Goal: Transaction & Acquisition: Purchase product/service

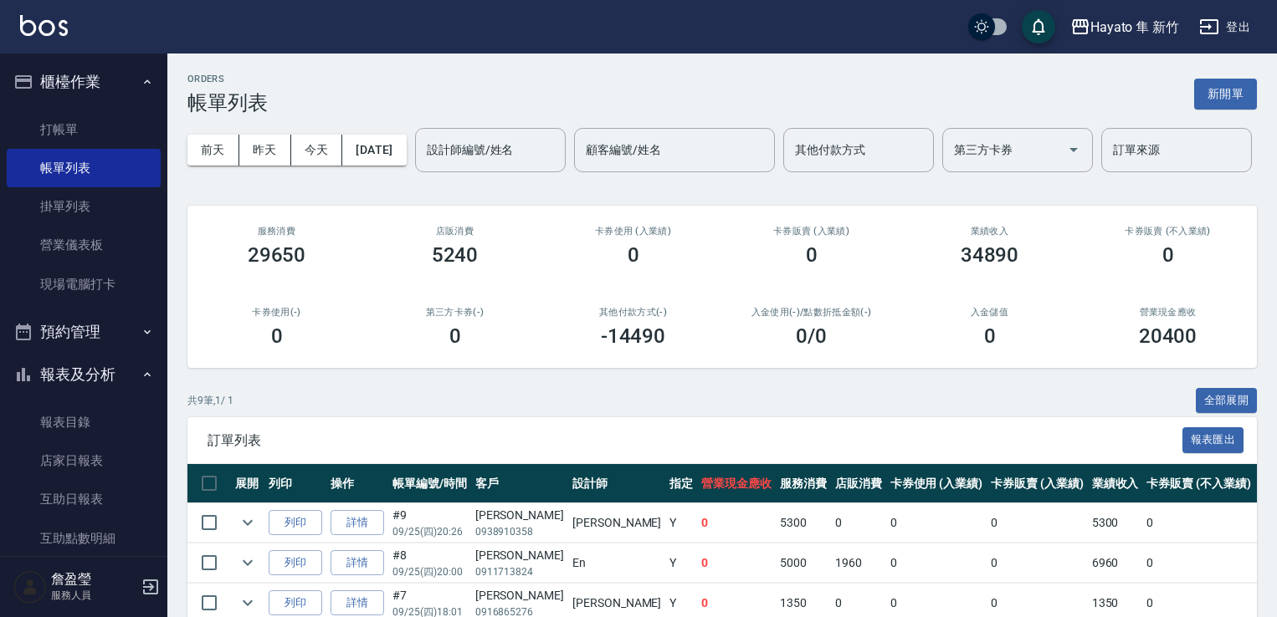
scroll to position [375, 0]
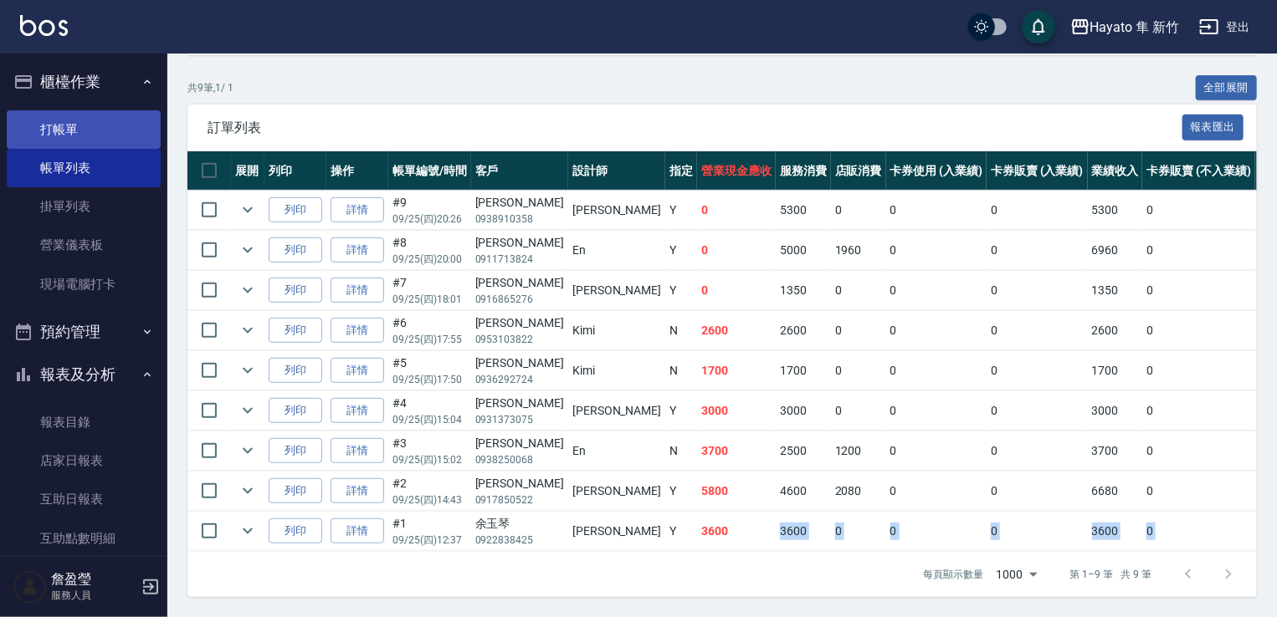
click at [56, 139] on link "打帳單" at bounding box center [84, 129] width 154 height 38
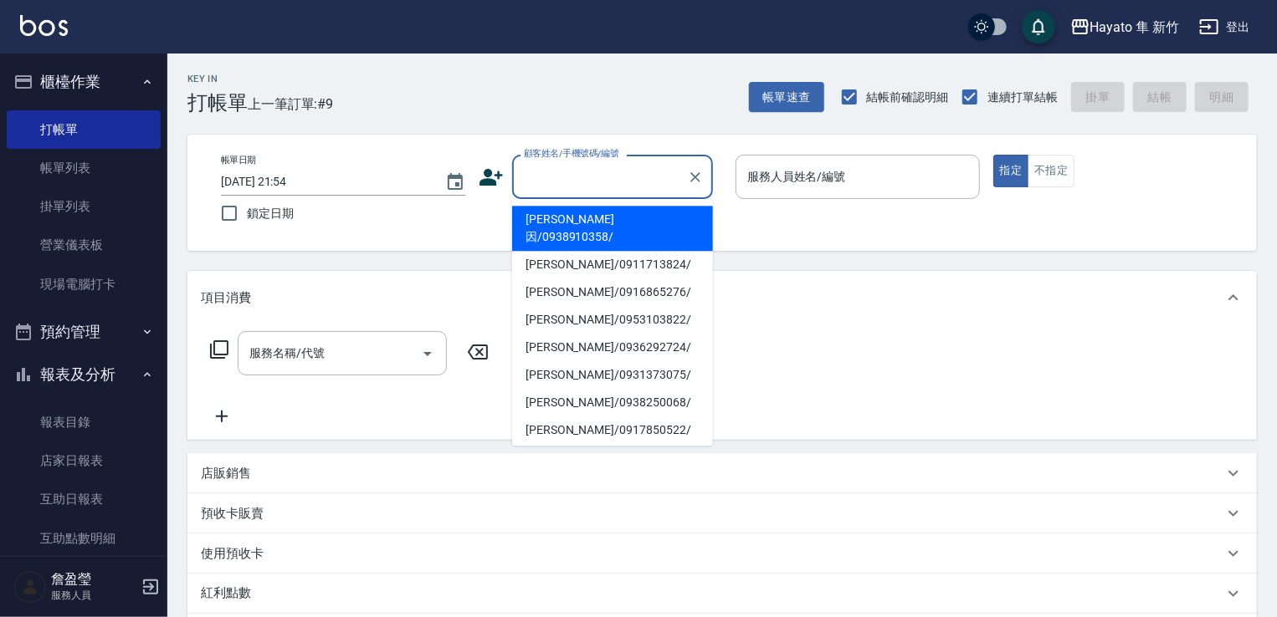
click at [602, 175] on input "顧客姓名/手機號碼/編號" at bounding box center [599, 176] width 161 height 29
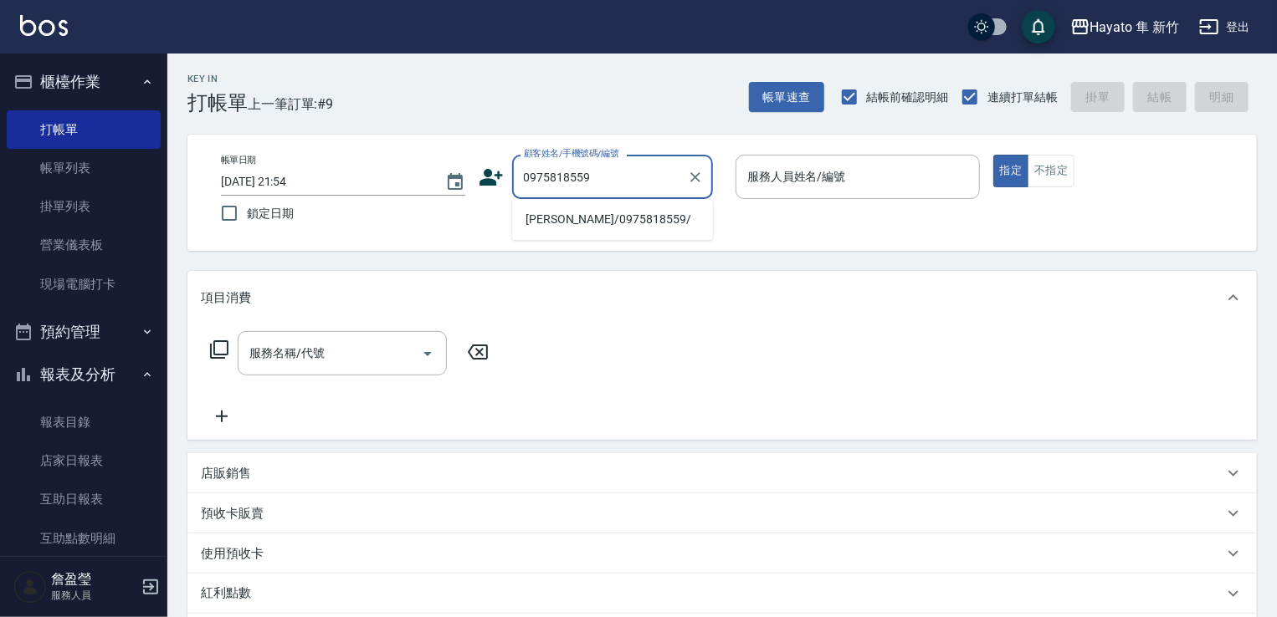
click at [597, 222] on li "[PERSON_NAME]/0975818559/" at bounding box center [612, 220] width 201 height 28
type input "[PERSON_NAME]/0975818559/"
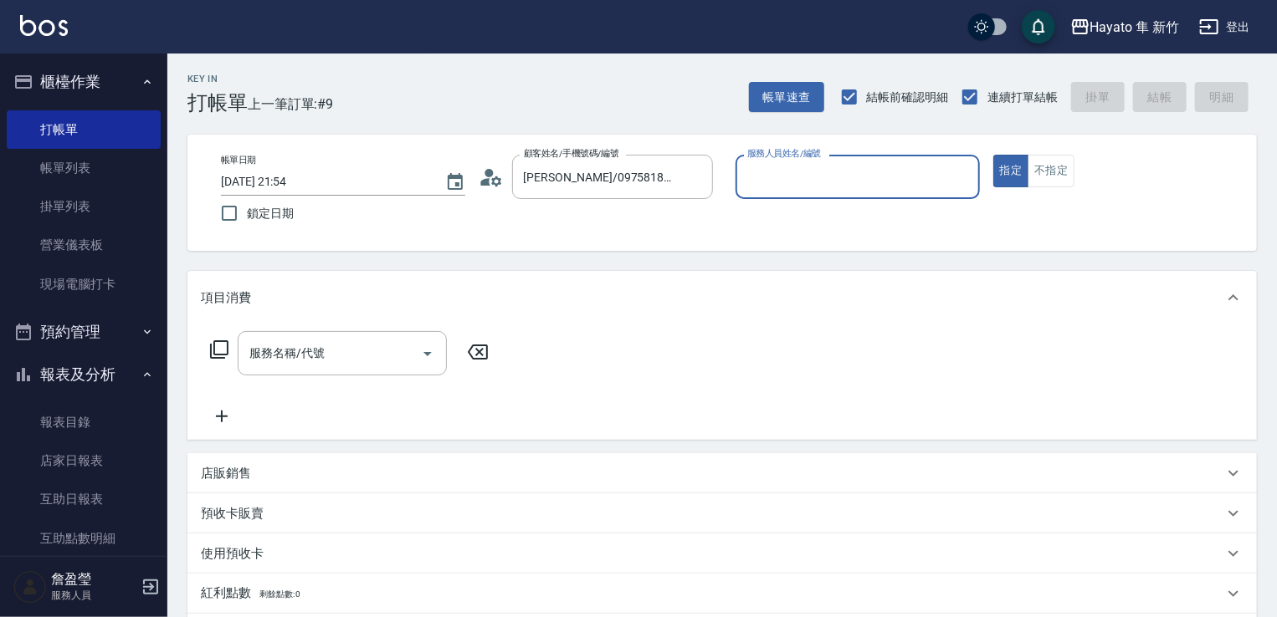
type input "[PERSON_NAME](無代號)"
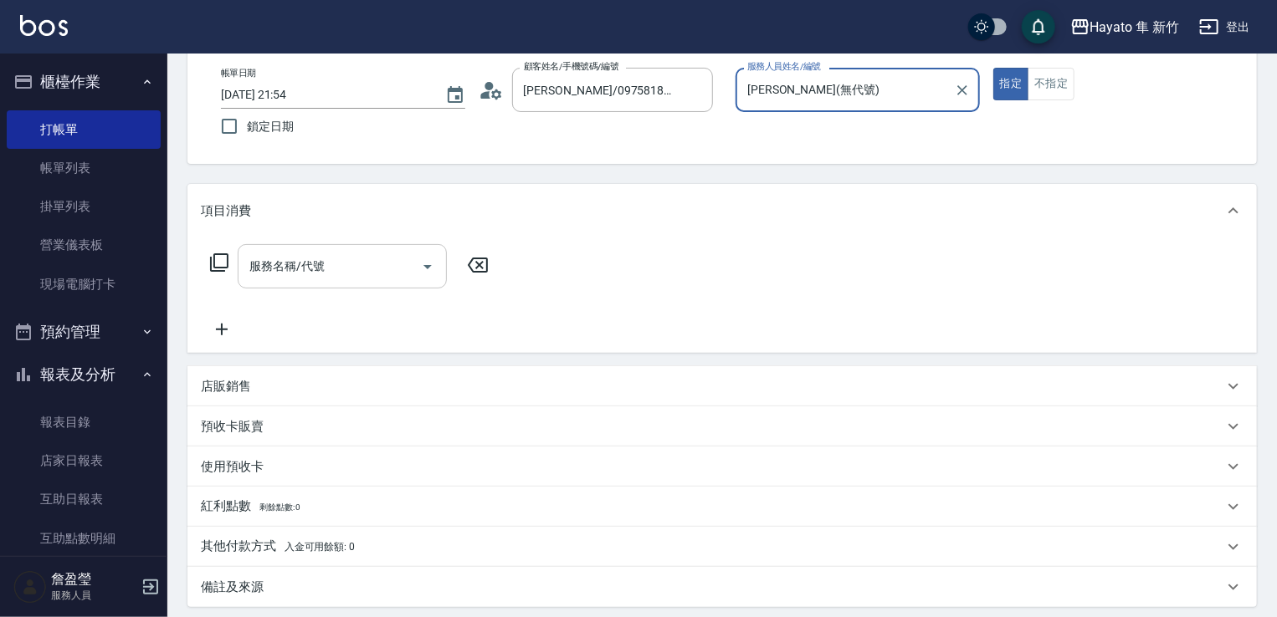
scroll to position [84, 0]
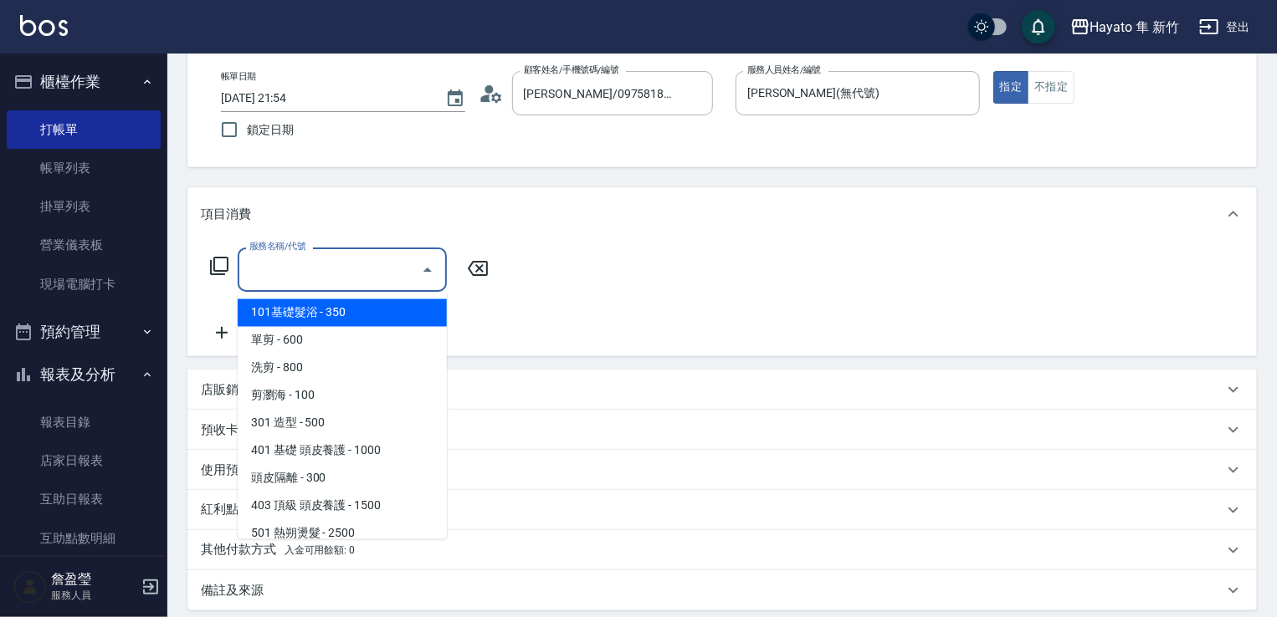
click at [341, 267] on input "服務名稱/代號" at bounding box center [329, 269] width 169 height 29
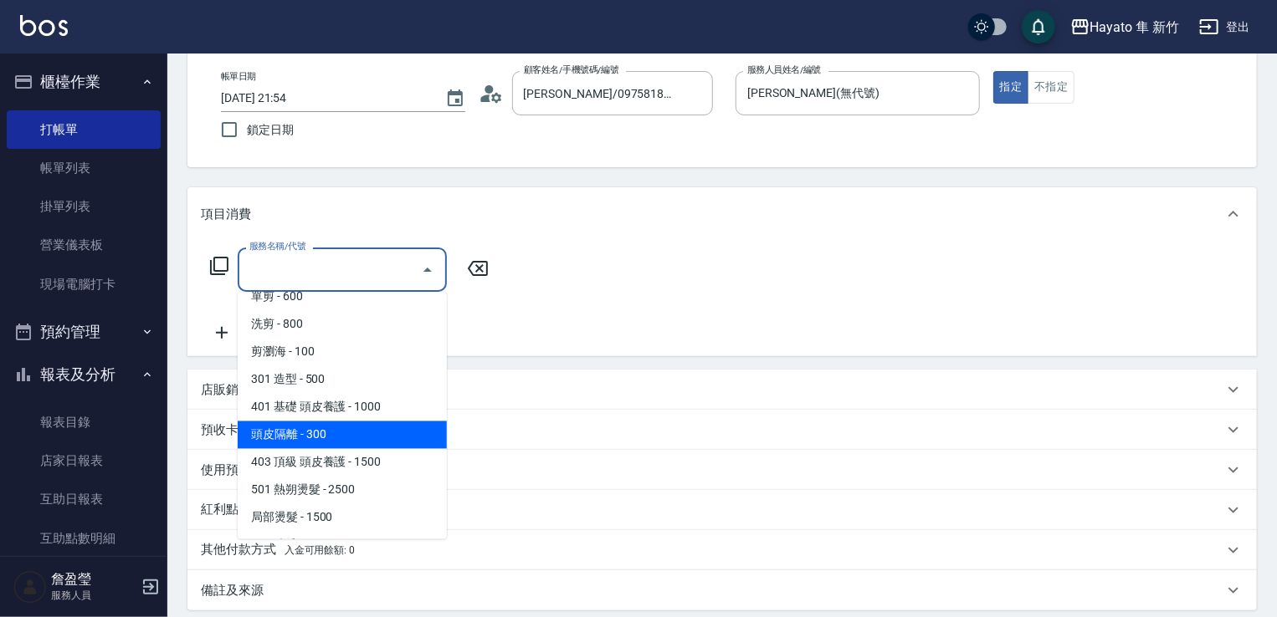
scroll to position [167, 0]
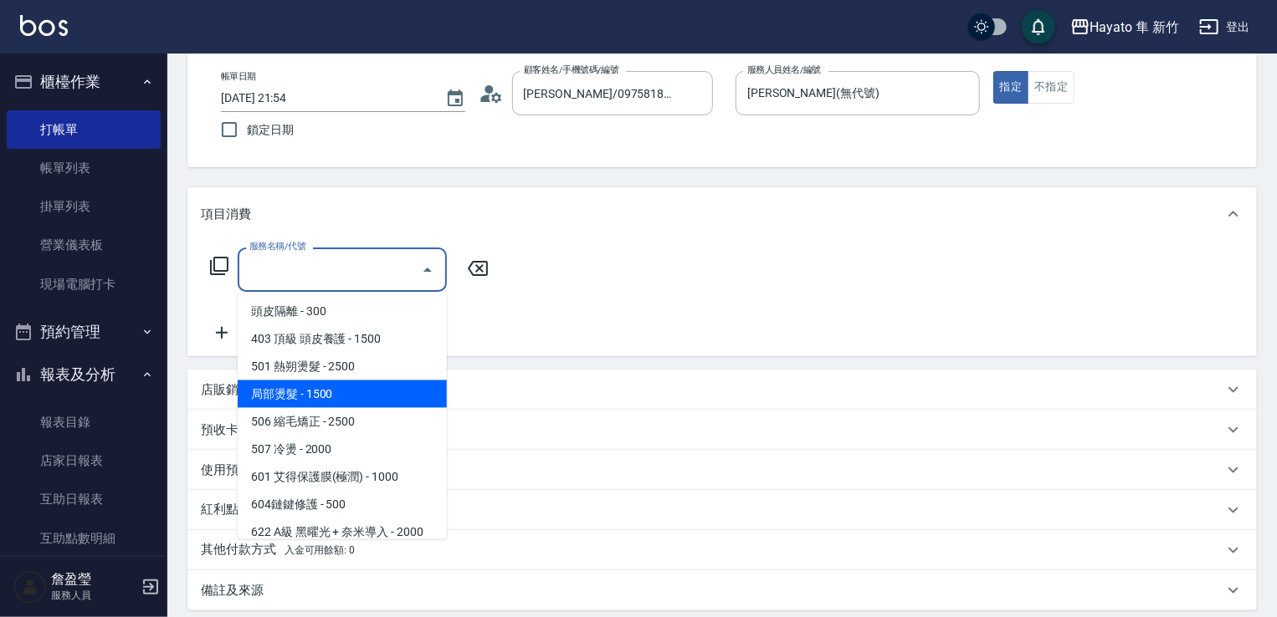
click at [304, 393] on span "局部燙髮 - 1500" at bounding box center [342, 395] width 209 height 28
type input "局部燙髮(502)"
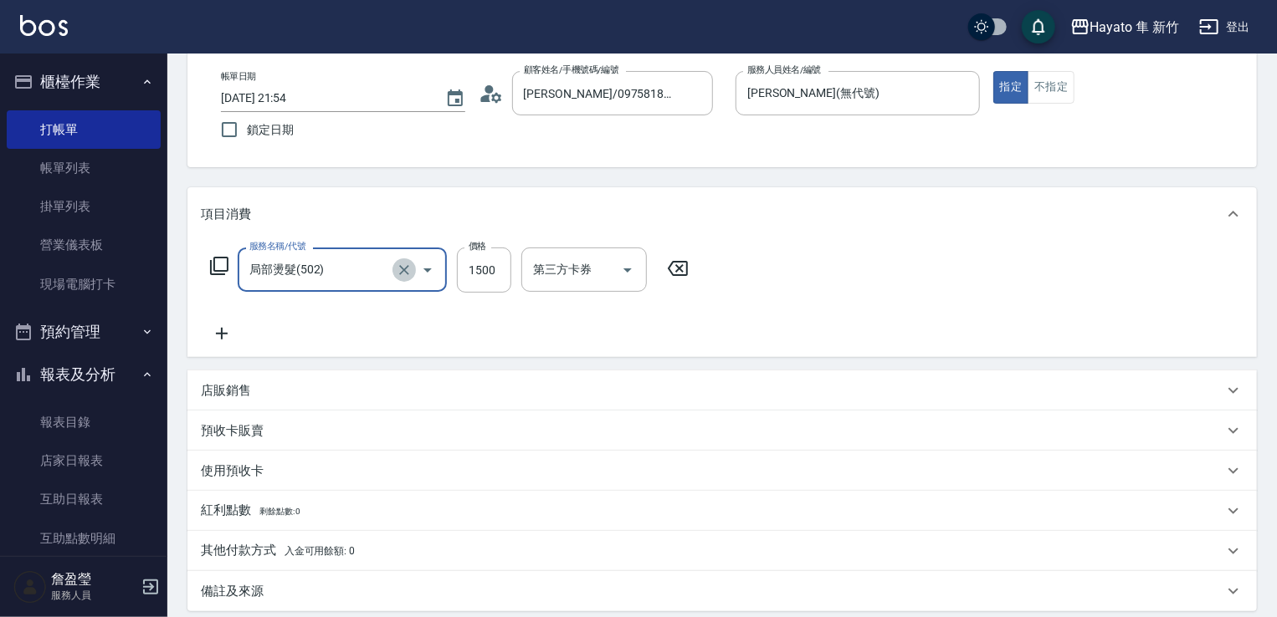
click at [402, 262] on icon "Clear" at bounding box center [404, 270] width 17 height 17
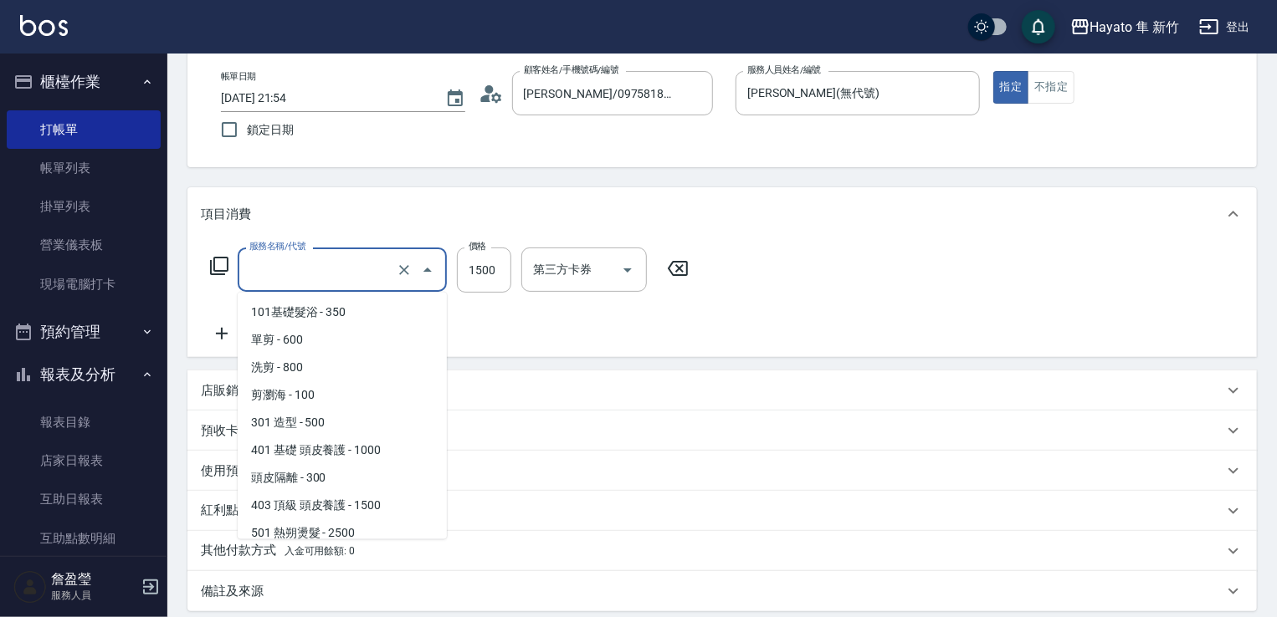
click at [301, 273] on input "服務名稱/代號" at bounding box center [318, 269] width 147 height 29
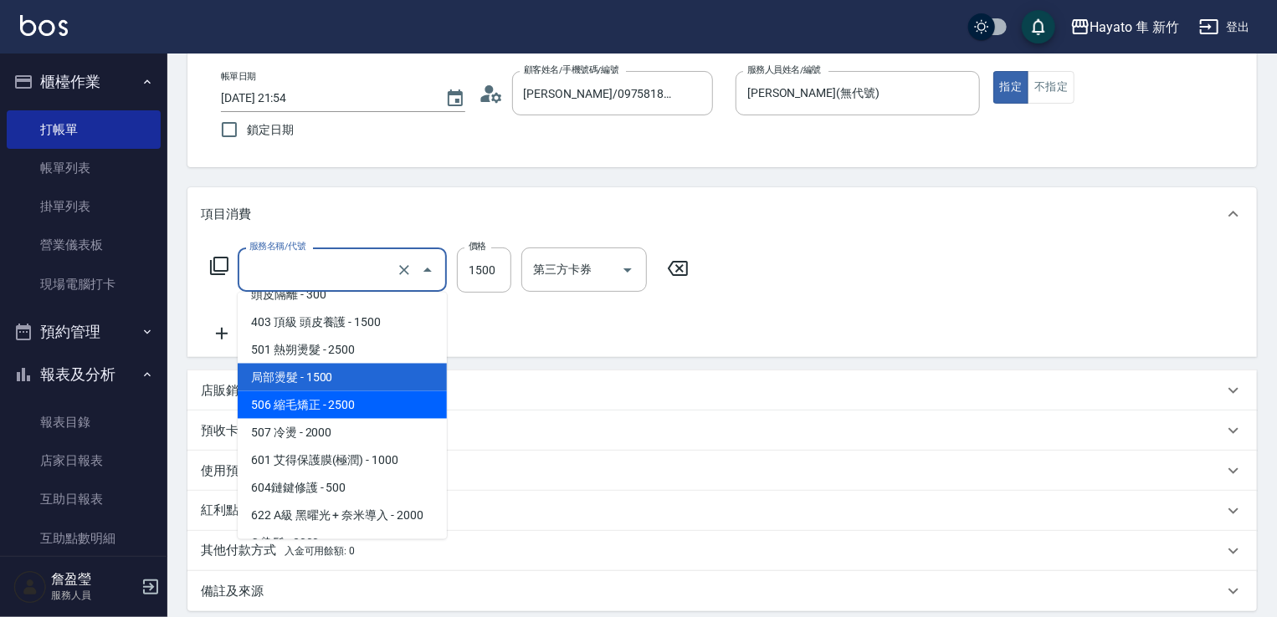
scroll to position [203, 0]
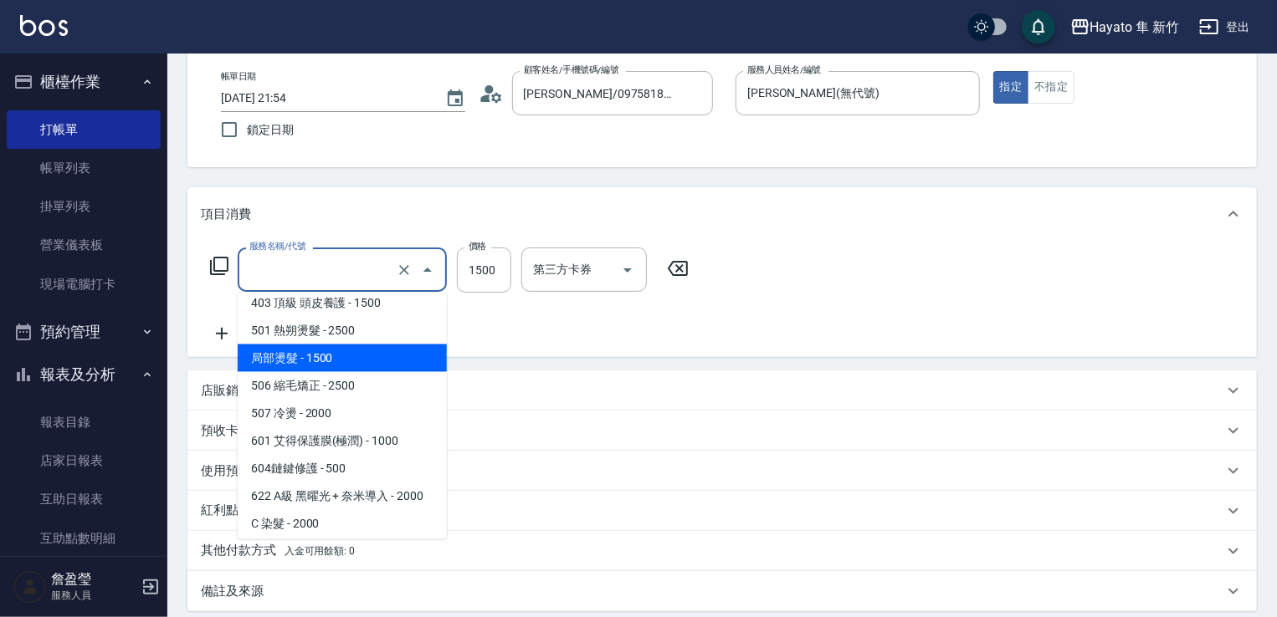
click at [321, 356] on span "局部燙髮 - 1500" at bounding box center [342, 359] width 209 height 28
type input "局部燙髮(502)"
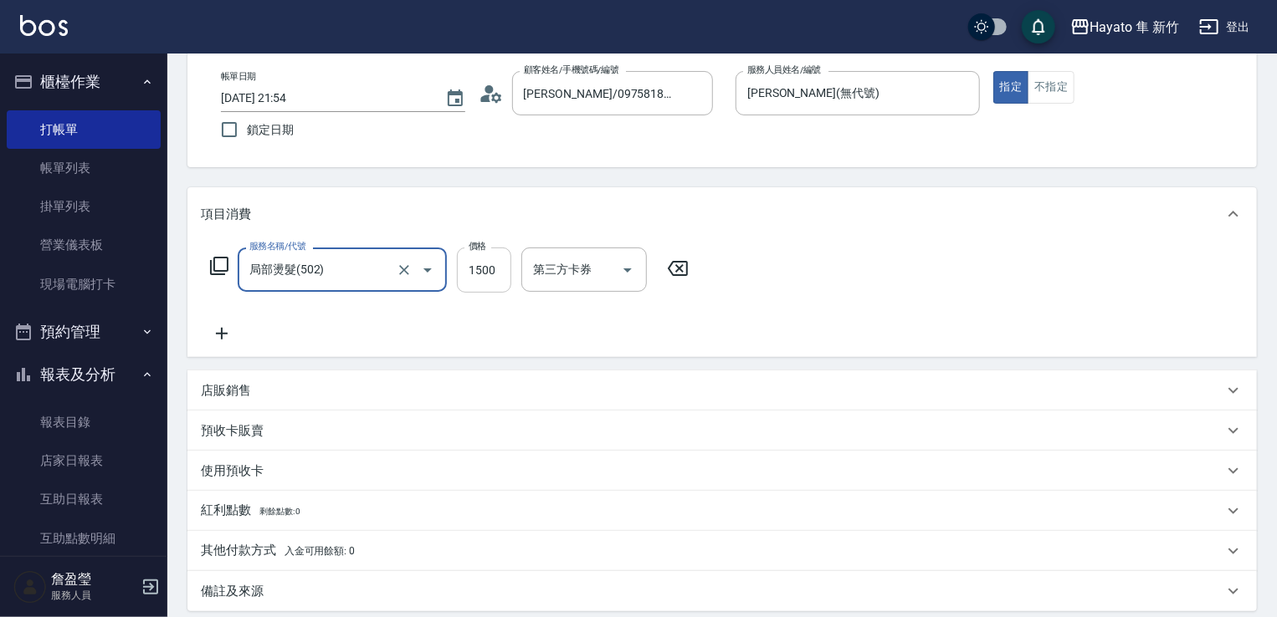
click at [489, 282] on input "1500" at bounding box center [484, 270] width 54 height 45
type input "1050"
click at [299, 335] on div "服務名稱/代號 局部燙髮(502) 服務名稱/代號 價格 1050 價格 第三方卡券 第三方卡券" at bounding box center [450, 296] width 498 height 96
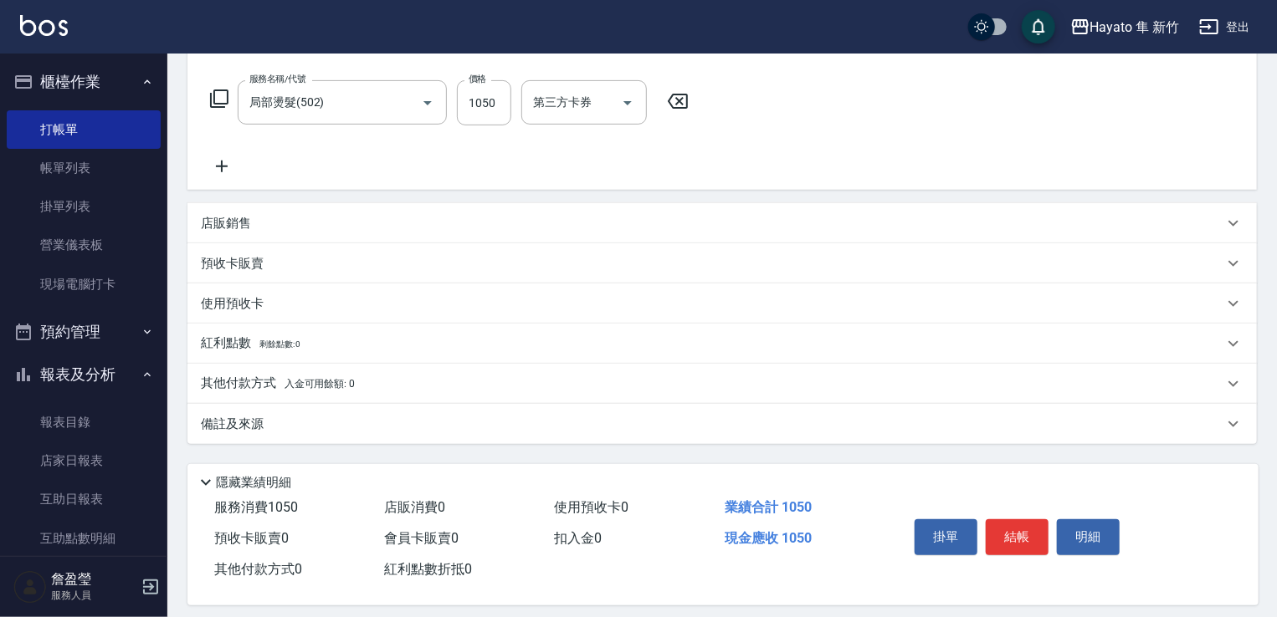
drag, startPoint x: 274, startPoint y: 432, endPoint x: 514, endPoint y: 496, distance: 248.4
click at [284, 429] on div "備註及來源" at bounding box center [712, 425] width 1022 height 18
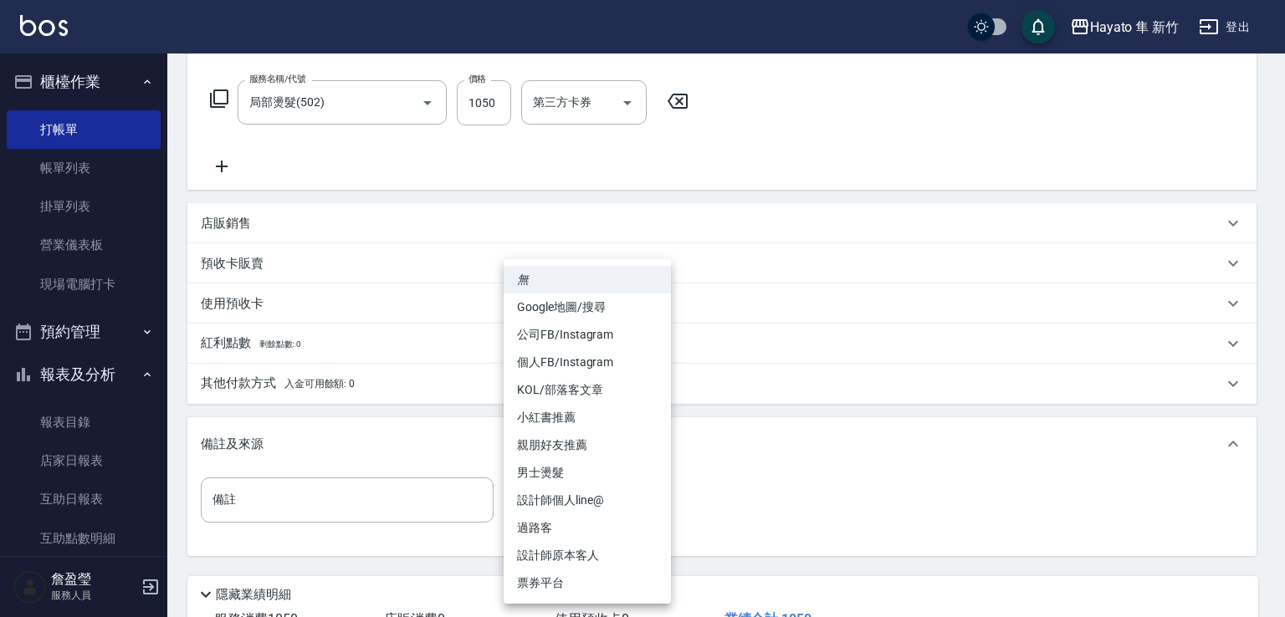
click at [552, 500] on body "Hayato 隼 新竹 登出 櫃檯作業 打帳單 帳單列表 掛單列表 營業儀表板 現場電腦打卡 預約管理 預約管理 報表及分析 報表目錄 店家日報表 互助日報表…" at bounding box center [642, 243] width 1285 height 989
click at [548, 563] on li "設計師原本客人" at bounding box center [587, 556] width 167 height 28
type input "設計師原本客人"
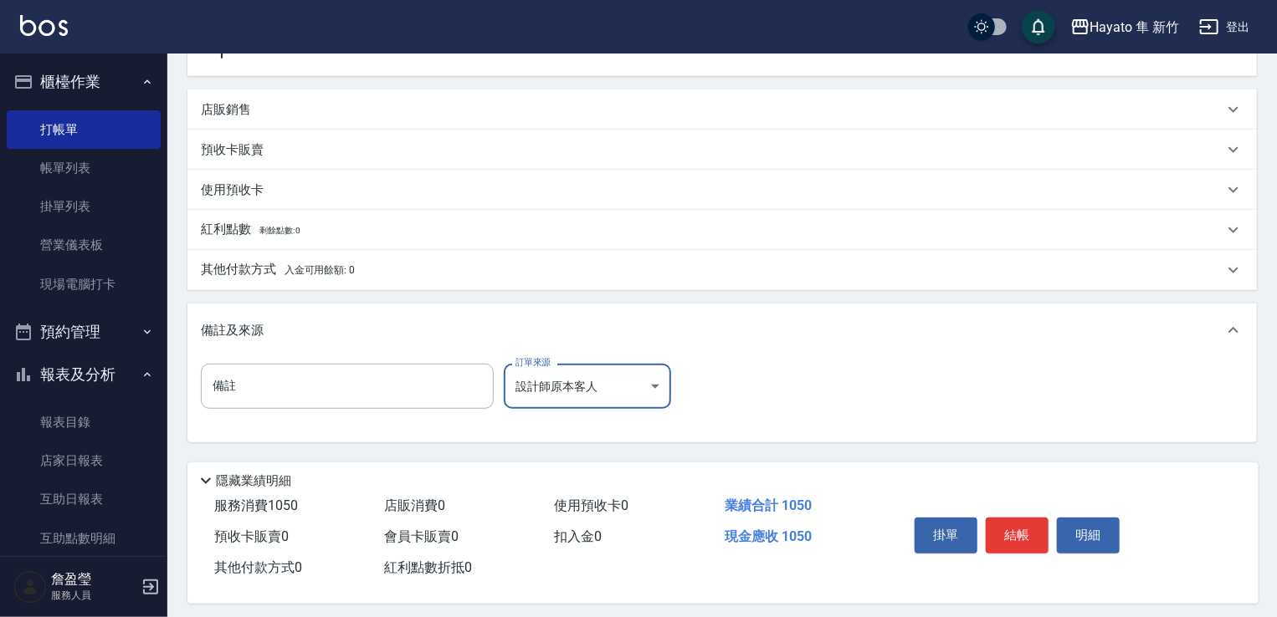
scroll to position [377, 0]
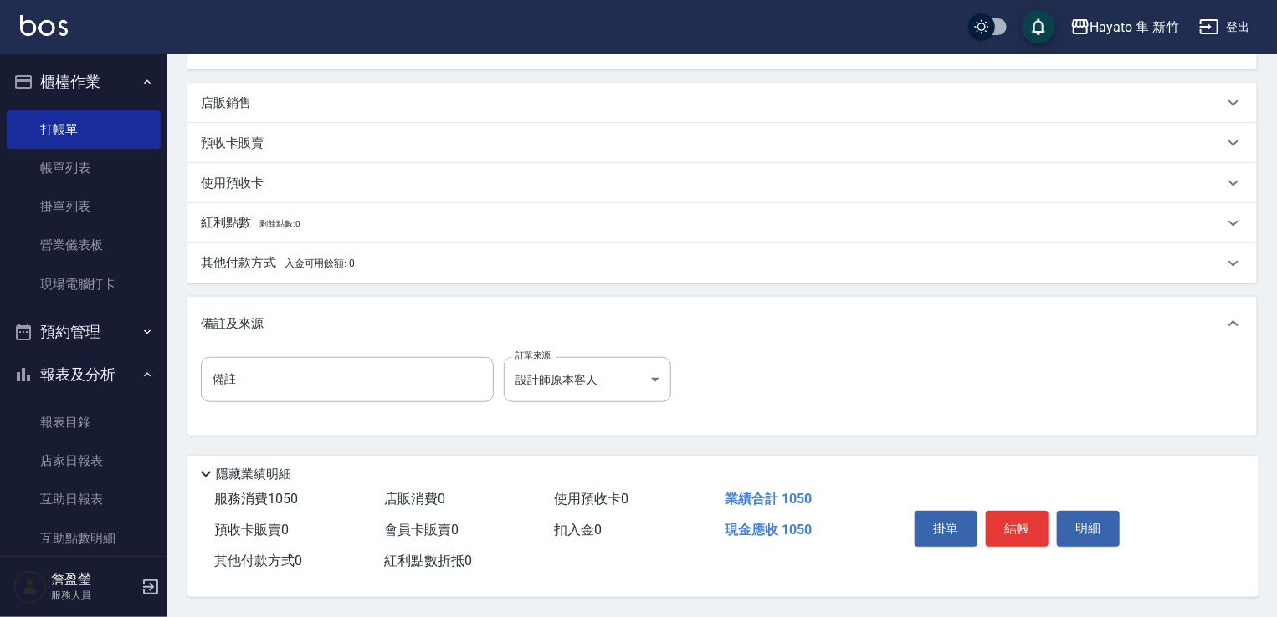
click at [308, 267] on div "其他付款方式 入金可用餘額: 0" at bounding box center [721, 263] width 1069 height 40
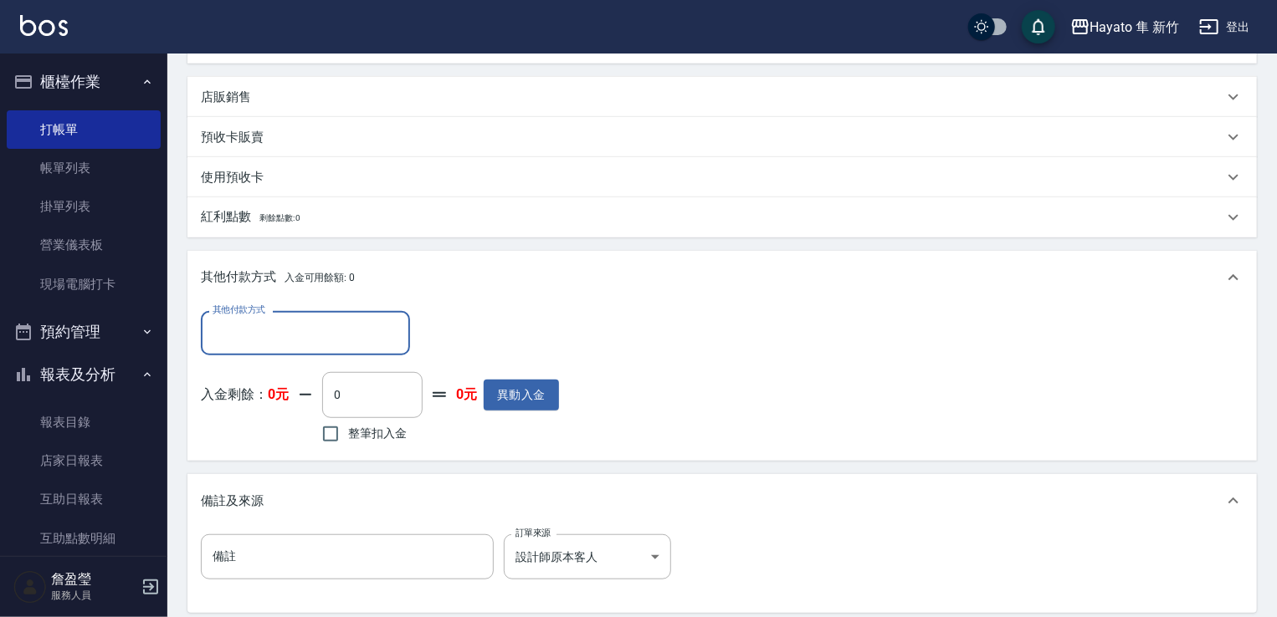
scroll to position [0, 0]
click at [284, 329] on input "其他付款方式" at bounding box center [305, 333] width 194 height 29
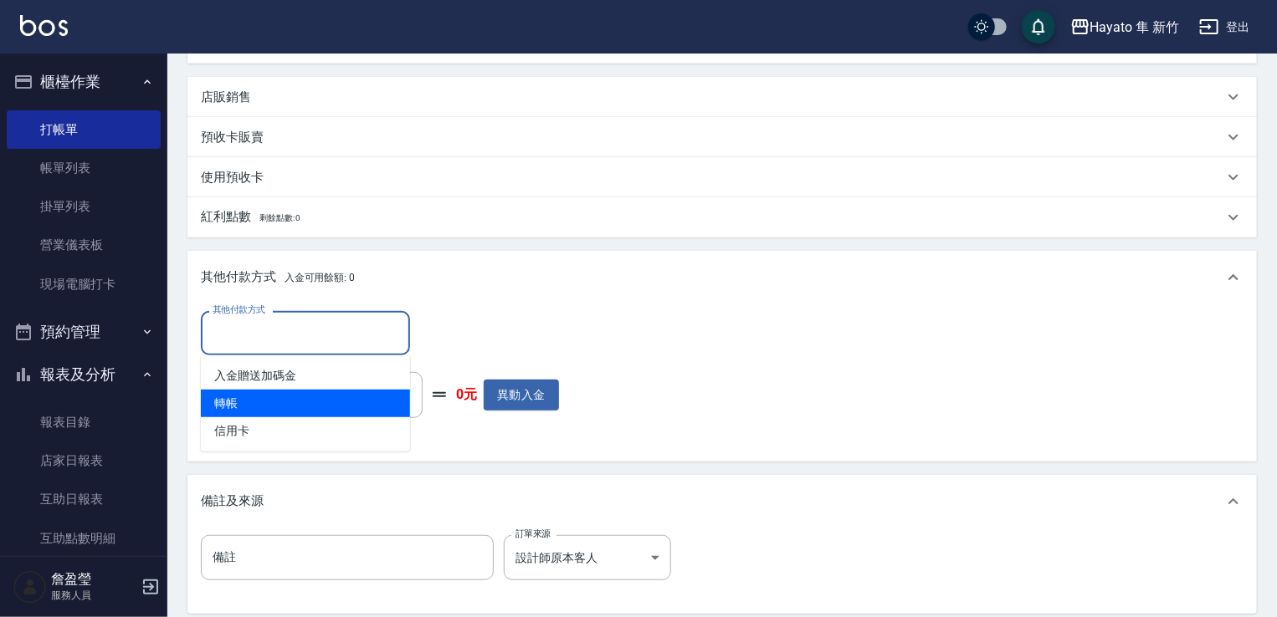
drag, startPoint x: 258, startPoint y: 394, endPoint x: 371, endPoint y: 386, distance: 114.1
click at [258, 392] on span "轉帳" at bounding box center [305, 404] width 209 height 28
type input "轉帳"
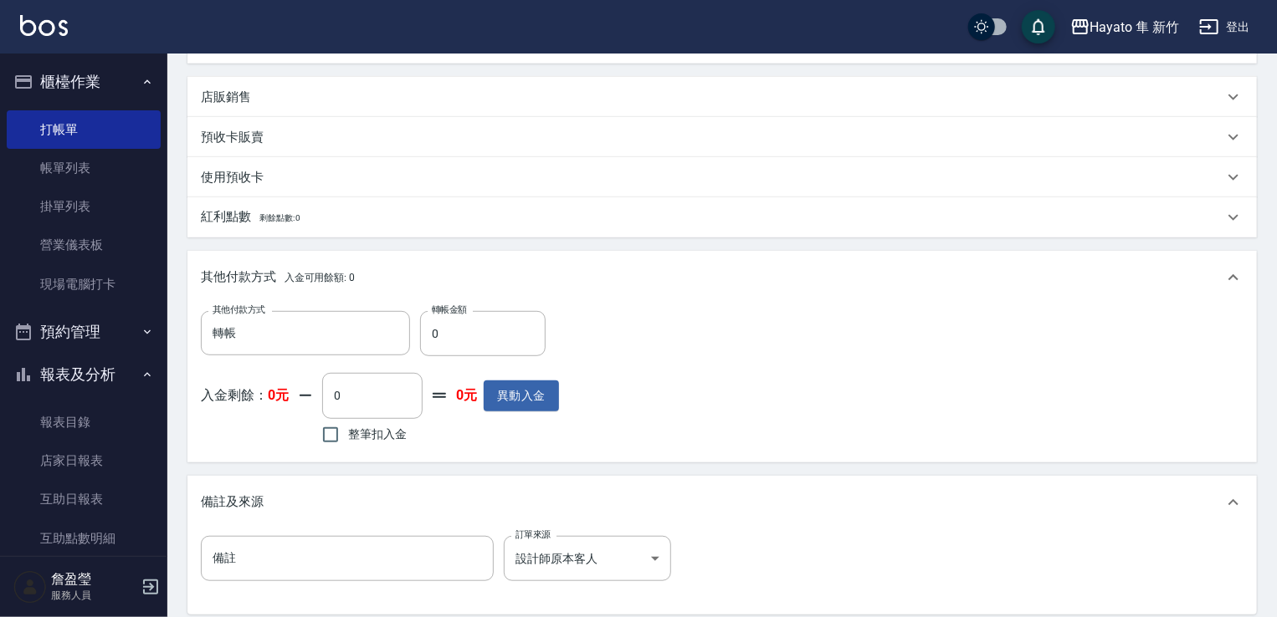
click at [482, 309] on div "其他付款方式 轉帳 其他付款方式 轉帳金額 0 轉帳金額 入金剩餘： 0元 0 ​ 整筆扣入金 0元 異動入金" at bounding box center [721, 382] width 1069 height 157
click at [485, 332] on input "0" at bounding box center [482, 333] width 125 height 45
type input "1050"
click at [619, 317] on div "其他付款方式 轉帳 其他付款方式 轉帳金額 1050 轉帳金額 入金剩餘： 0元 0 ​ 整筆扣入金 0元 異動入金" at bounding box center [722, 379] width 1042 height 137
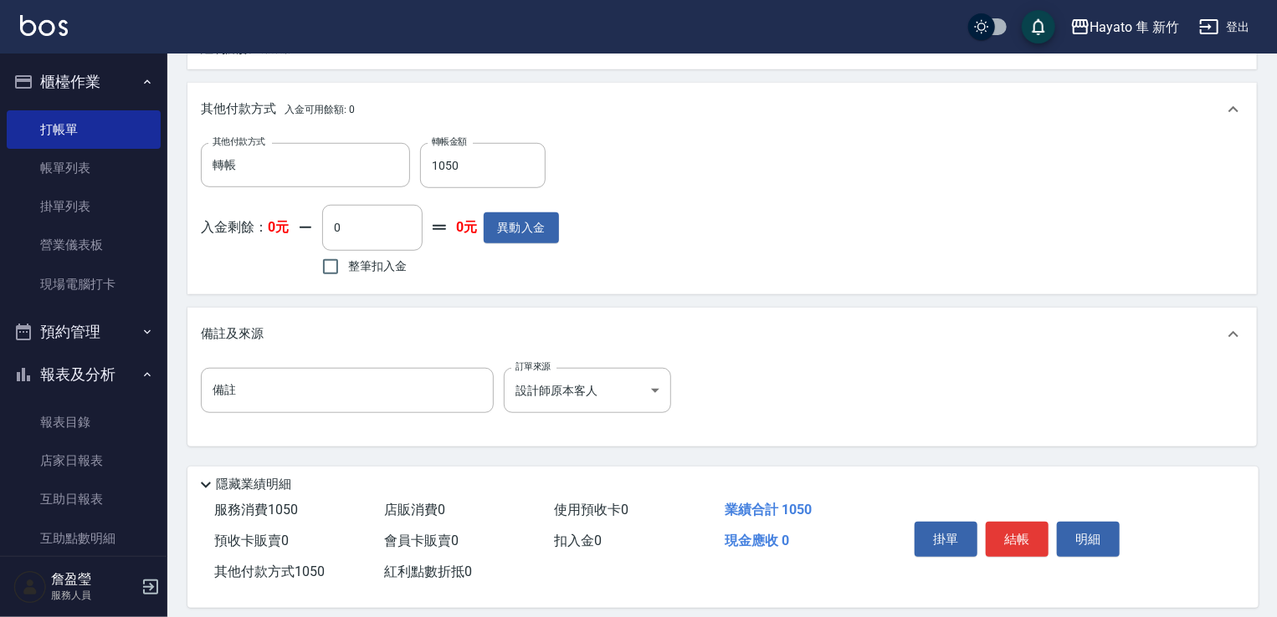
scroll to position [562, 0]
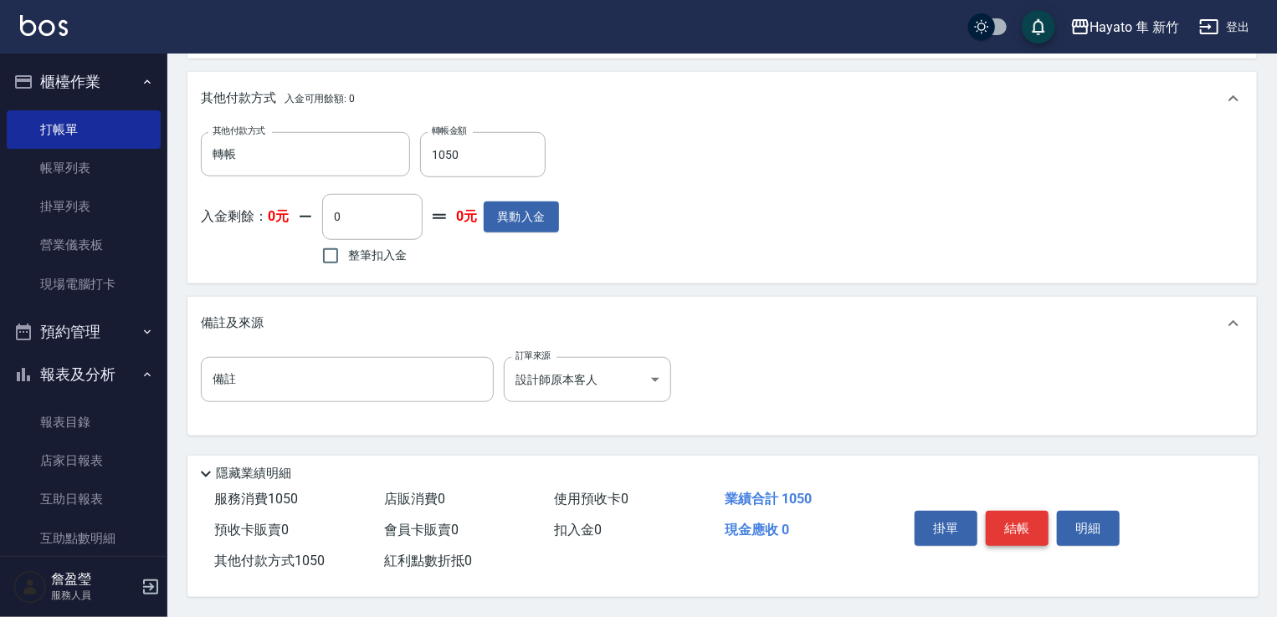
click at [1016, 524] on button "結帳" at bounding box center [1016, 528] width 63 height 35
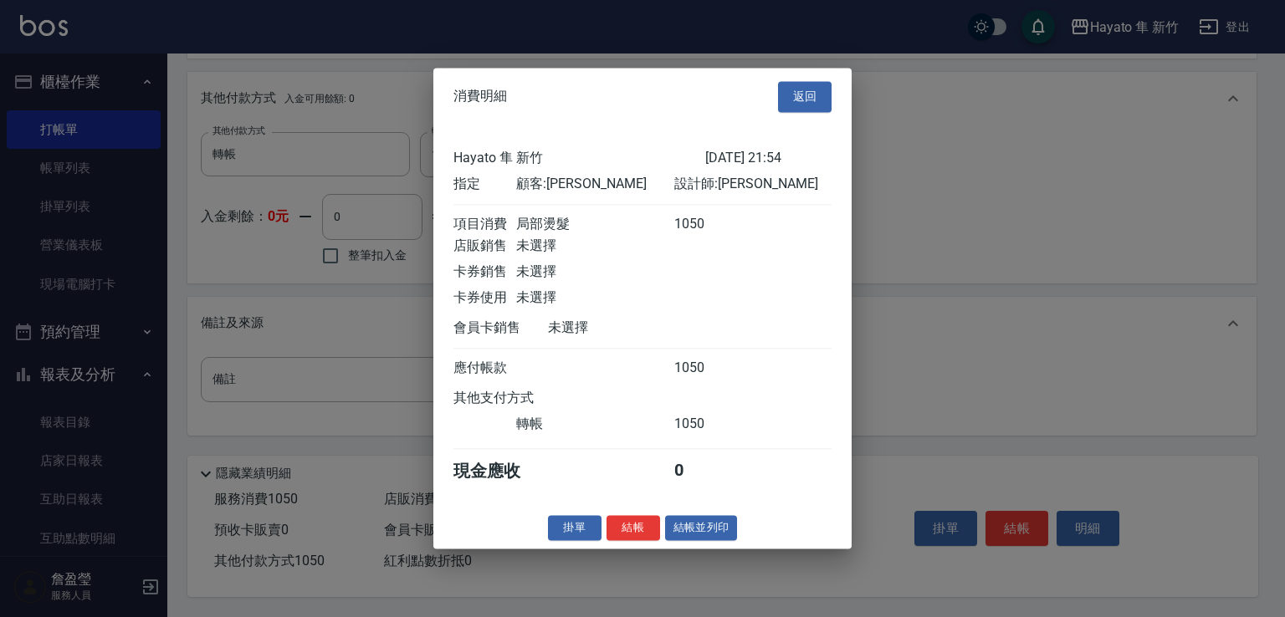
click at [955, 355] on div at bounding box center [642, 308] width 1285 height 617
click at [792, 81] on button "返回" at bounding box center [805, 96] width 54 height 31
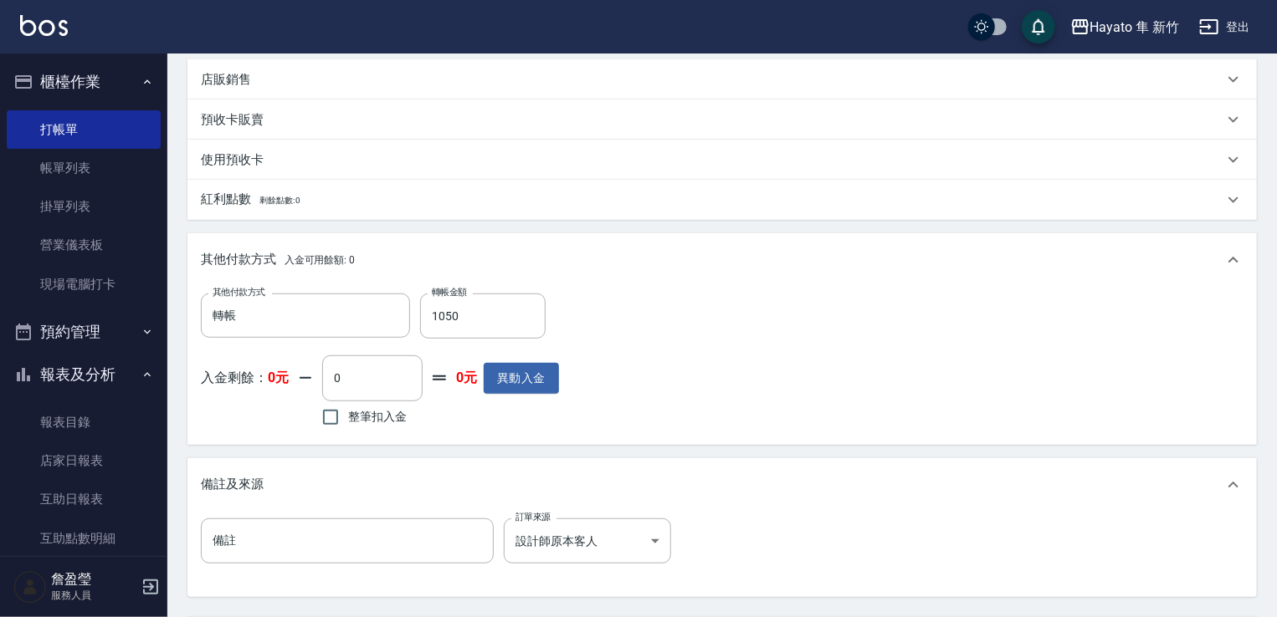
scroll to position [311, 0]
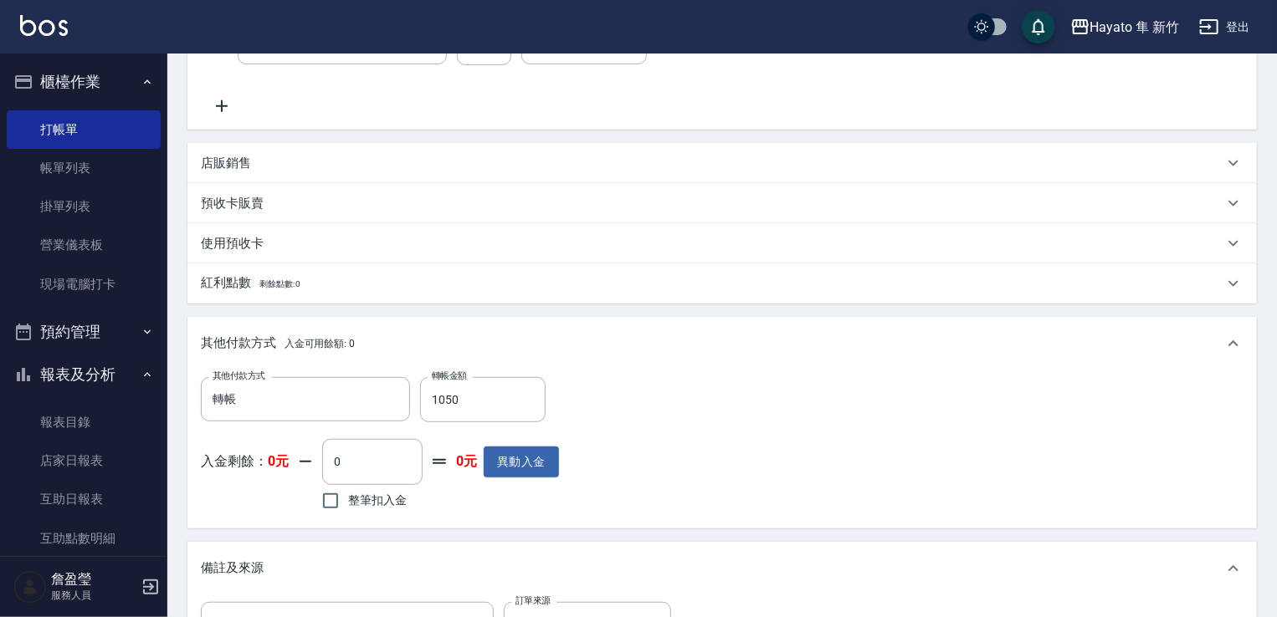
click at [286, 174] on div "店販銷售" at bounding box center [721, 163] width 1069 height 40
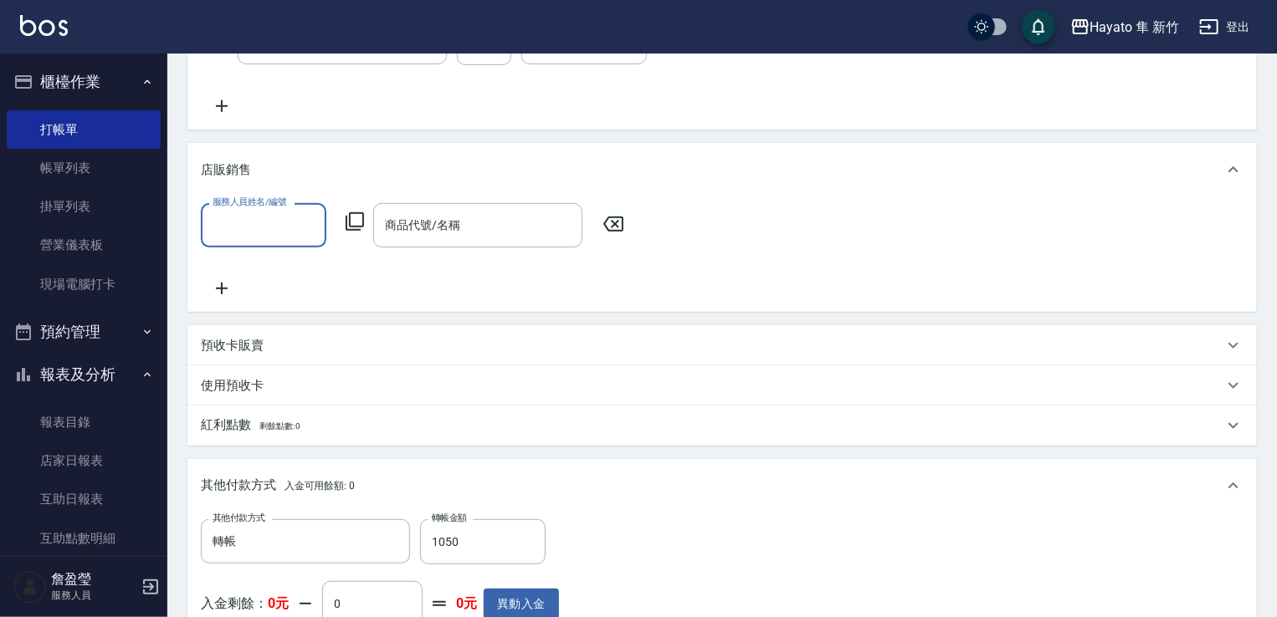
scroll to position [0, 0]
click at [289, 233] on input "服務人員姓名/編號" at bounding box center [263, 225] width 110 height 29
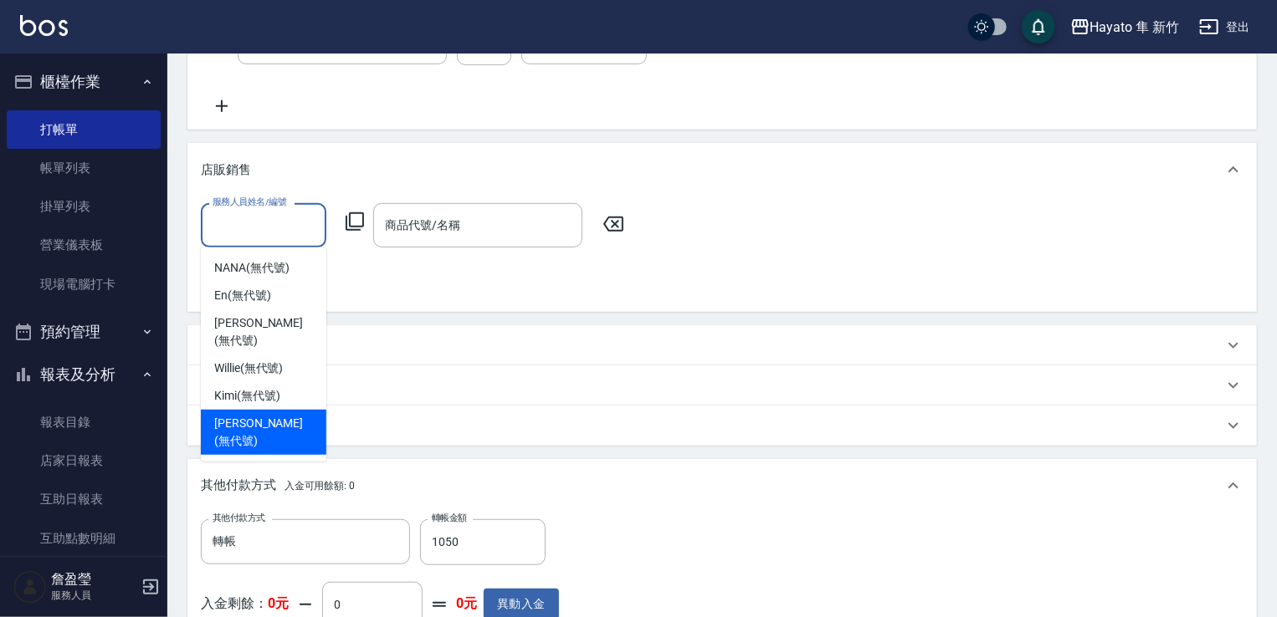
drag, startPoint x: 274, startPoint y: 406, endPoint x: 324, endPoint y: 302, distance: 115.2
click at [279, 415] on span "[PERSON_NAME] (無代號)" at bounding box center [263, 432] width 99 height 35
type input "[PERSON_NAME](無代號)"
type input "0"
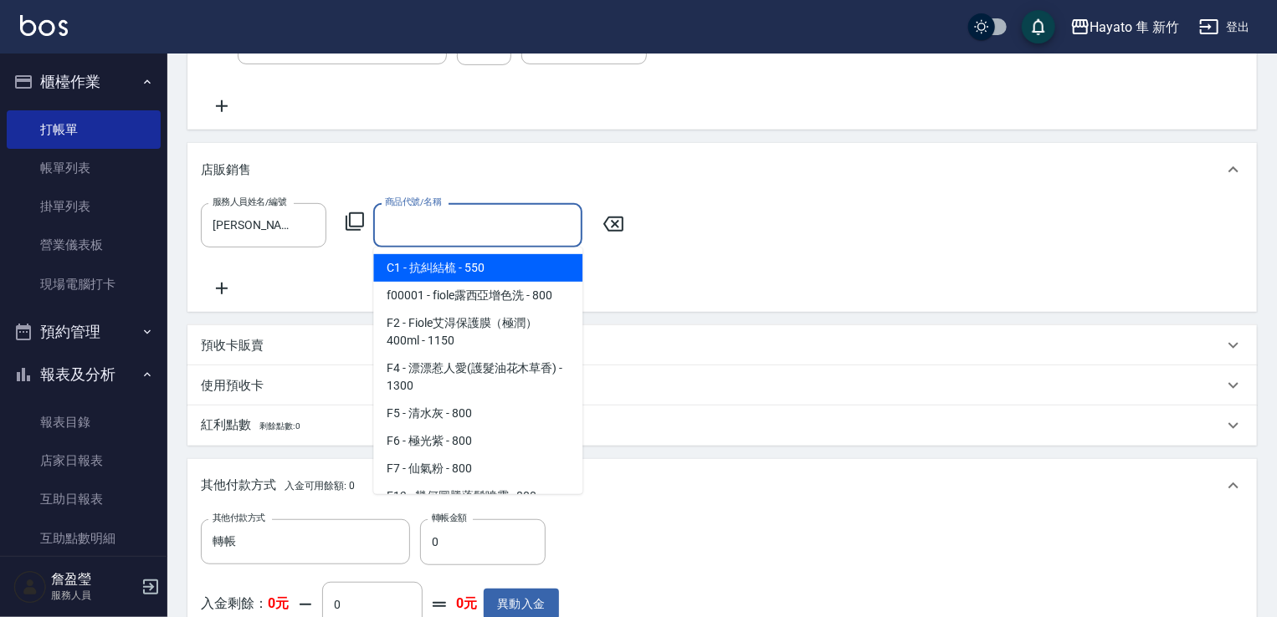
click at [426, 223] on input "商品代號/名稱" at bounding box center [478, 225] width 194 height 29
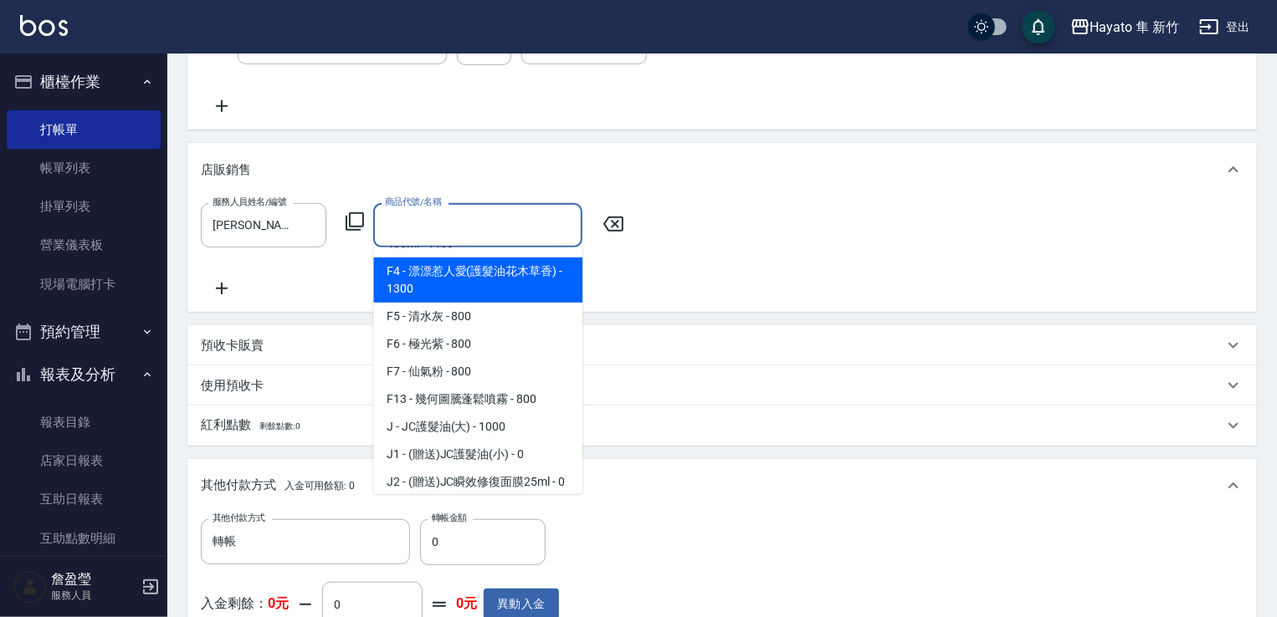
scroll to position [167, 0]
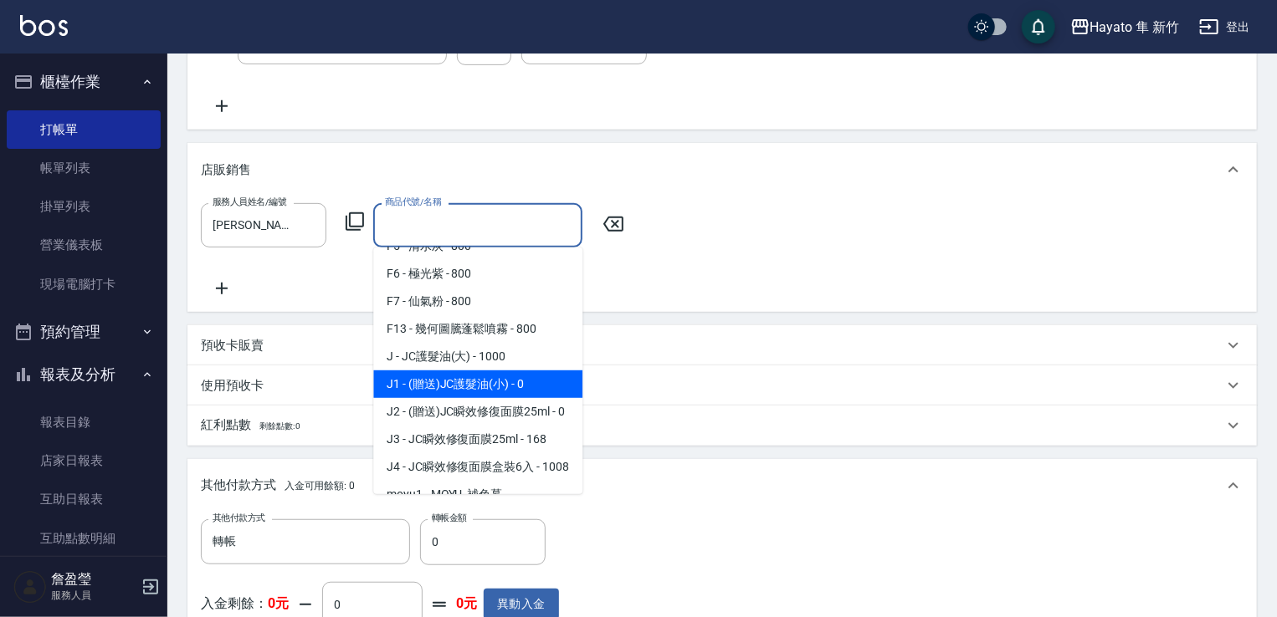
click at [462, 381] on span "J1 - (贈送)JC護髮油(小) - 0" at bounding box center [477, 385] width 209 height 28
type input "(贈送)JC護髮油(小)"
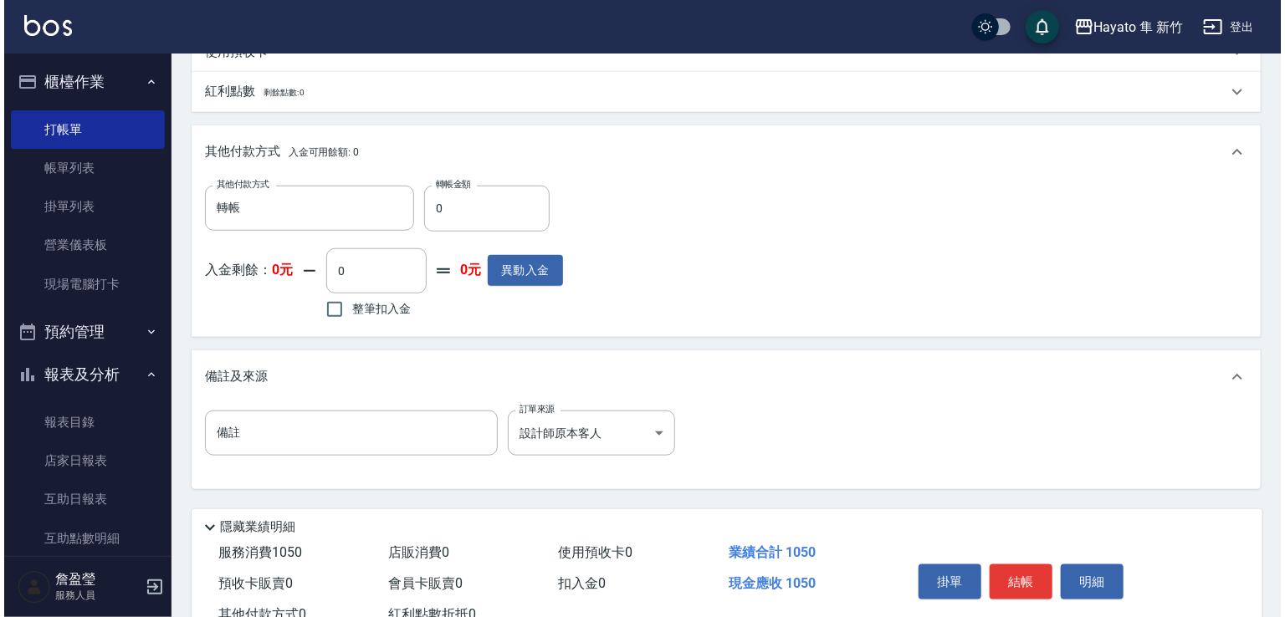
scroll to position [704, 0]
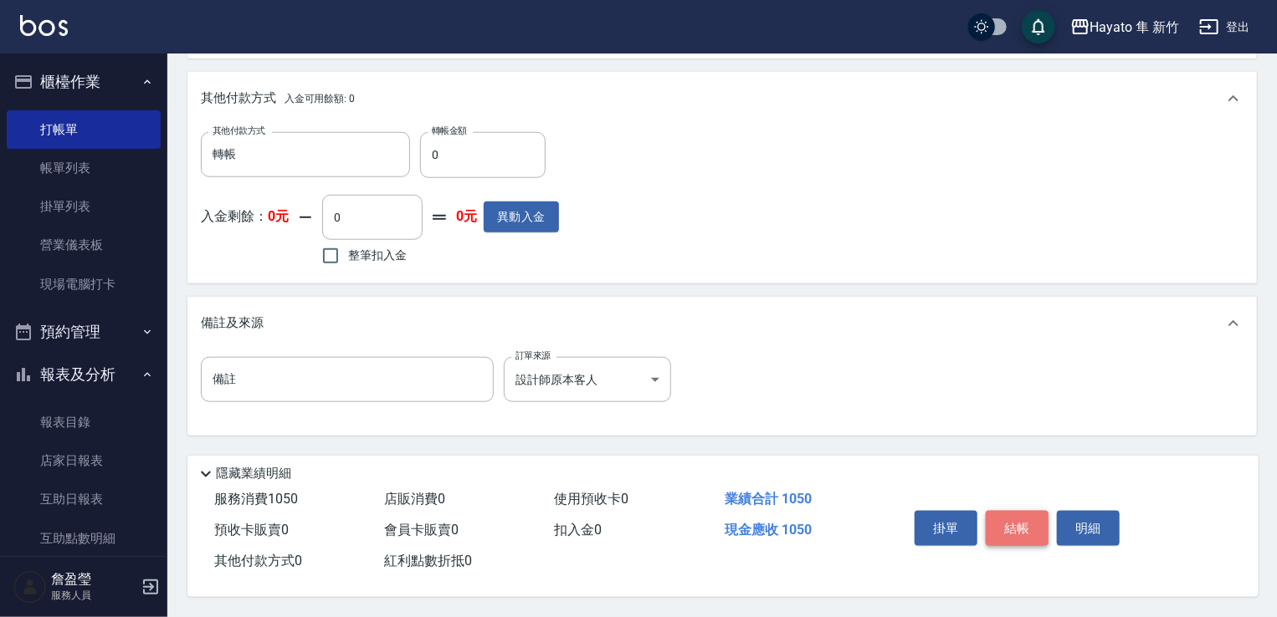
click at [1011, 524] on button "結帳" at bounding box center [1016, 528] width 63 height 35
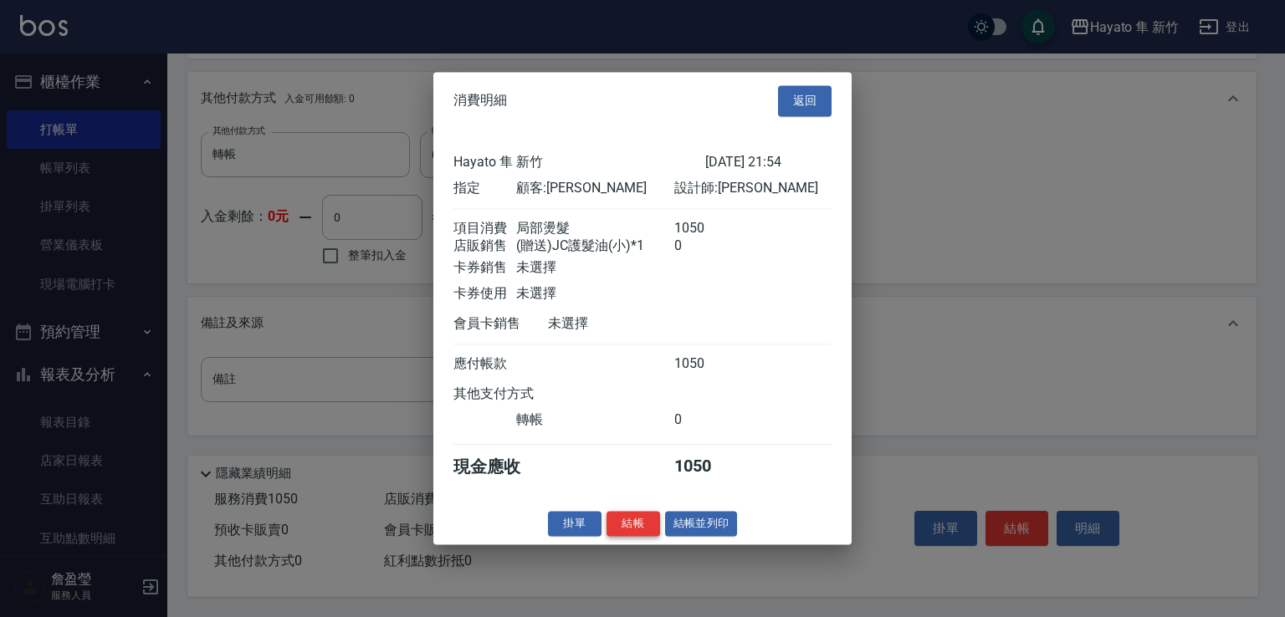
click at [632, 526] on button "結帳" at bounding box center [633, 524] width 54 height 26
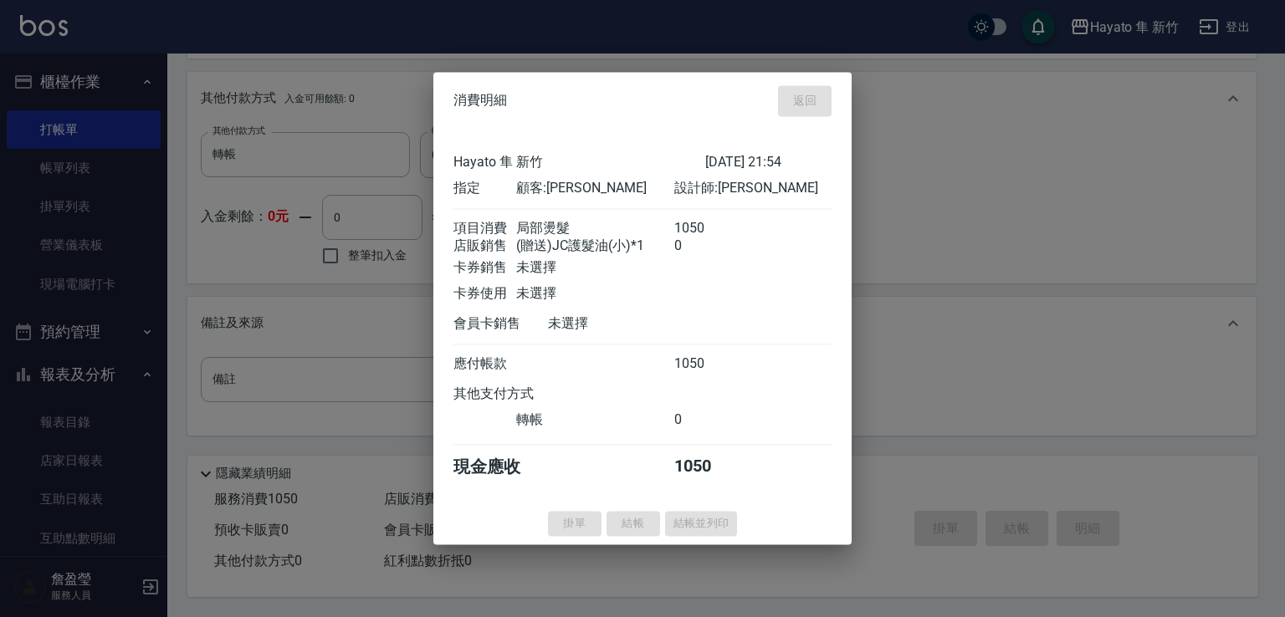
type input "[DATE] 21:55"
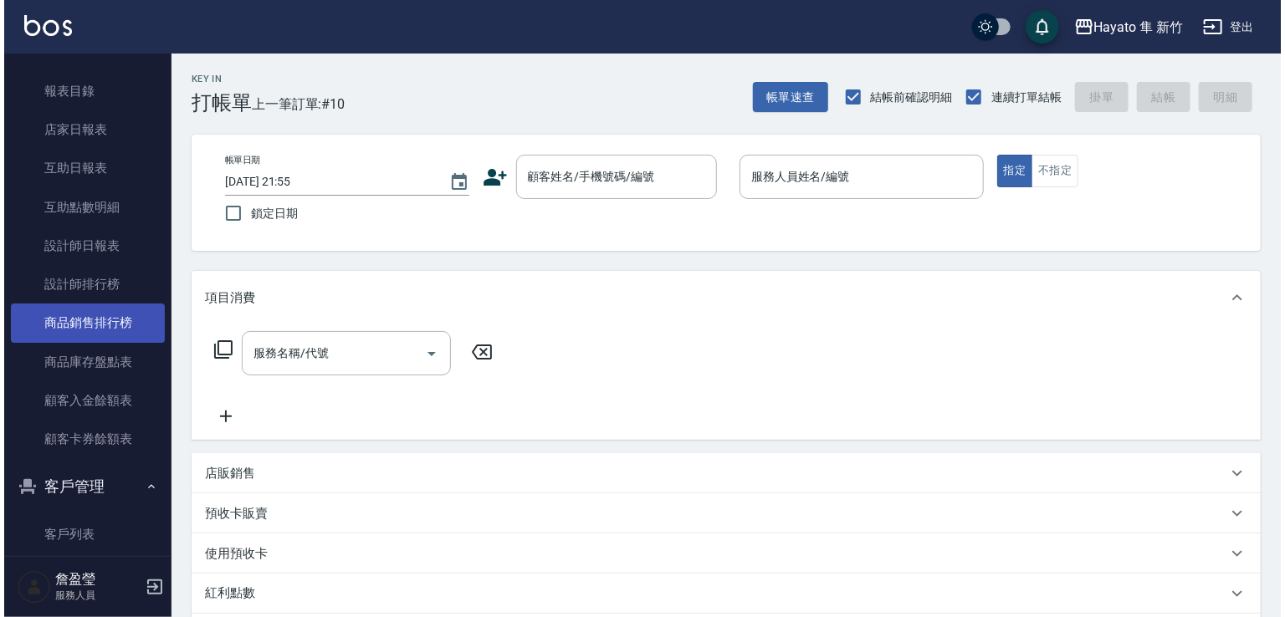
scroll to position [335, 0]
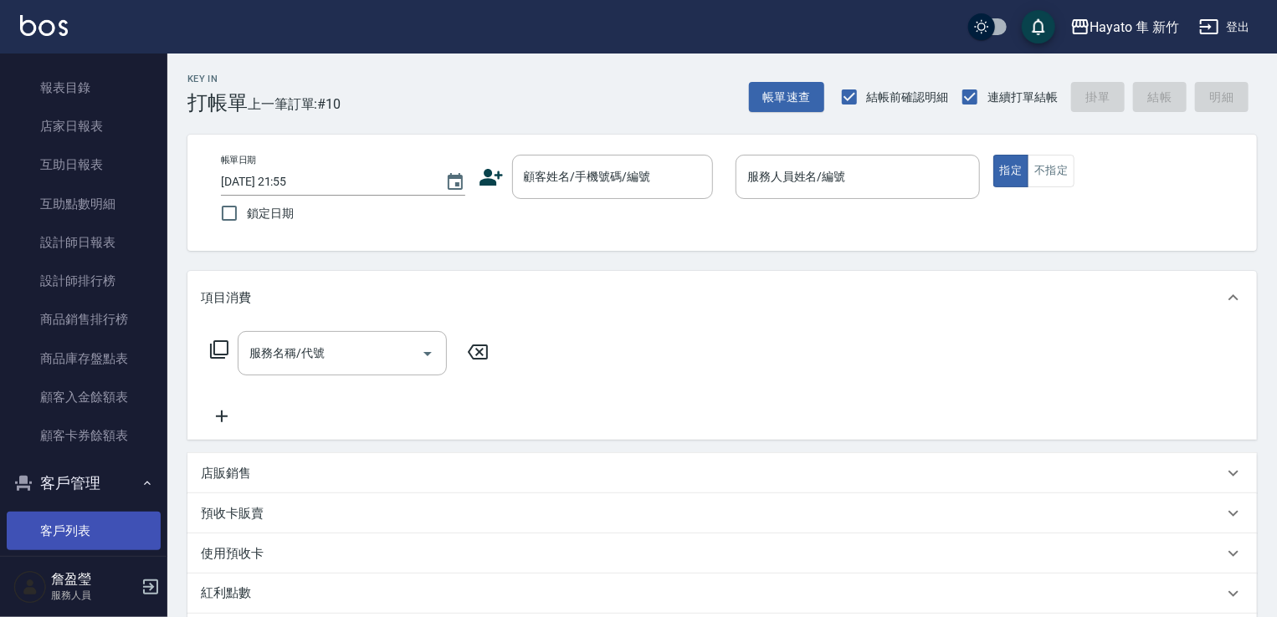
click at [48, 518] on link "客戶列表" at bounding box center [84, 531] width 154 height 38
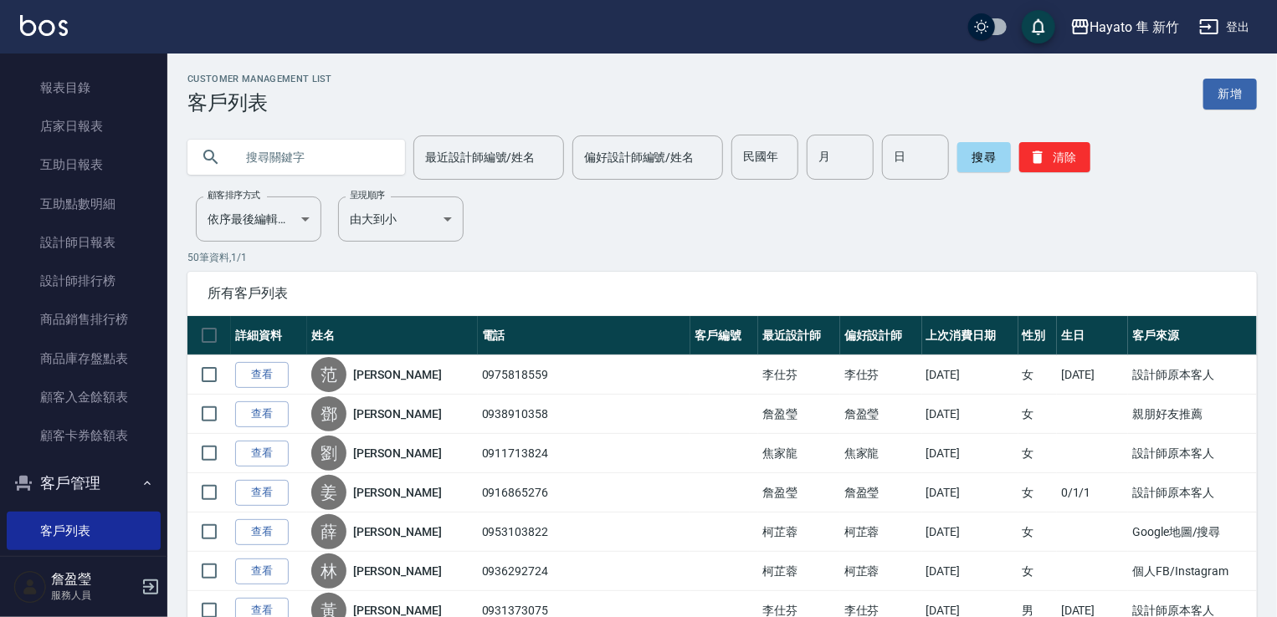
click at [315, 160] on input "text" at bounding box center [312, 157] width 157 height 45
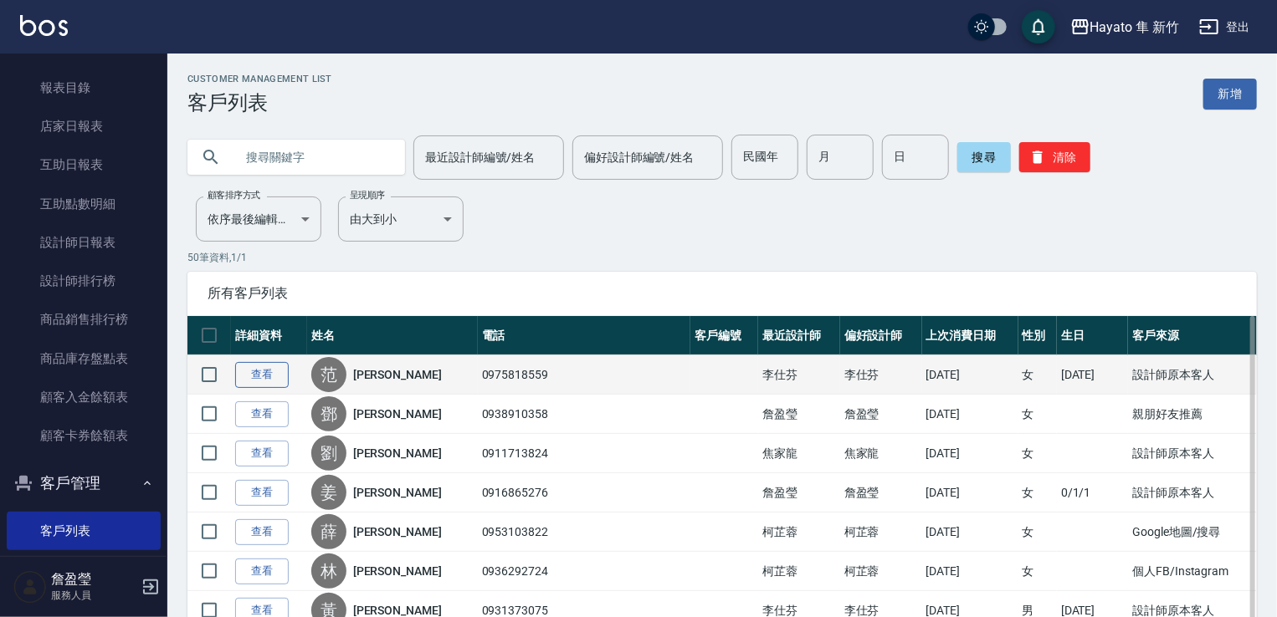
click at [258, 366] on link "查看" at bounding box center [262, 375] width 54 height 26
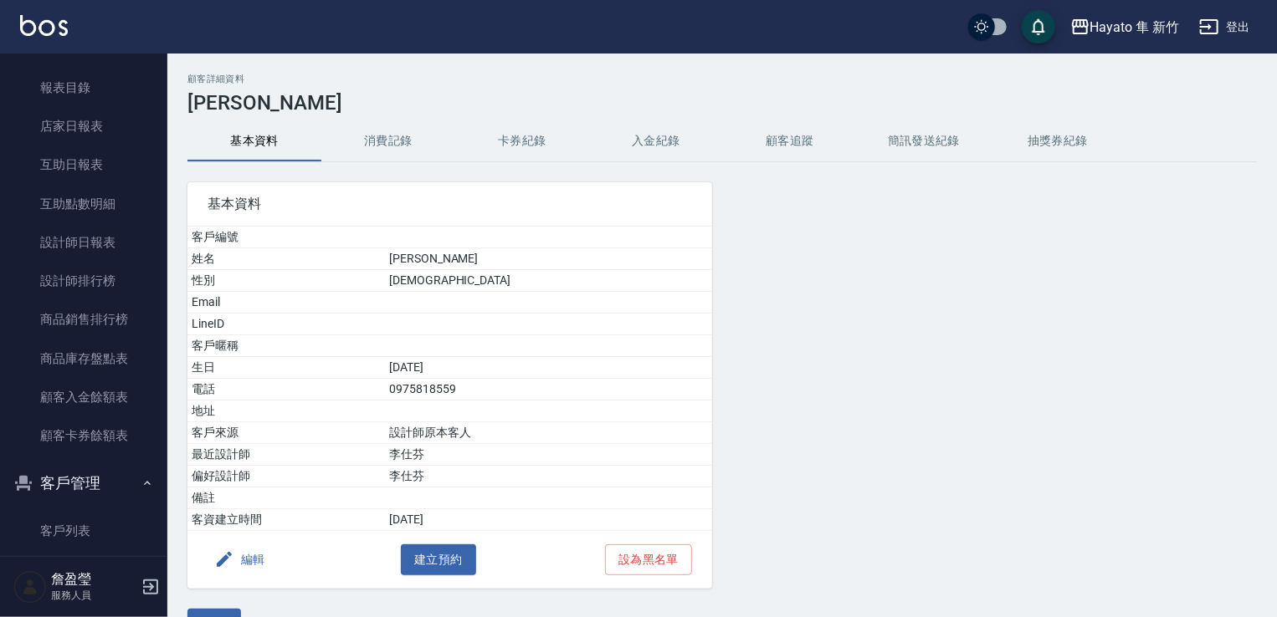
click at [380, 137] on button "消費記錄" at bounding box center [388, 141] width 134 height 40
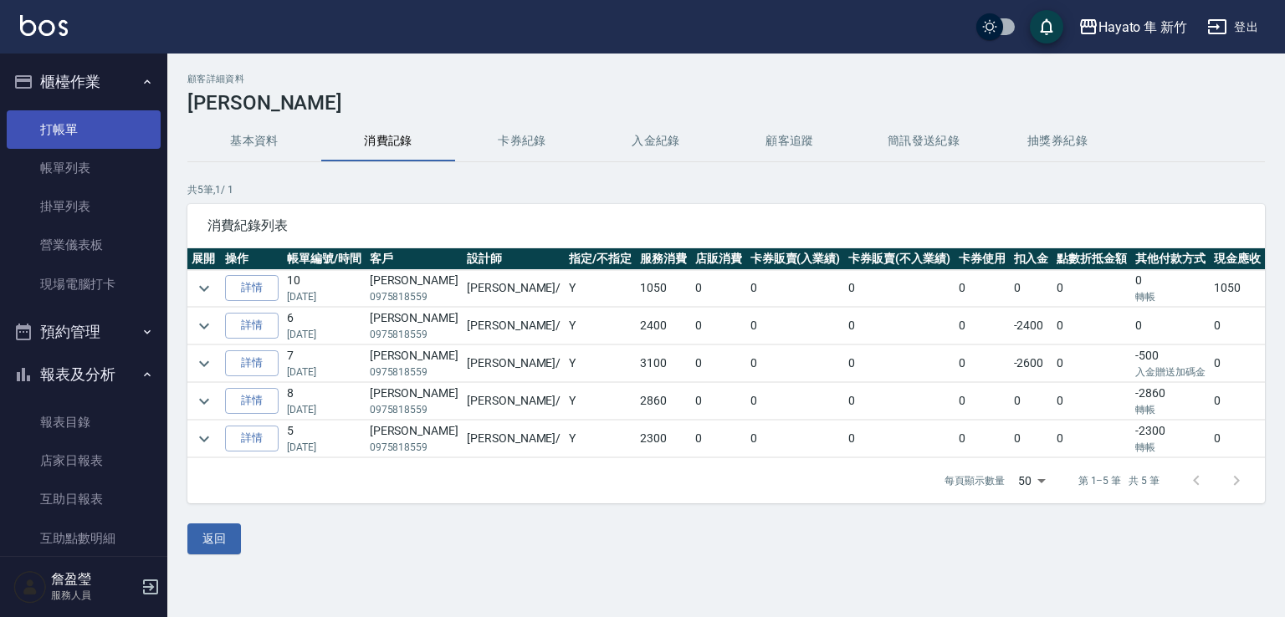
click at [87, 124] on link "打帳單" at bounding box center [84, 129] width 154 height 38
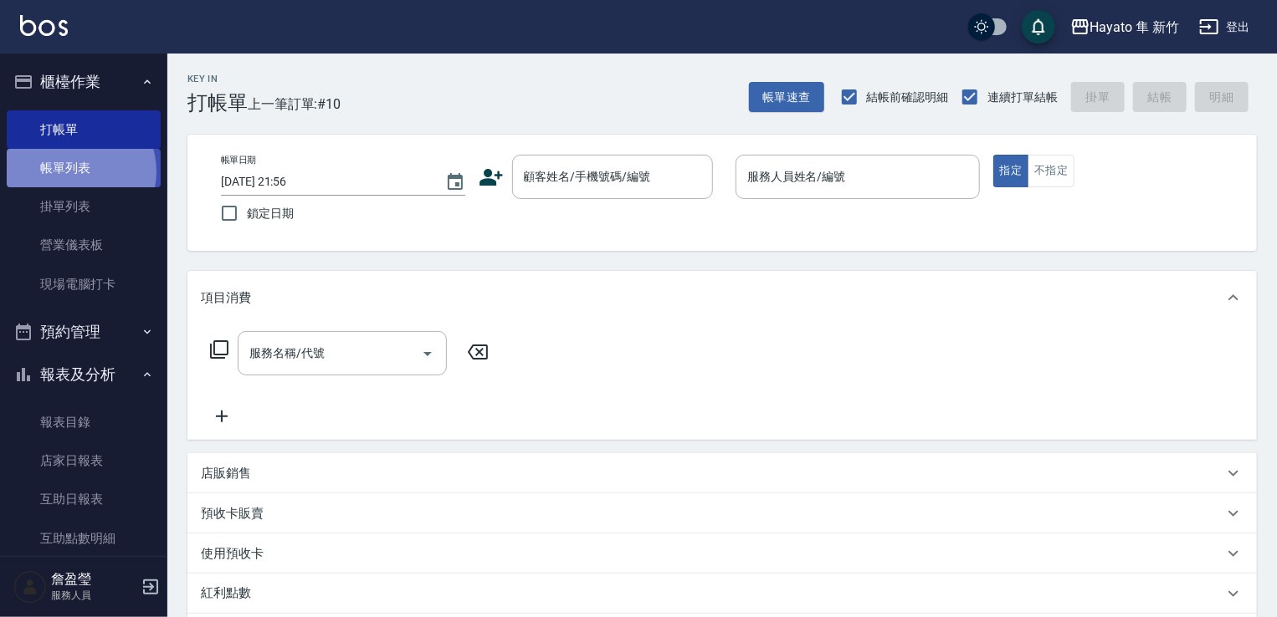
click at [75, 171] on link "帳單列表" at bounding box center [84, 168] width 154 height 38
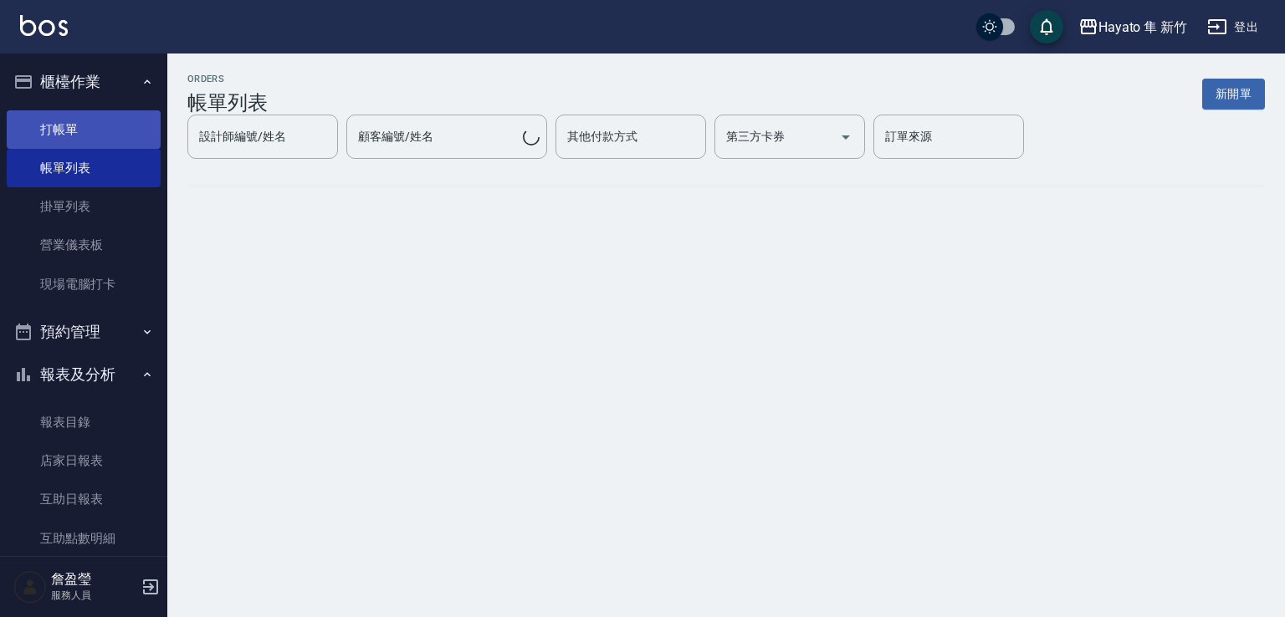
click at [60, 125] on link "打帳單" at bounding box center [84, 129] width 154 height 38
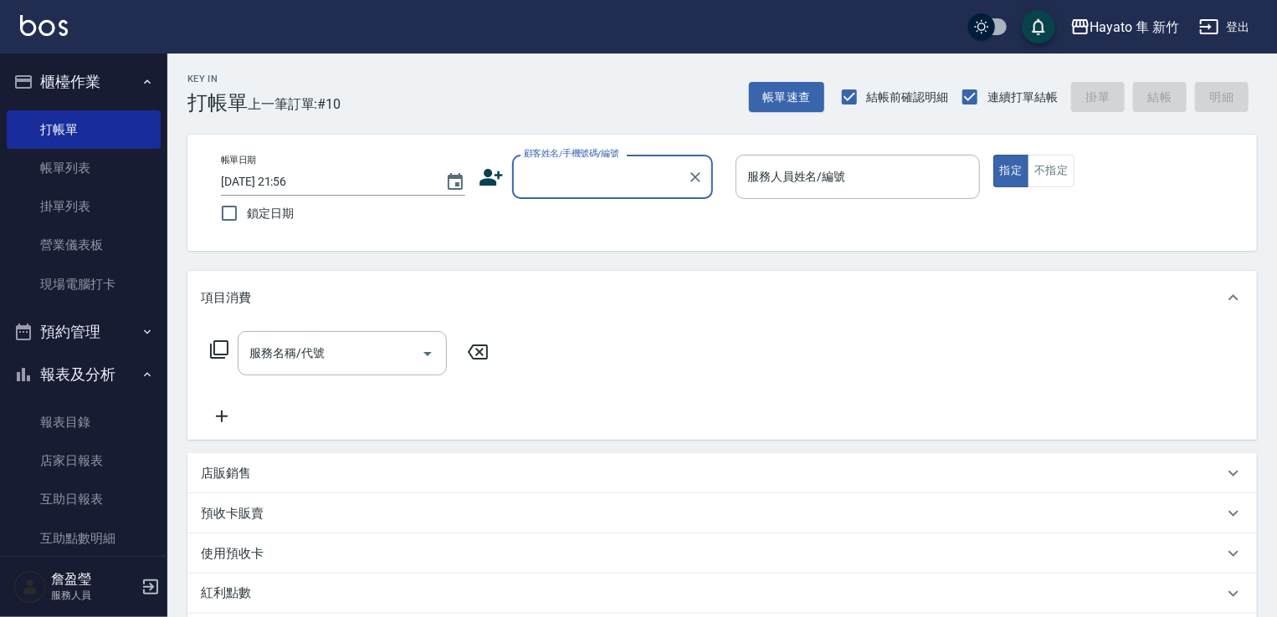
click at [532, 183] on input "顧客姓名/手機號碼/編號" at bounding box center [599, 176] width 161 height 29
click at [558, 220] on li "[PERSON_NAME]/0978726977/" at bounding box center [612, 220] width 201 height 28
type input "[PERSON_NAME]/0978726977/"
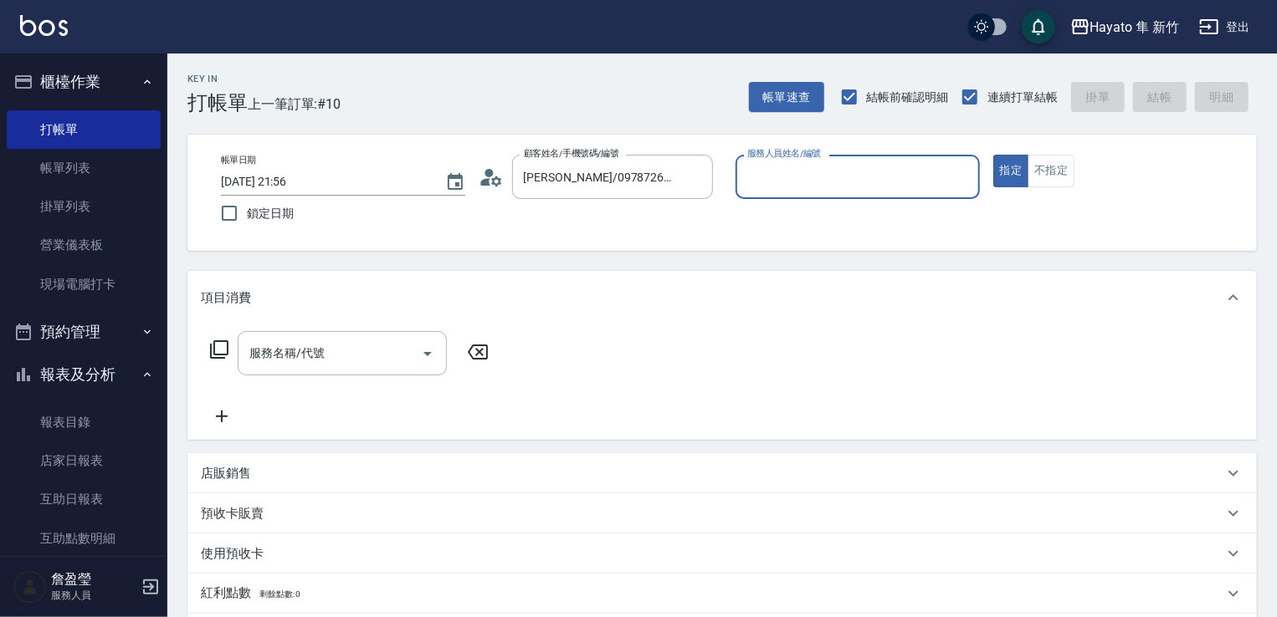
type input "[PERSON_NAME](無代號)"
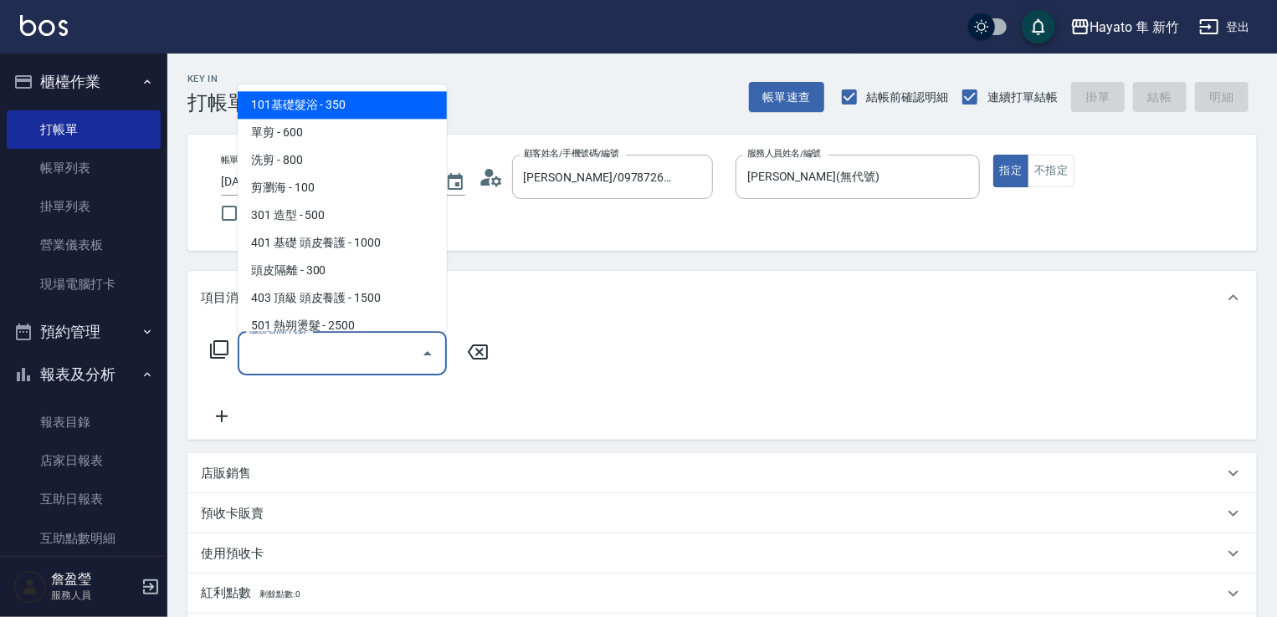
drag, startPoint x: 307, startPoint y: 359, endPoint x: 315, endPoint y: 342, distance: 18.3
click at [307, 356] on input "服務名稱/代號" at bounding box center [329, 353] width 169 height 29
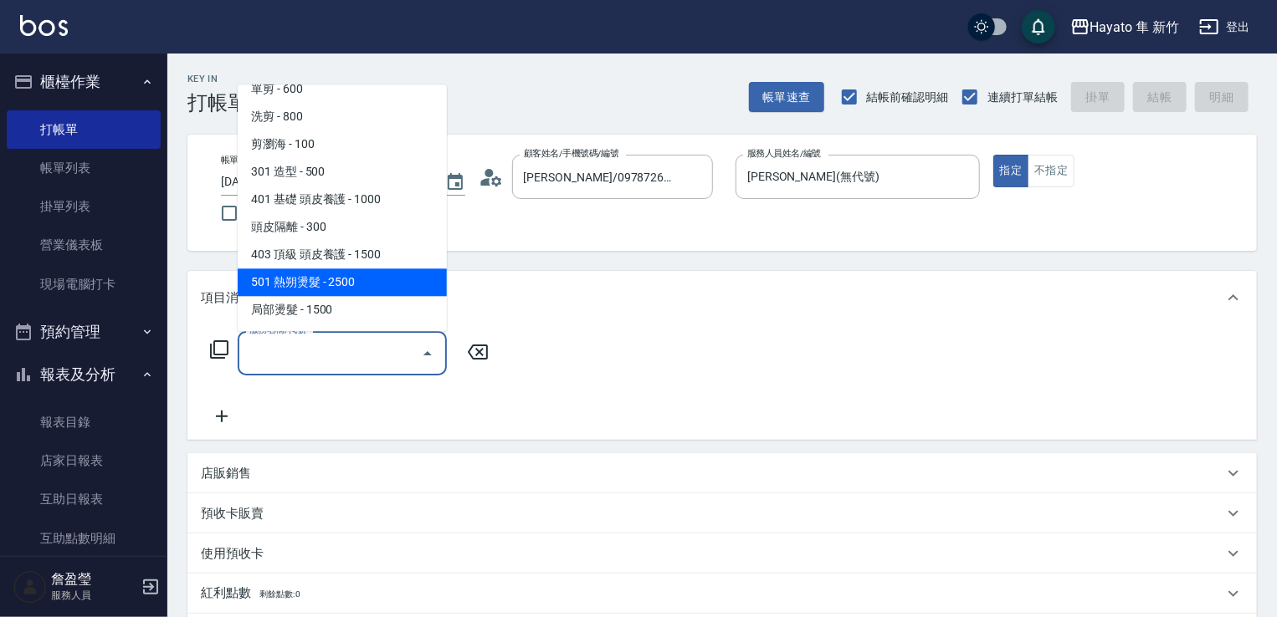
scroll to position [84, 0]
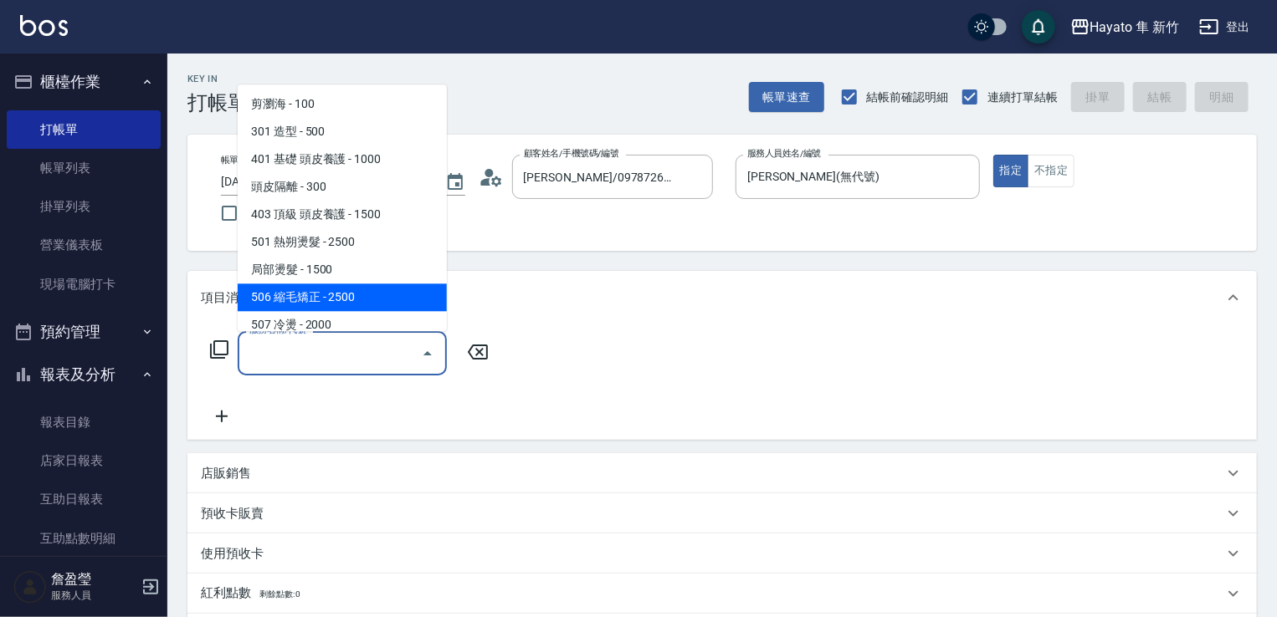
click at [321, 291] on span "506 縮毛矯正 - 2500" at bounding box center [342, 298] width 209 height 28
type input "506 縮毛矯正 (506)"
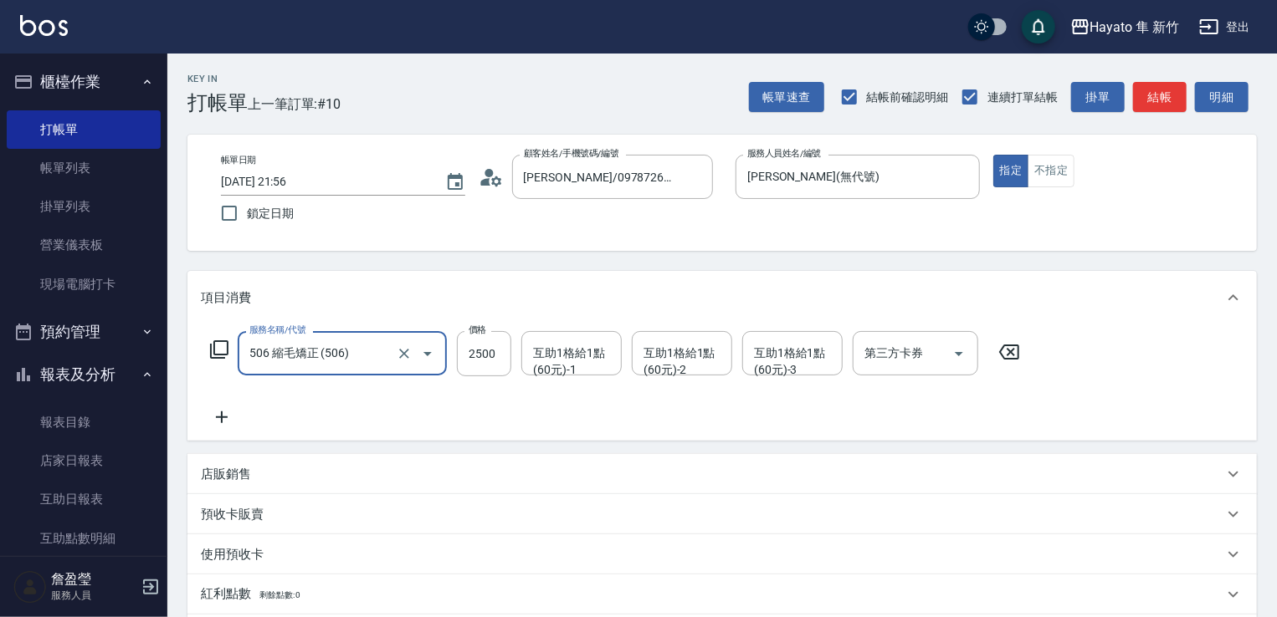
drag, startPoint x: 226, startPoint y: 422, endPoint x: 238, endPoint y: 417, distance: 12.7
click at [238, 417] on icon at bounding box center [222, 417] width 42 height 20
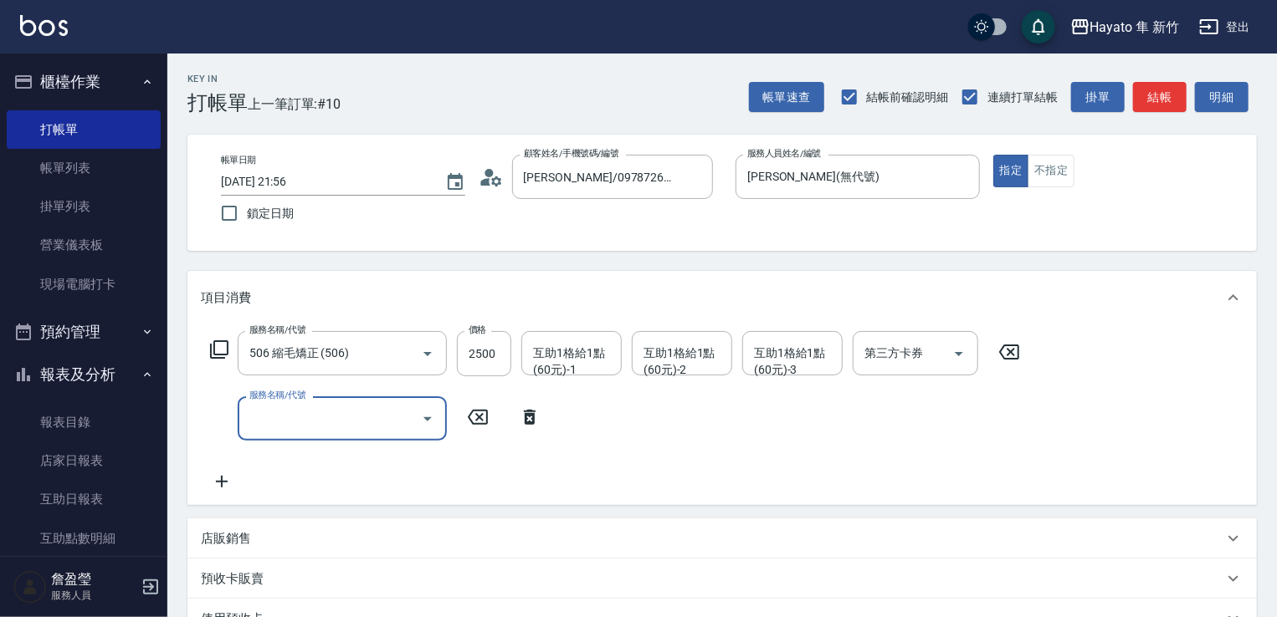
click at [320, 390] on div "服務名稱/代號 506 縮毛矯正 (506) 服務名稱/代號 價格 2500 價格 互助1格給1點(60元)-1 互助1格給1點(60元)-1 互助1格給1點…" at bounding box center [615, 411] width 829 height 161
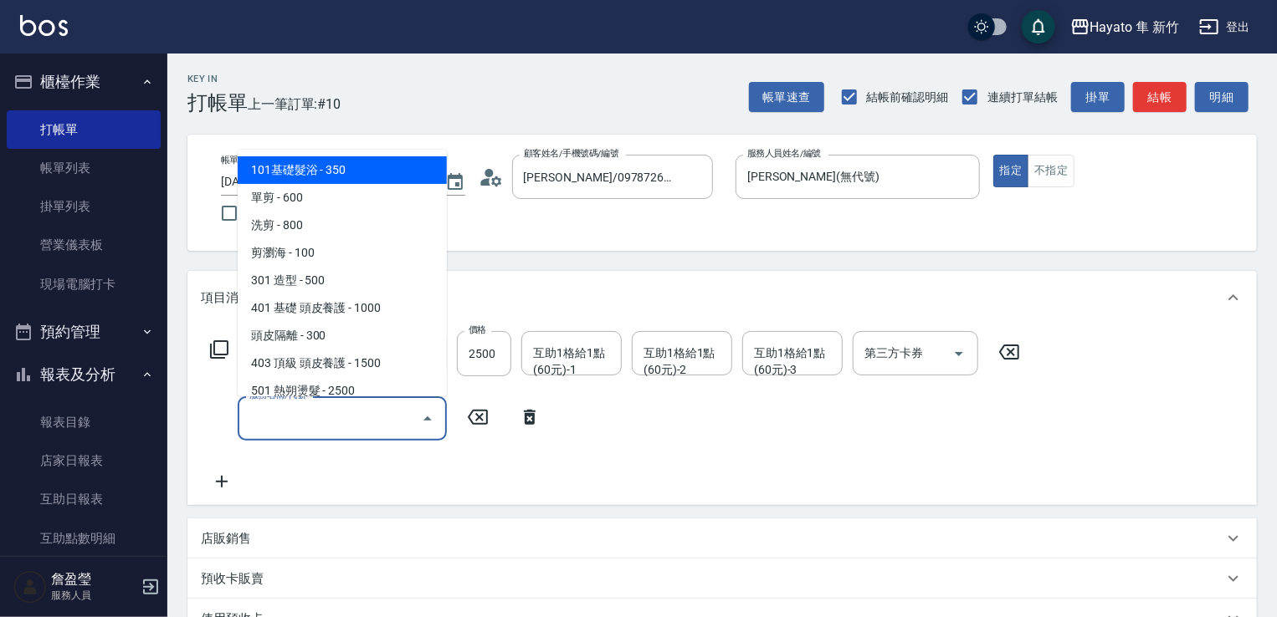
drag, startPoint x: 325, startPoint y: 429, endPoint x: 345, endPoint y: 367, distance: 64.8
click at [335, 422] on input "服務名稱/代號" at bounding box center [329, 418] width 169 height 29
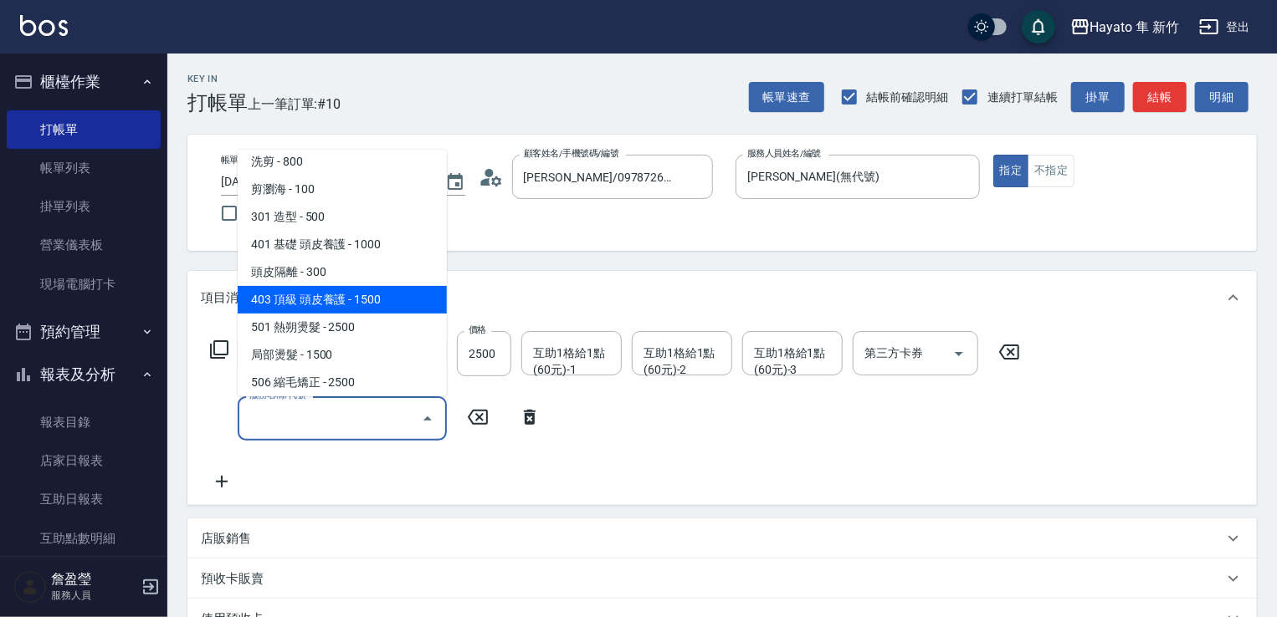
scroll to position [167, 0]
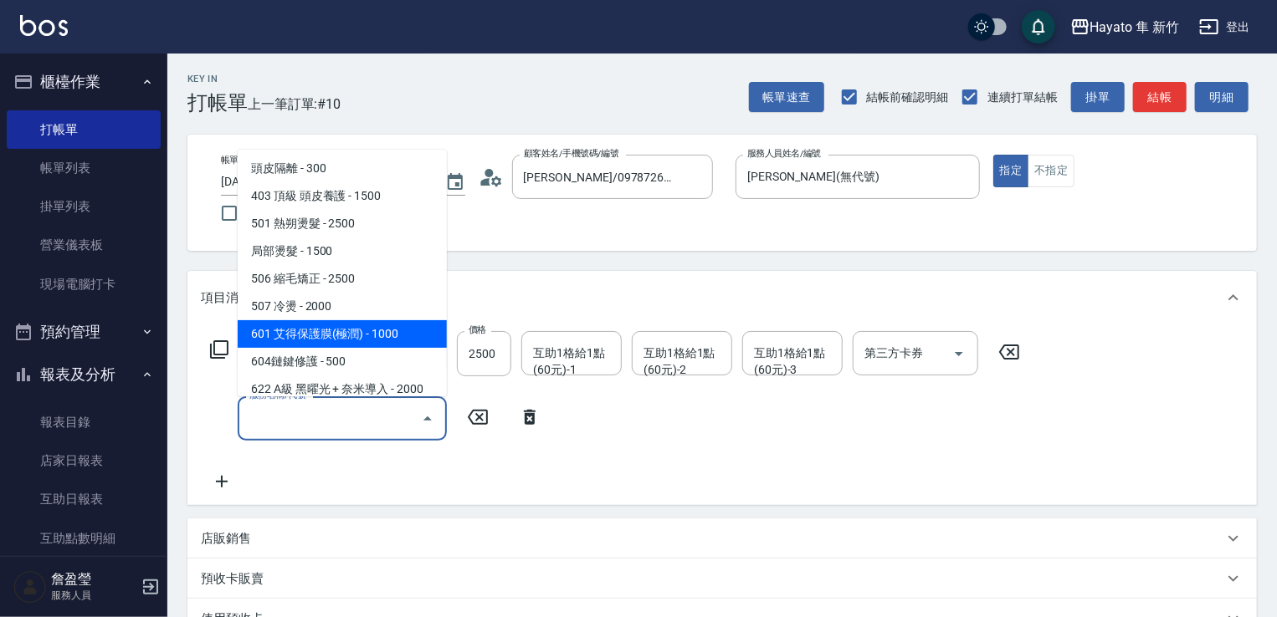
click at [354, 331] on span "601 艾得保護膜(極潤) - 1000" at bounding box center [342, 334] width 209 height 28
type input "601 艾得保護膜(極潤)(601)"
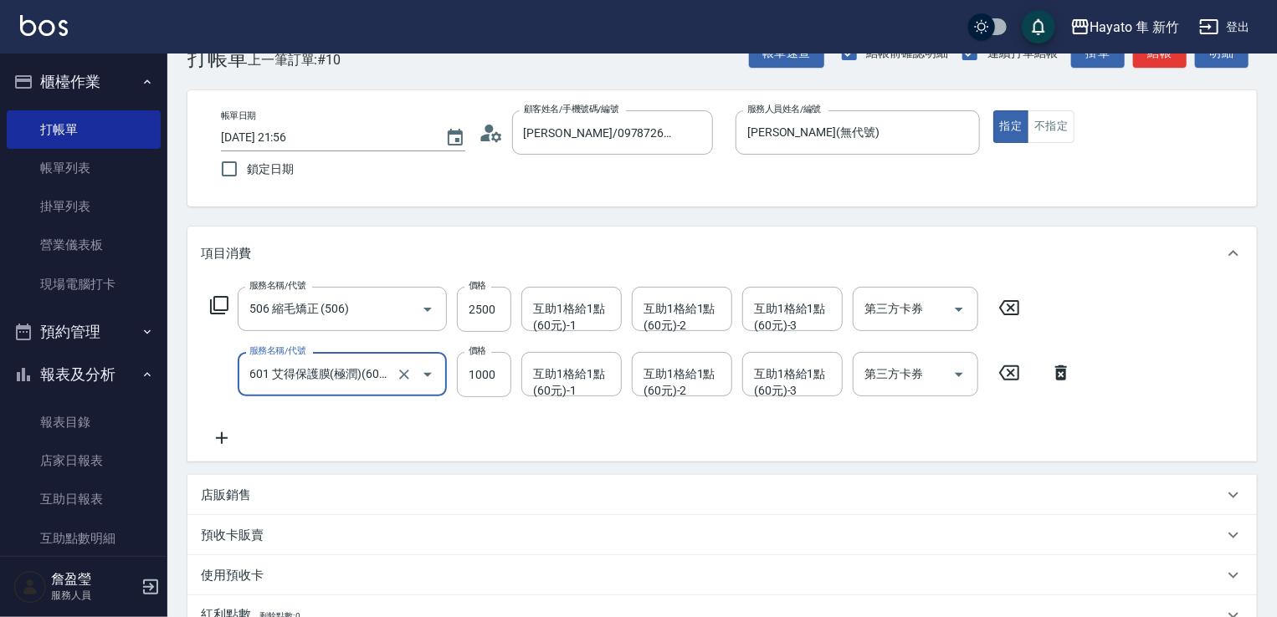
scroll to position [84, 0]
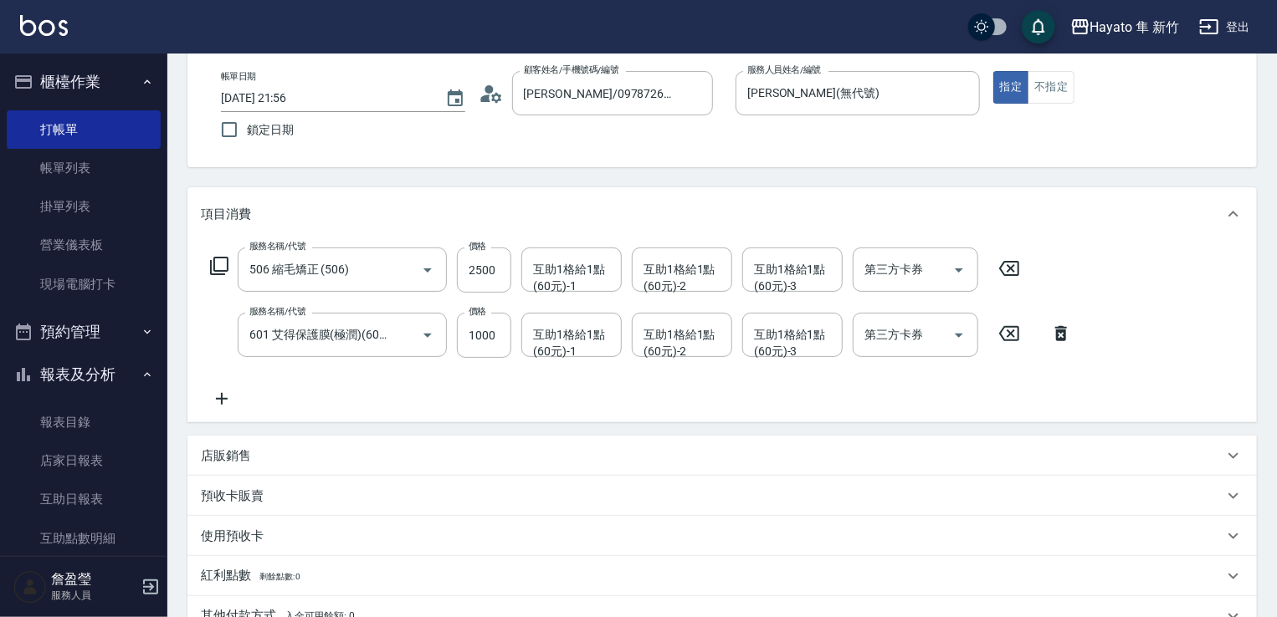
click at [225, 401] on icon at bounding box center [222, 399] width 42 height 20
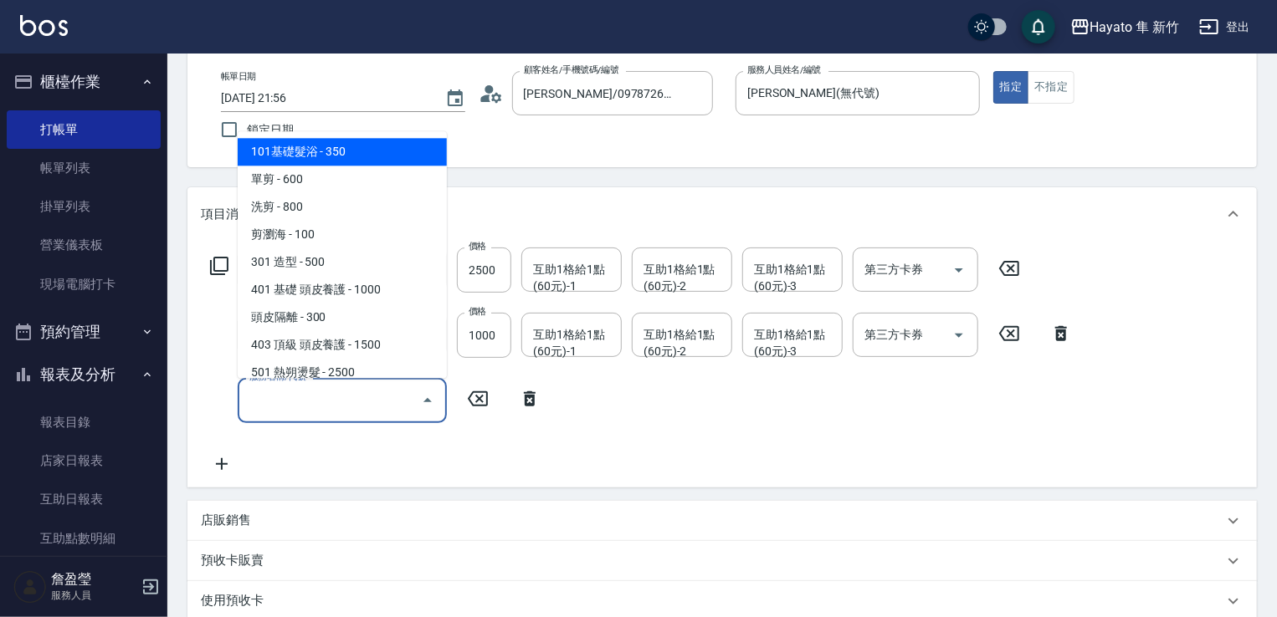
click at [296, 401] on input "服務名稱/代號" at bounding box center [329, 400] width 169 height 29
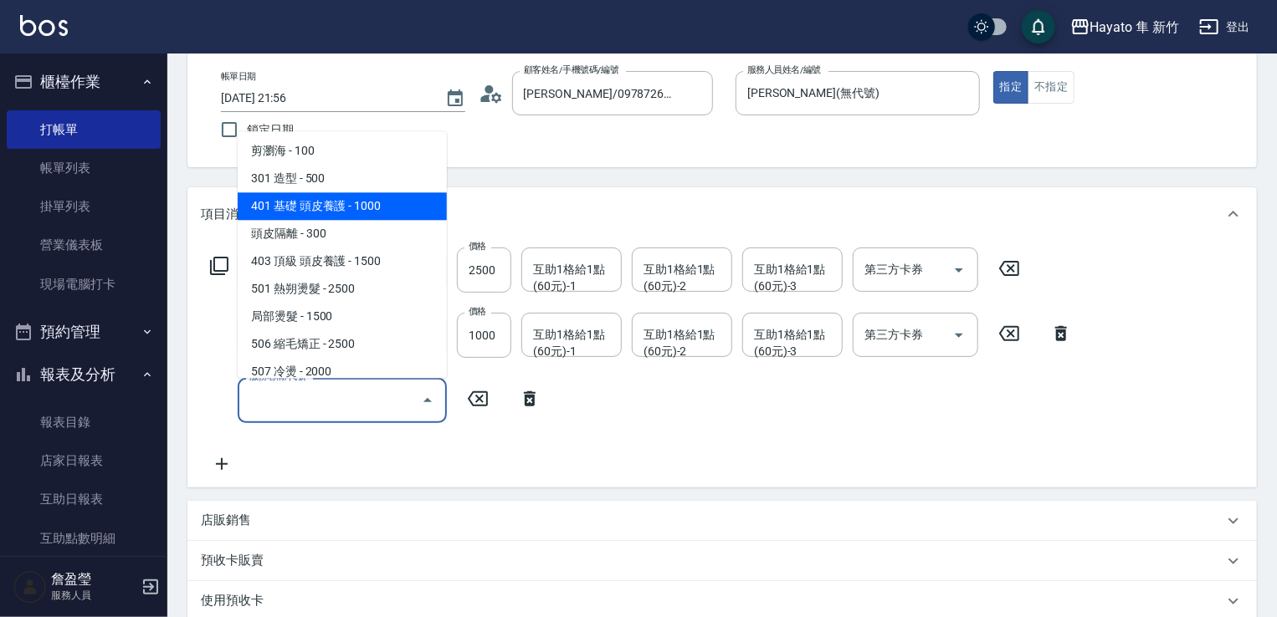
click at [299, 205] on span "401 基礎 頭皮養護 - 1000" at bounding box center [342, 206] width 209 height 28
type input "401 基礎 頭皮養護(401)"
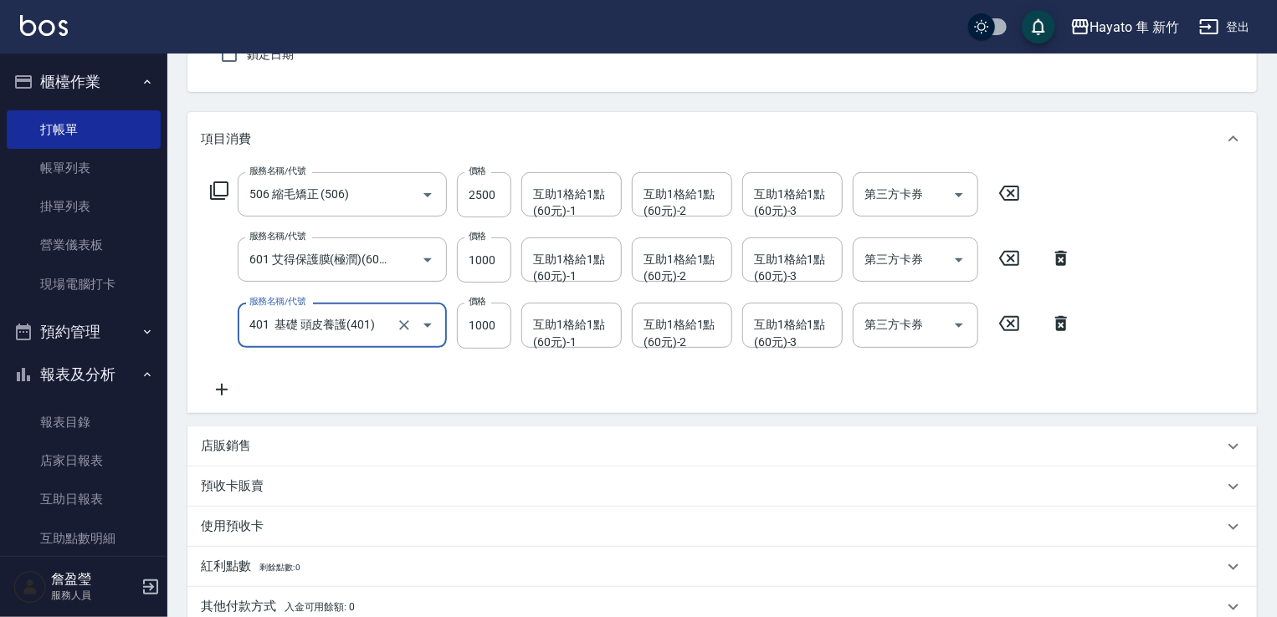
scroll to position [167, 0]
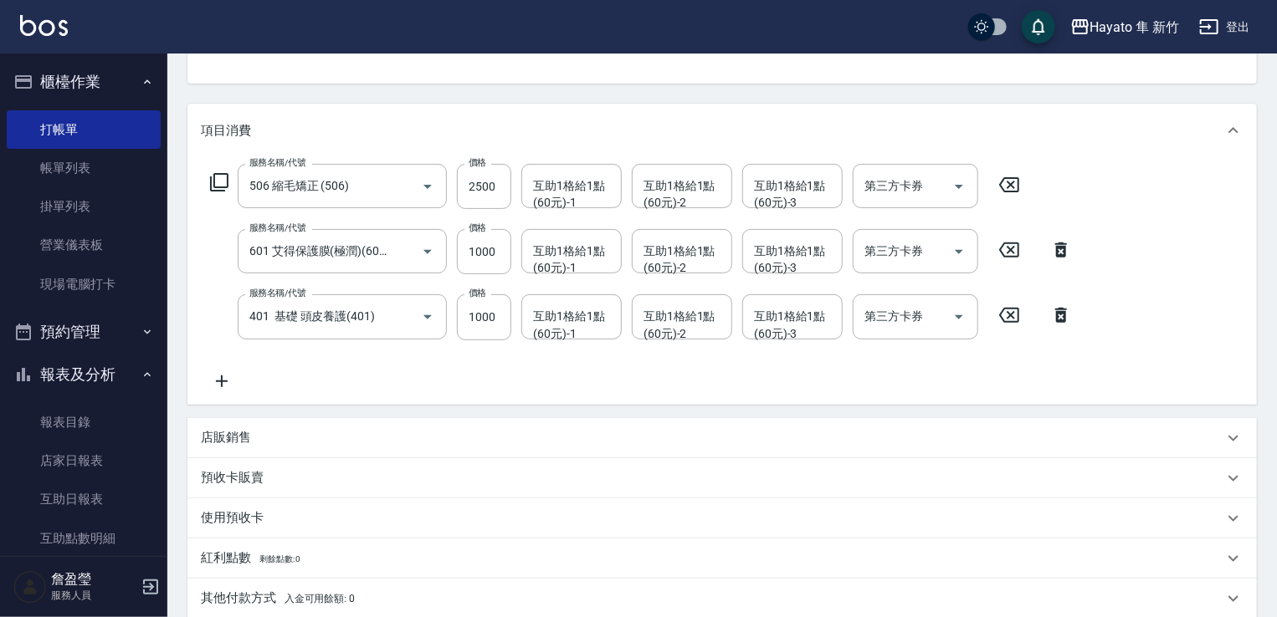
click at [258, 436] on div "店販銷售" at bounding box center [712, 438] width 1022 height 18
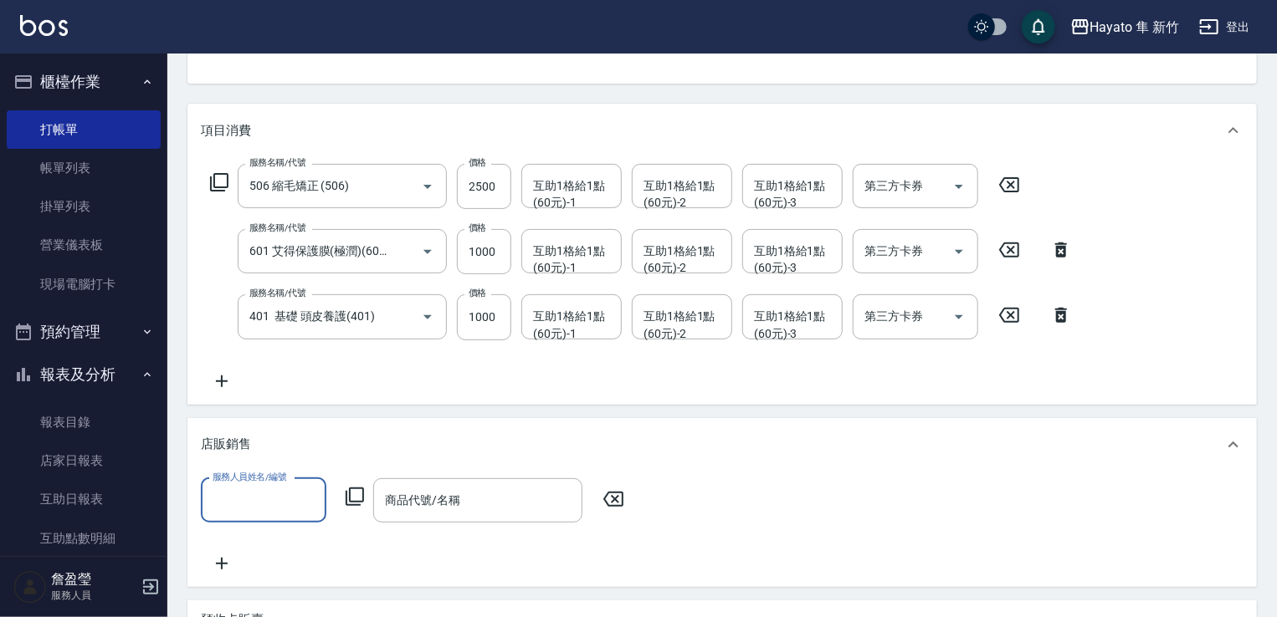
scroll to position [0, 0]
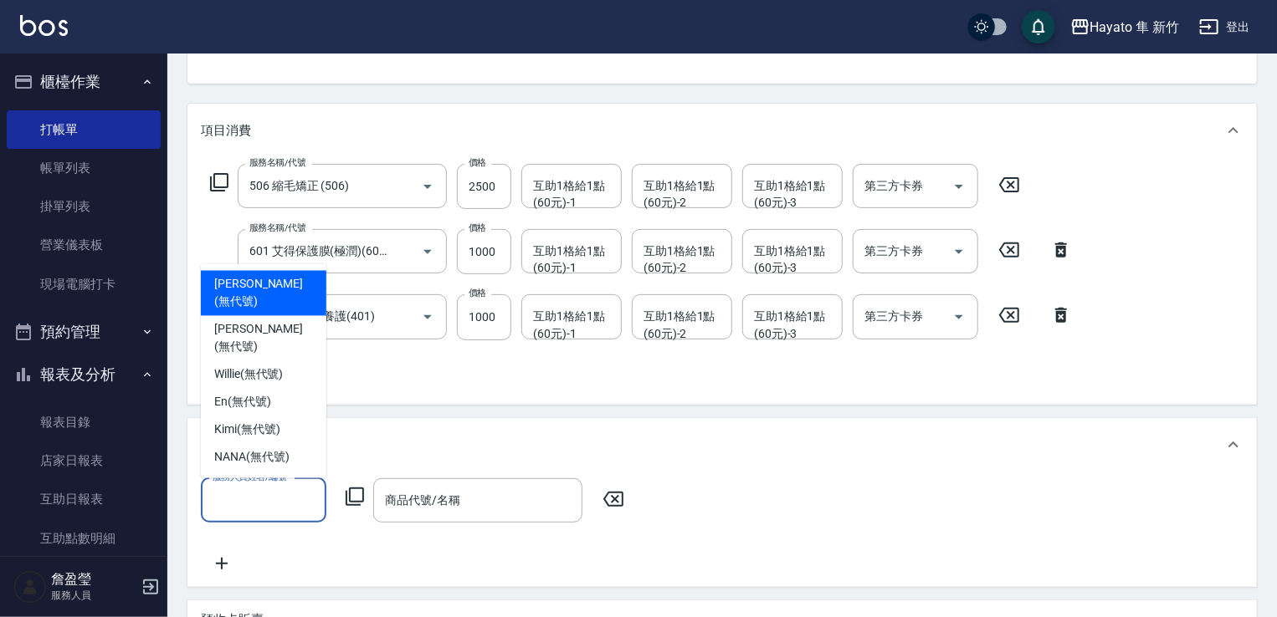
click at [291, 490] on input "服務人員姓名/編號" at bounding box center [263, 500] width 110 height 29
click at [234, 311] on span "[PERSON_NAME] (無代號)" at bounding box center [263, 293] width 99 height 35
type input "[PERSON_NAME](無代號)"
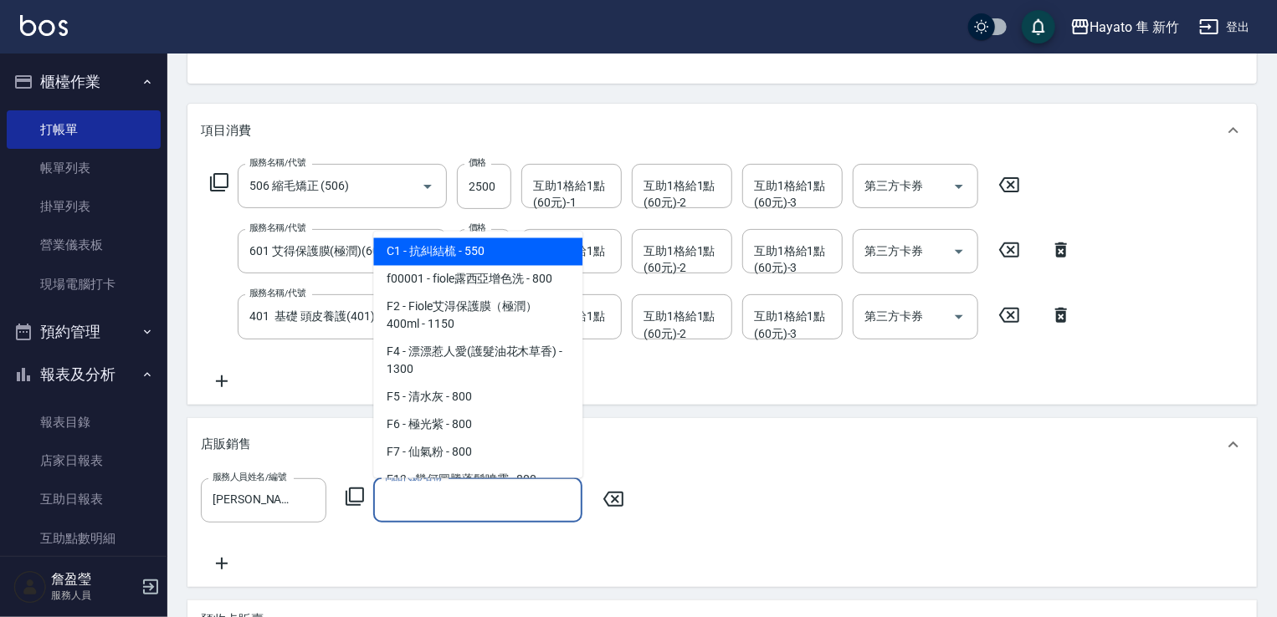
click at [388, 503] on input "商品代號/名稱" at bounding box center [478, 500] width 194 height 29
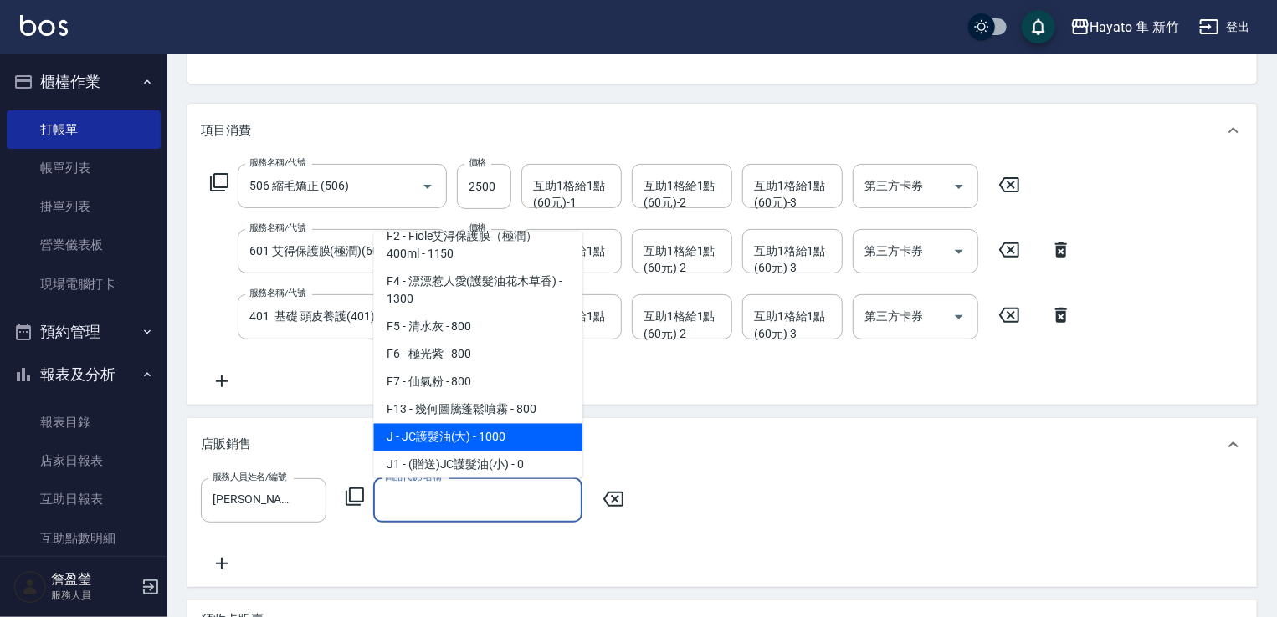
scroll to position [167, 0]
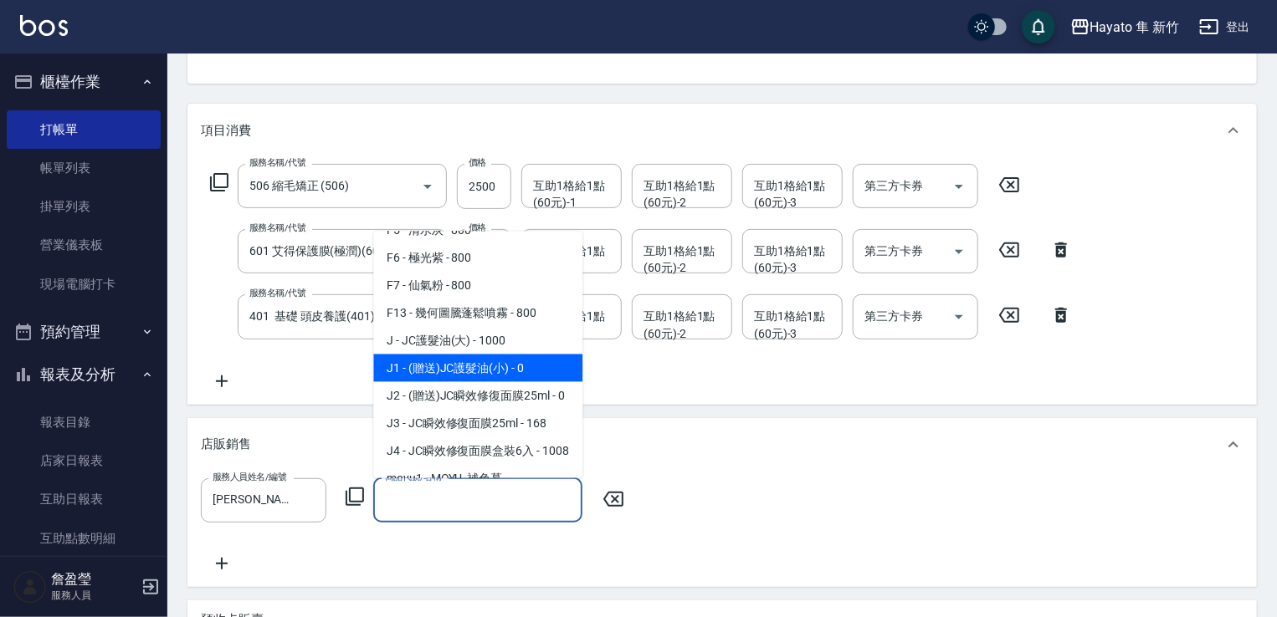
click at [477, 367] on span "J1 - (贈送)JC護髮油(小) - 0" at bounding box center [477, 368] width 209 height 28
type input "(贈送)JC護髮油(小)"
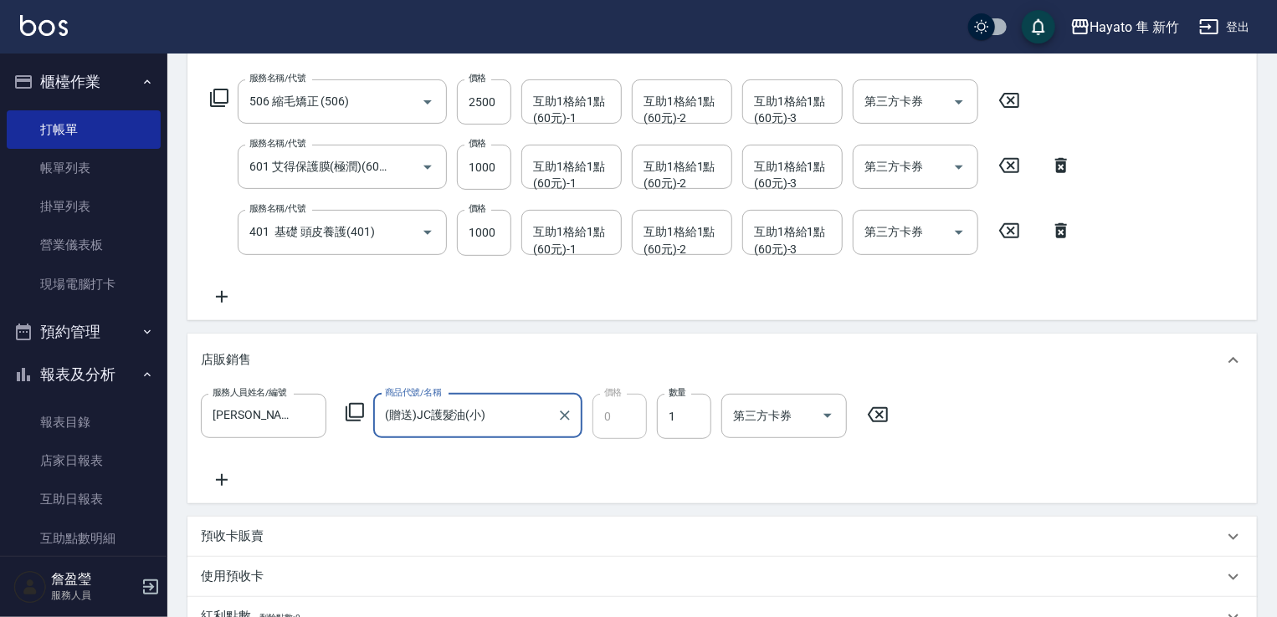
scroll to position [418, 0]
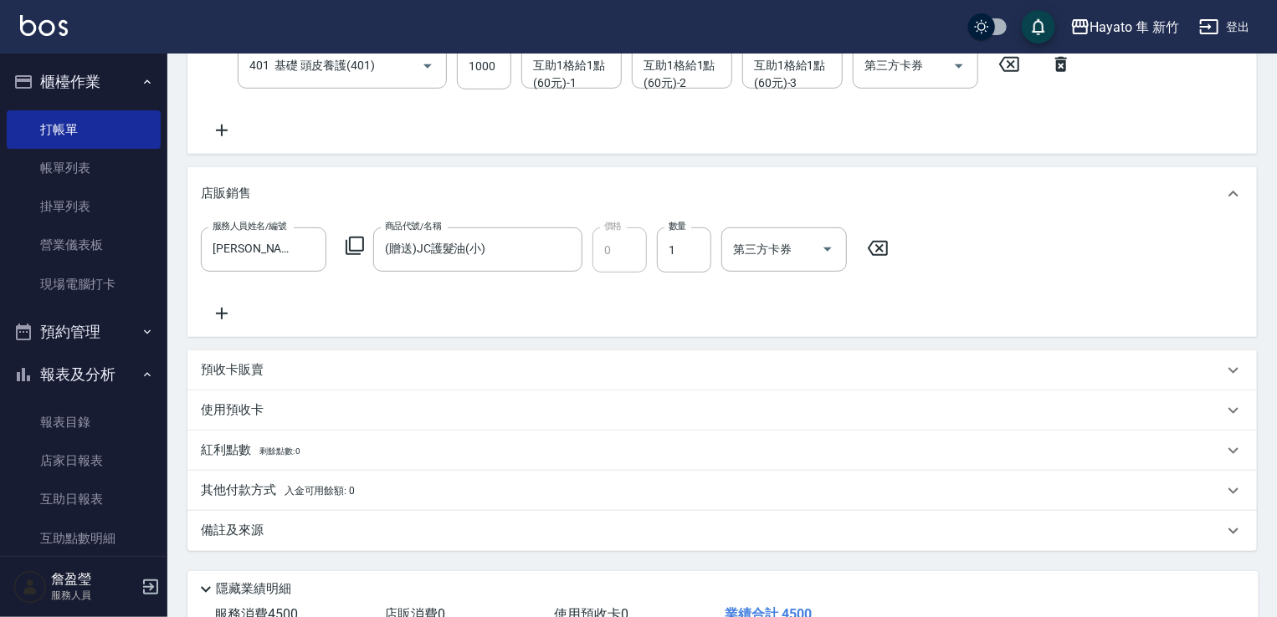
click at [225, 315] on icon at bounding box center [222, 314] width 42 height 20
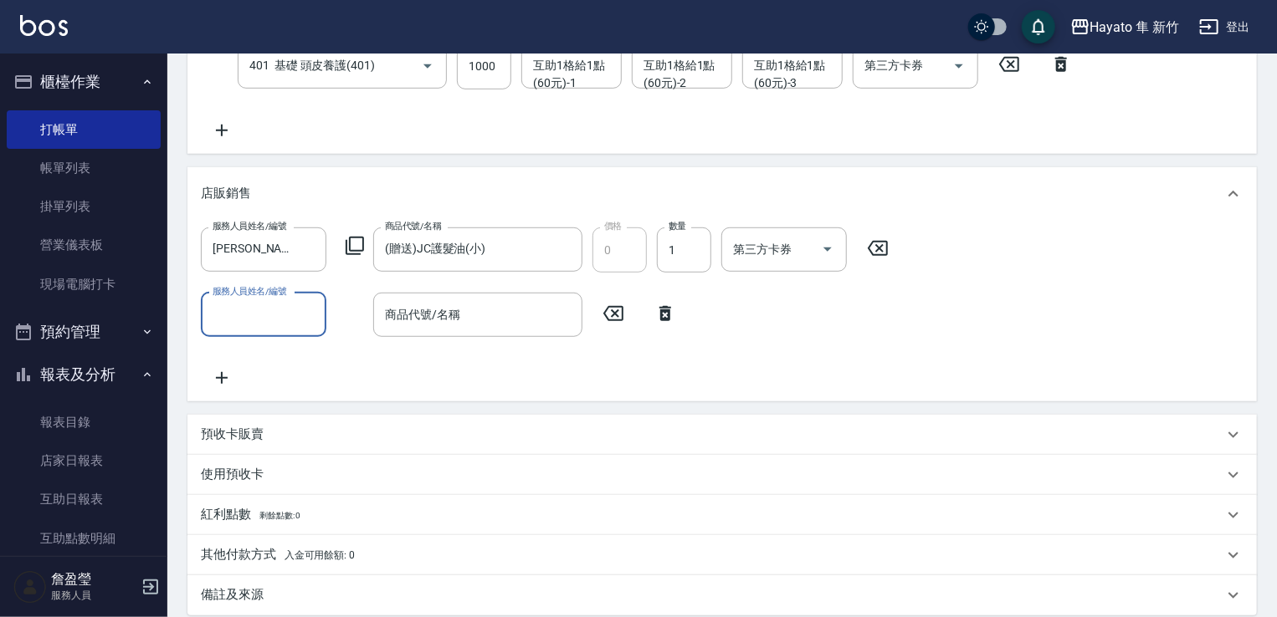
click at [244, 325] on input "服務人員姓名/編號" at bounding box center [263, 314] width 110 height 29
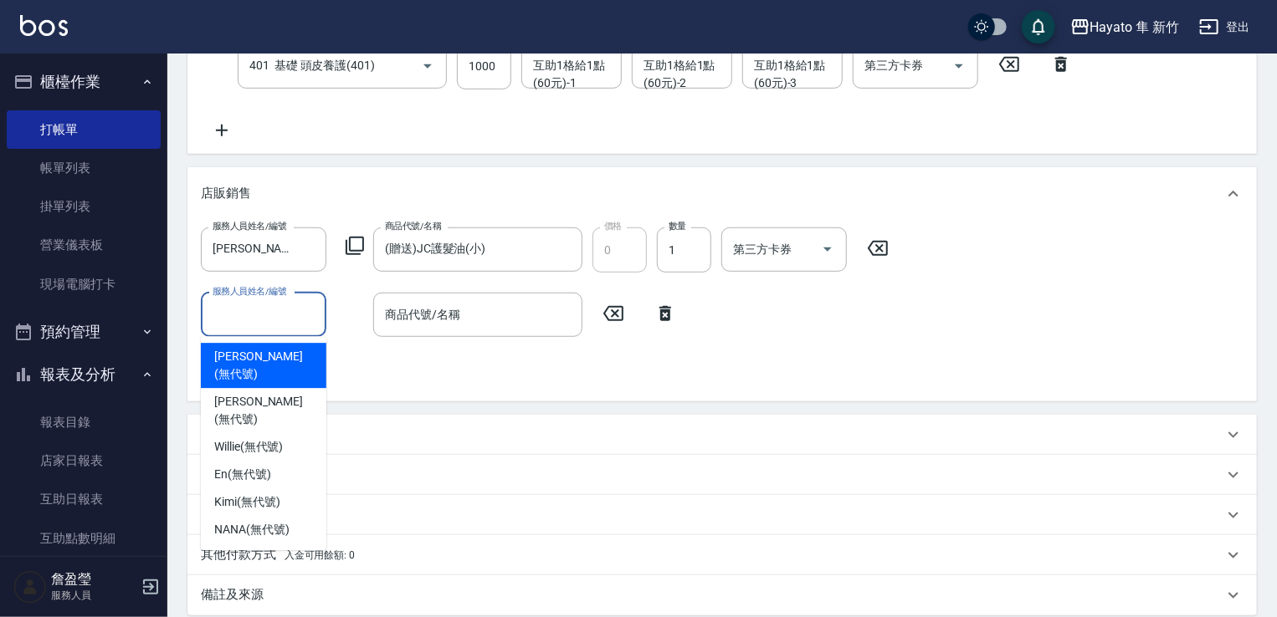
click at [261, 352] on span "[PERSON_NAME] (無代號)" at bounding box center [263, 365] width 99 height 35
type input "[PERSON_NAME](無代號)"
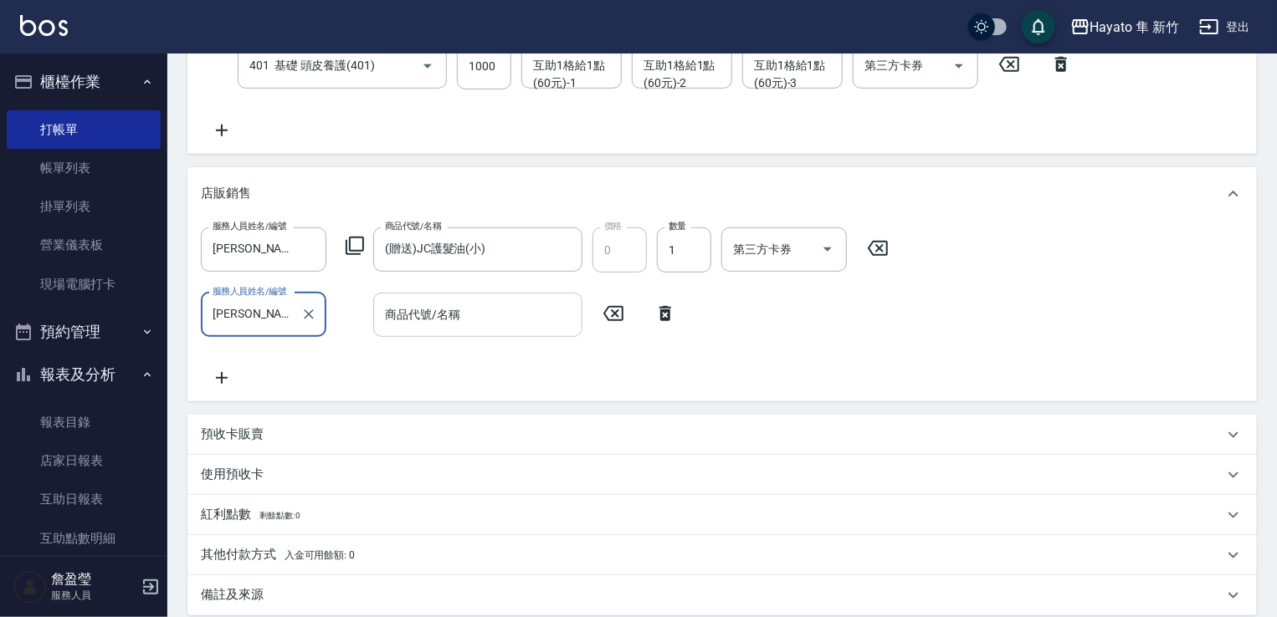
click at [482, 319] on input "商品代號/名稱" at bounding box center [478, 314] width 194 height 29
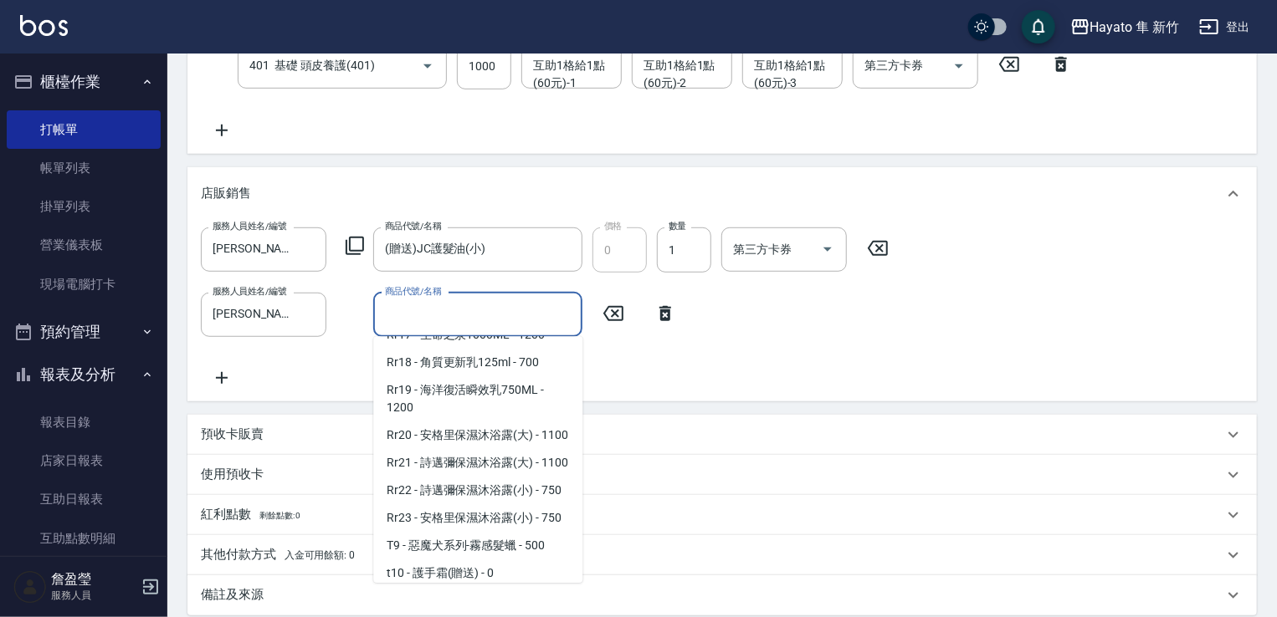
scroll to position [1004, 0]
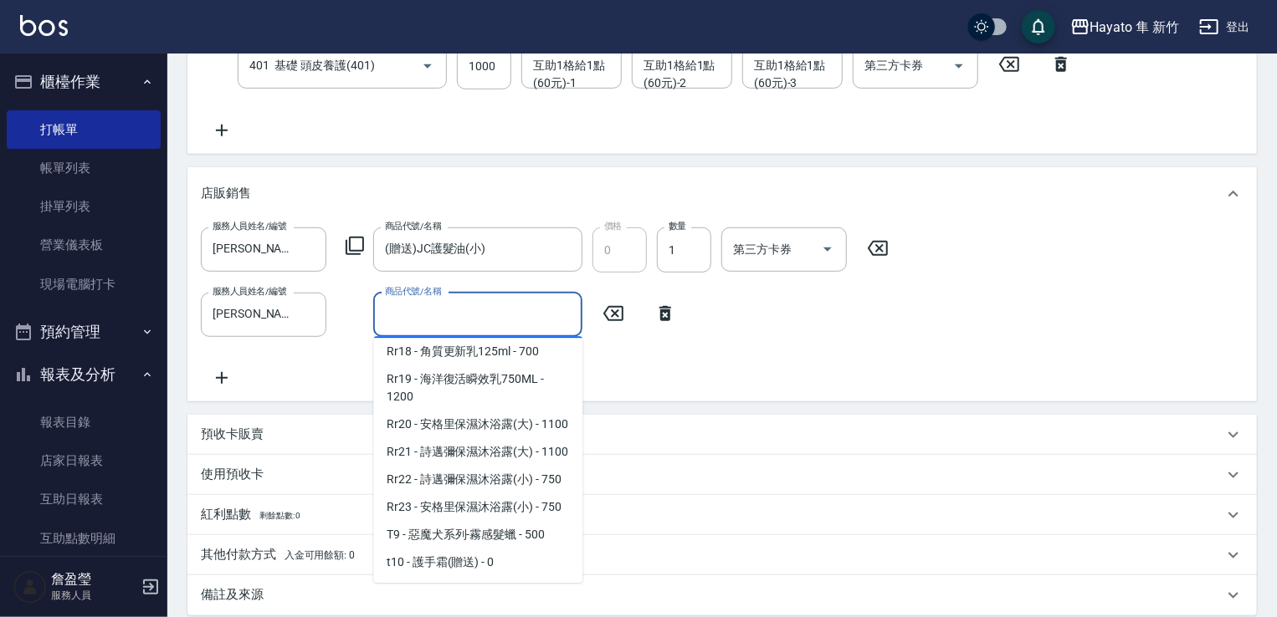
click at [485, 338] on span "Rr17 - 生命之泉1000ML - 1200" at bounding box center [477, 324] width 209 height 28
type input "生命之泉1000ML"
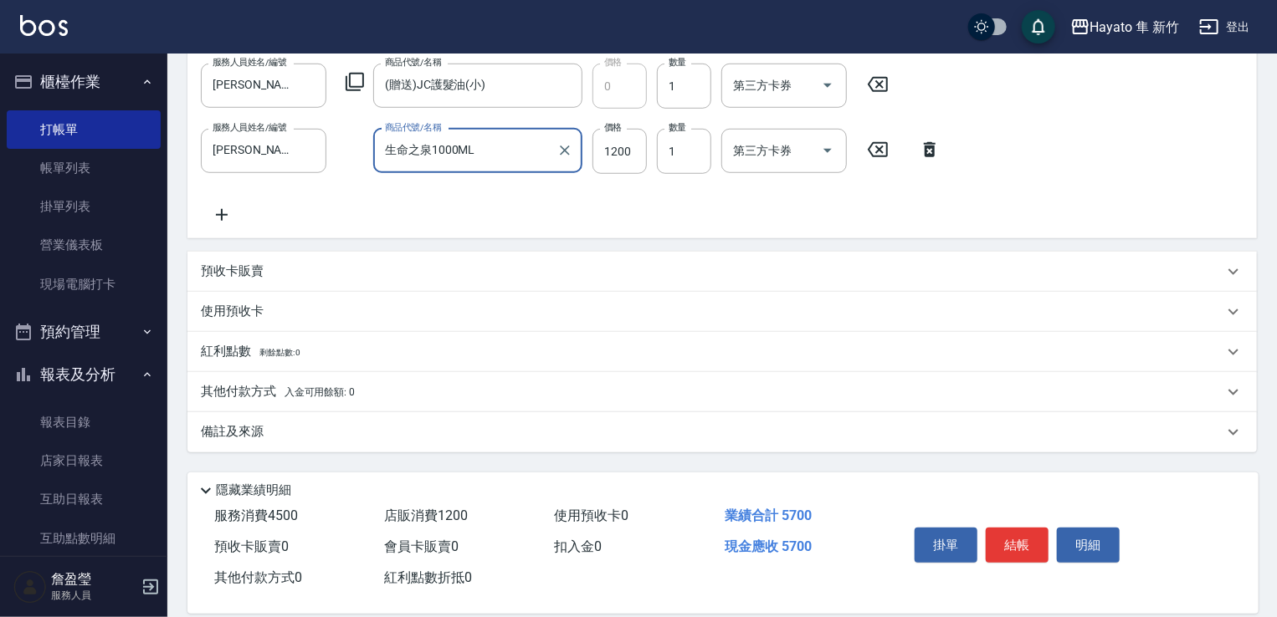
scroll to position [586, 0]
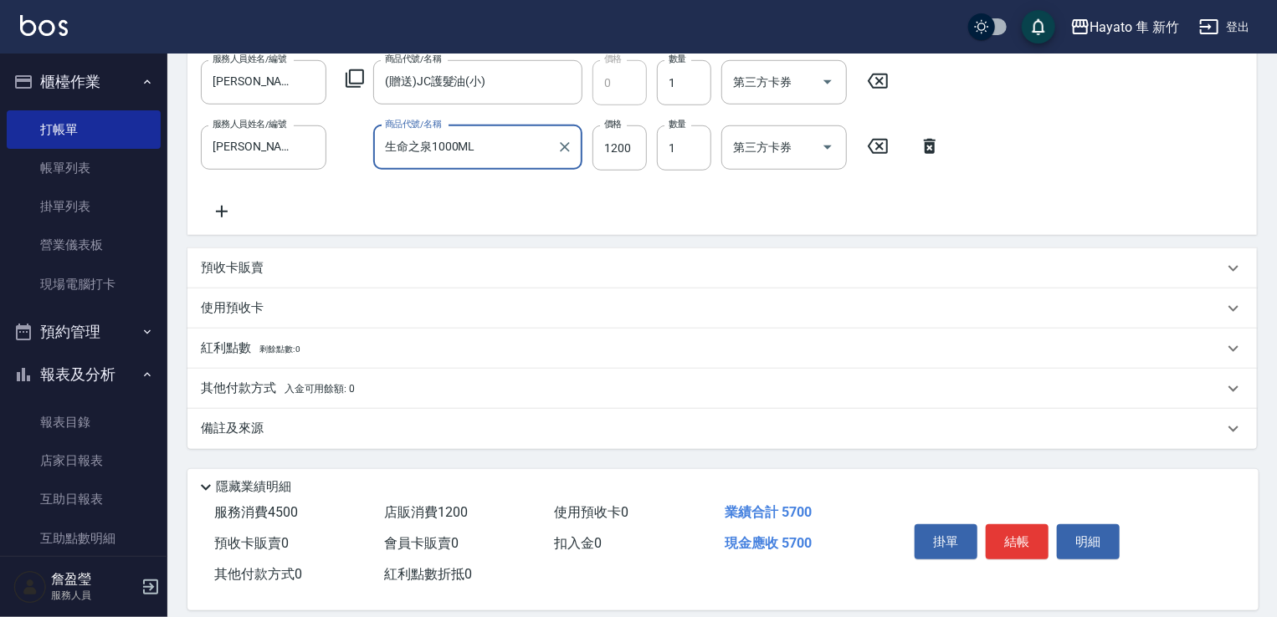
click at [361, 421] on div "備註及來源" at bounding box center [712, 429] width 1022 height 18
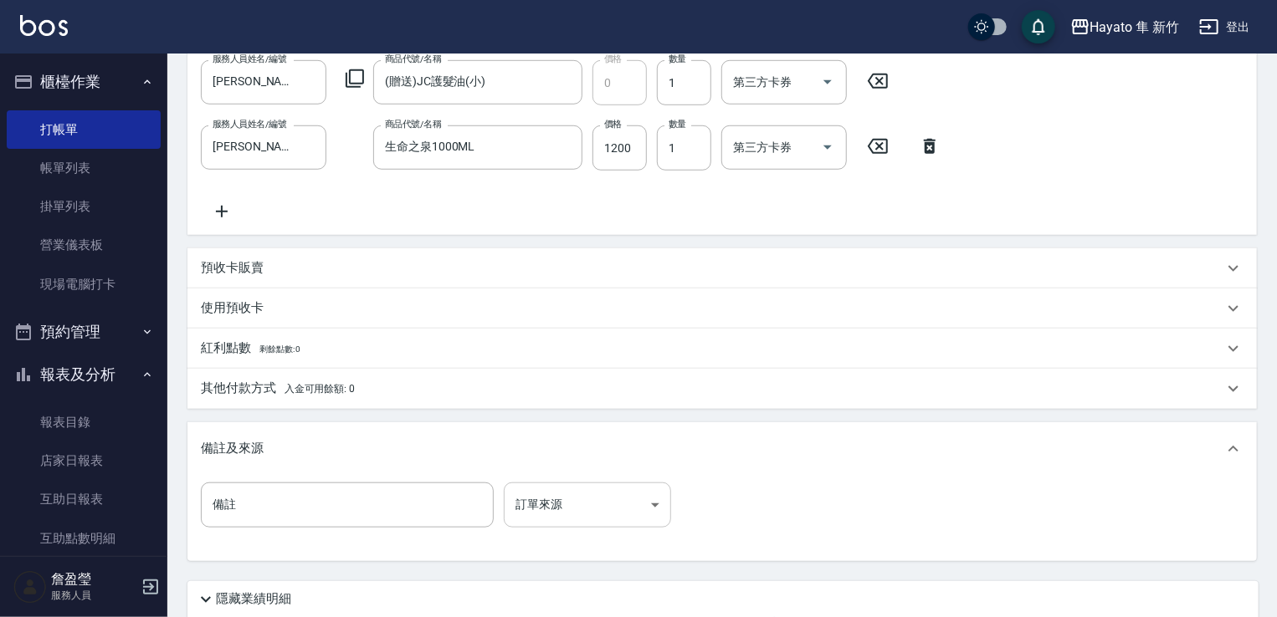
click at [572, 510] on body "Hayato 隼 新竹 登出 櫃檯作業 打帳單 帳單列表 掛單列表 營業儀表板 現場電腦打卡 預約管理 預約管理 報表及分析 報表目錄 店家日報表 互助日報表…" at bounding box center [638, 78] width 1277 height 1328
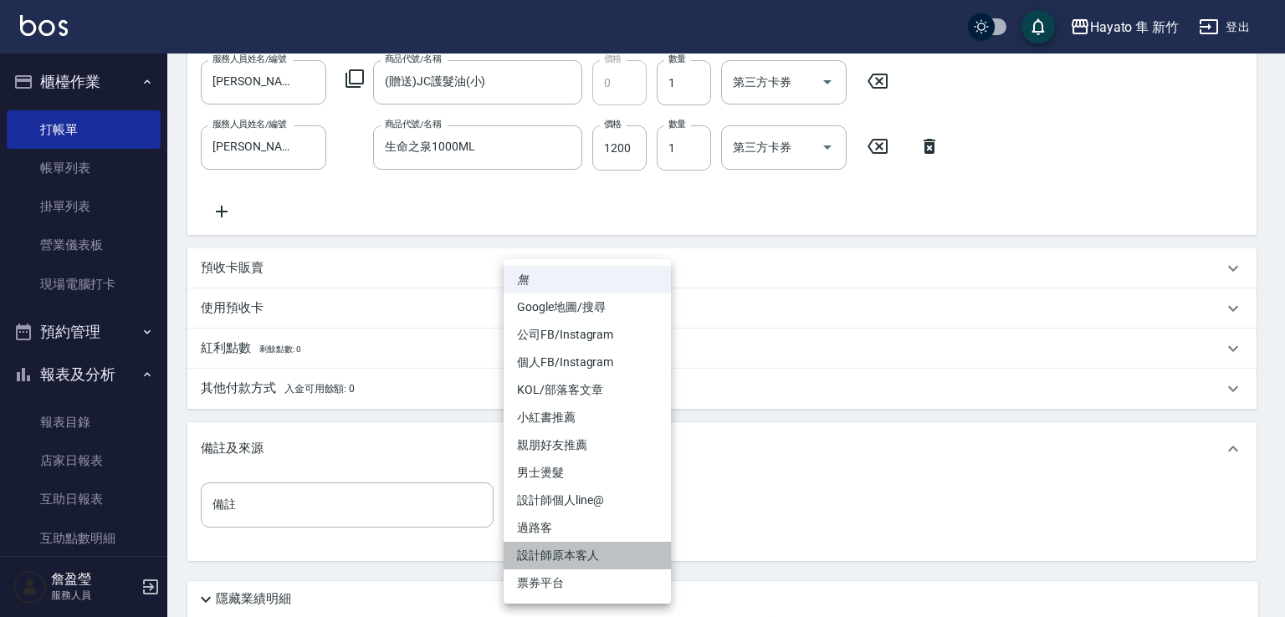
drag, startPoint x: 573, startPoint y: 557, endPoint x: 569, endPoint y: 496, distance: 61.2
click at [573, 555] on li "設計師原本客人" at bounding box center [587, 556] width 167 height 28
type input "設計師原本客人"
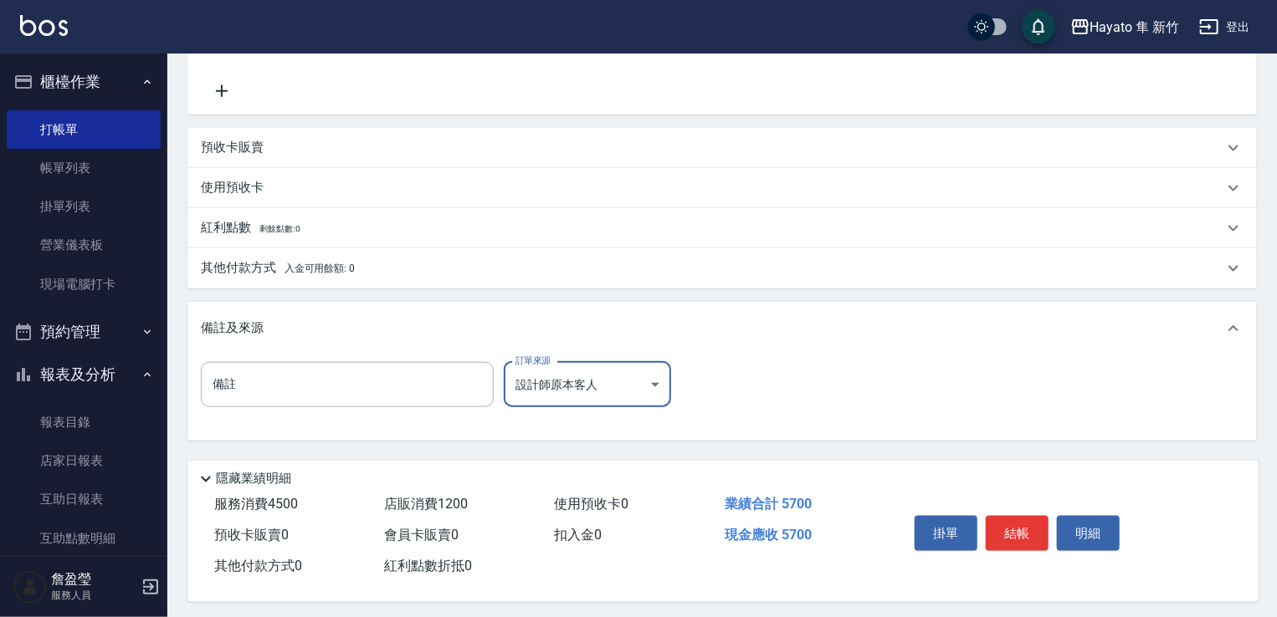
scroll to position [716, 0]
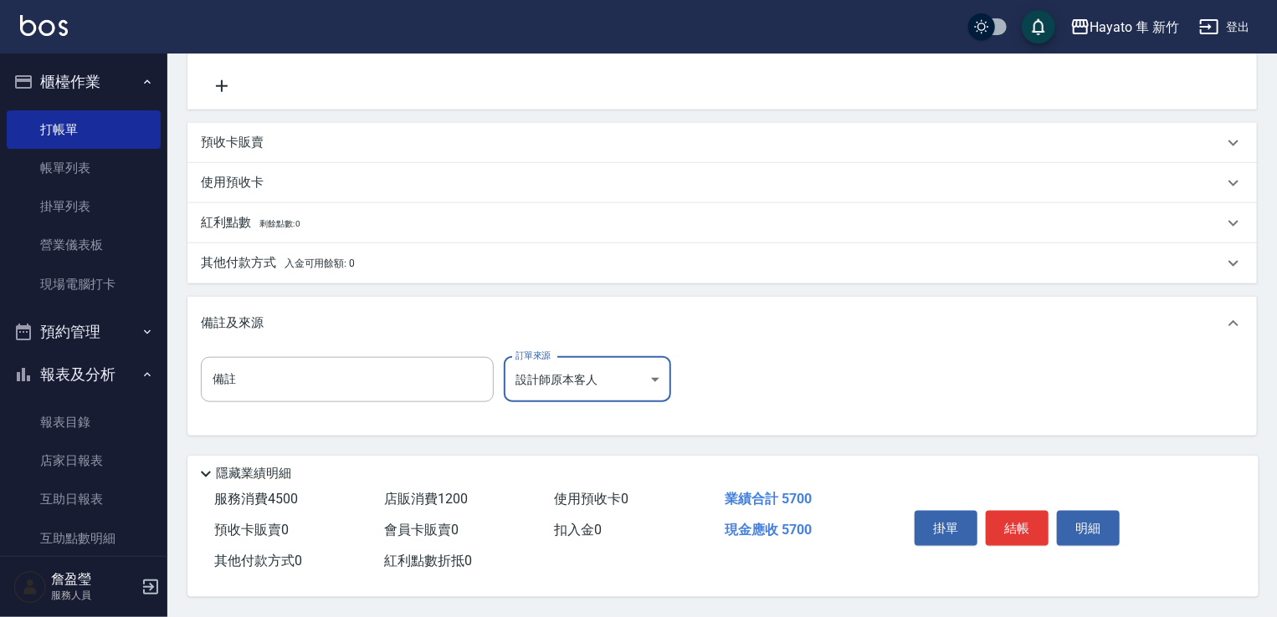
click at [263, 258] on p "其他付款方式 入金可用餘額: 0" at bounding box center [278, 263] width 154 height 18
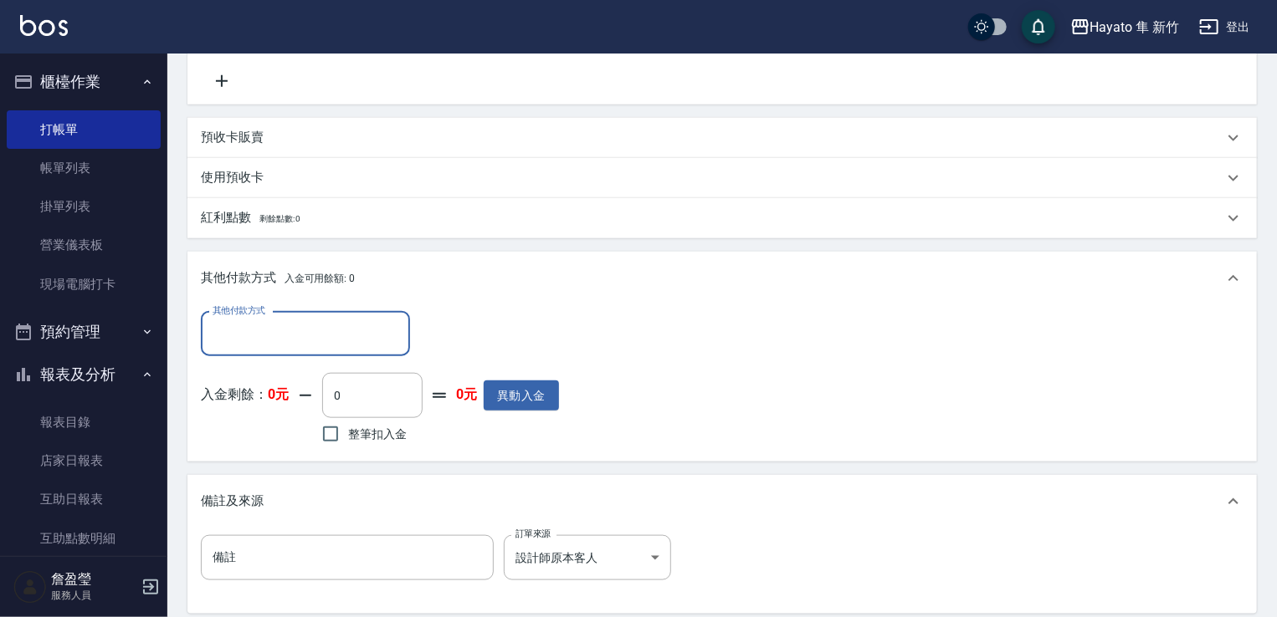
scroll to position [0, 0]
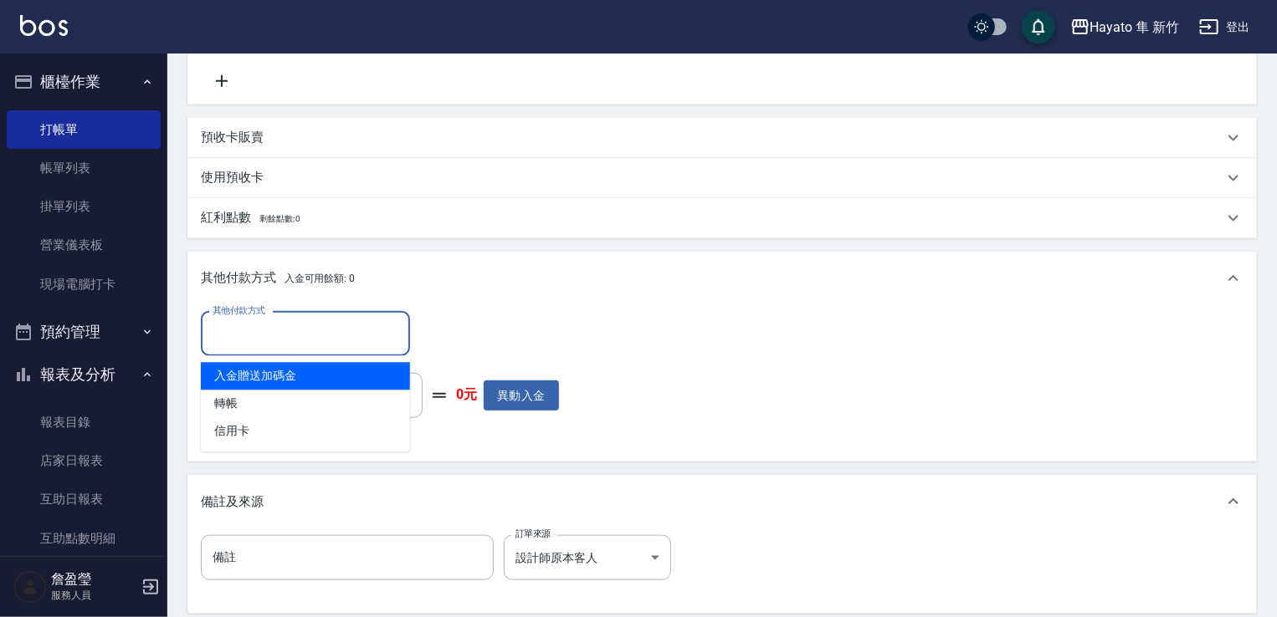
click at [301, 327] on input "其他付款方式" at bounding box center [305, 334] width 194 height 29
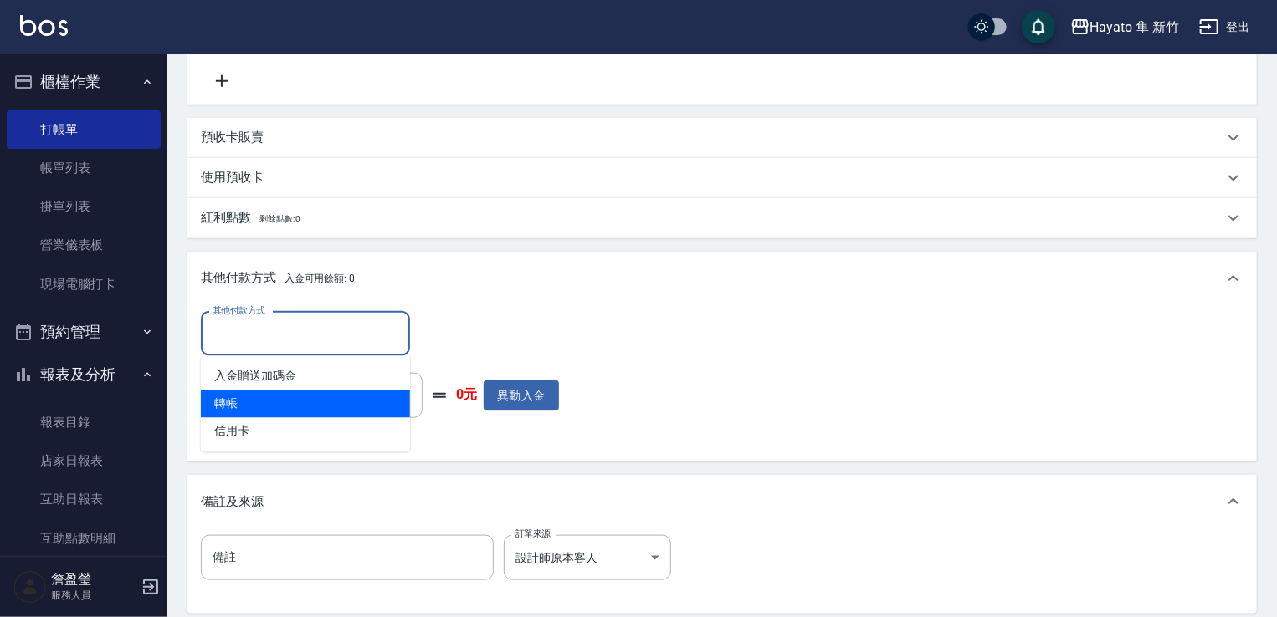
click at [293, 396] on span "轉帳" at bounding box center [305, 405] width 209 height 28
type input "轉帳"
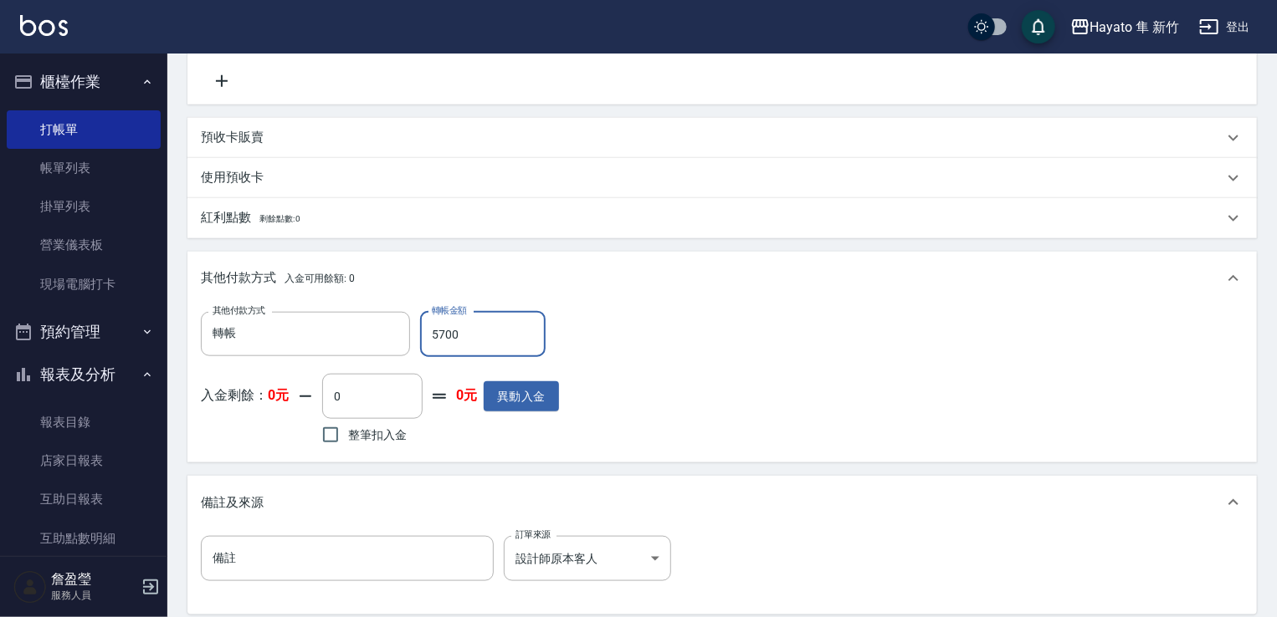
type input "5700"
click at [665, 340] on div "其他付款方式 轉帳 其他付款方式 轉帳金額 5700 轉帳金額 入金剩餘： 0元 0 ​ 整筆扣入金 0元 異動入金" at bounding box center [722, 380] width 1042 height 137
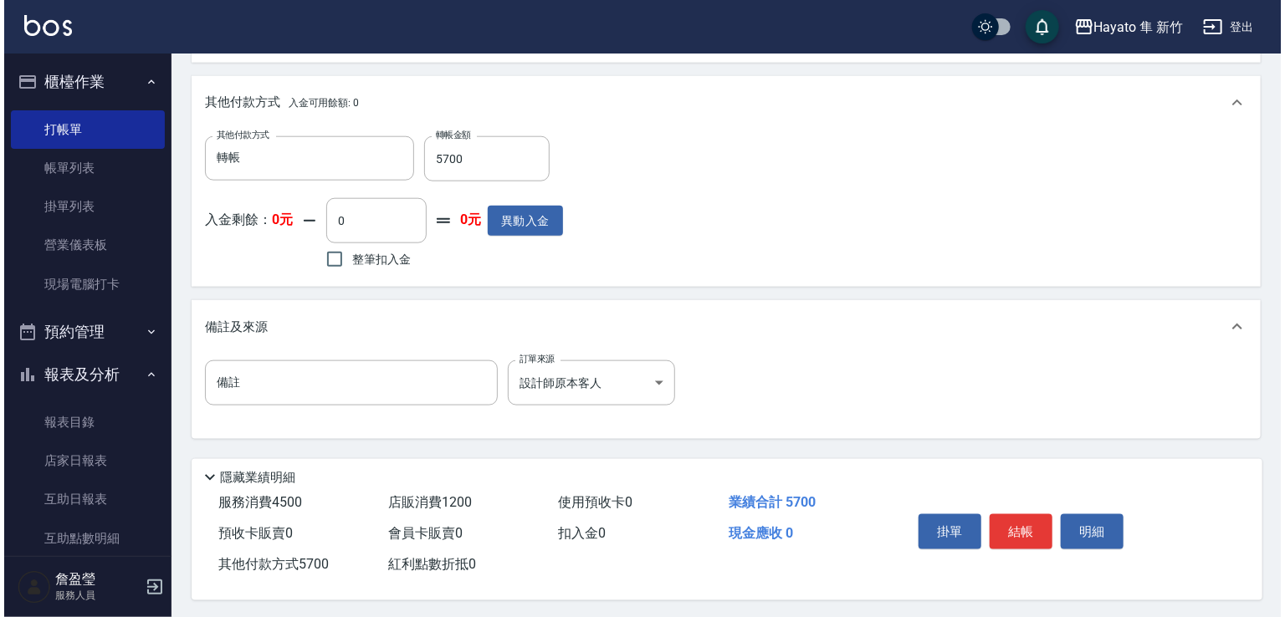
scroll to position [900, 0]
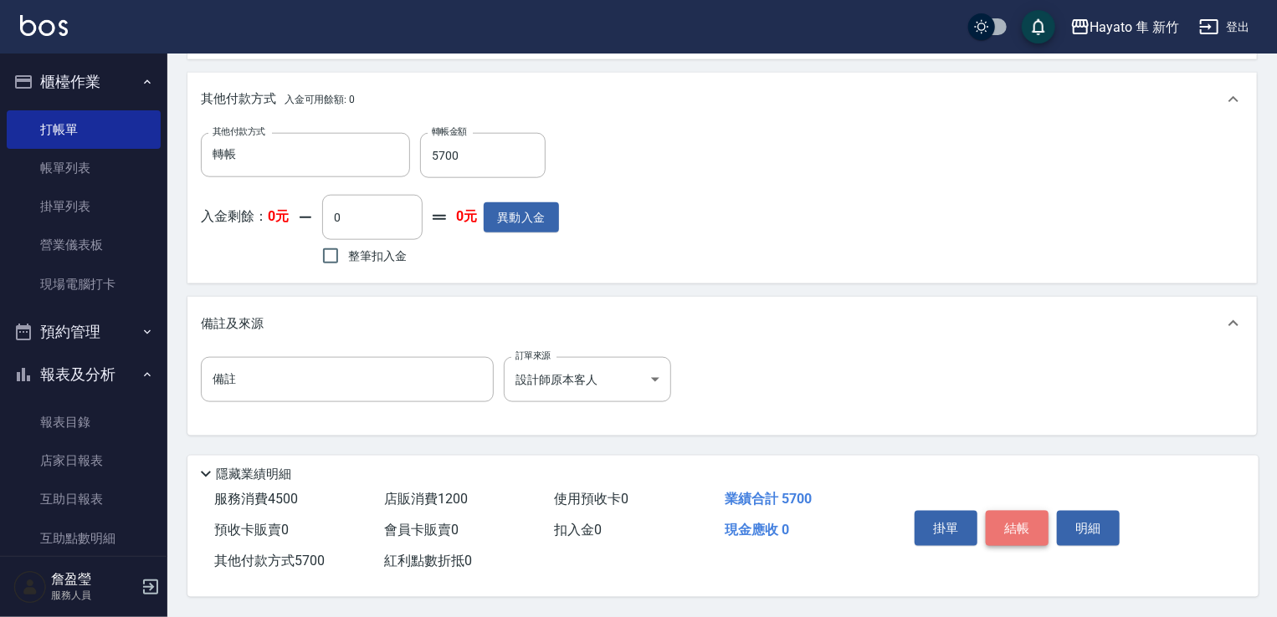
click at [1027, 519] on button "結帳" at bounding box center [1016, 528] width 63 height 35
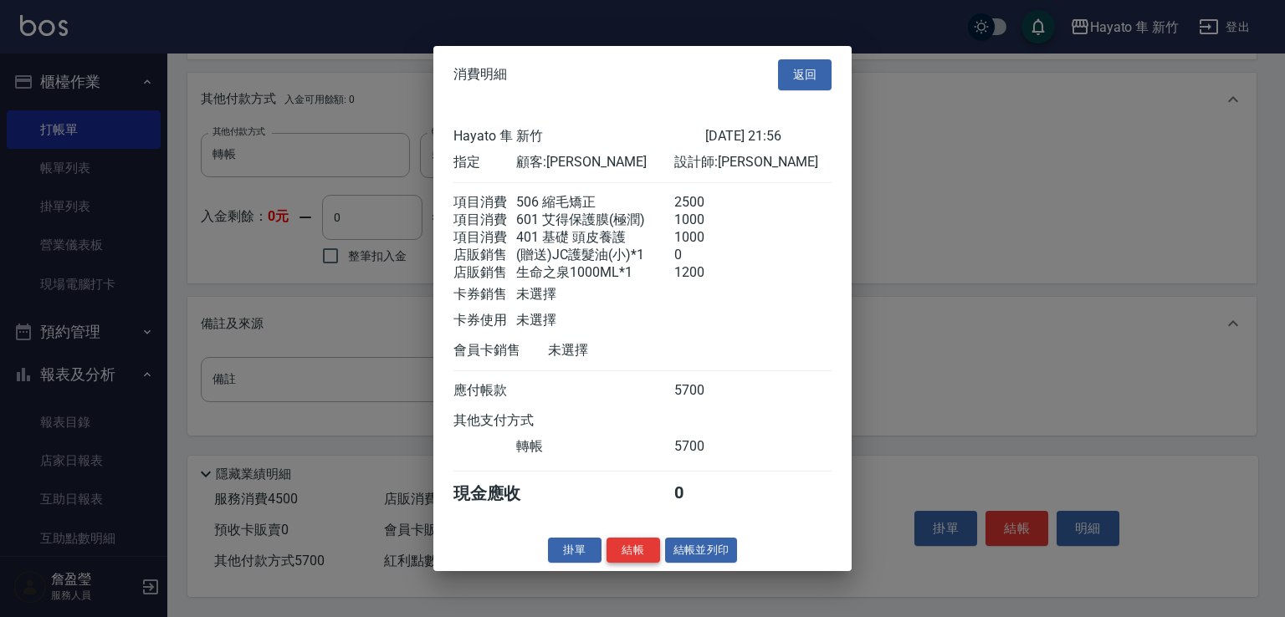
click at [632, 560] on button "結帳" at bounding box center [633, 550] width 54 height 26
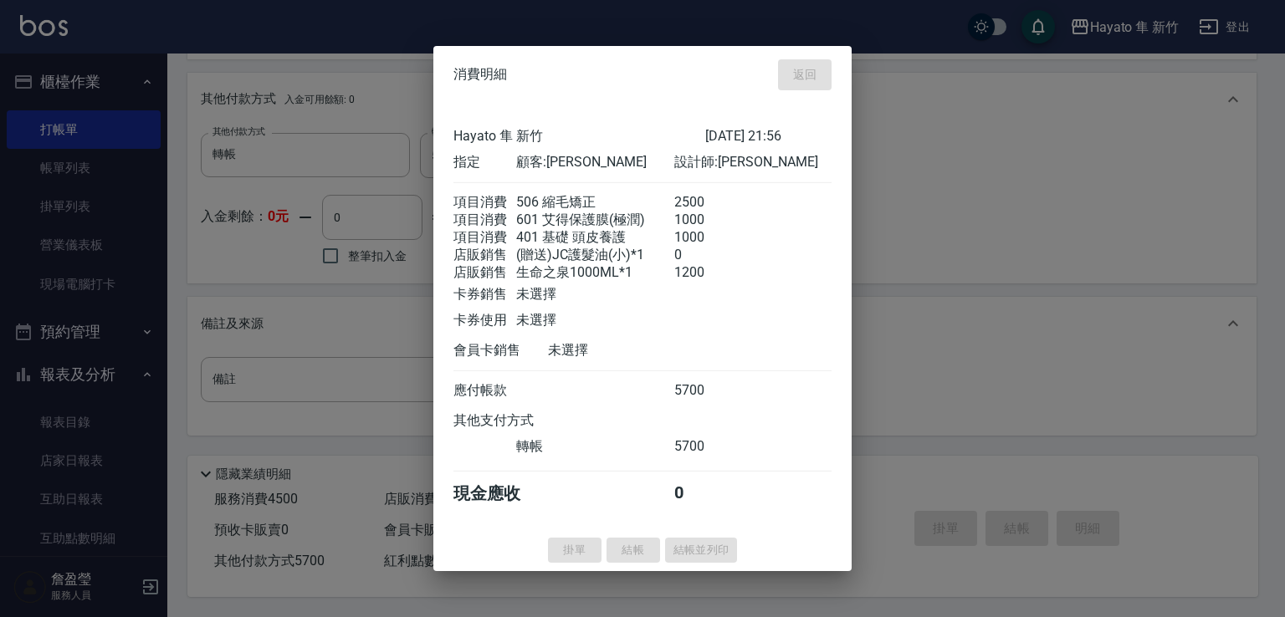
type input "[DATE] 21:57"
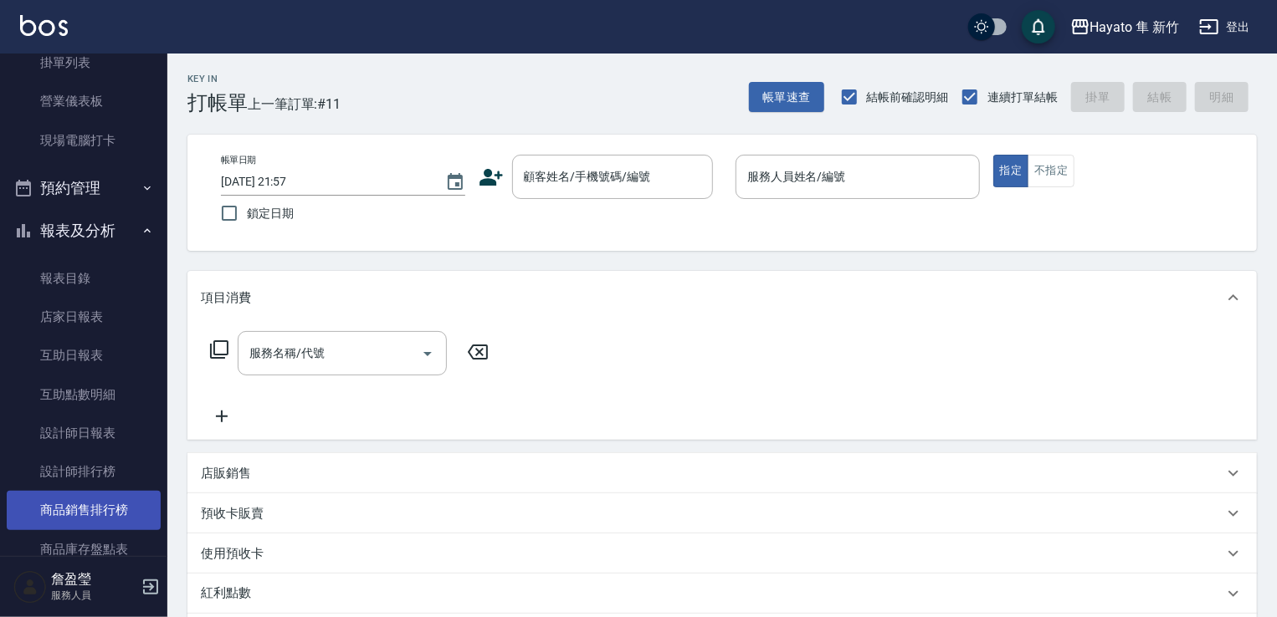
scroll to position [251, 0]
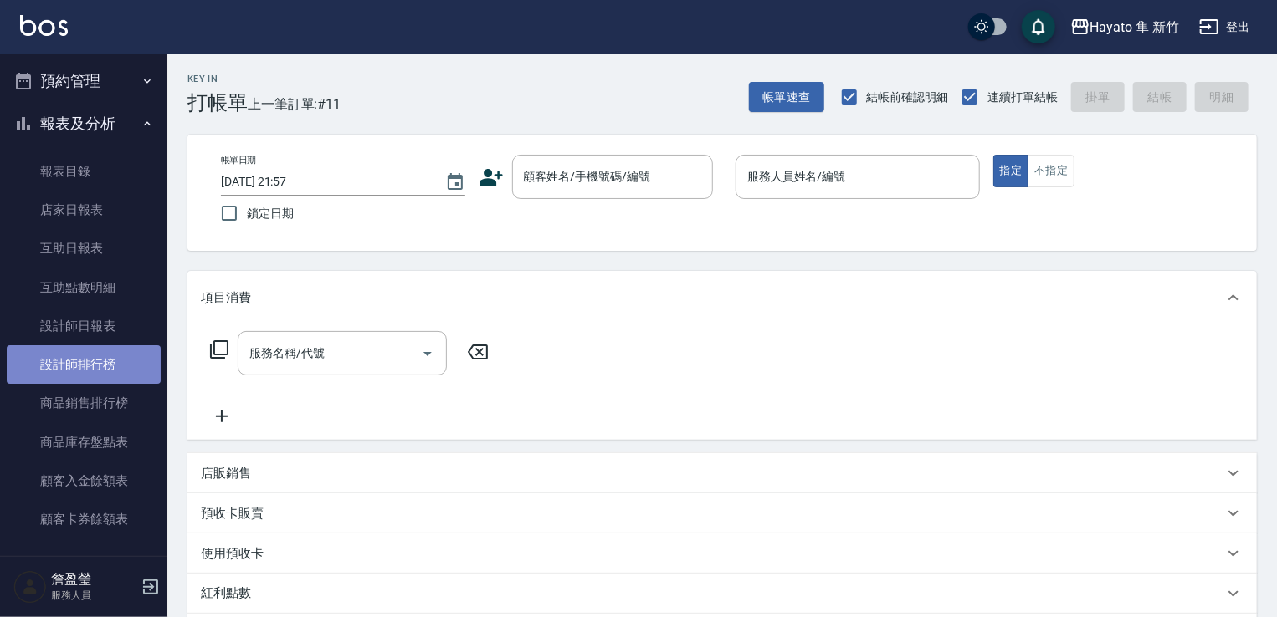
click at [91, 352] on link "設計師排行榜" at bounding box center [84, 364] width 154 height 38
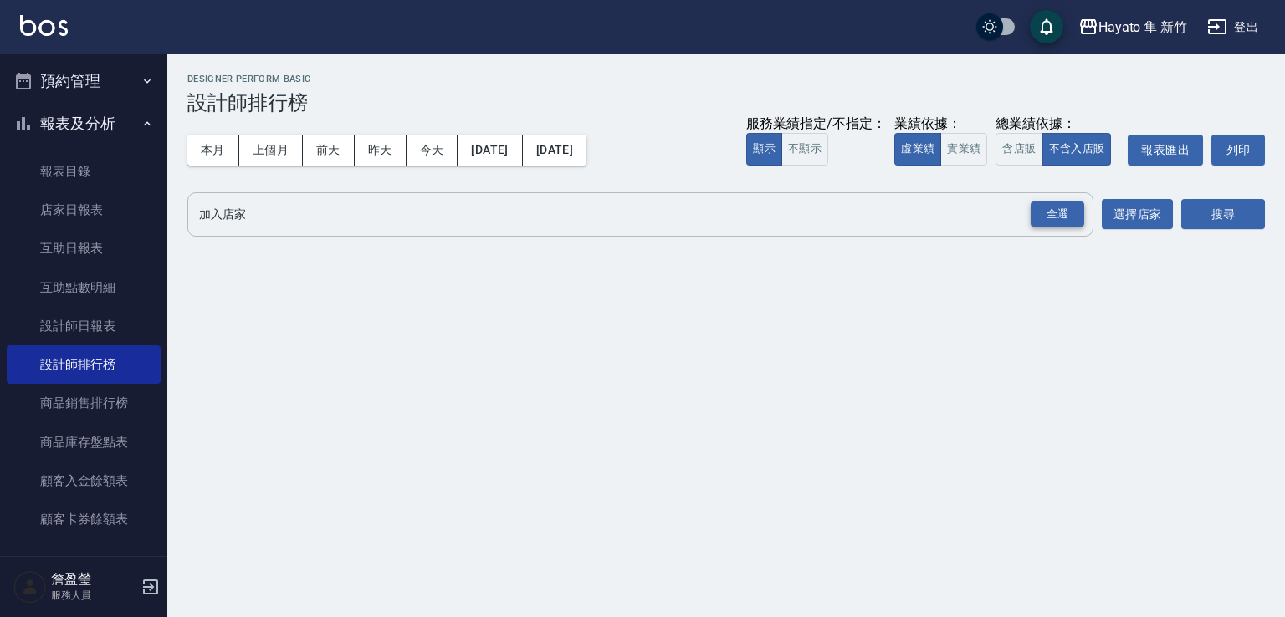
click at [1047, 206] on div "全選" at bounding box center [1058, 215] width 54 height 26
click at [1201, 207] on button "搜尋" at bounding box center [1223, 215] width 84 height 31
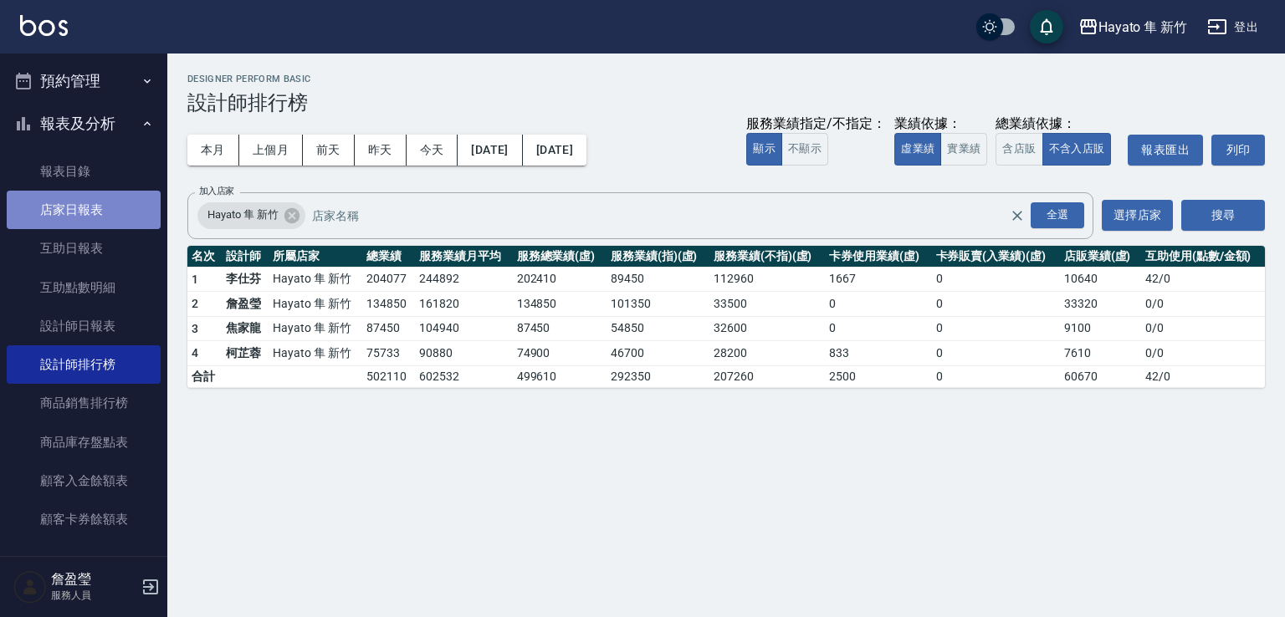
click at [90, 193] on link "店家日報表" at bounding box center [84, 210] width 154 height 38
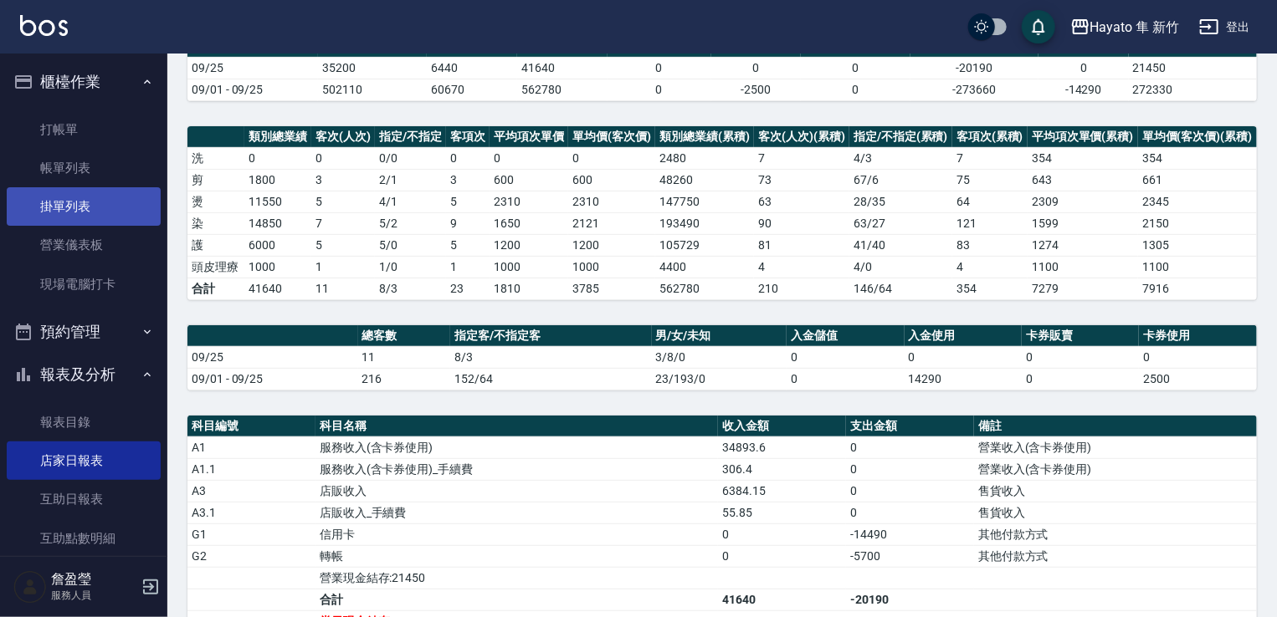
scroll to position [167, 0]
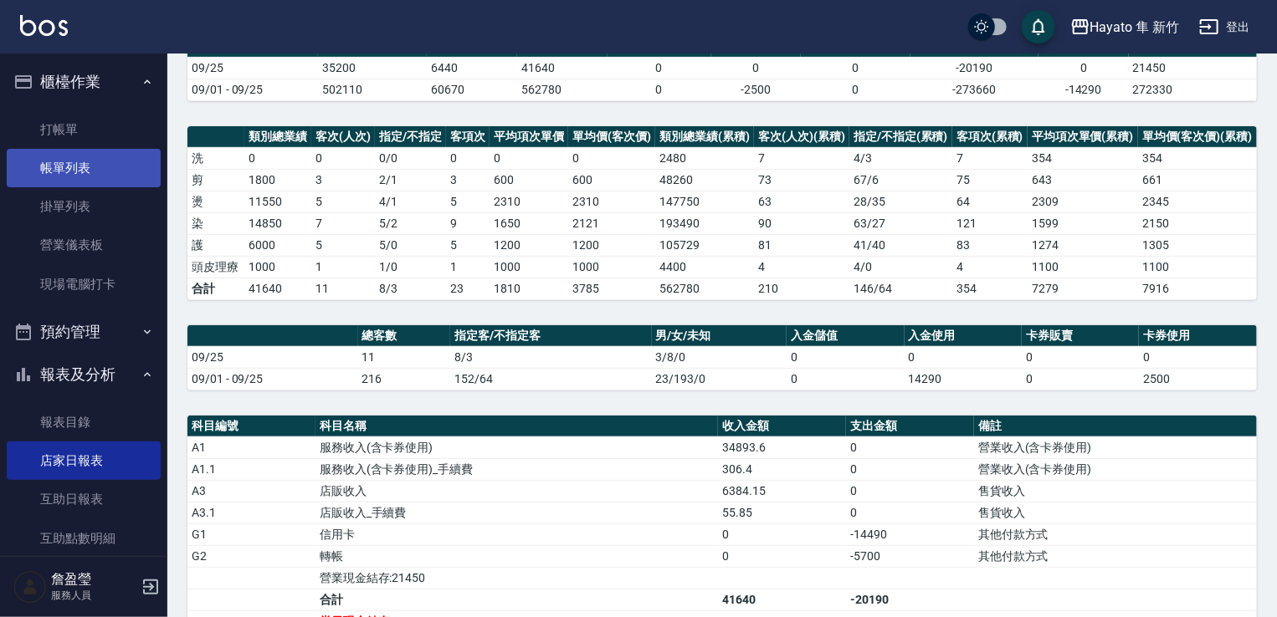
click at [58, 154] on link "帳單列表" at bounding box center [84, 168] width 154 height 38
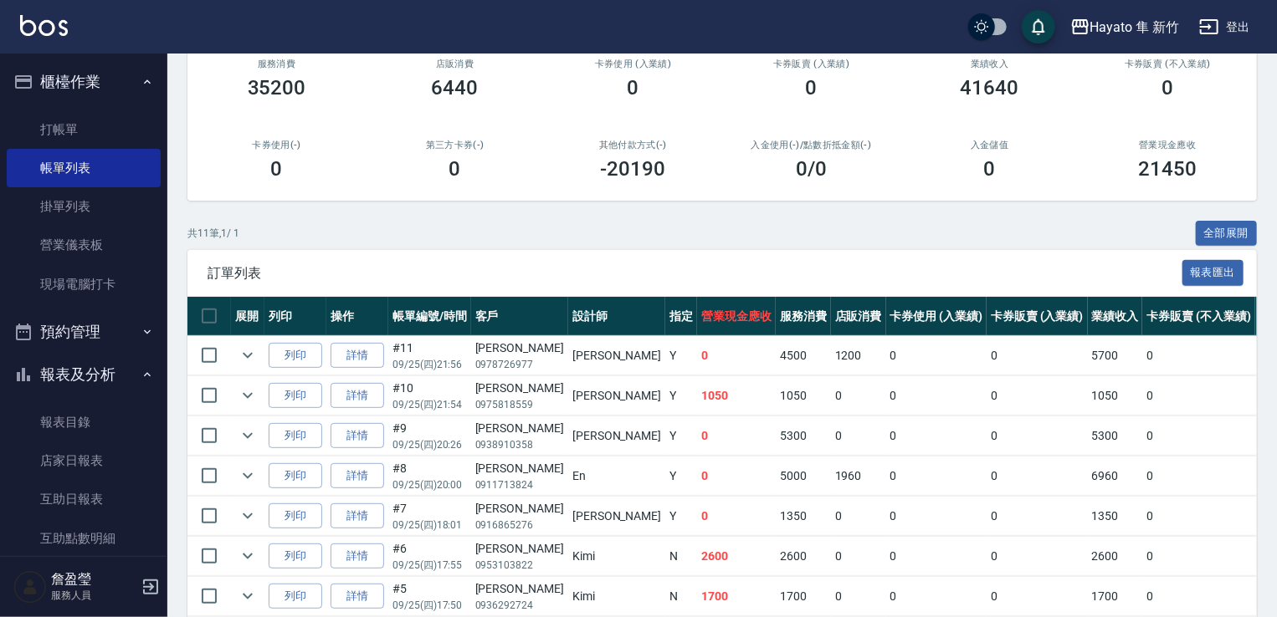
scroll to position [251, 0]
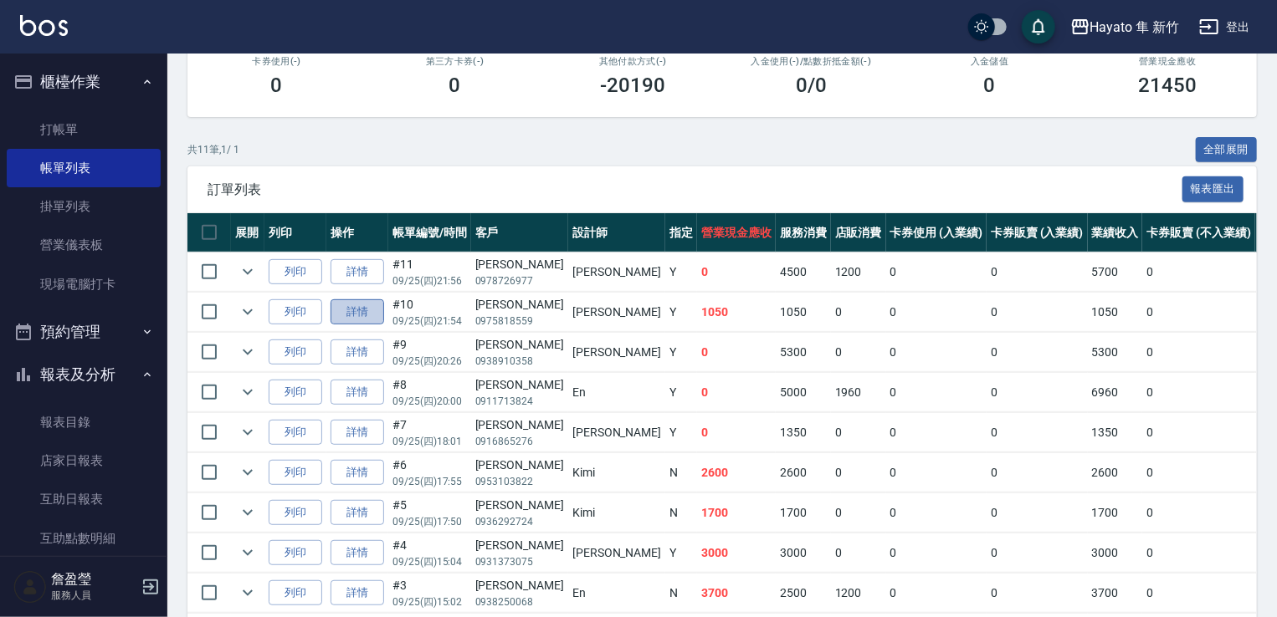
click at [359, 325] on link "詳情" at bounding box center [357, 312] width 54 height 26
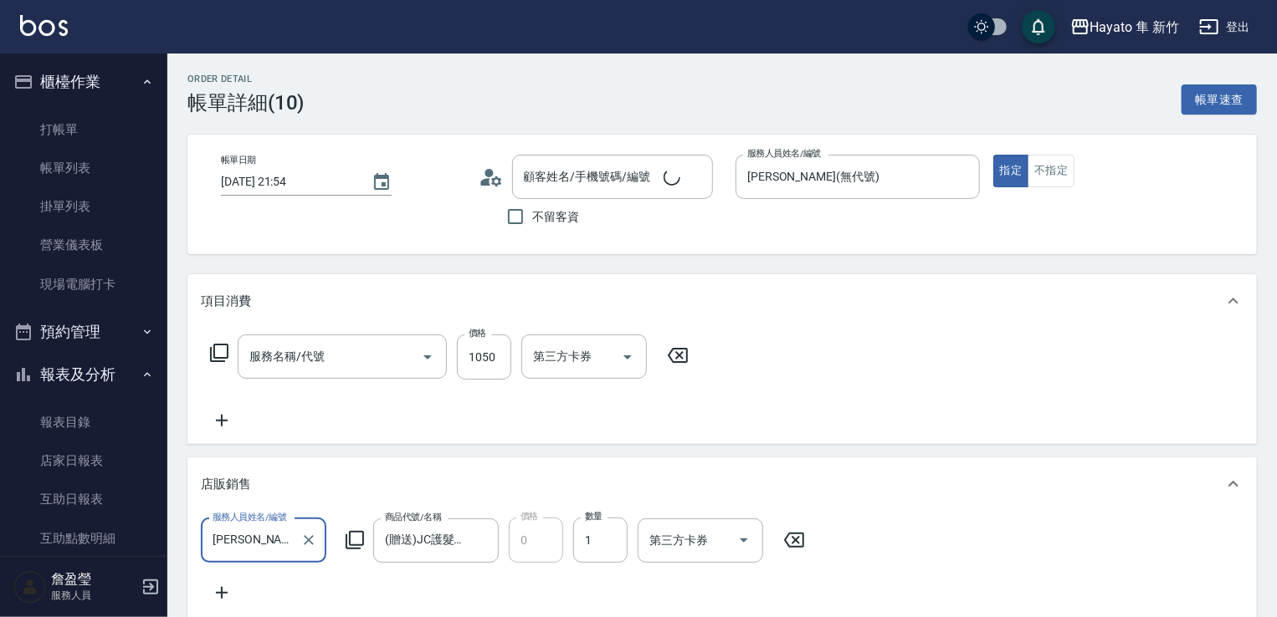
type input "[DATE] 21:54"
type input "[PERSON_NAME](無代號)"
type input "[PERSON_NAME]/0975818559/"
type input "局部燙髮(502)"
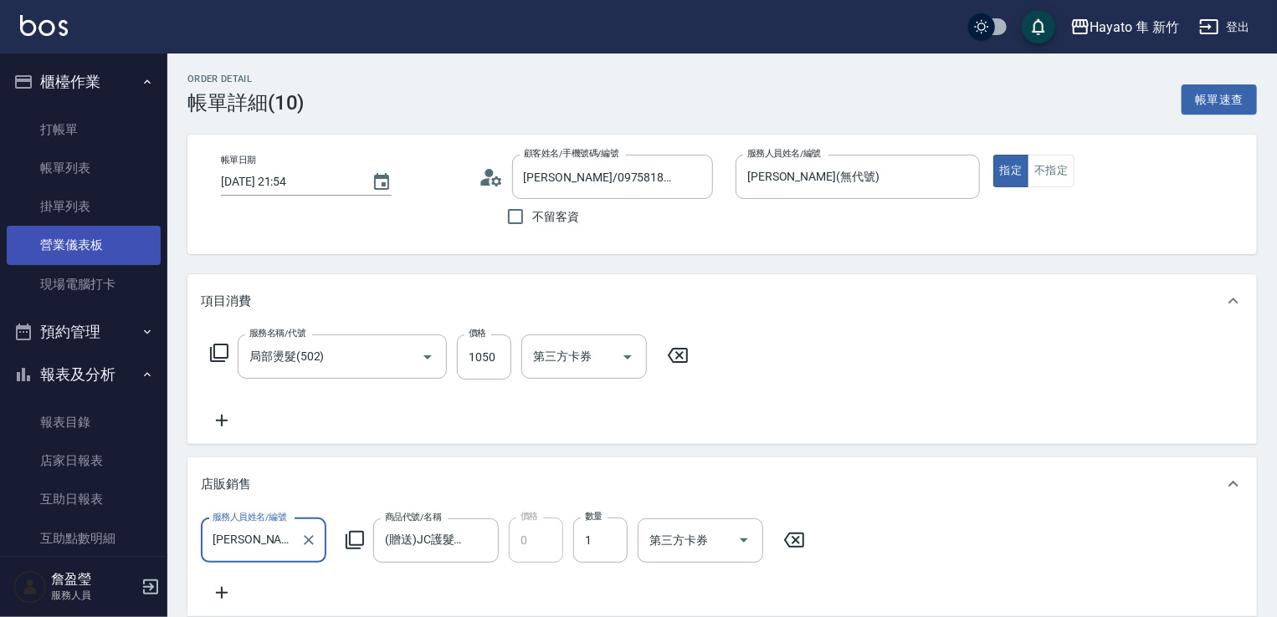
click at [87, 233] on link "營業儀表板" at bounding box center [84, 245] width 154 height 38
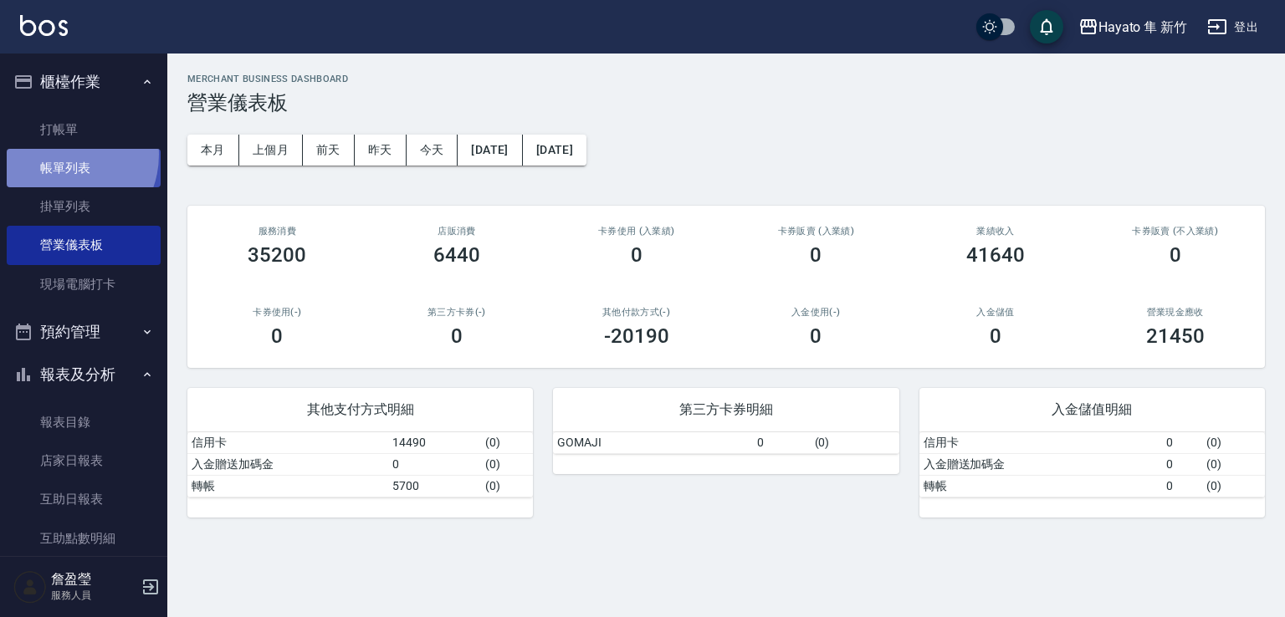
click at [60, 155] on link "帳單列表" at bounding box center [84, 168] width 154 height 38
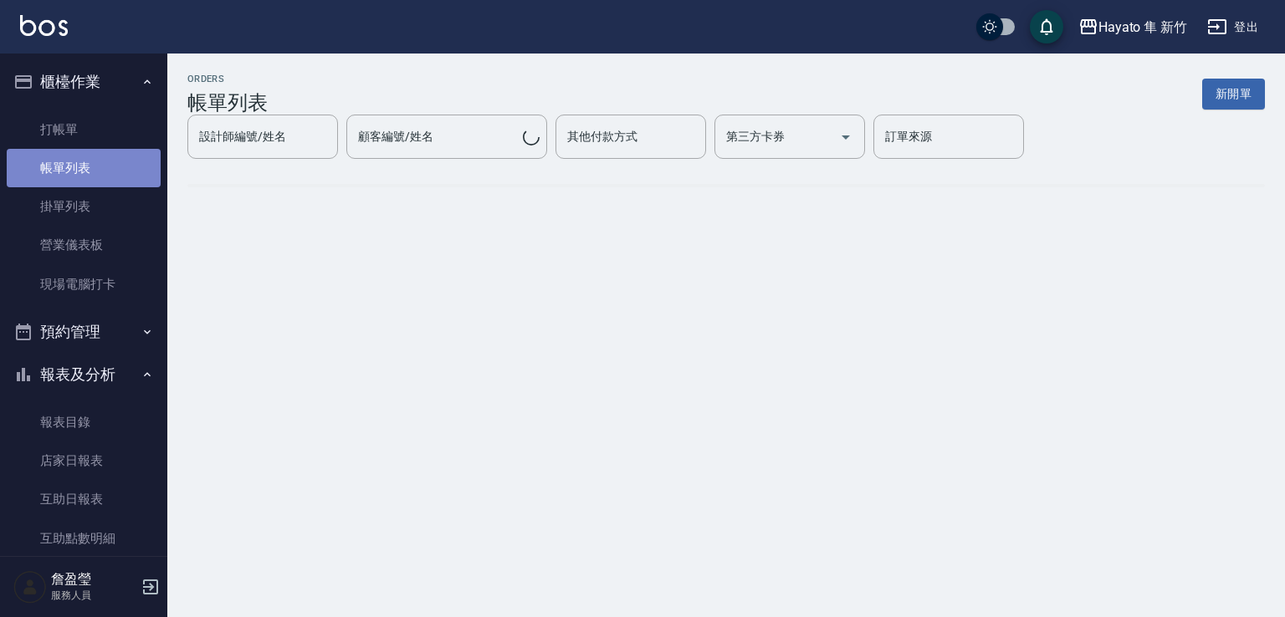
click at [87, 166] on link "帳單列表" at bounding box center [84, 168] width 154 height 38
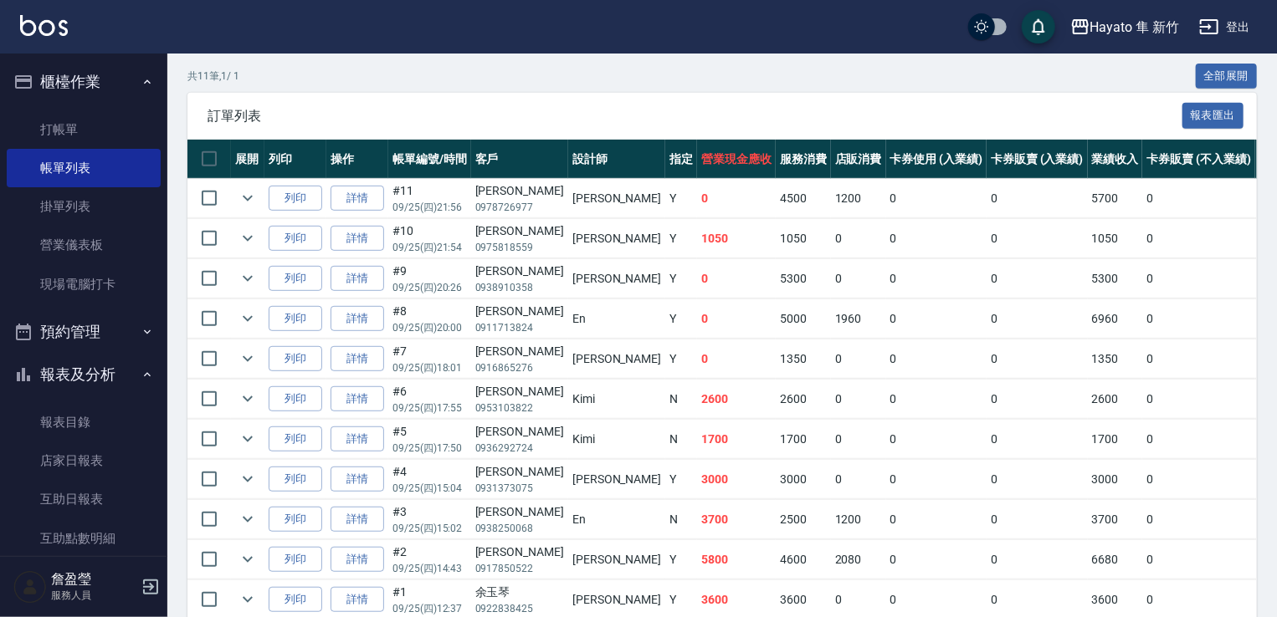
scroll to position [455, 0]
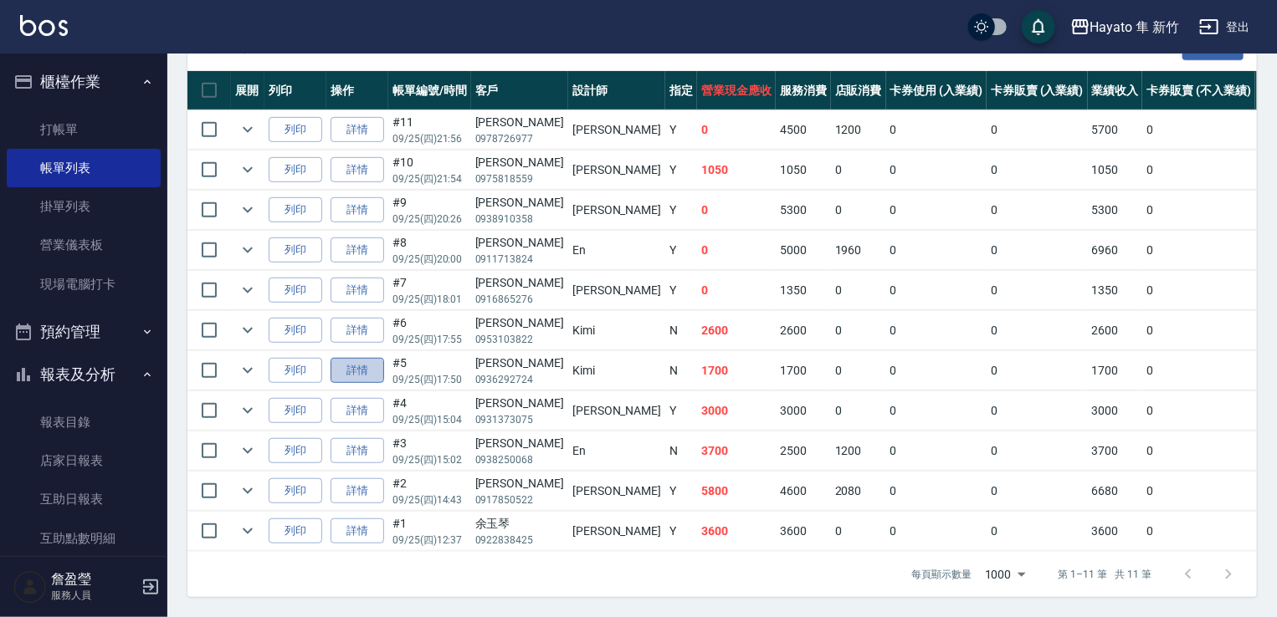
click at [367, 359] on link "詳情" at bounding box center [357, 371] width 54 height 26
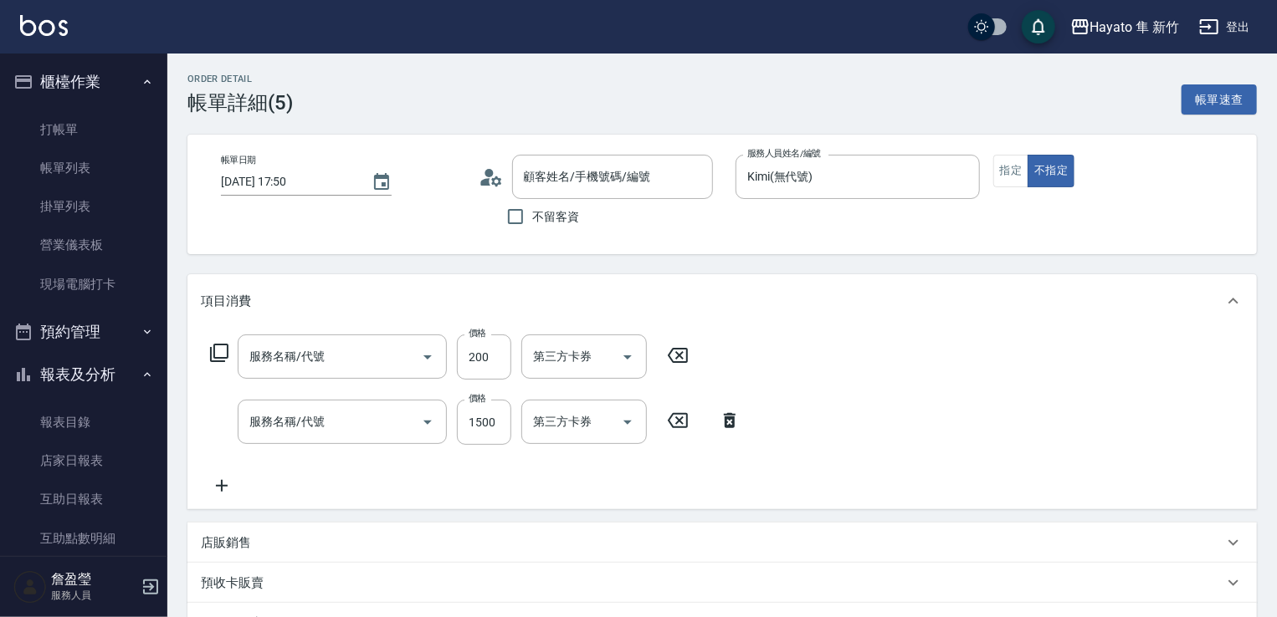
type input "[DATE] 17:50"
type input "Kimi(無代號)"
type input "個人FB/Instagram"
type input "頭皮隔離(402)"
type input "C 染髮(701)"
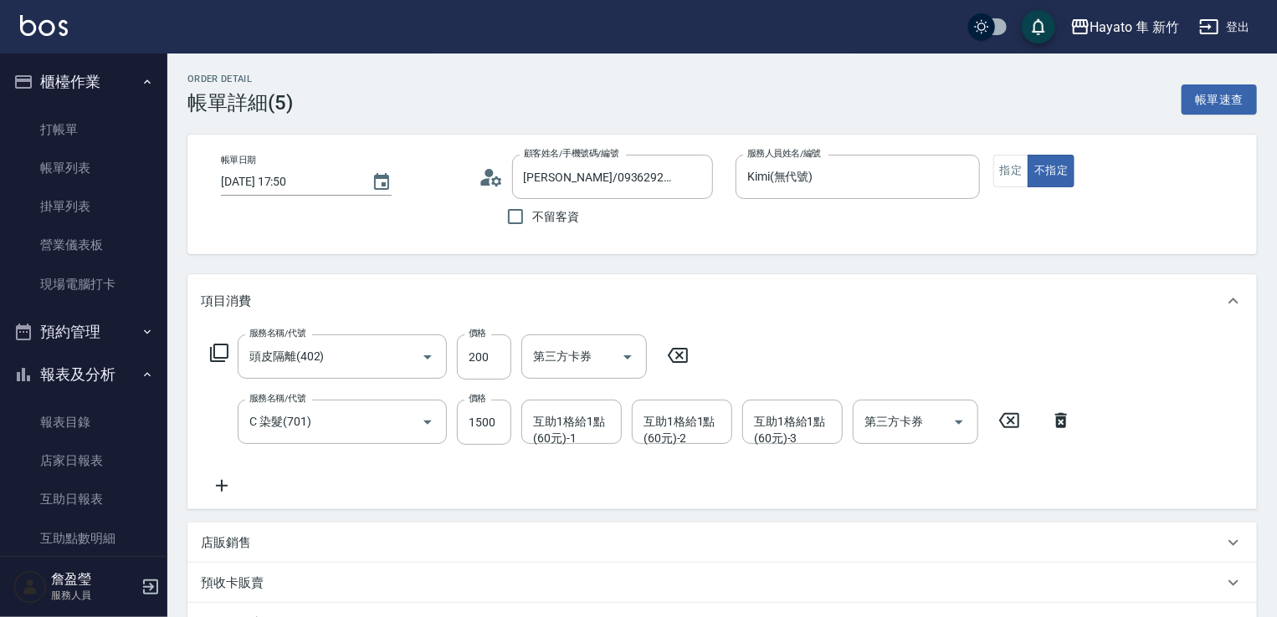
type input "[PERSON_NAME]/0936292724/"
click at [75, 128] on link "打帳單" at bounding box center [84, 129] width 154 height 38
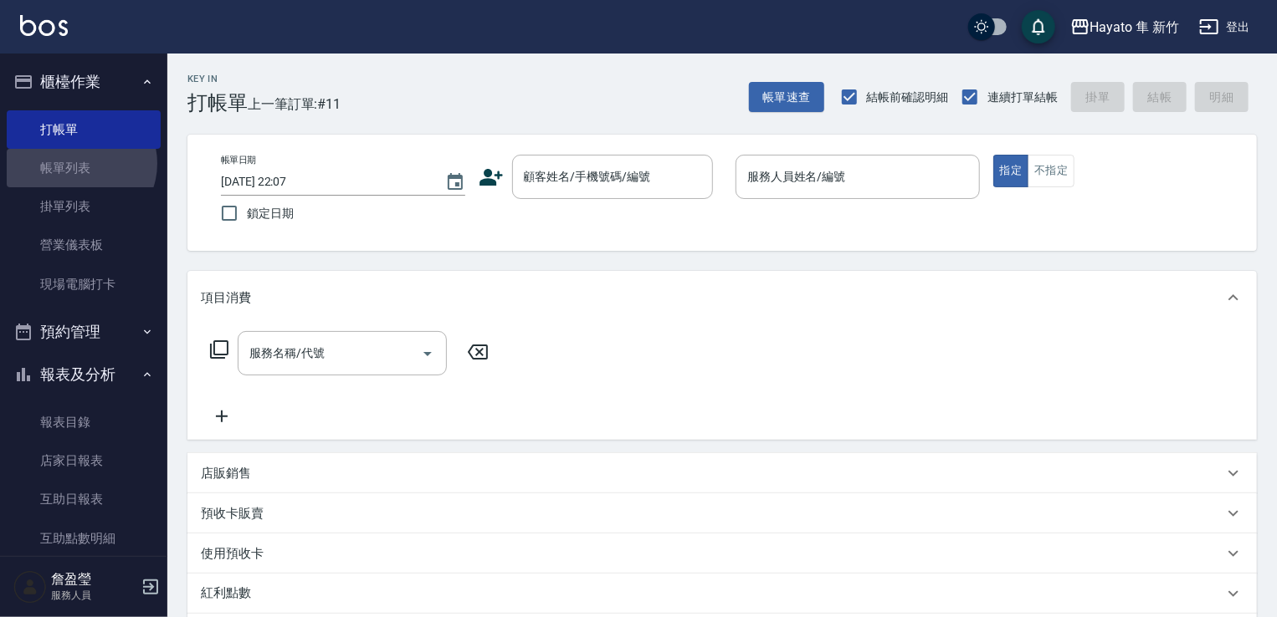
drag, startPoint x: 79, startPoint y: 164, endPoint x: 234, endPoint y: 288, distance: 198.2
click at [79, 164] on link "帳單列表" at bounding box center [84, 168] width 154 height 38
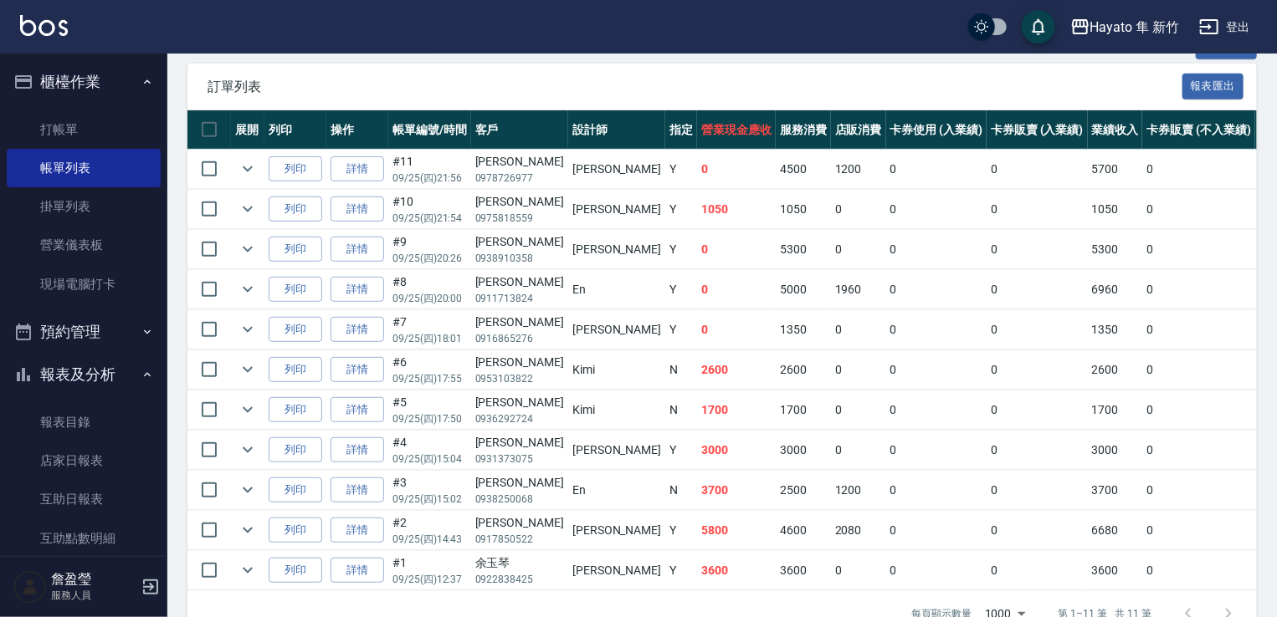
scroll to position [251, 0]
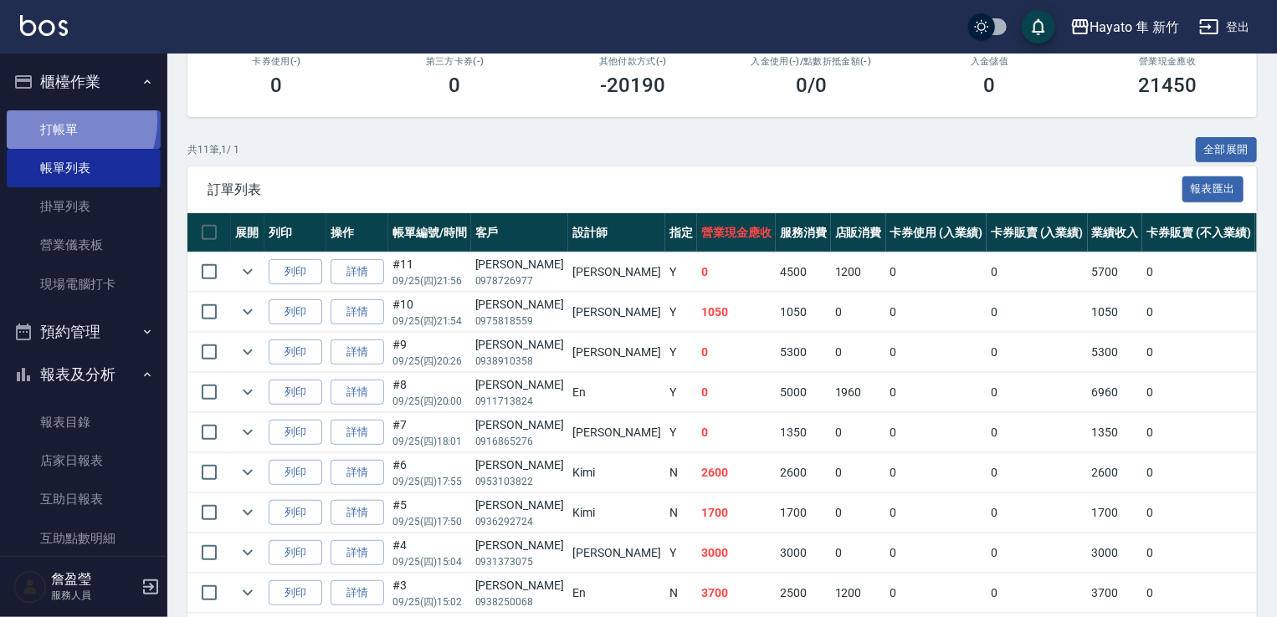
click at [60, 120] on link "打帳單" at bounding box center [84, 129] width 154 height 38
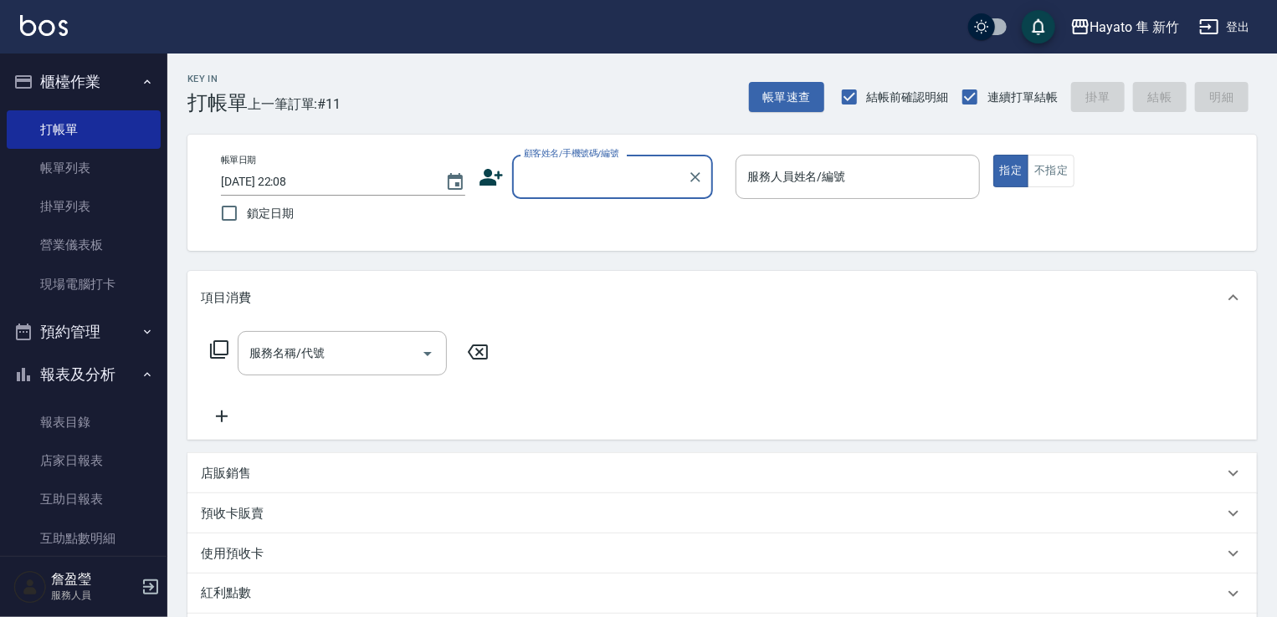
click at [532, 182] on input "顧客姓名/手機號碼/編號" at bounding box center [599, 176] width 161 height 29
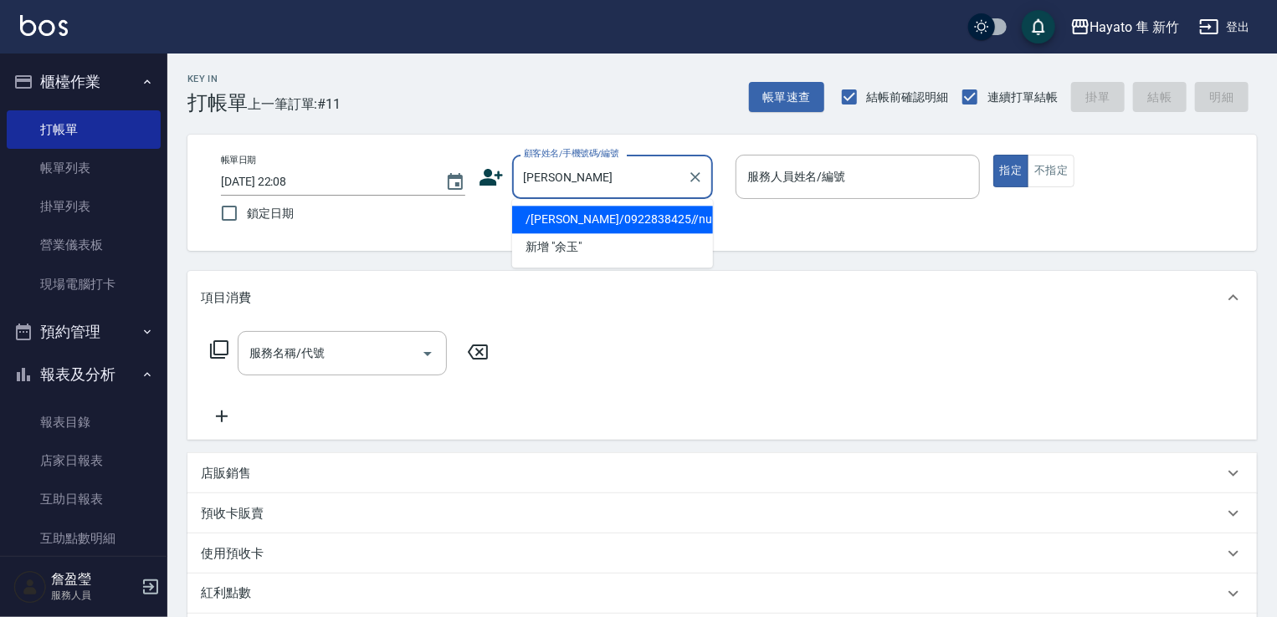
type input "余"
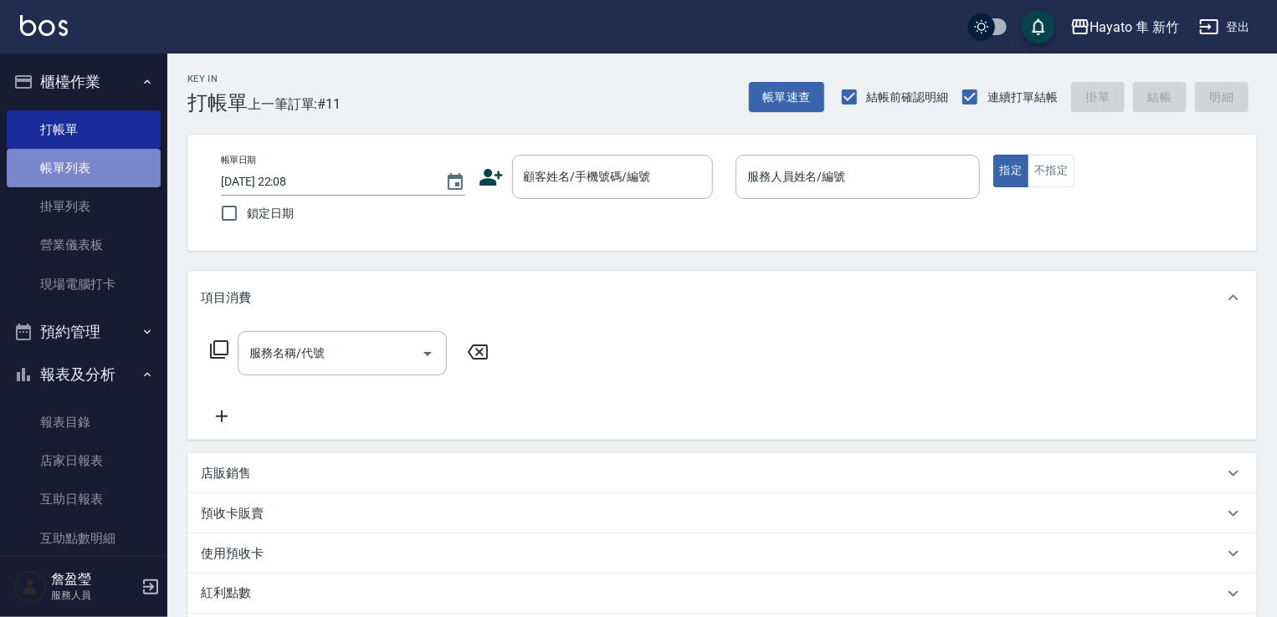
click at [96, 177] on link "帳單列表" at bounding box center [84, 168] width 154 height 38
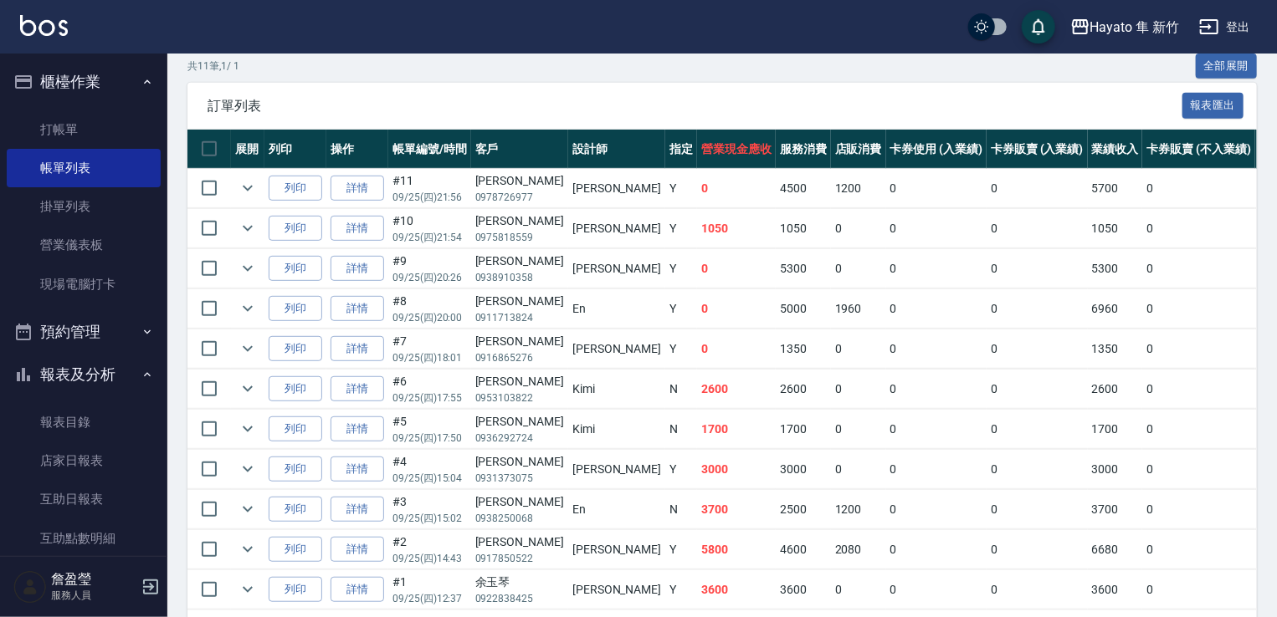
scroll to position [455, 0]
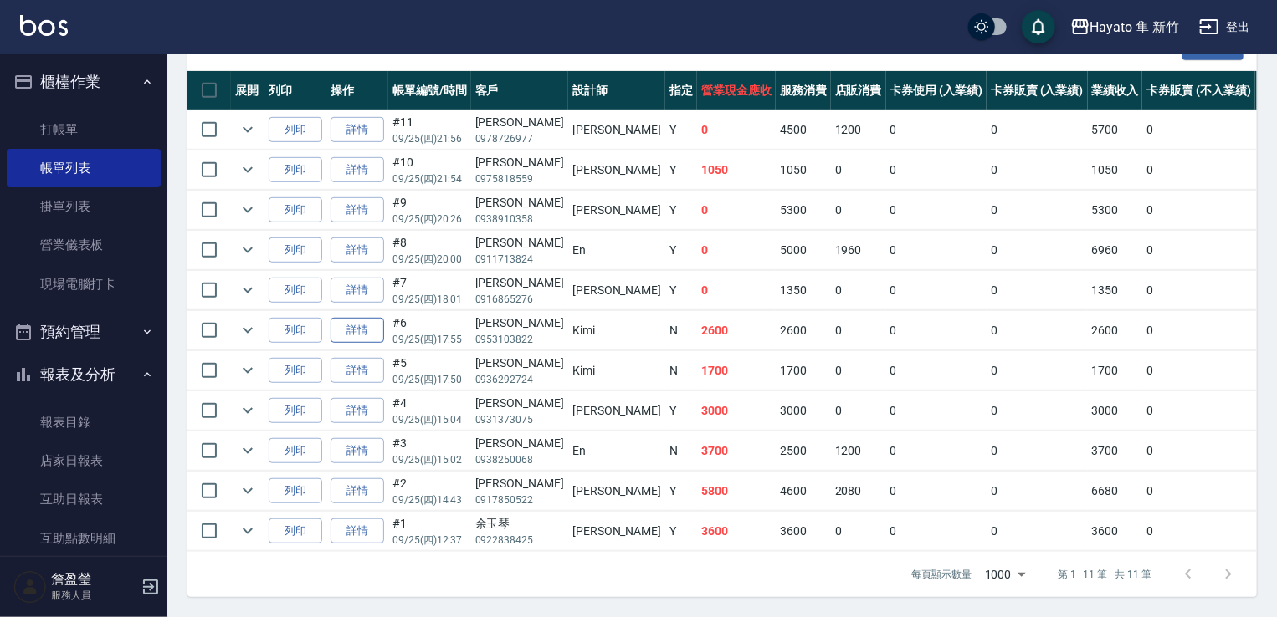
click at [355, 320] on link "詳情" at bounding box center [357, 331] width 54 height 26
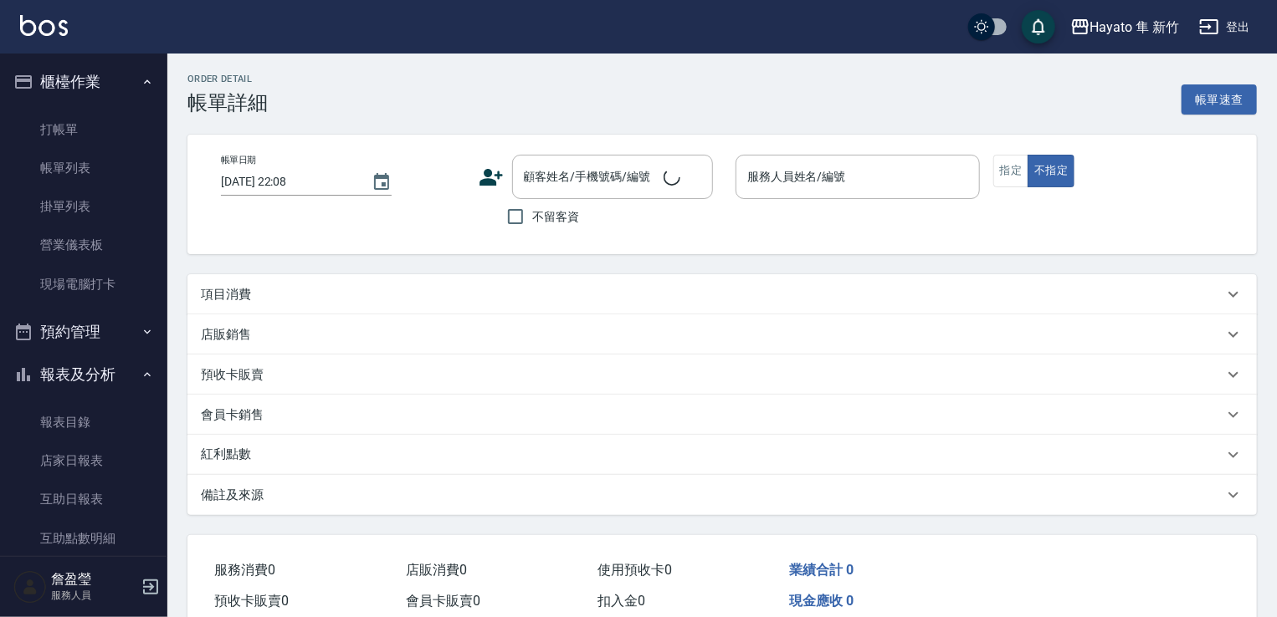
type input "[DATE] 17:55"
type input "Kimi(無代號)"
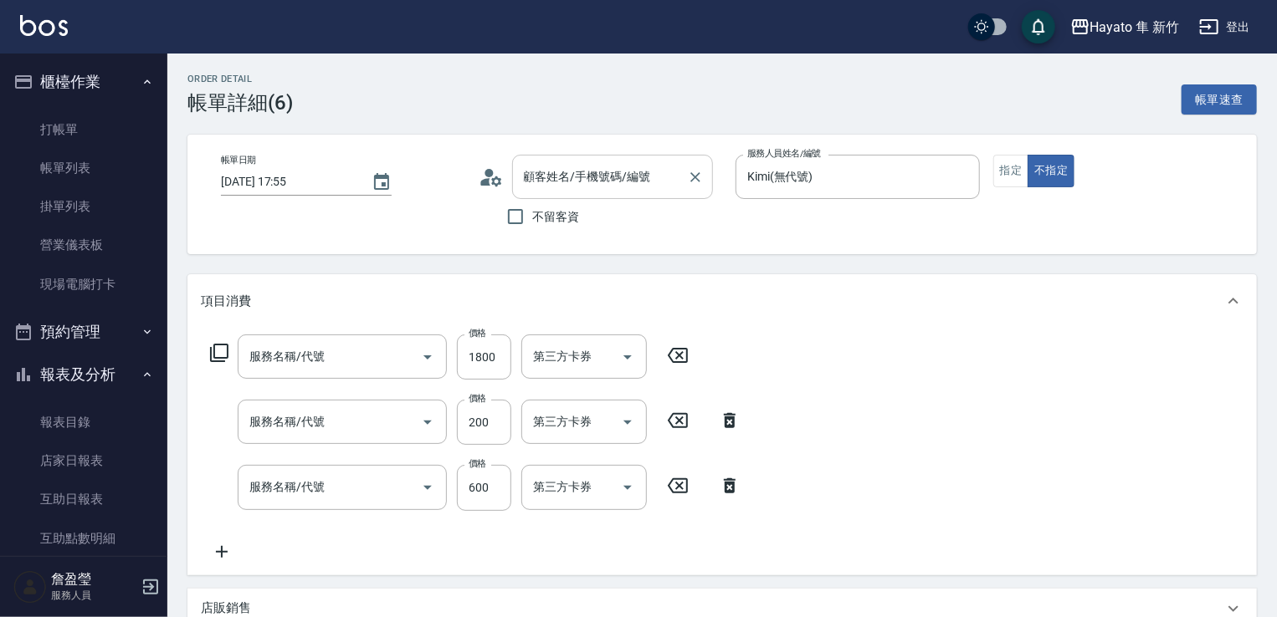
type input "[PERSON_NAME]/0953103822/"
type input "C 染髮(701)"
type input "頭皮隔離(402)"
type input "單剪(102)"
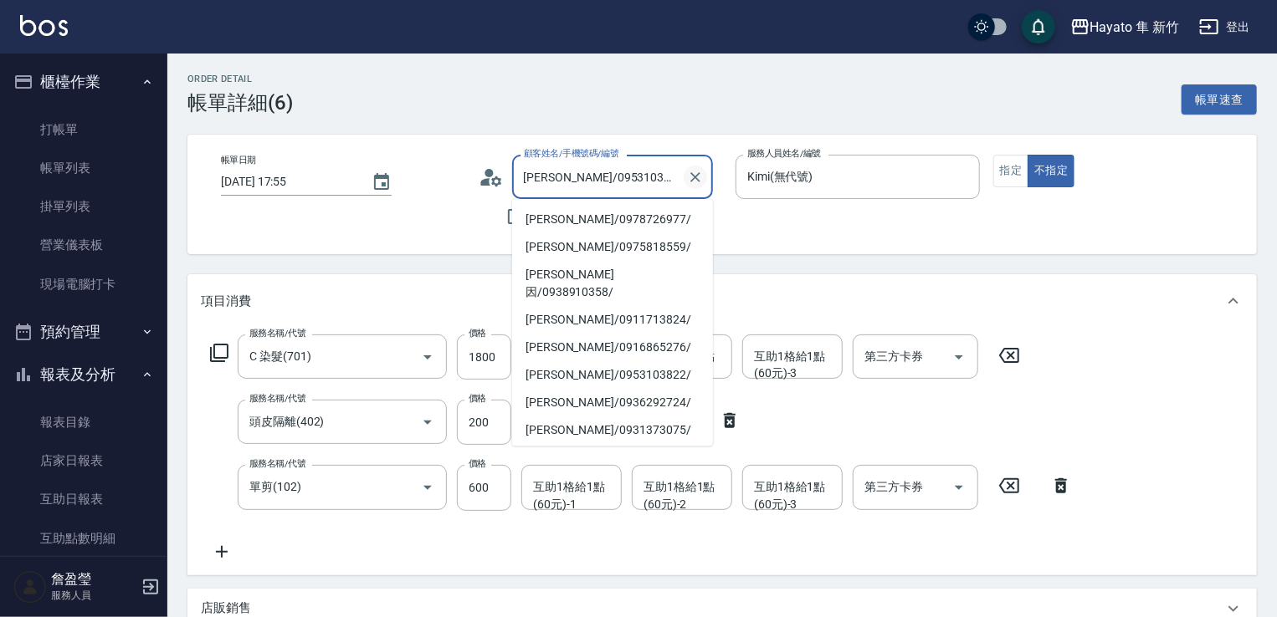
drag, startPoint x: 519, startPoint y: 172, endPoint x: 692, endPoint y: 187, distance: 172.9
click at [692, 176] on div "[PERSON_NAME]/0953103822/ 顧客姓名/手機號碼/編號" at bounding box center [612, 177] width 201 height 44
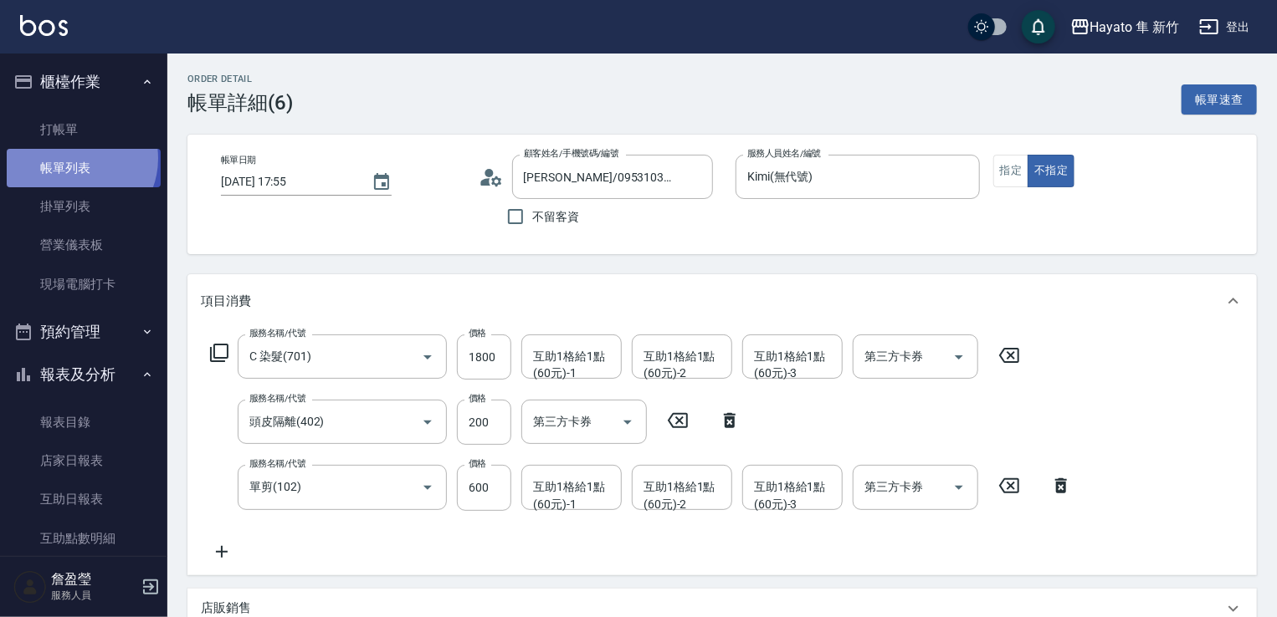
click at [75, 159] on link "帳單列表" at bounding box center [84, 168] width 154 height 38
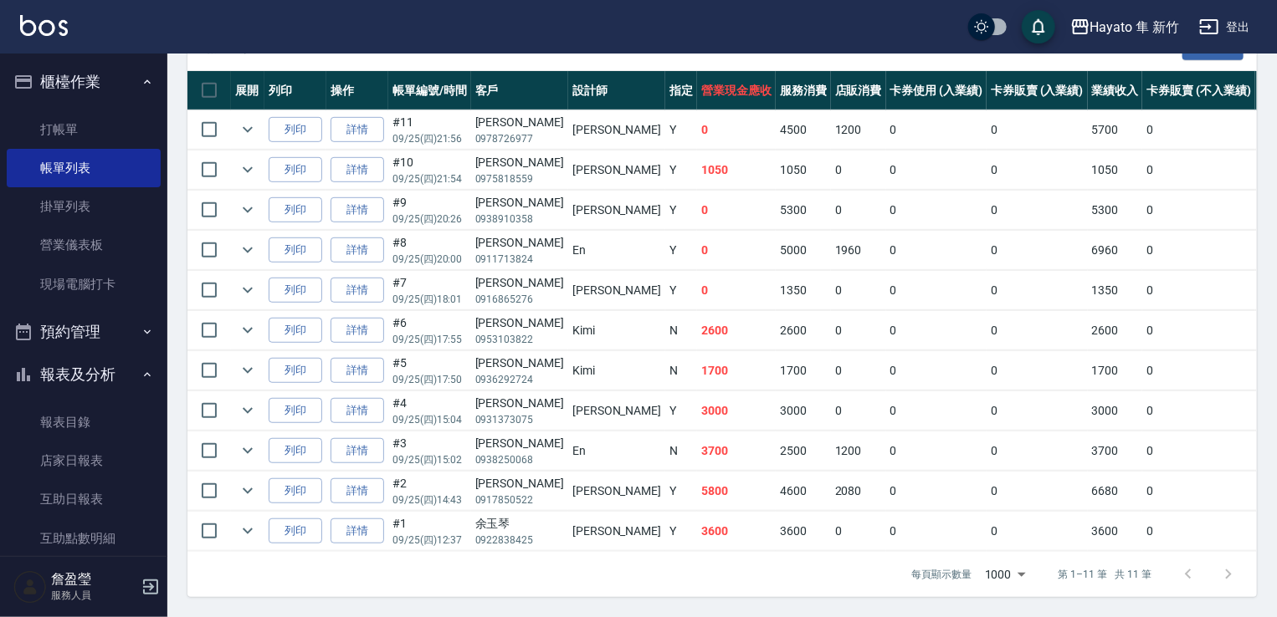
scroll to position [418, 0]
click at [370, 384] on link "詳情" at bounding box center [357, 371] width 54 height 26
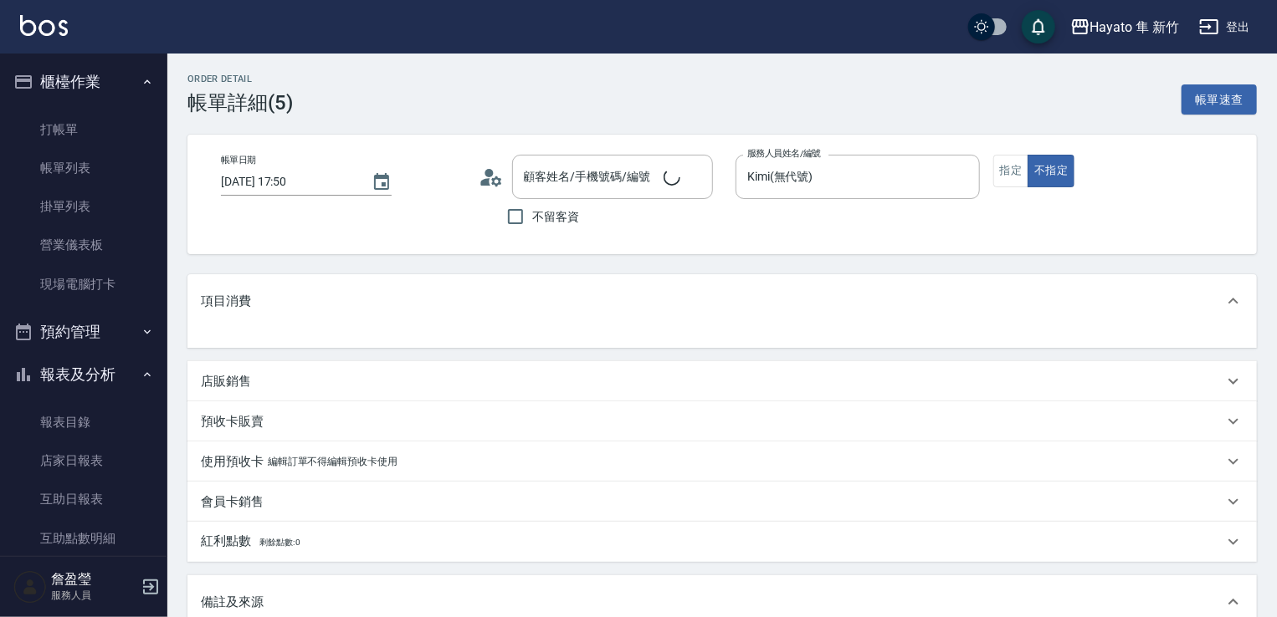
type input "[PERSON_NAME]/0936292724/"
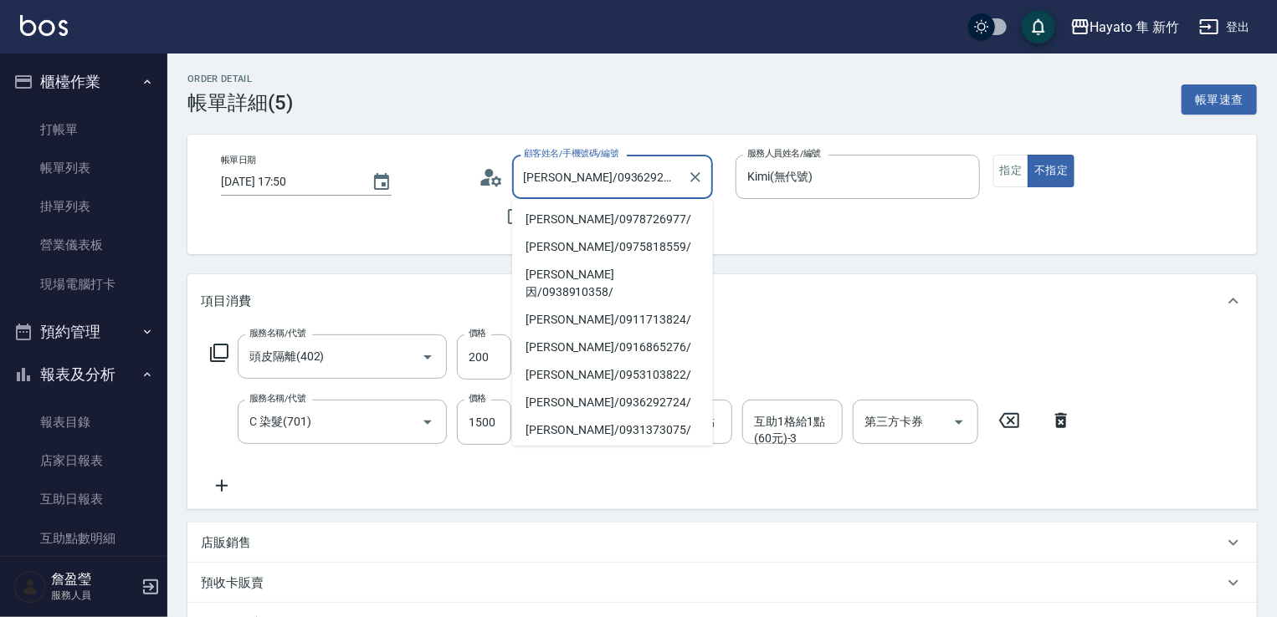
drag, startPoint x: 522, startPoint y: 172, endPoint x: 653, endPoint y: 168, distance: 131.4
click at [653, 168] on input "[PERSON_NAME]/0936292724/" at bounding box center [599, 176] width 161 height 29
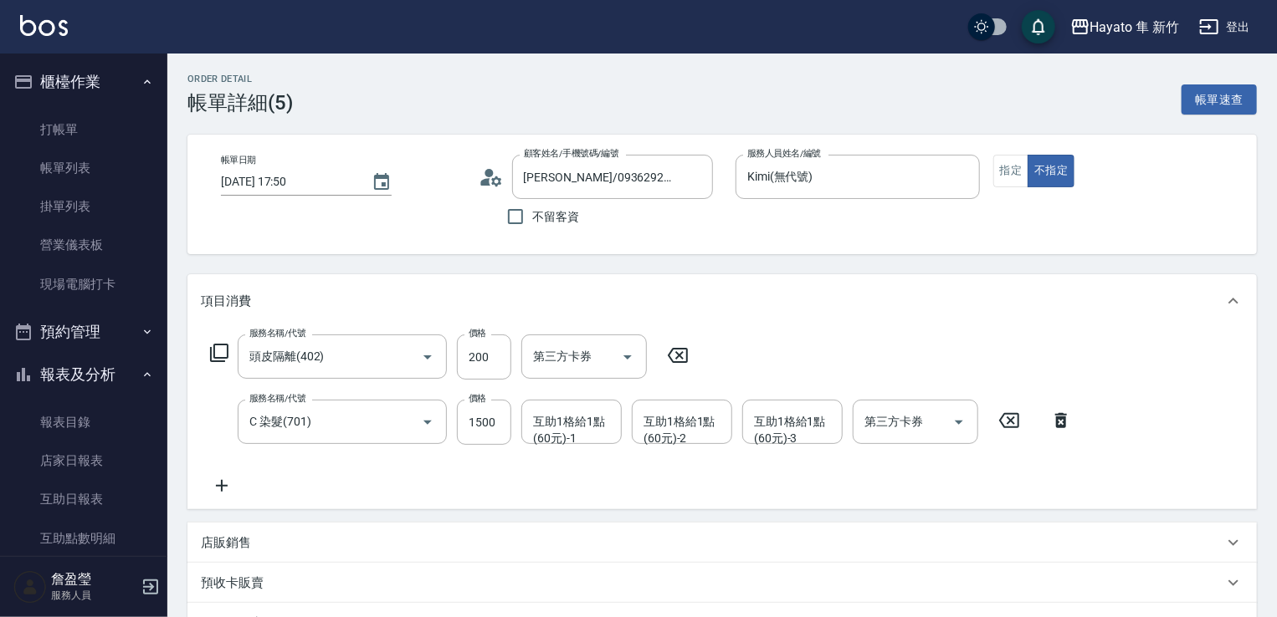
click at [499, 176] on icon at bounding box center [490, 177] width 25 height 25
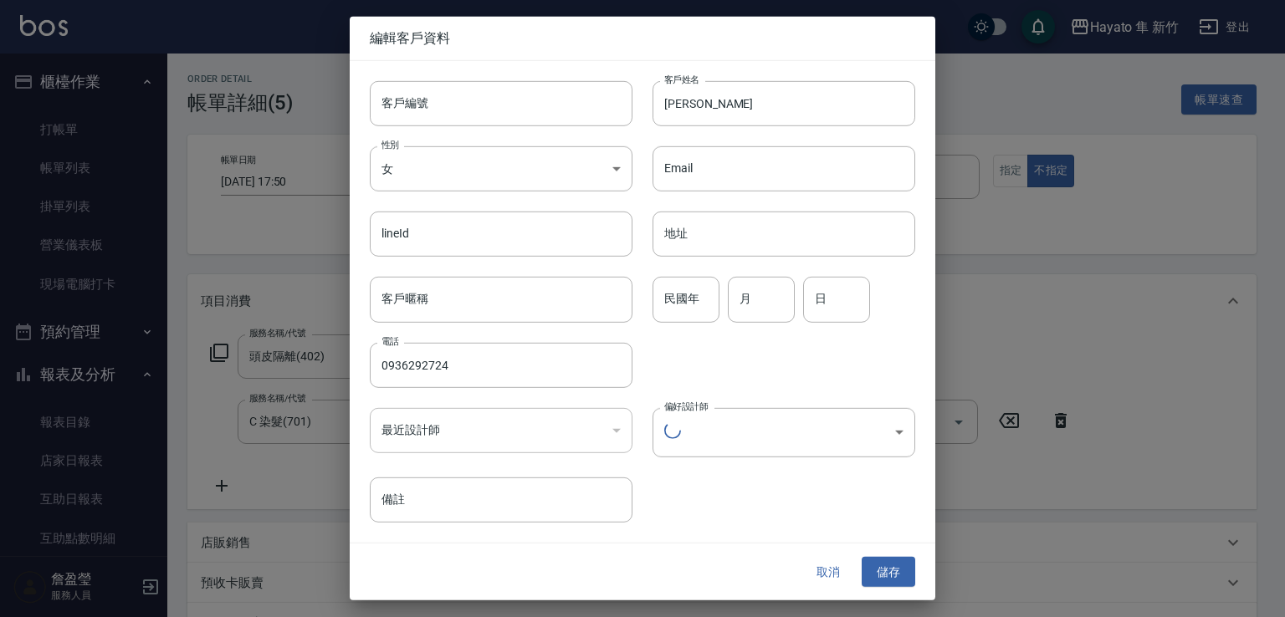
type input "a6a81425-92a9-4913-b77f-505c5ab736ef"
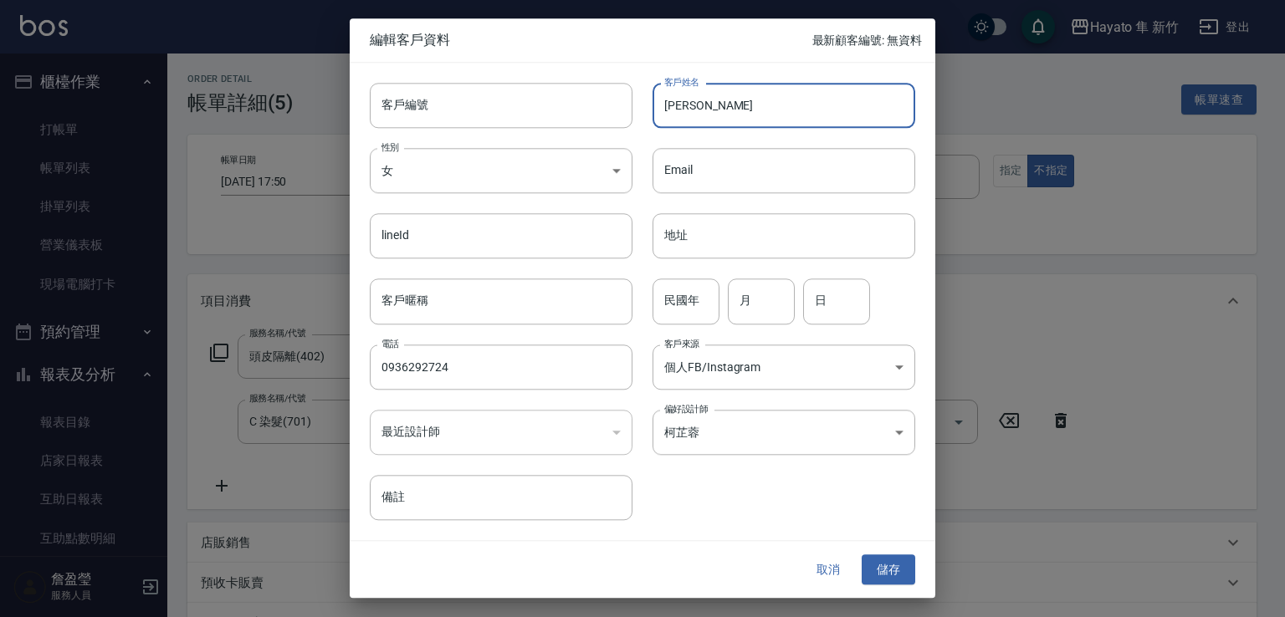
drag, startPoint x: 661, startPoint y: 101, endPoint x: 792, endPoint y: 114, distance: 131.9
click at [792, 114] on input "[PERSON_NAME]" at bounding box center [783, 105] width 263 height 45
click at [883, 566] on button "儲存" at bounding box center [889, 570] width 54 height 31
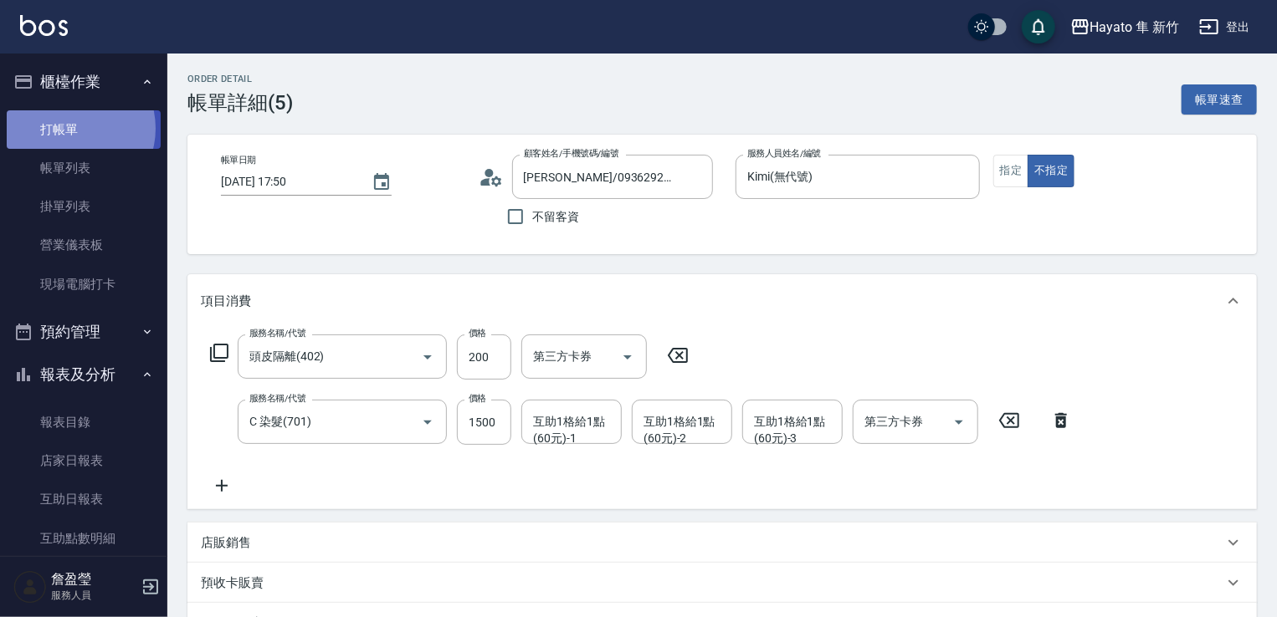
click at [73, 128] on link "打帳單" at bounding box center [84, 129] width 154 height 38
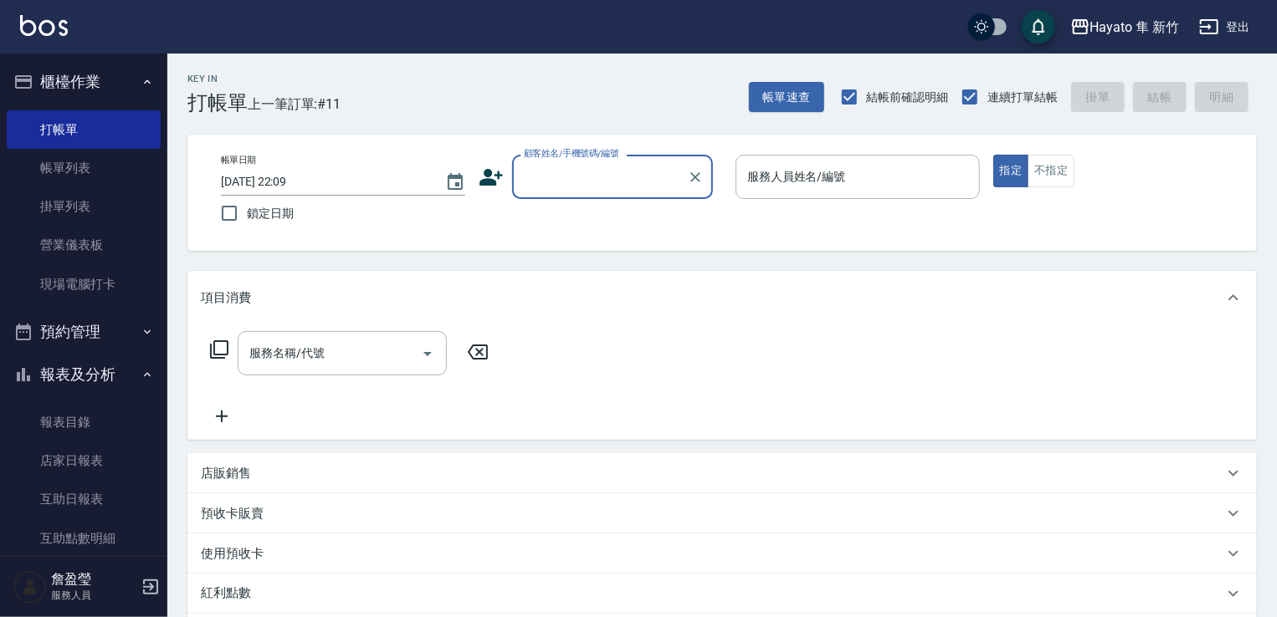
click at [529, 172] on input "顧客姓名/手機號碼/編號" at bounding box center [599, 176] width 161 height 29
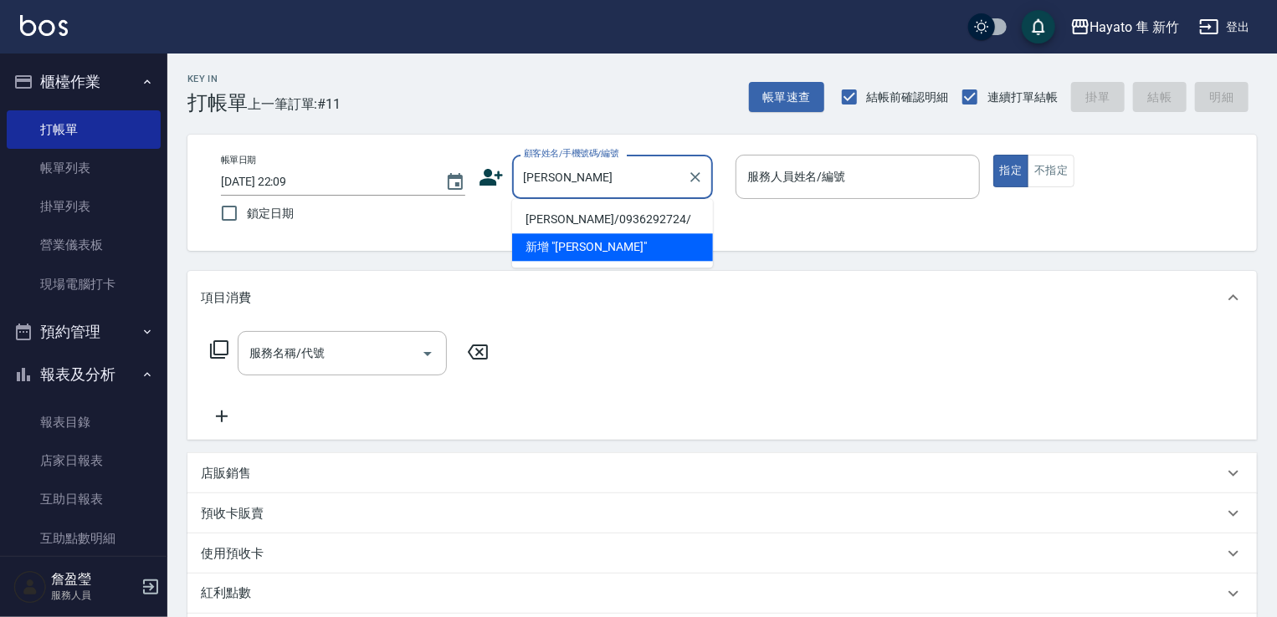
drag, startPoint x: 572, startPoint y: 216, endPoint x: 748, endPoint y: 214, distance: 175.7
click at [569, 215] on li "[PERSON_NAME]/0936292724/" at bounding box center [612, 220] width 201 height 28
type input "[PERSON_NAME]/0936292724/"
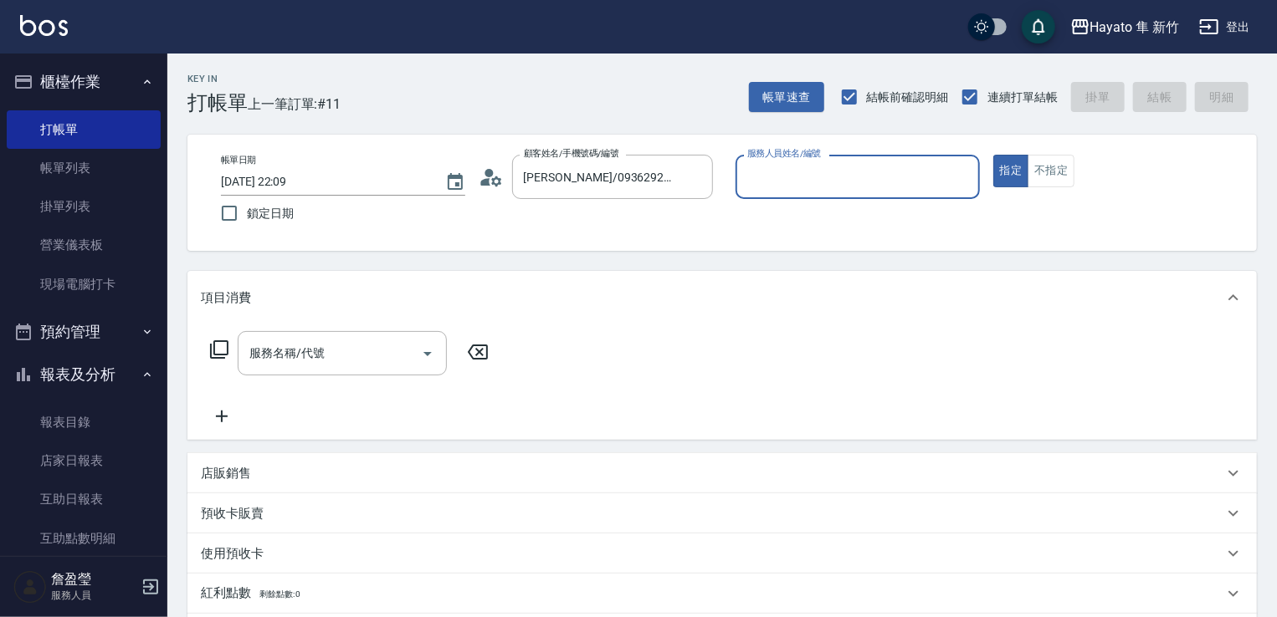
type input "Kimi(無代號)"
click at [1049, 178] on button "不指定" at bounding box center [1050, 171] width 47 height 33
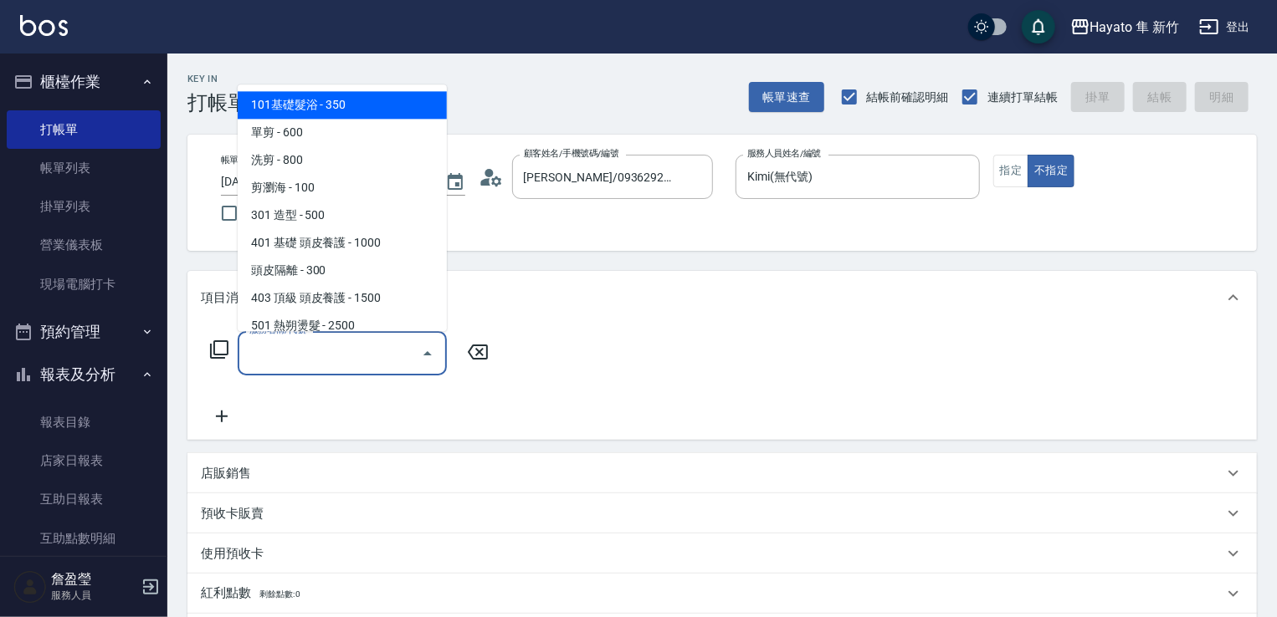
drag, startPoint x: 335, startPoint y: 356, endPoint x: 345, endPoint y: 329, distance: 28.6
click at [335, 352] on input "服務名稱/代號" at bounding box center [329, 353] width 169 height 29
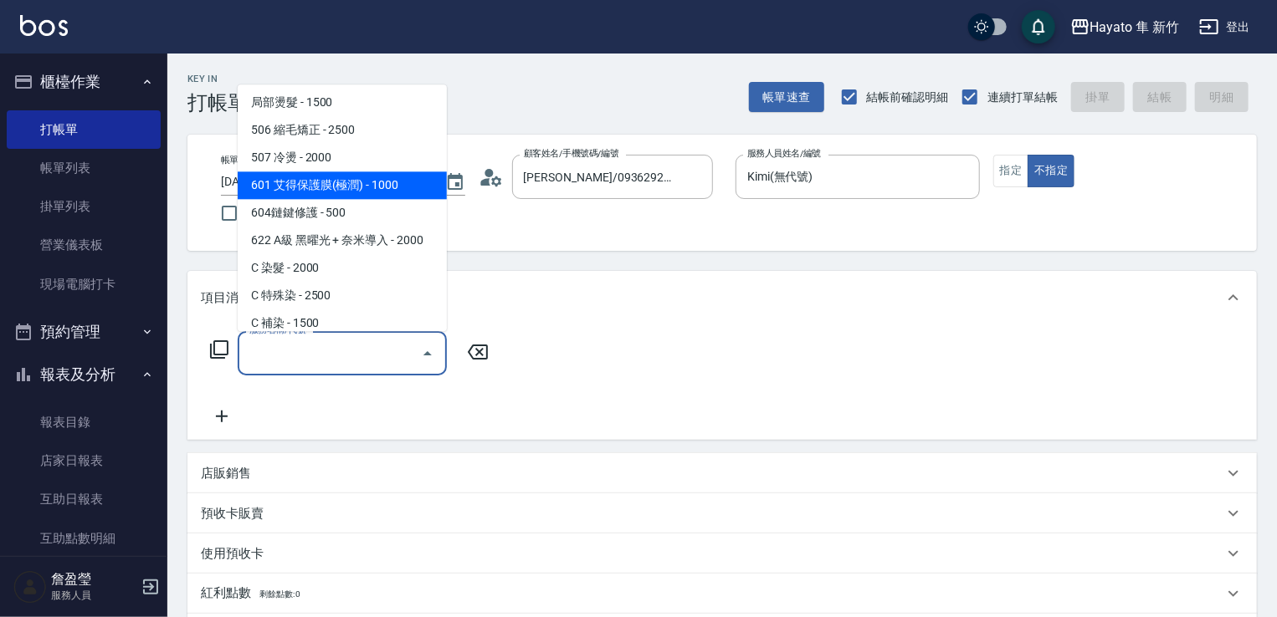
scroll to position [291, 0]
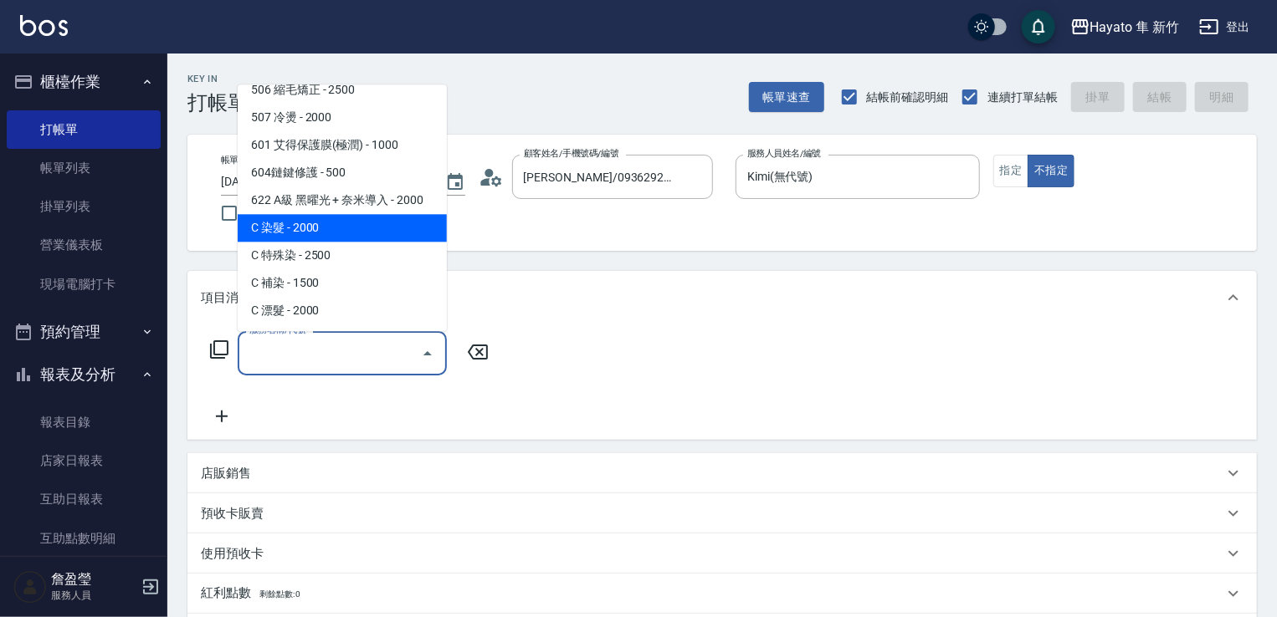
click at [332, 228] on span "C 染髮 - 2000" at bounding box center [342, 228] width 209 height 28
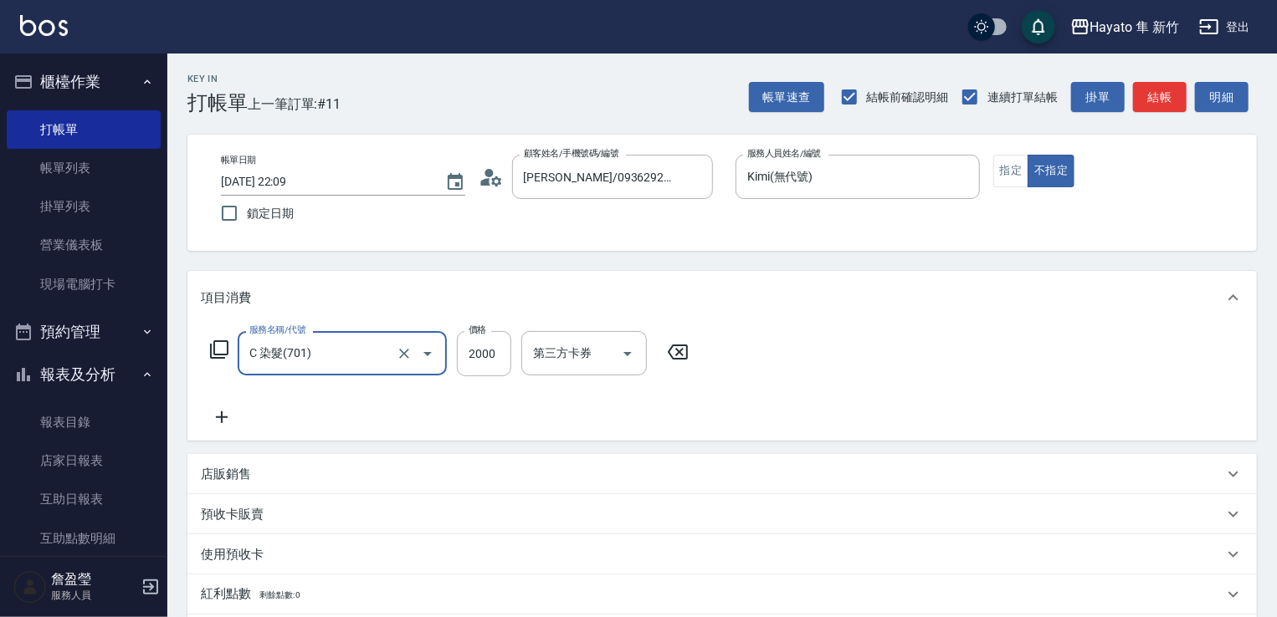
type input "C 染髮(701)"
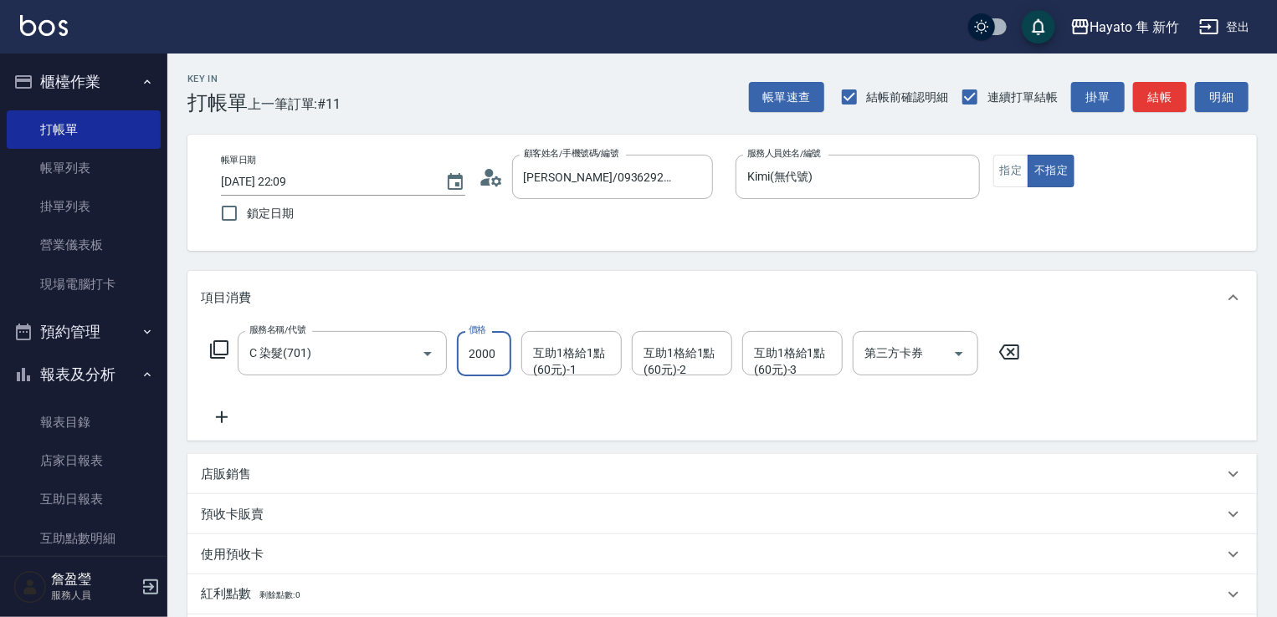
click at [491, 345] on input "2000" at bounding box center [484, 353] width 54 height 45
type input "1500"
drag, startPoint x: 271, startPoint y: 399, endPoint x: 191, endPoint y: 429, distance: 85.8
click at [268, 412] on div "服務名稱/代號 C 染髮(701) 服務名稱/代號 價格 1500 價格 互助1格給1點(60元)-1 互助1格給1點(60元)-1 互助1格給1點(60元)…" at bounding box center [615, 379] width 829 height 96
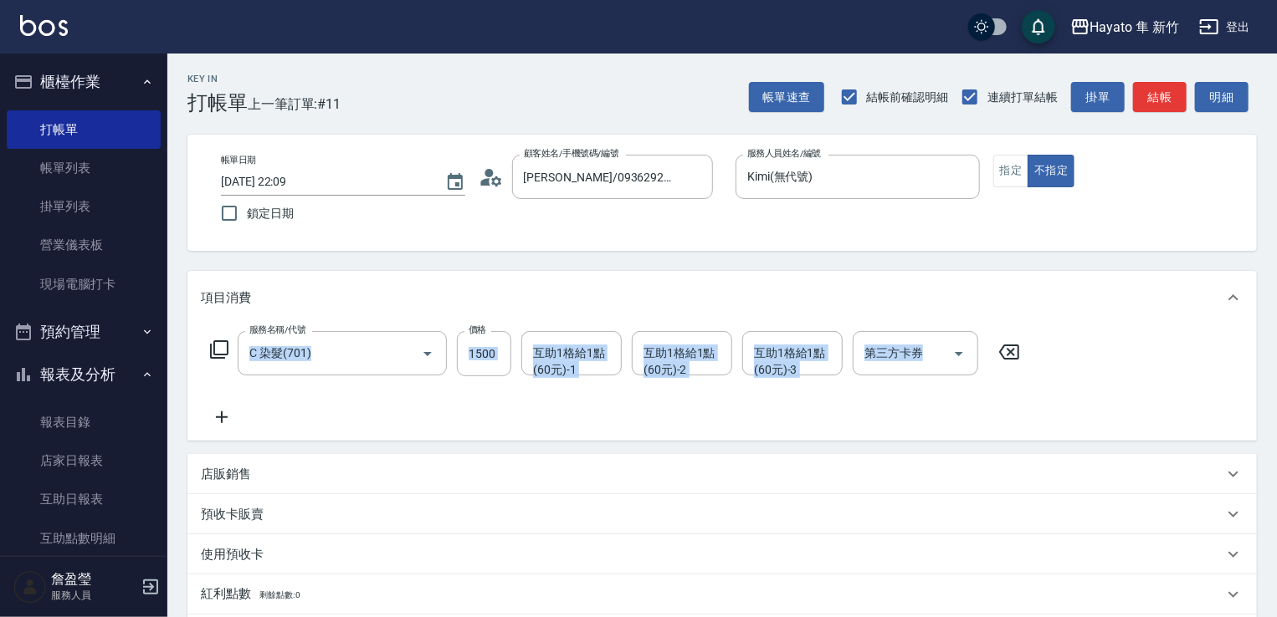
click at [228, 409] on icon at bounding box center [222, 417] width 42 height 20
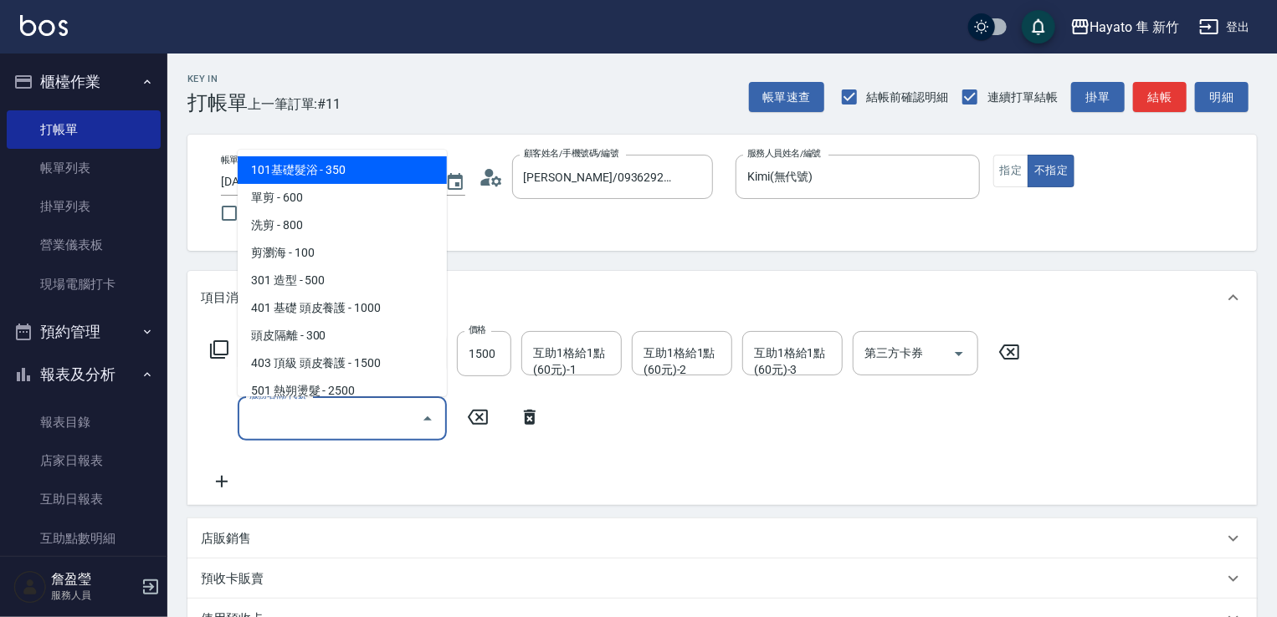
click at [300, 410] on input "服務名稱/代號" at bounding box center [329, 418] width 169 height 29
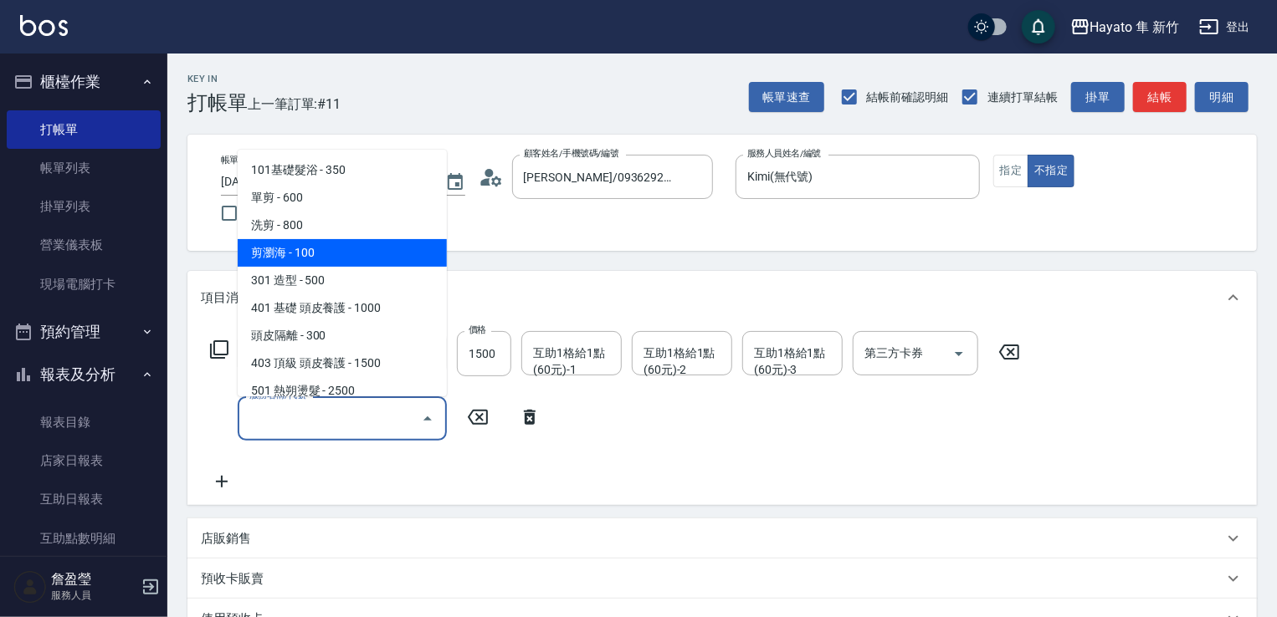
scroll to position [84, 0]
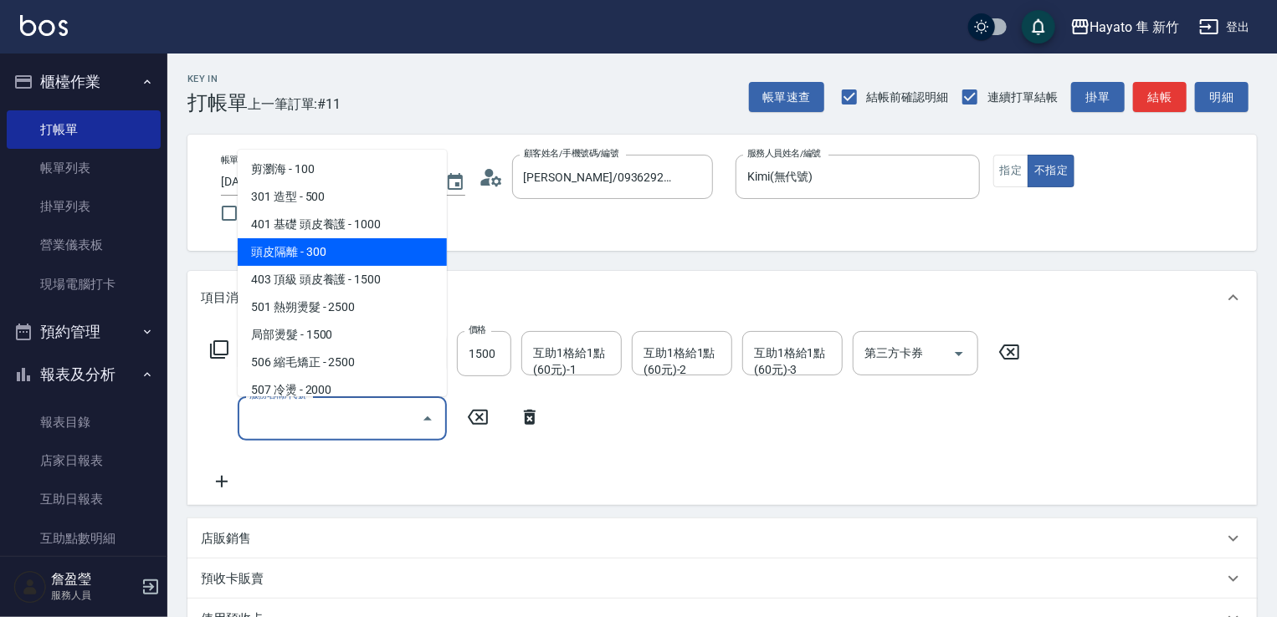
click at [300, 258] on span "頭皮隔離 - 300" at bounding box center [342, 252] width 209 height 28
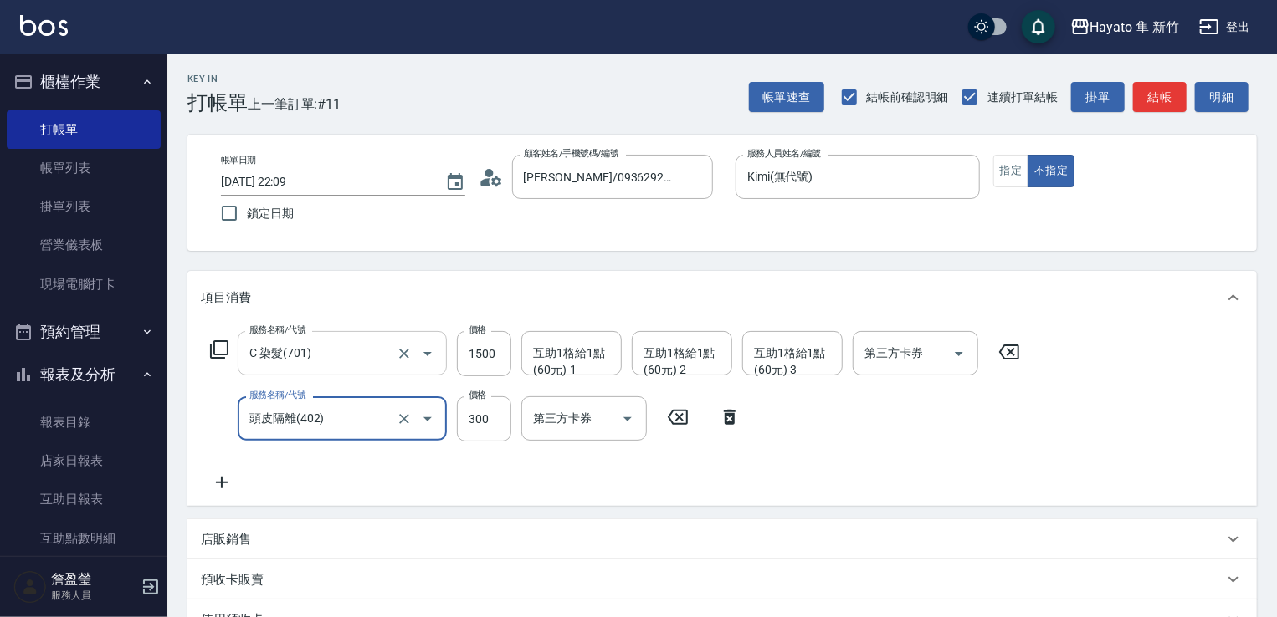
type input "頭皮隔離(402)"
type input "200"
click at [412, 458] on div "服務名稱/代號 C 染髮(701) 服務名稱/代號 價格 1500 價格 互助1格給1點(60元)-1 互助1格給1點(60元)-1 互助1格給1點(60元)…" at bounding box center [615, 411] width 829 height 161
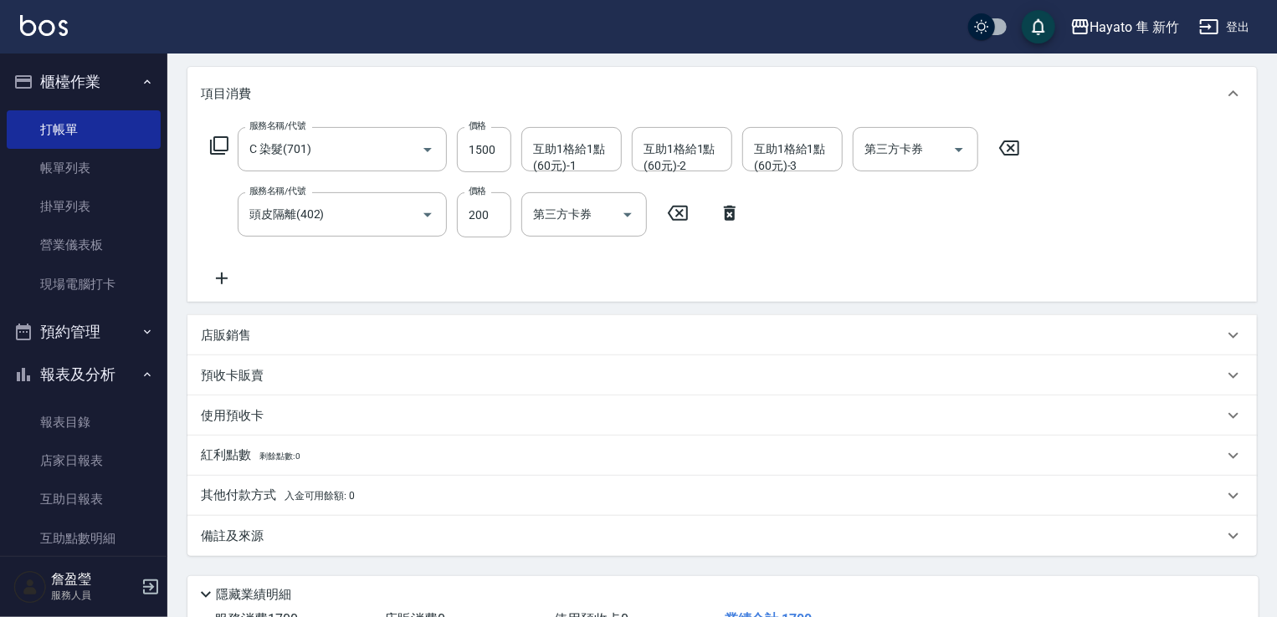
scroll to position [251, 0]
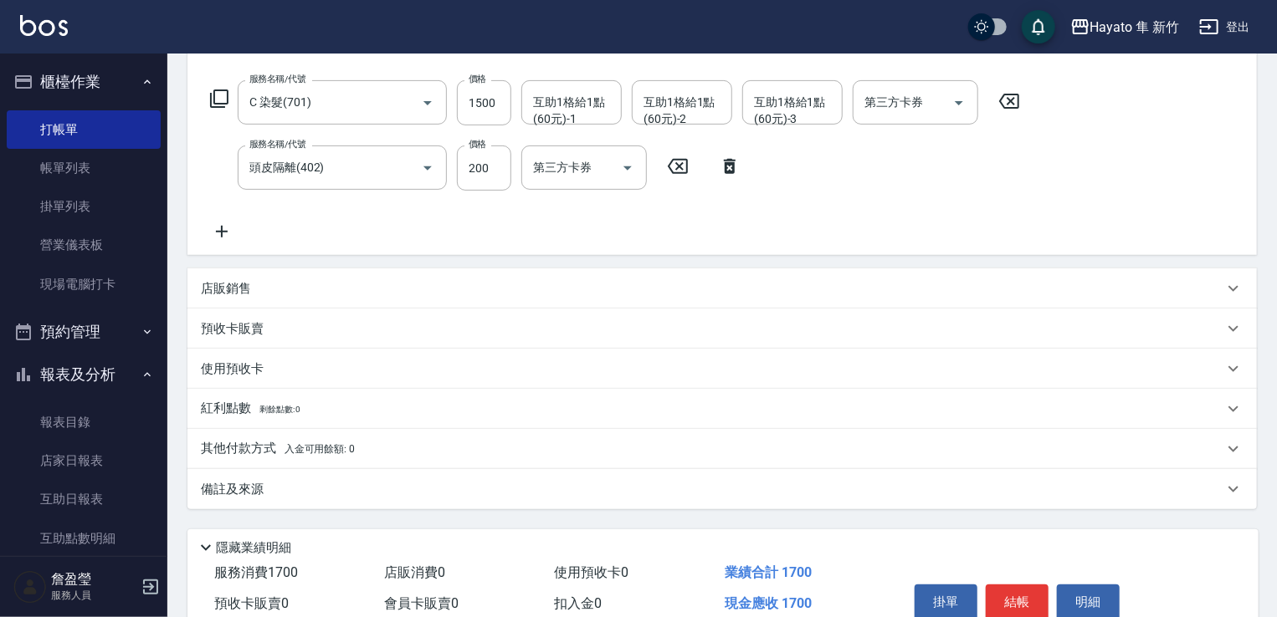
drag, startPoint x: 291, startPoint y: 482, endPoint x: 330, endPoint y: 479, distance: 38.6
click at [298, 482] on div "備註及來源" at bounding box center [712, 490] width 1022 height 18
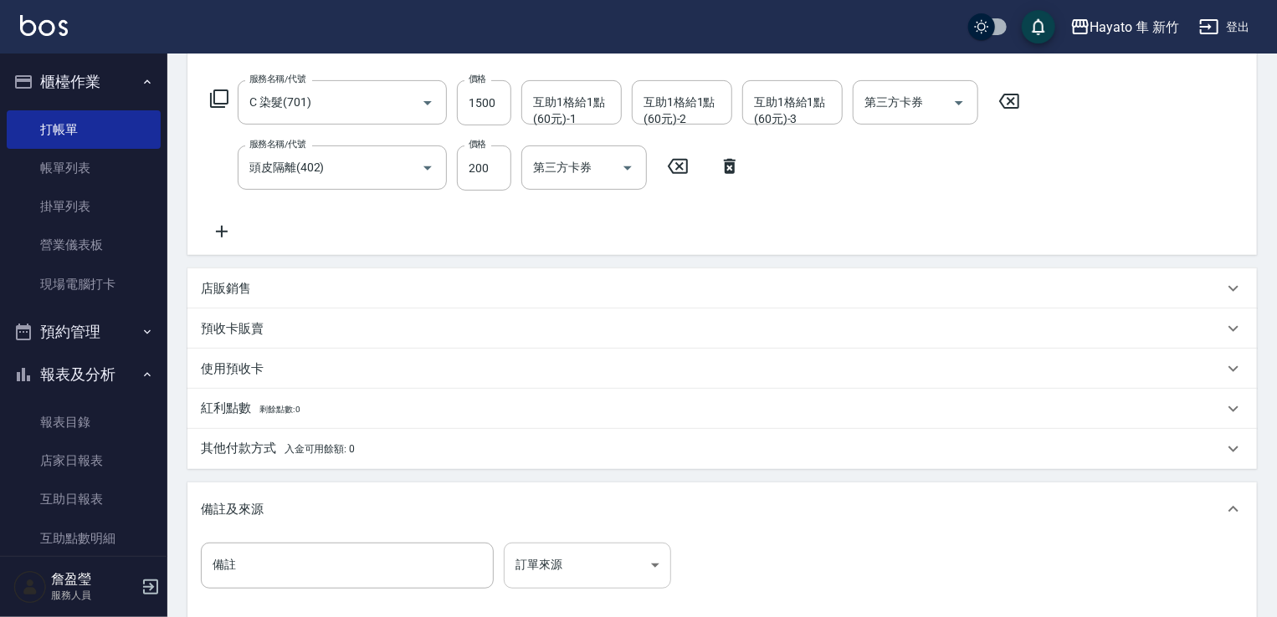
click at [612, 556] on body "Hayato 隼 新竹 登出 櫃檯作業 打帳單 帳單列表 掛單列表 營業儀表板 現場電腦打卡 預約管理 預約管理 報表及分析 報表目錄 店家日報表 互助日報表…" at bounding box center [638, 276] width 1277 height 1055
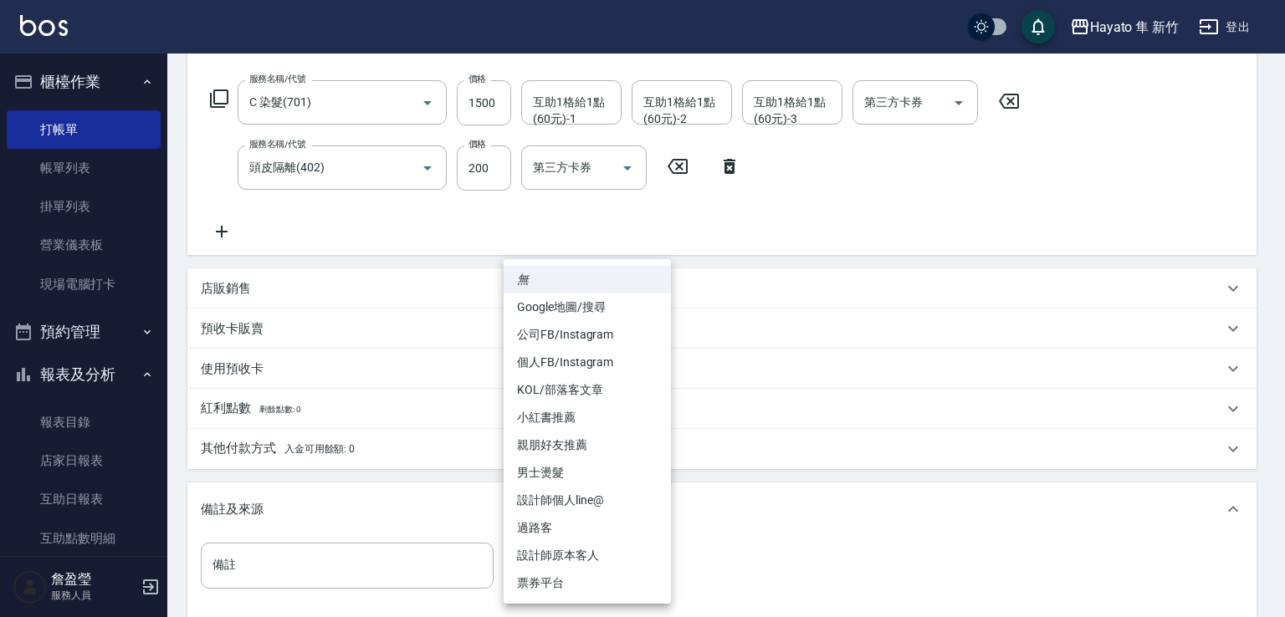
drag, startPoint x: 568, startPoint y: 361, endPoint x: 510, endPoint y: 417, distance: 80.5
click at [570, 362] on li "個人FB/Instagram" at bounding box center [587, 363] width 167 height 28
type input "個人FB/Instagram"
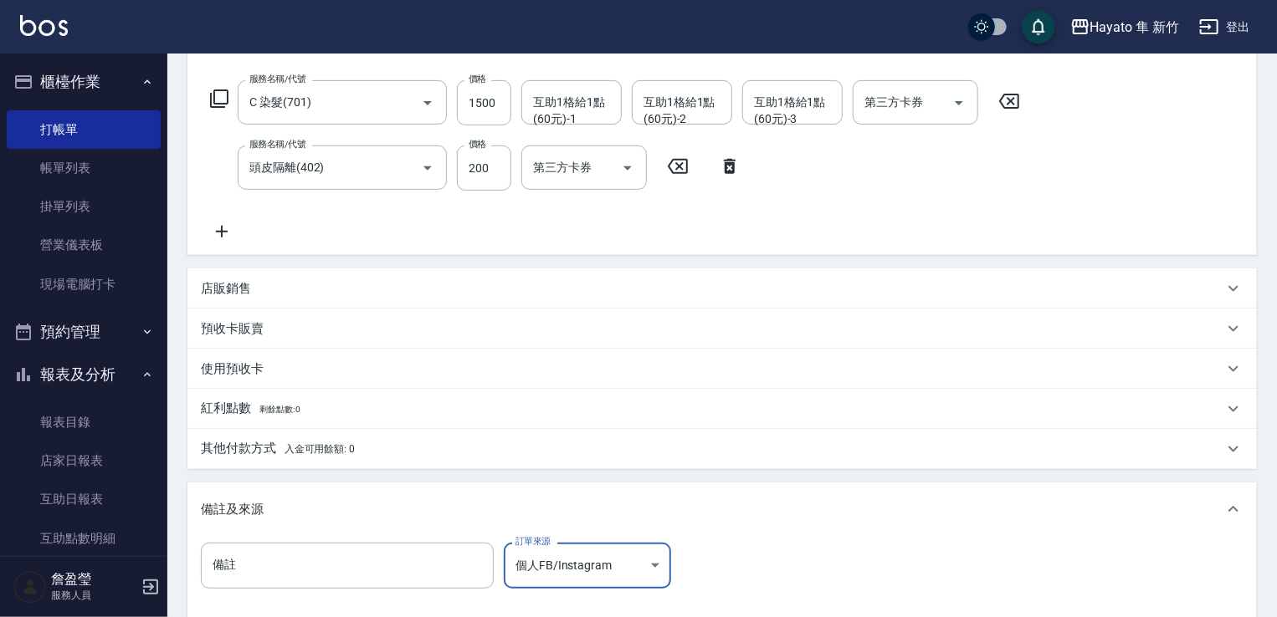
click at [414, 440] on div "其他付款方式 入金可用餘額: 0" at bounding box center [712, 449] width 1022 height 18
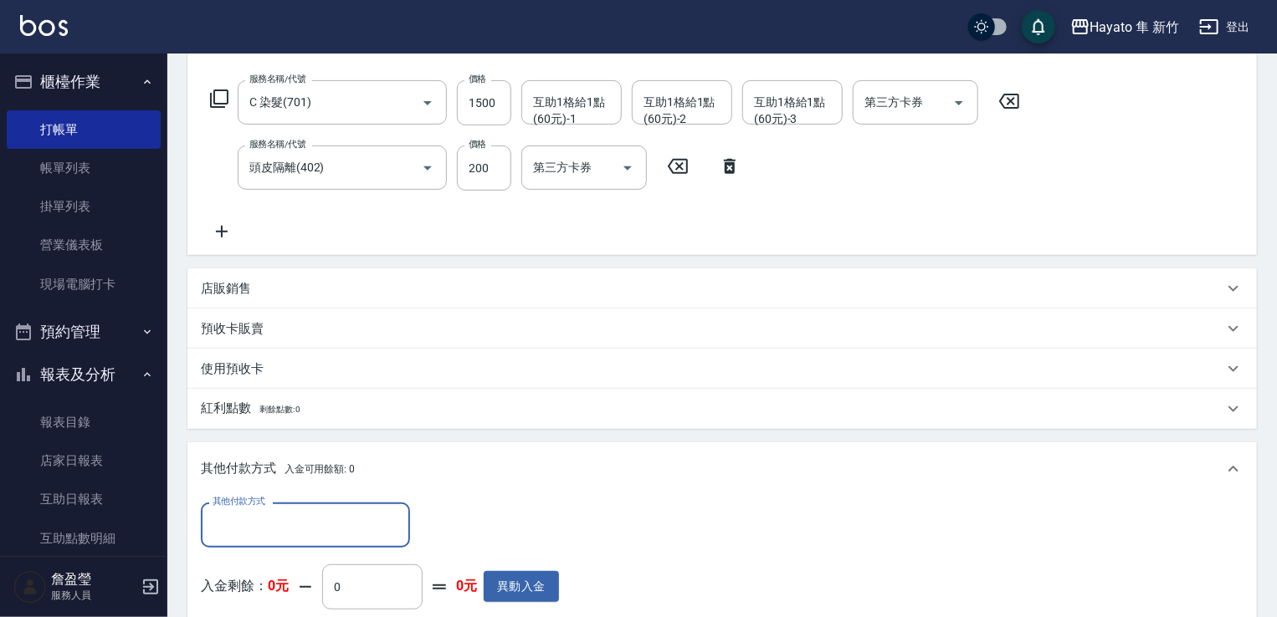
scroll to position [0, 0]
click at [286, 479] on div "其他付款方式 入金可用餘額: 0" at bounding box center [721, 470] width 1069 height 54
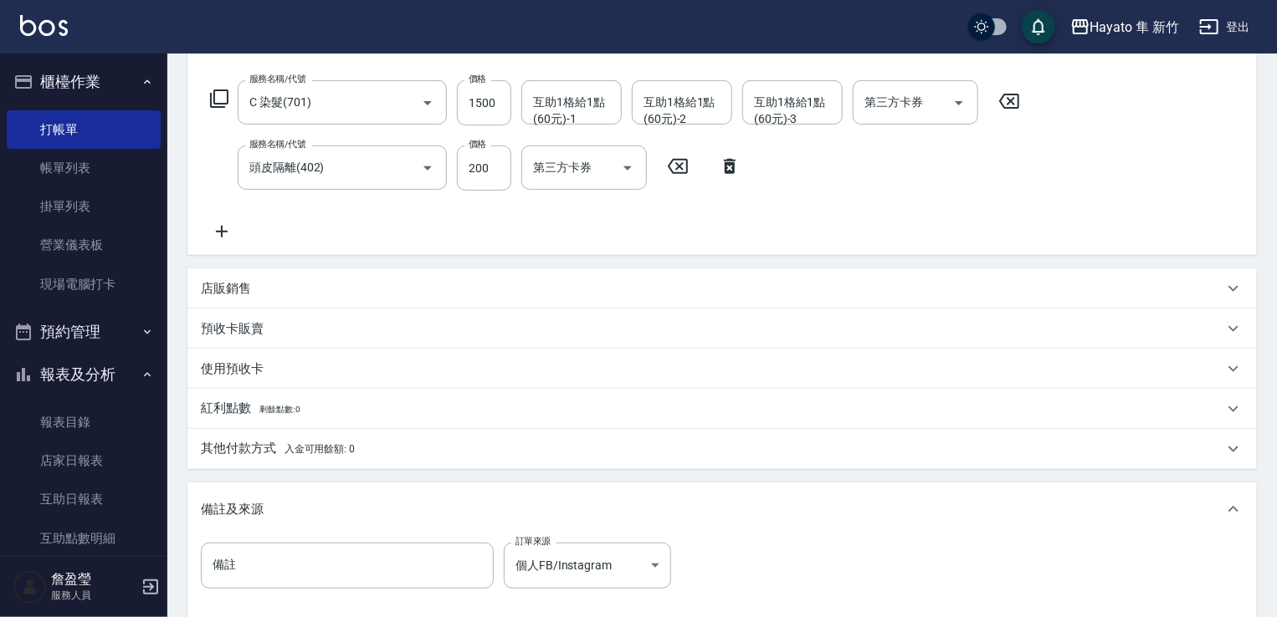
click at [263, 444] on p "其他付款方式 入金可用餘額: 0" at bounding box center [278, 449] width 154 height 18
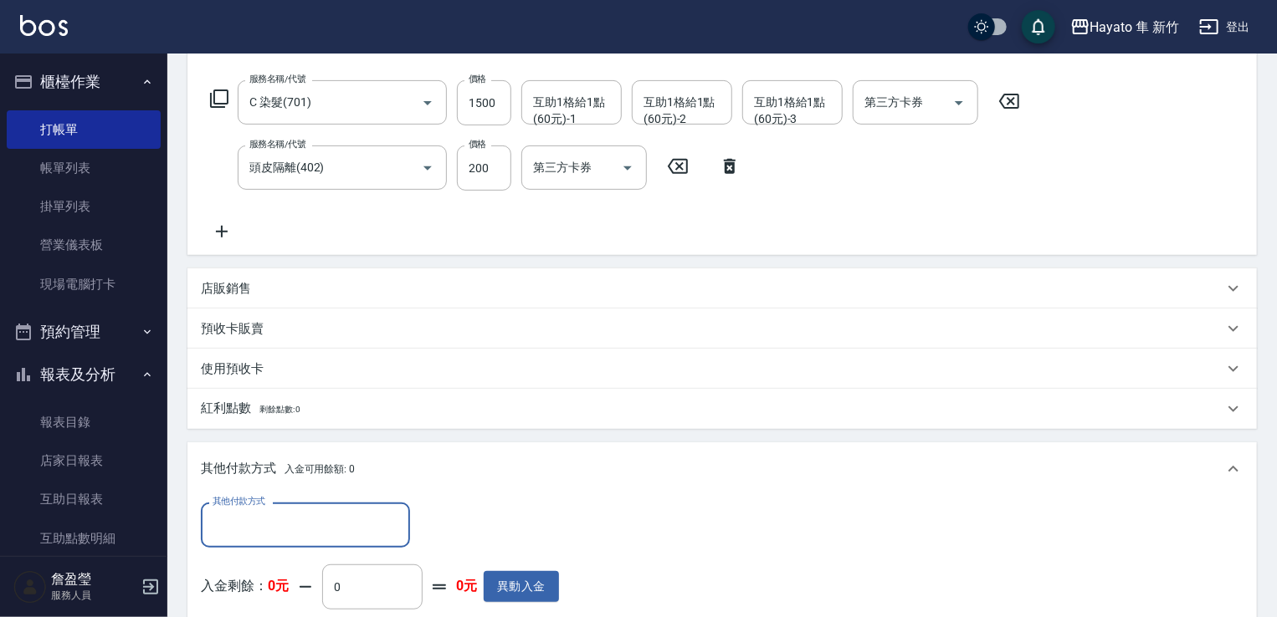
scroll to position [3, 0]
click at [257, 510] on div "其他付款方式" at bounding box center [305, 525] width 209 height 44
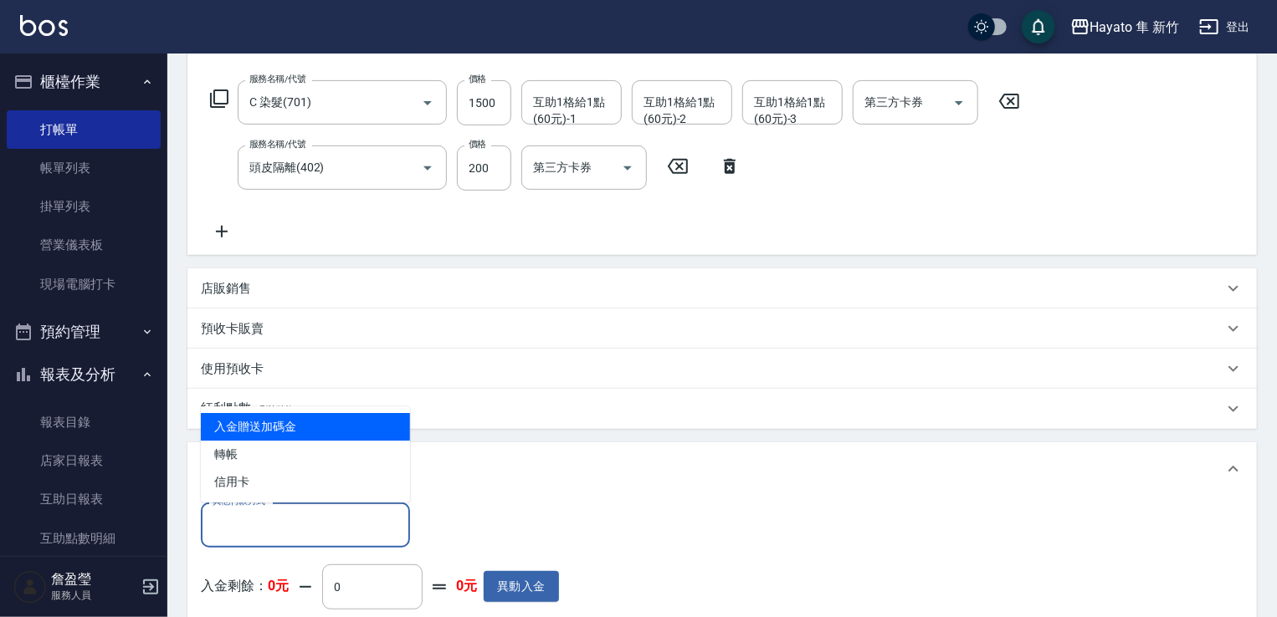
scroll to position [0, 0]
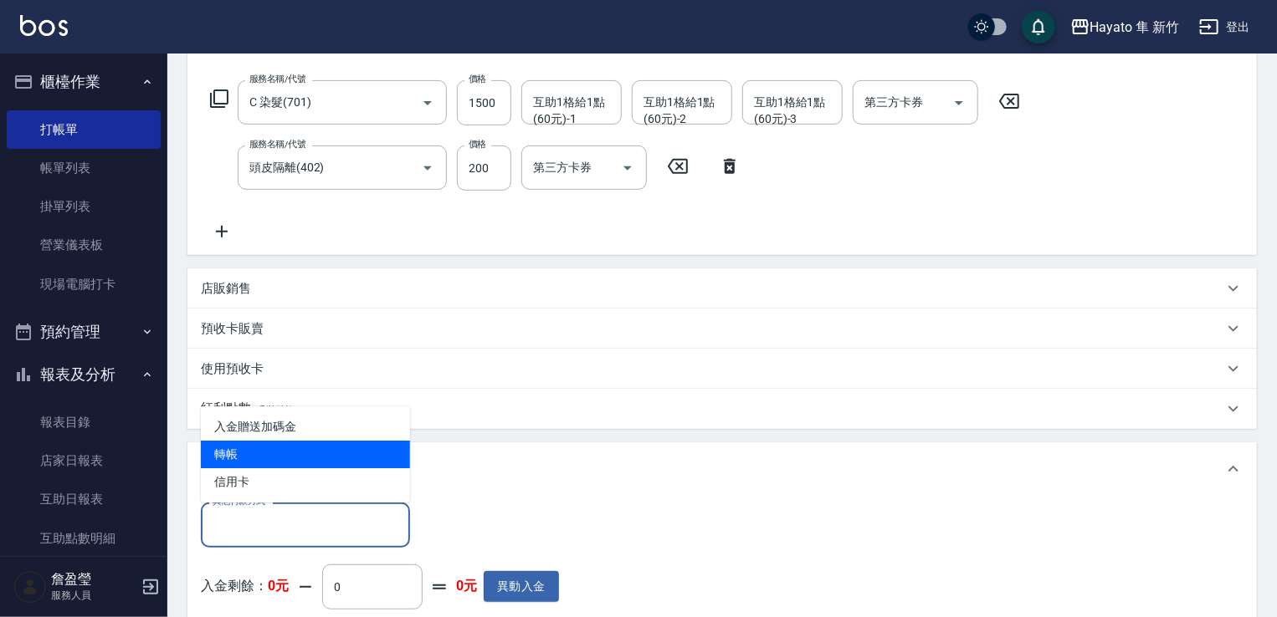
drag, startPoint x: 240, startPoint y: 455, endPoint x: 417, endPoint y: 510, distance: 185.7
click at [244, 456] on span "轉帳" at bounding box center [305, 455] width 209 height 28
type input "轉帳"
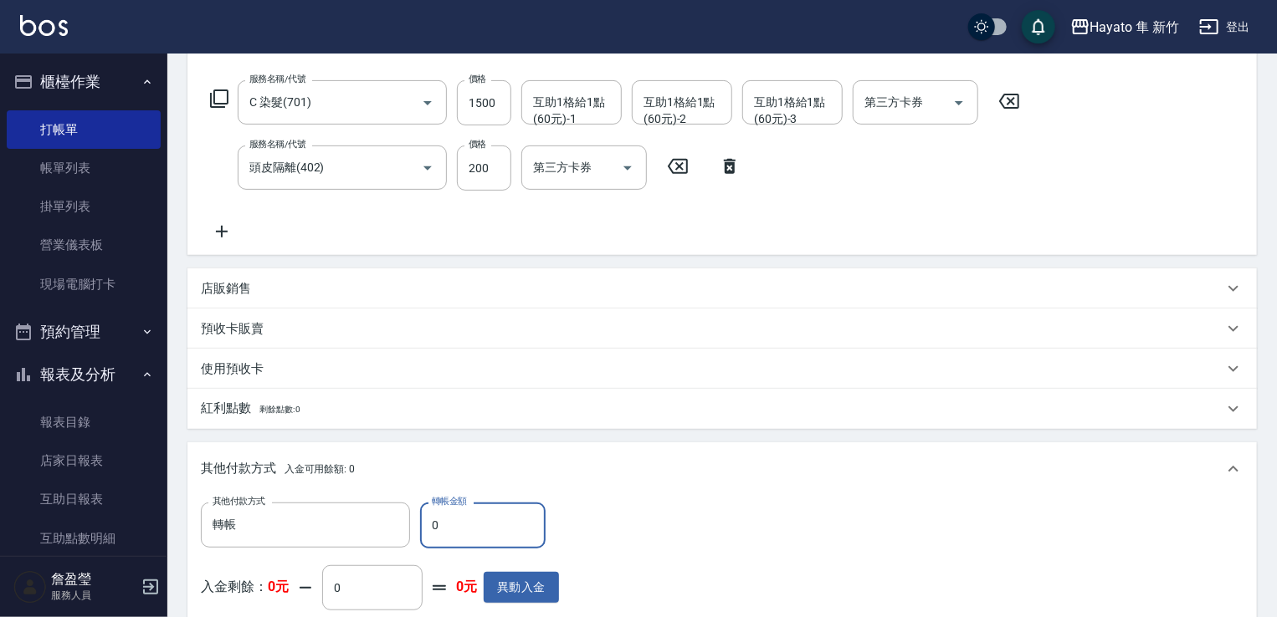
click at [477, 530] on input "0" at bounding box center [482, 525] width 125 height 45
type input "1700"
drag, startPoint x: 754, startPoint y: 530, endPoint x: 700, endPoint y: 524, distance: 53.9
click at [738, 528] on div "其他付款方式 轉帳 其他付款方式 轉帳金額 1700 轉帳金額 入金剩餘： 0元 0 ​ 整筆扣入金 0元 異動入金" at bounding box center [722, 571] width 1042 height 137
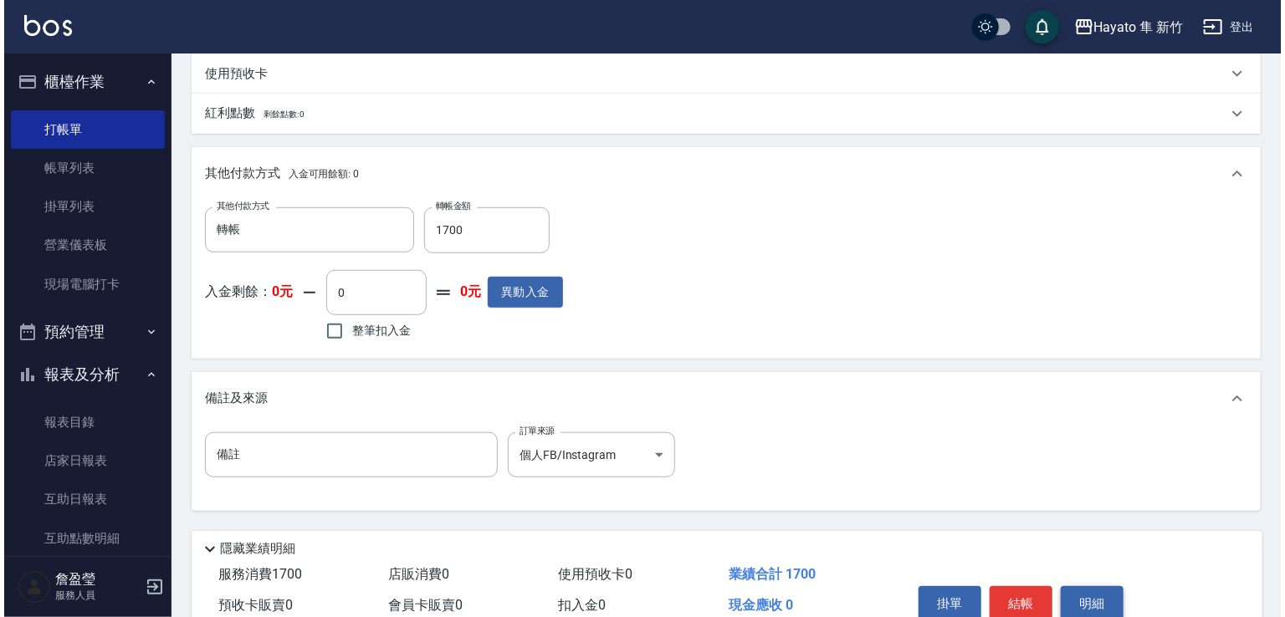
scroll to position [586, 0]
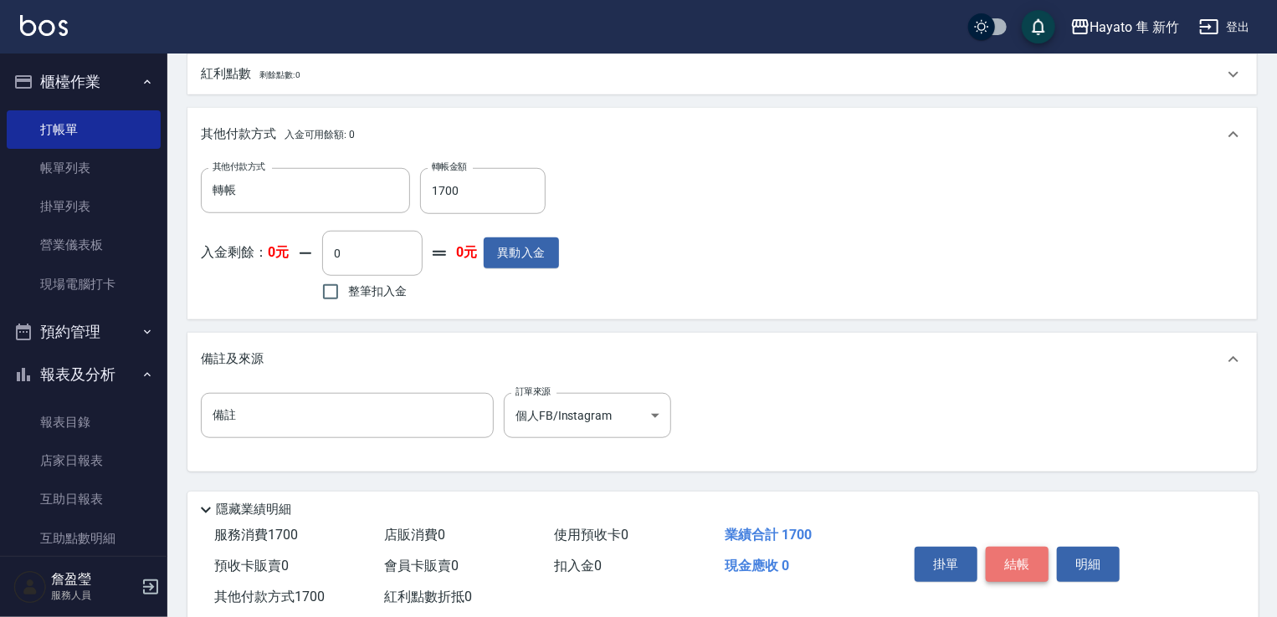
click at [1032, 568] on button "結帳" at bounding box center [1016, 564] width 63 height 35
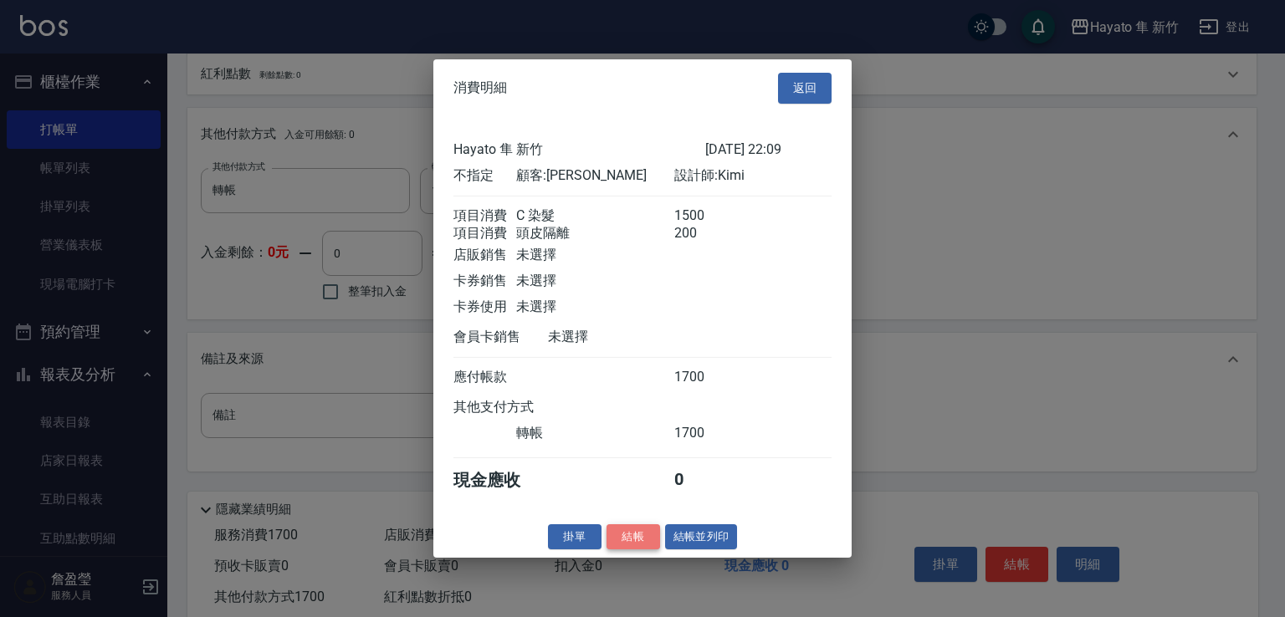
click at [620, 539] on button "結帳" at bounding box center [633, 537] width 54 height 26
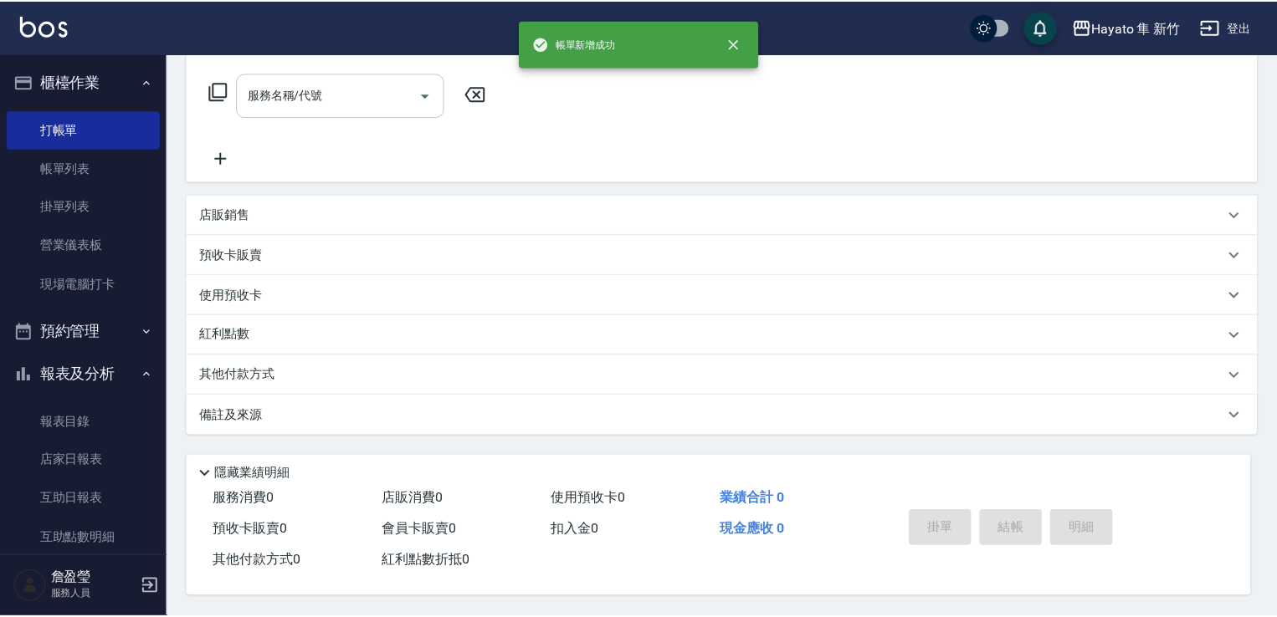
scroll to position [0, 0]
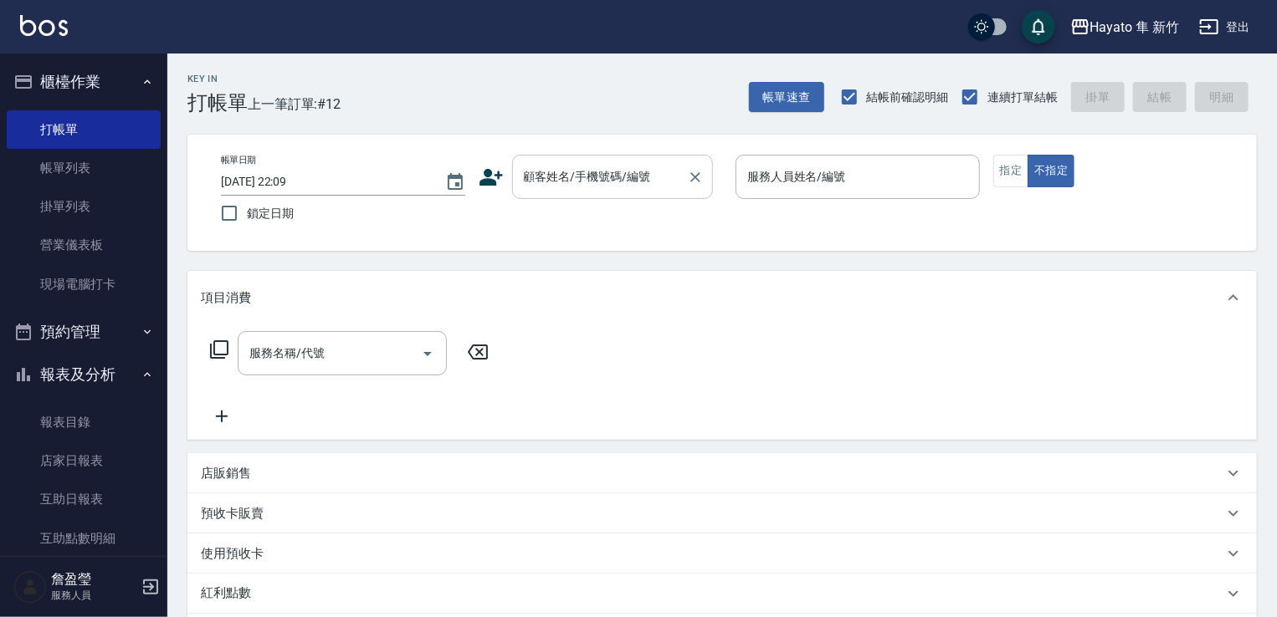
click at [601, 172] on input "顧客姓名/手機號碼/編號" at bounding box center [599, 176] width 161 height 29
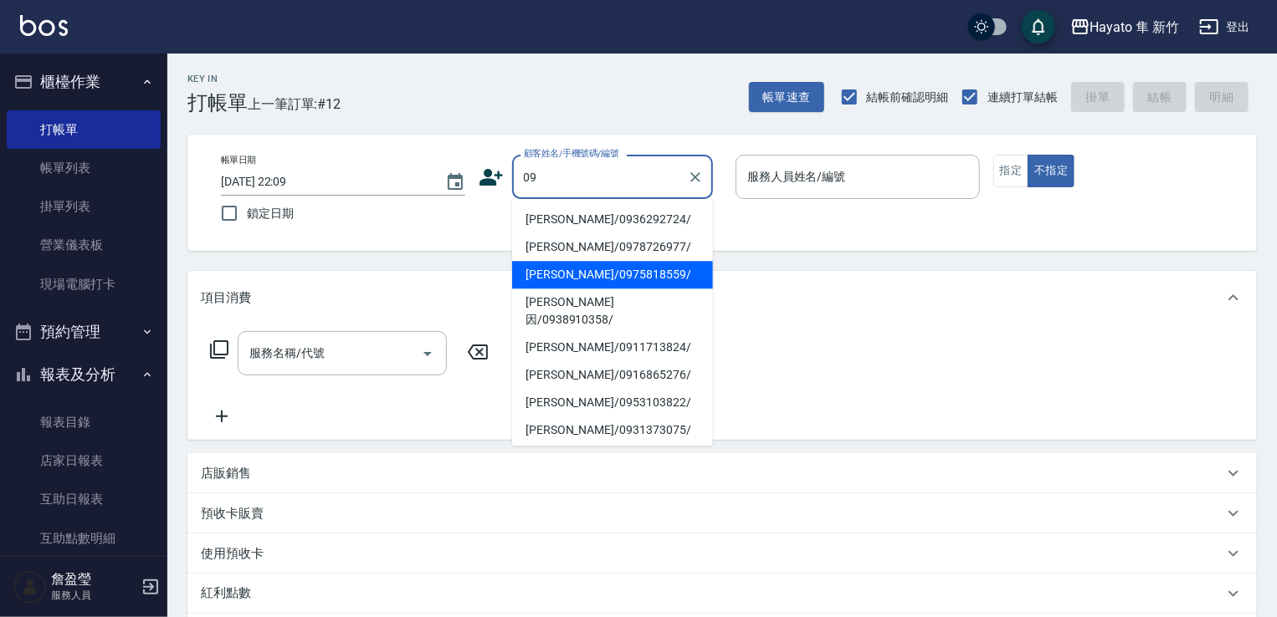
click at [557, 270] on li "[PERSON_NAME]/0975818559/" at bounding box center [612, 275] width 201 height 28
type input "[PERSON_NAME]/0975818559/"
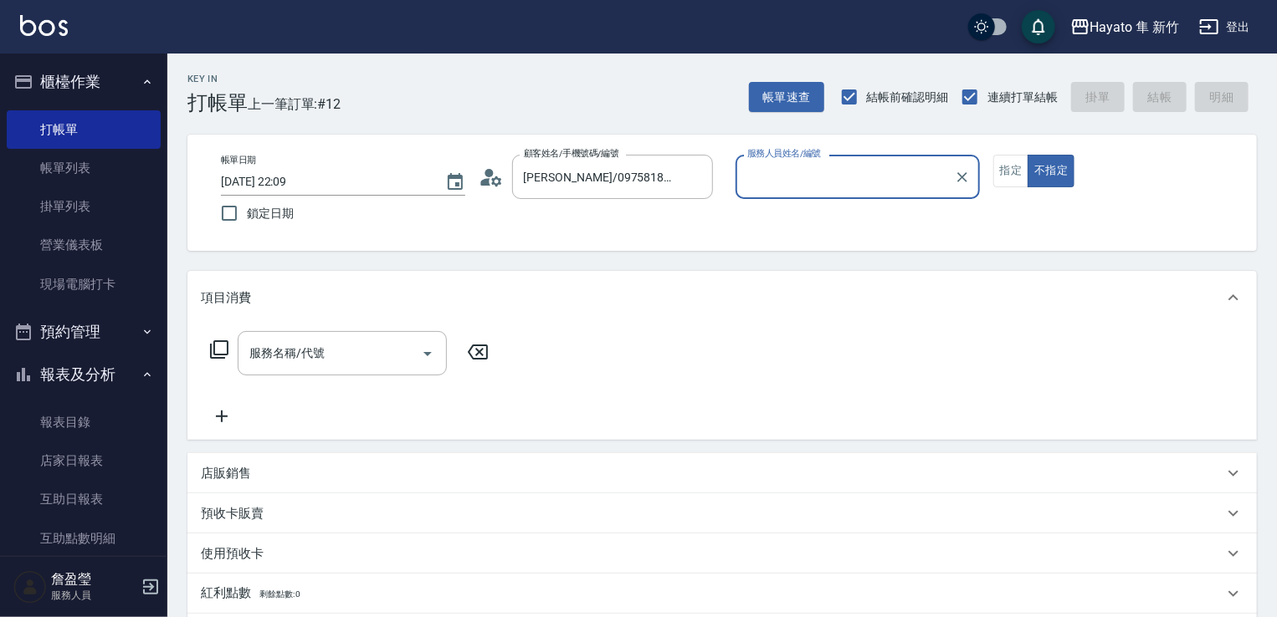
type input "[PERSON_NAME](無代號)"
click at [1009, 161] on button "指定" at bounding box center [1011, 171] width 36 height 33
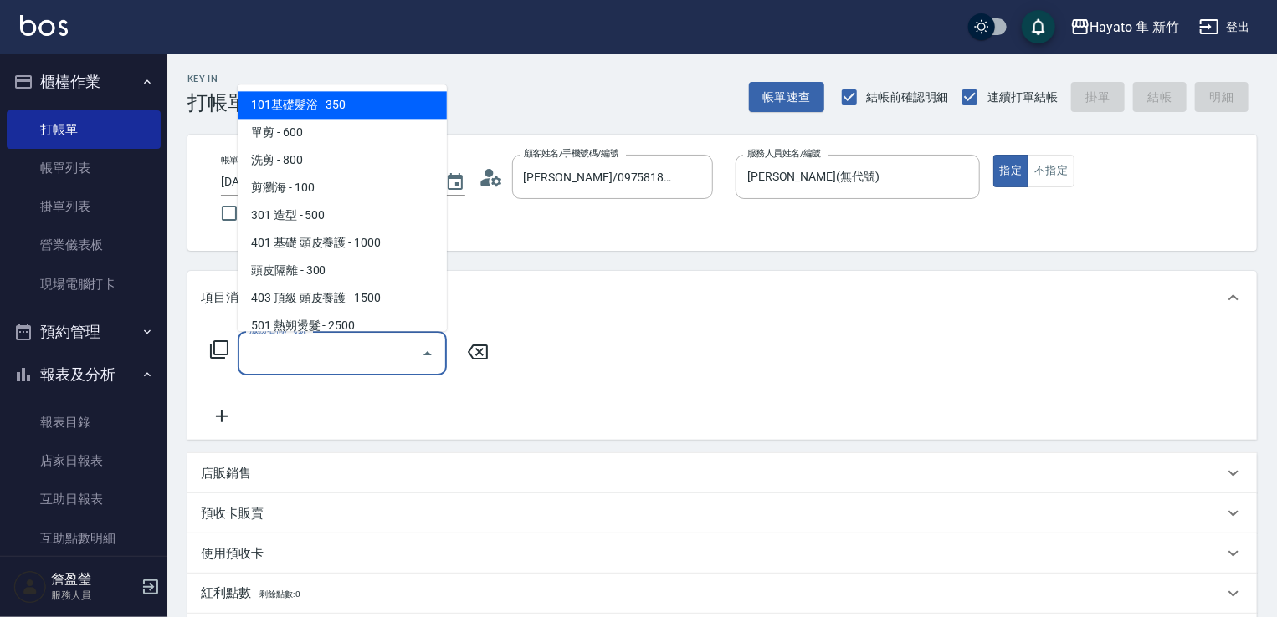
click at [330, 351] on input "服務名稱/代號" at bounding box center [329, 353] width 169 height 29
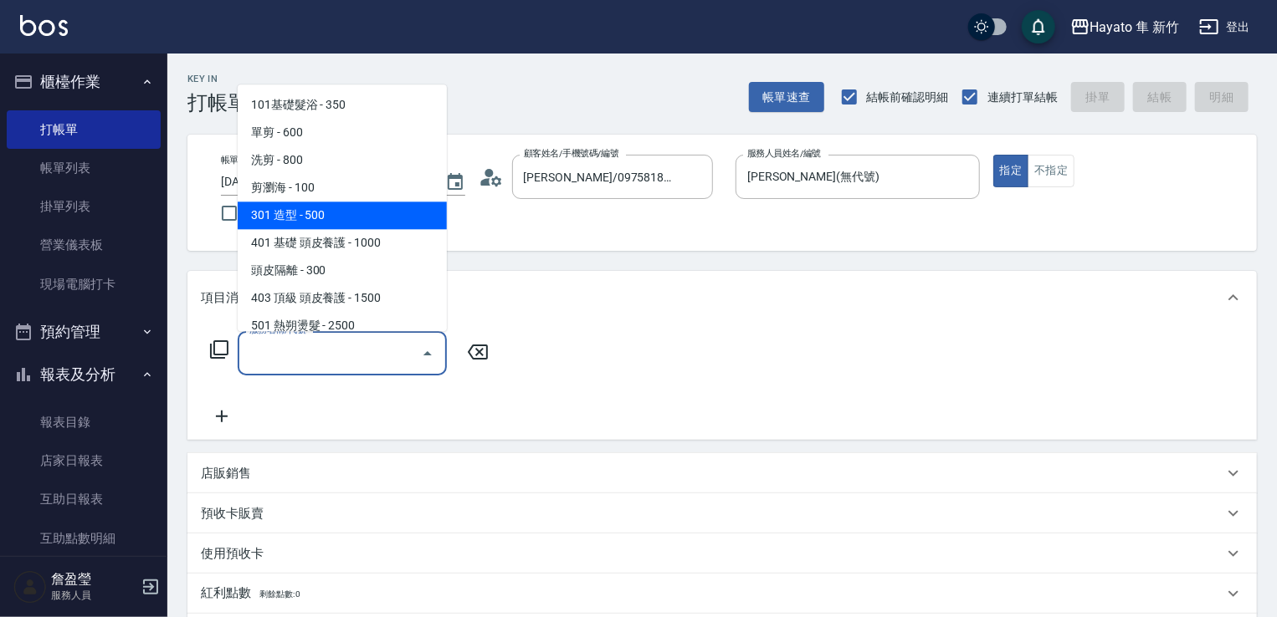
scroll to position [84, 0]
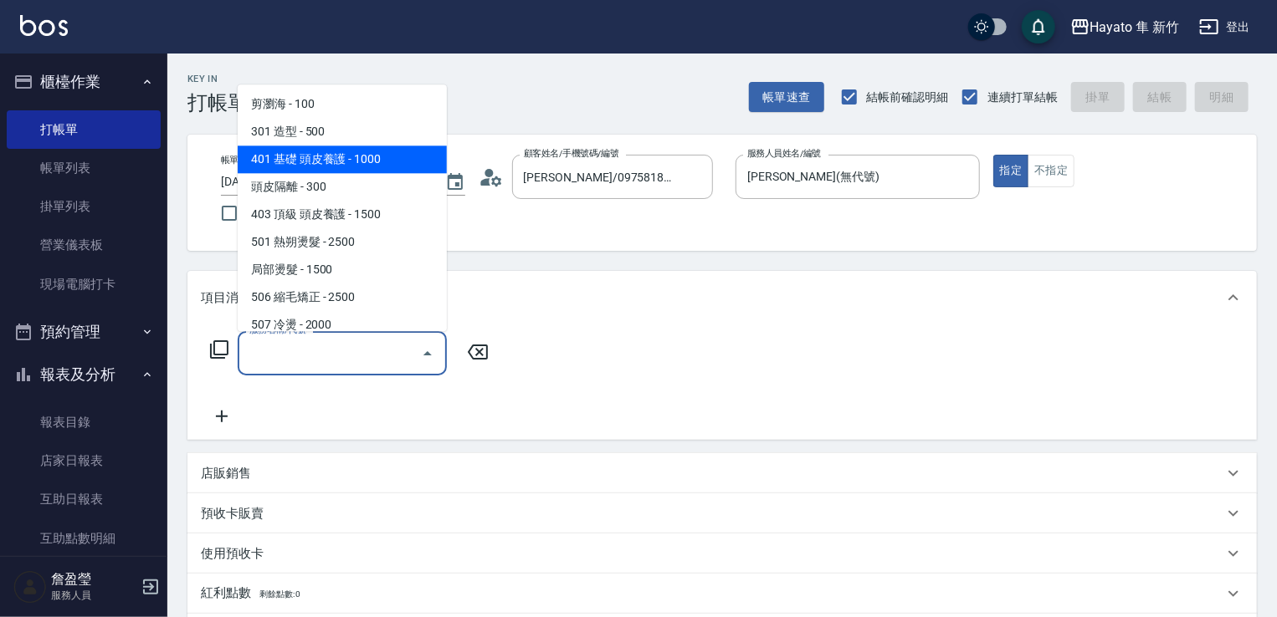
click at [311, 160] on span "401 基礎 頭皮養護 - 1000" at bounding box center [342, 160] width 209 height 28
type input "401 基礎 頭皮養護(401)"
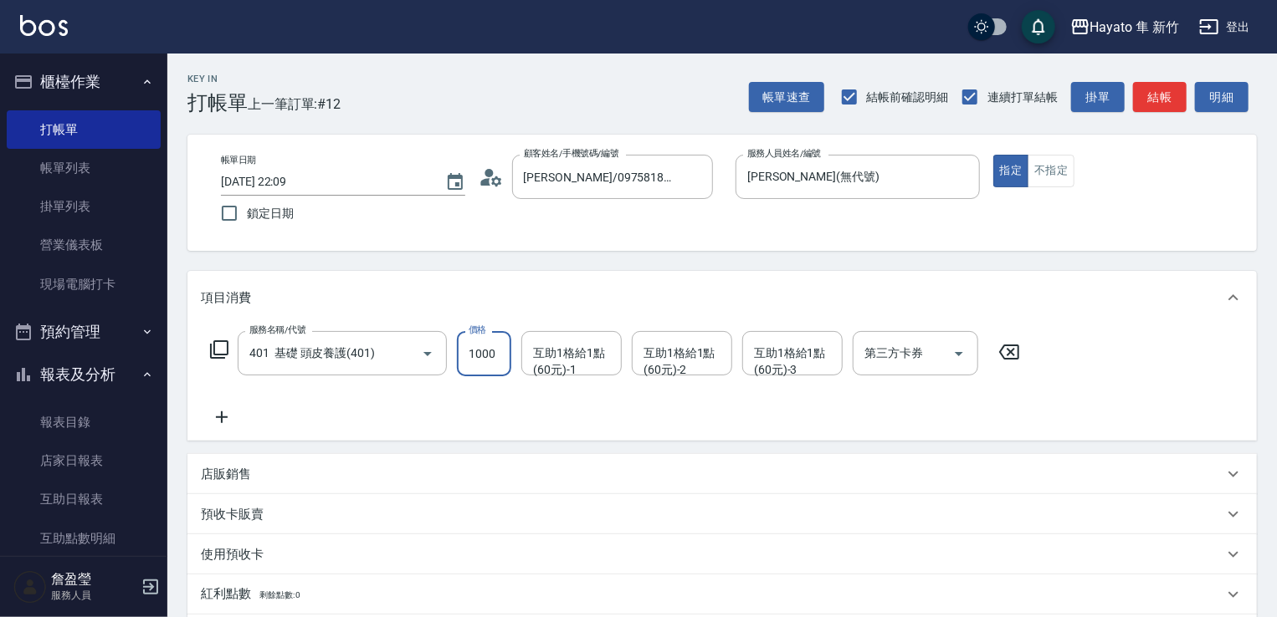
click at [476, 360] on input "1000" at bounding box center [484, 353] width 54 height 45
type input "1050"
click at [441, 399] on div "服務名稱/代號 401 基礎 頭皮養護(401) 服務名稱/代號 價格 1050 價格 互助1格給1點(60元)-1 互助1格給1點(60元)-1 互助1格給…" at bounding box center [615, 379] width 829 height 96
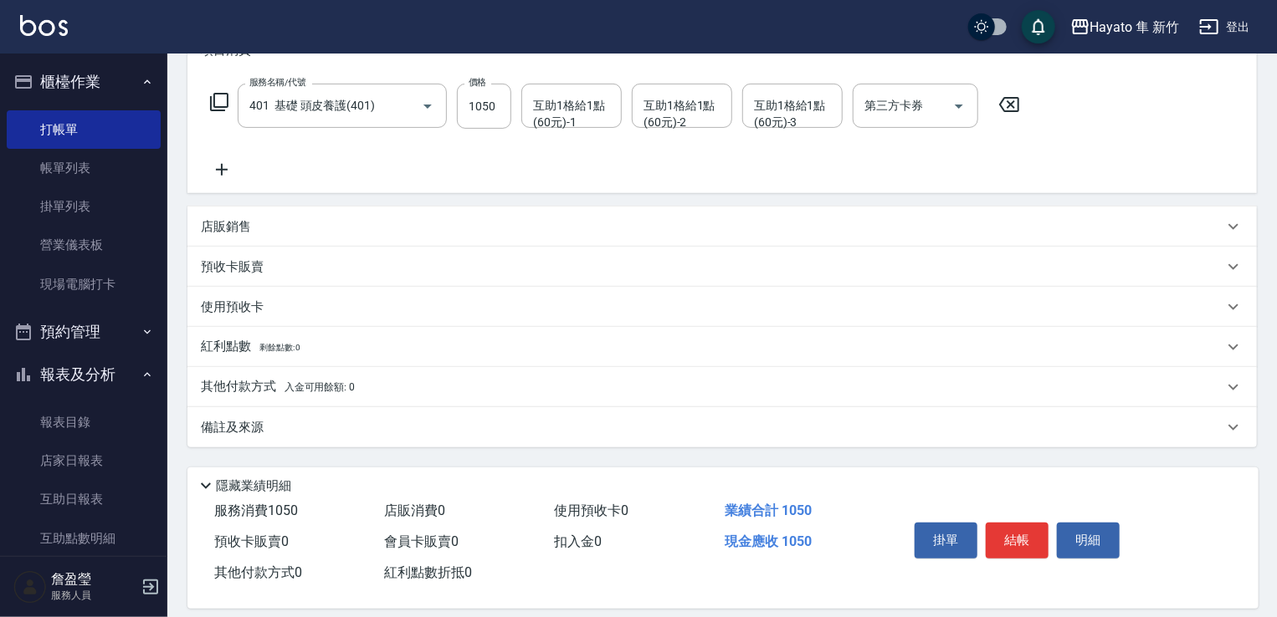
scroll to position [251, 0]
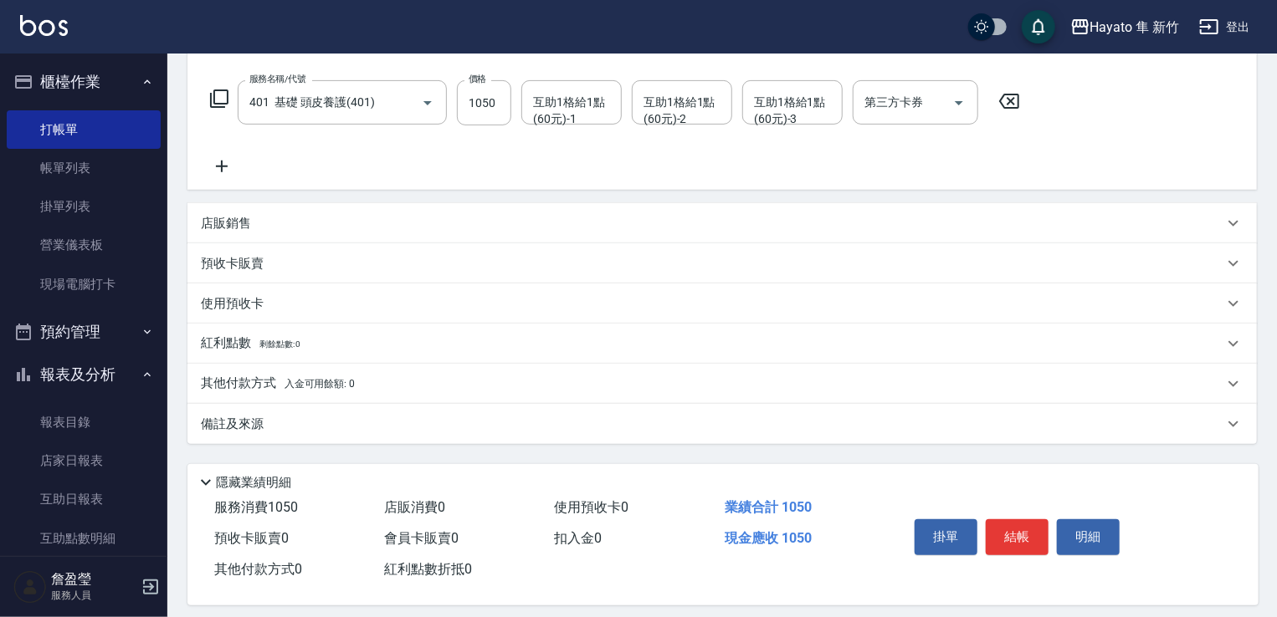
drag, startPoint x: 233, startPoint y: 215, endPoint x: 246, endPoint y: 228, distance: 18.3
click at [238, 215] on p "店販銷售" at bounding box center [226, 224] width 50 height 18
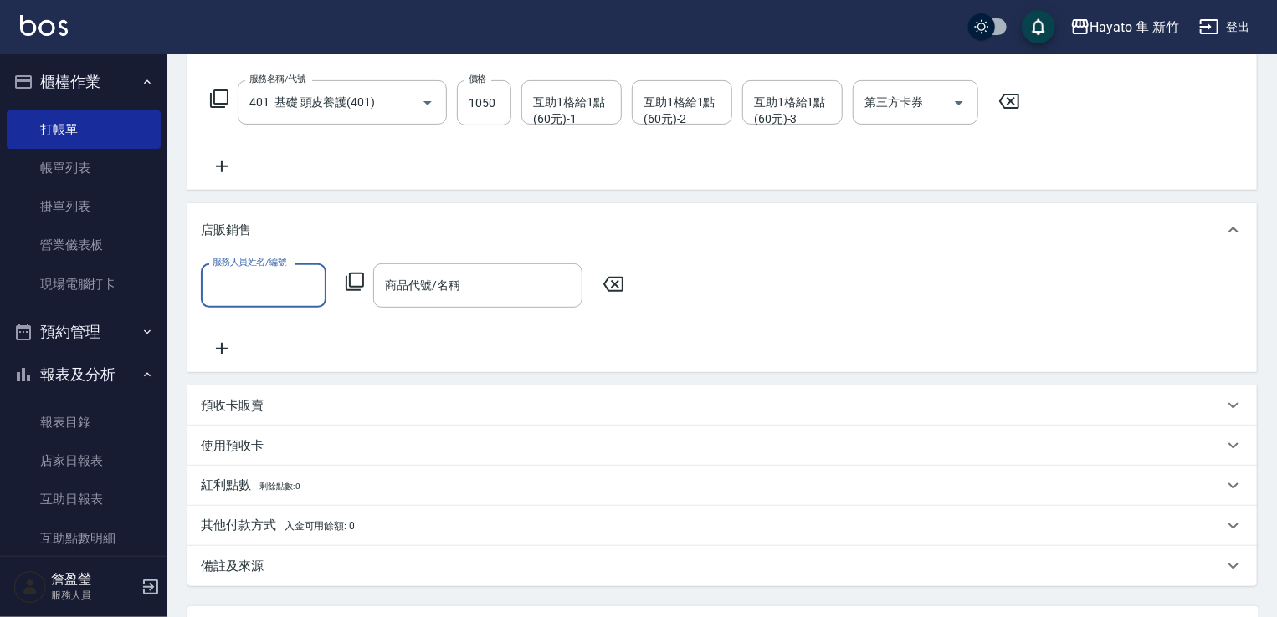
scroll to position [0, 0]
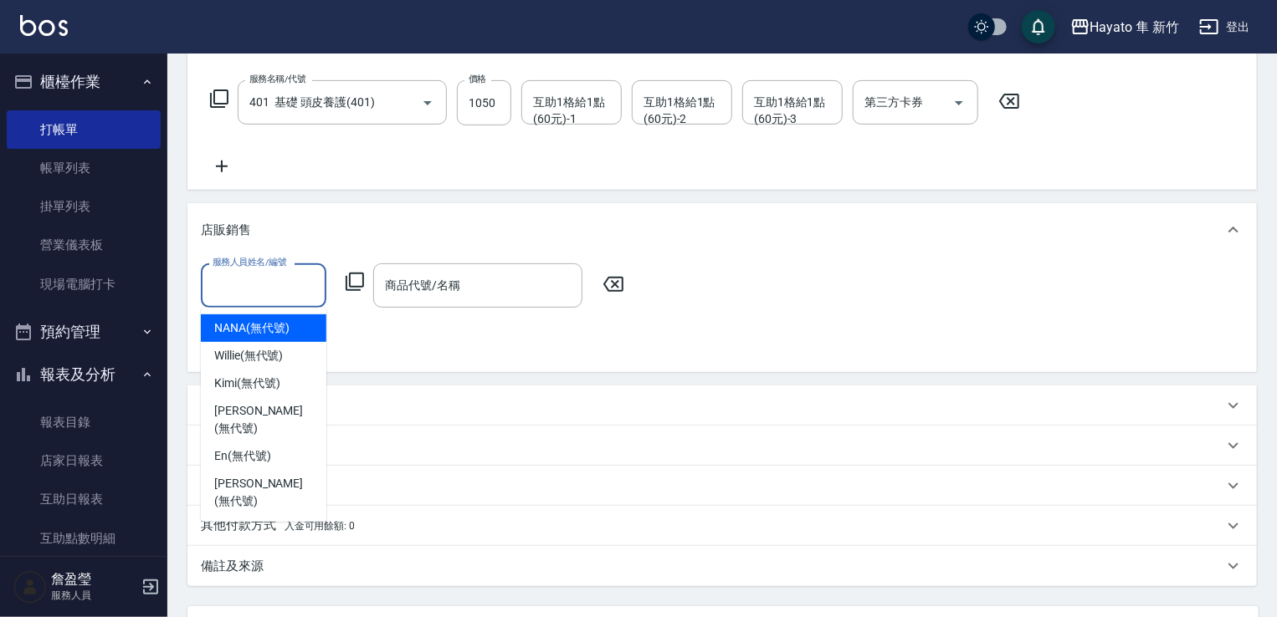
click at [285, 291] on input "服務人員姓名/編號" at bounding box center [263, 285] width 110 height 29
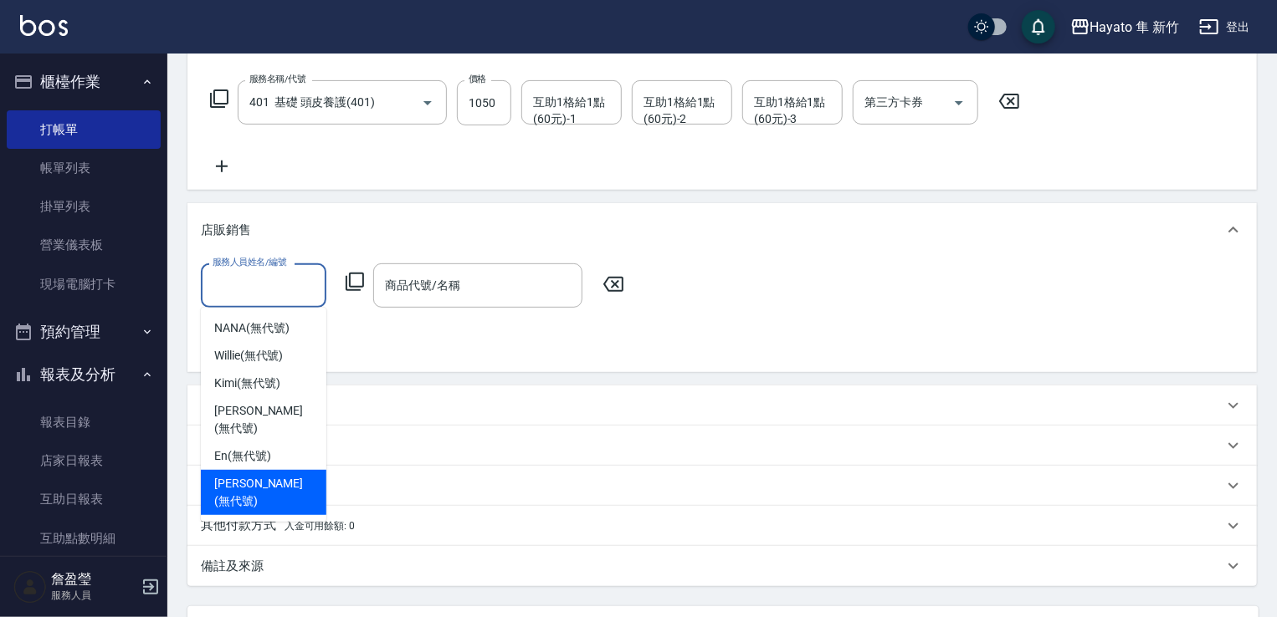
click at [284, 470] on div "[PERSON_NAME] (無代號)" at bounding box center [263, 492] width 125 height 45
type input "[PERSON_NAME](無代號)"
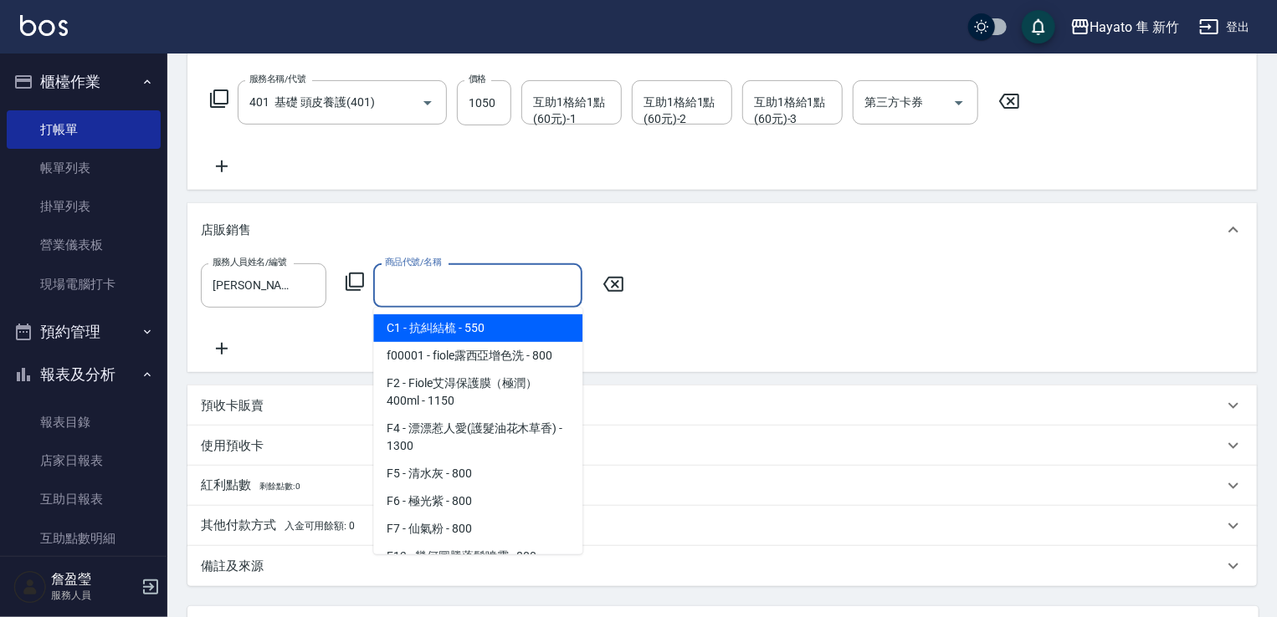
click at [436, 277] on input "商品代號/名稱" at bounding box center [478, 285] width 194 height 29
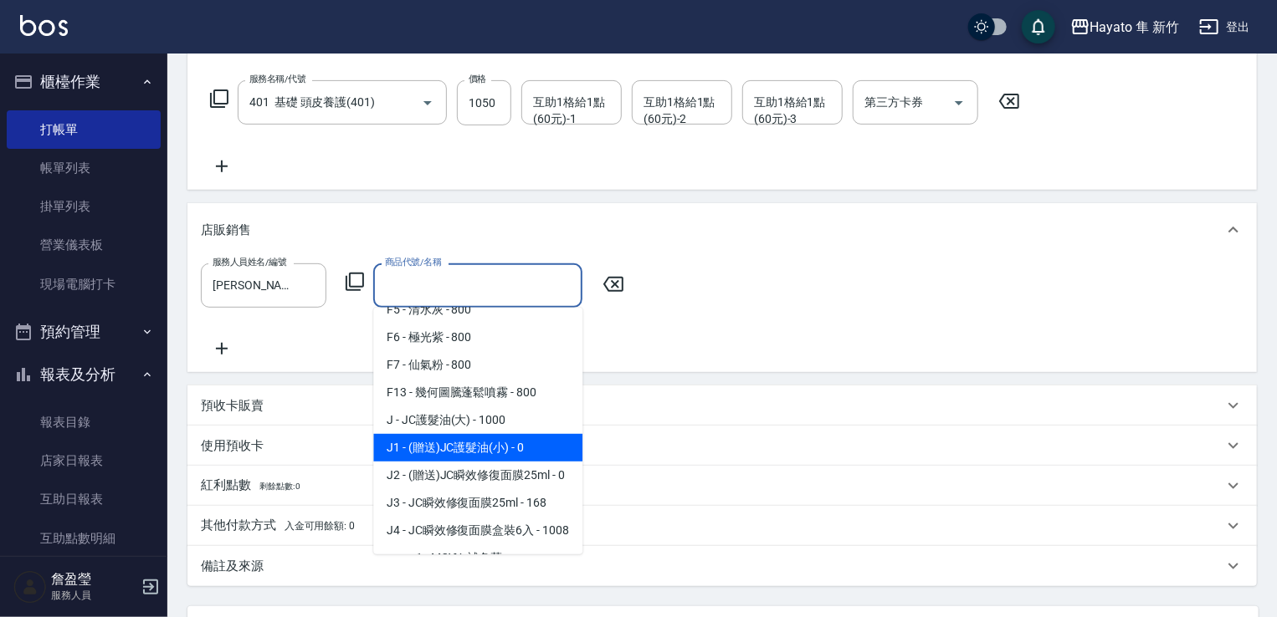
scroll to position [167, 0]
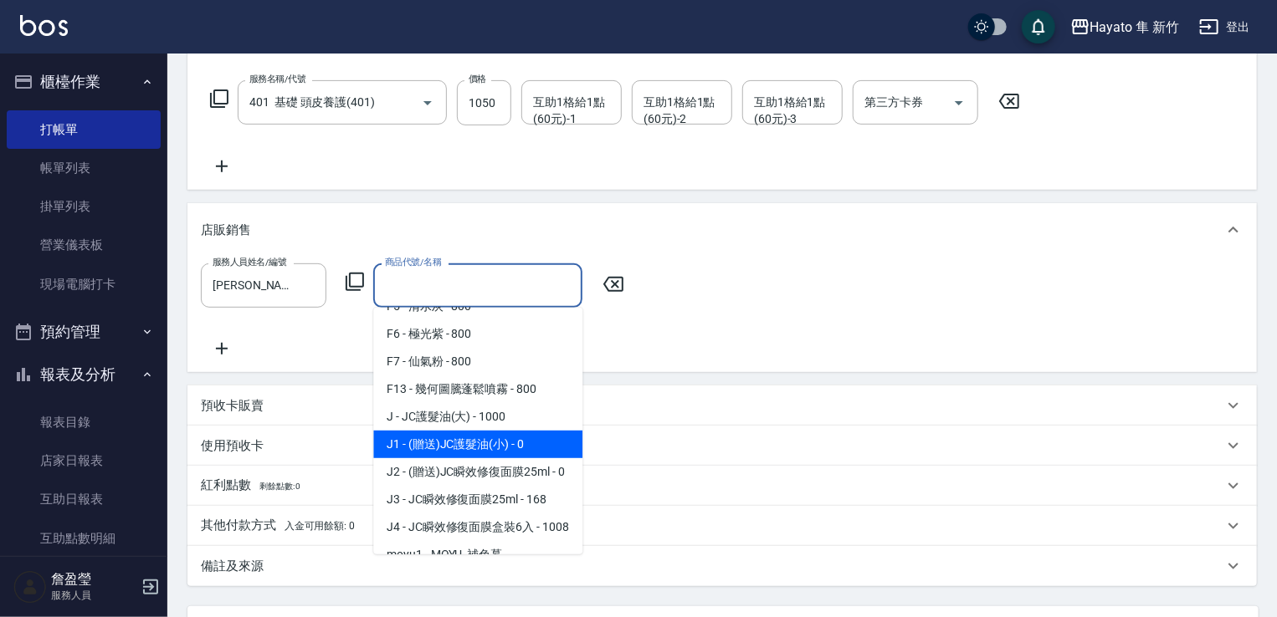
click at [462, 443] on span "J1 - (贈送)JC護髮油(小) - 0" at bounding box center [477, 445] width 209 height 28
type input "(贈送)JC護髮油(小)"
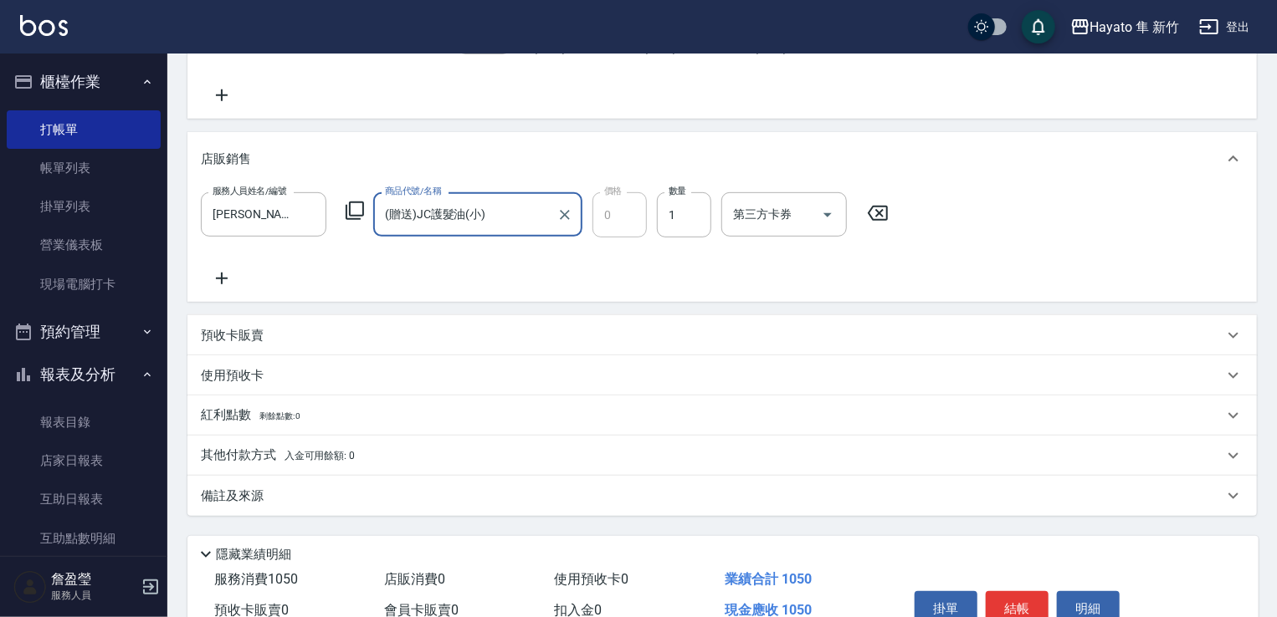
scroll to position [408, 0]
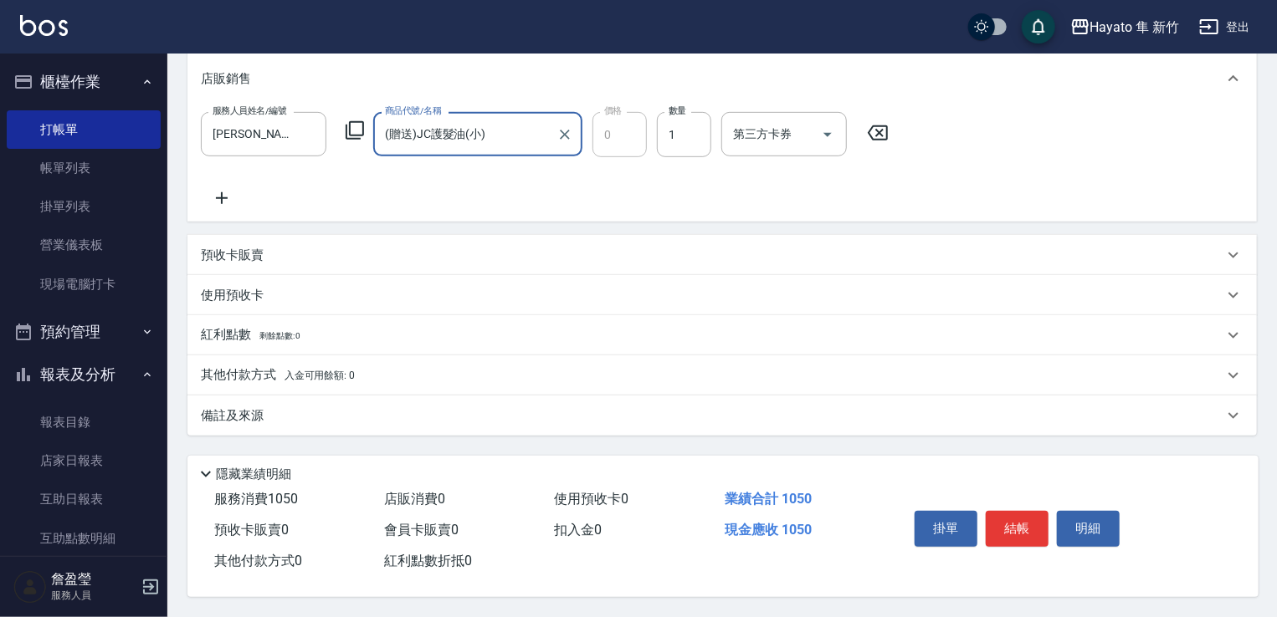
drag, startPoint x: 252, startPoint y: 371, endPoint x: 263, endPoint y: 393, distance: 24.3
click at [258, 372] on p "其他付款方式 入金可用餘額: 0" at bounding box center [278, 375] width 154 height 18
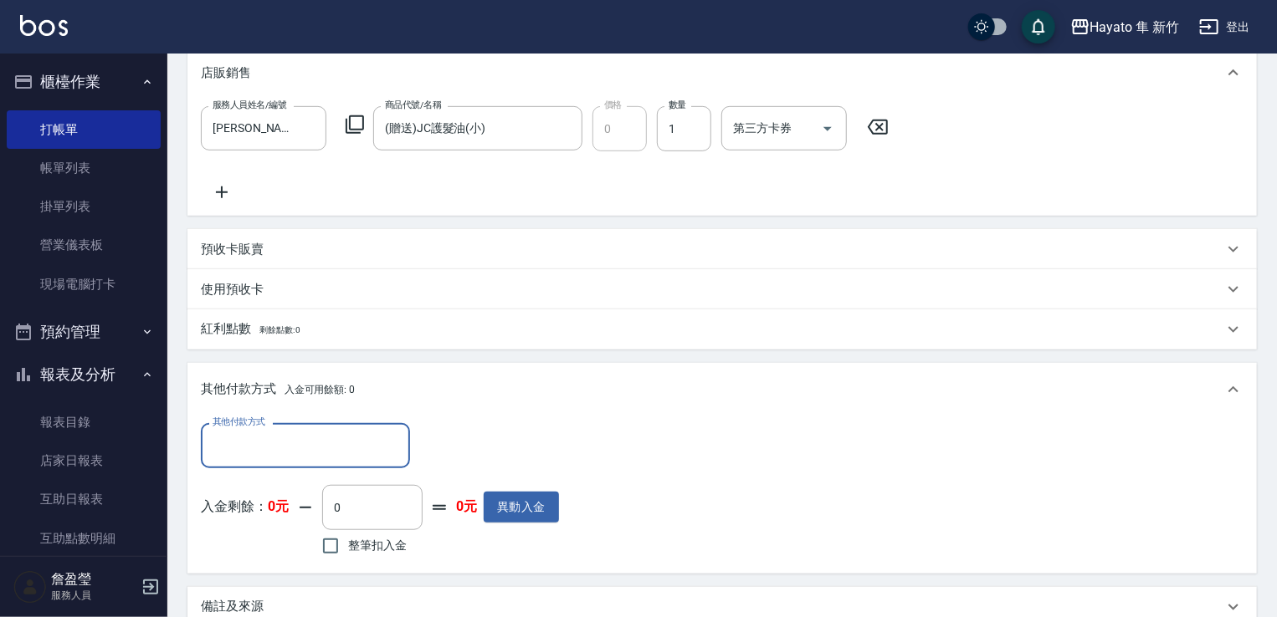
scroll to position [0, 0]
click at [300, 444] on input "其他付款方式" at bounding box center [305, 445] width 194 height 29
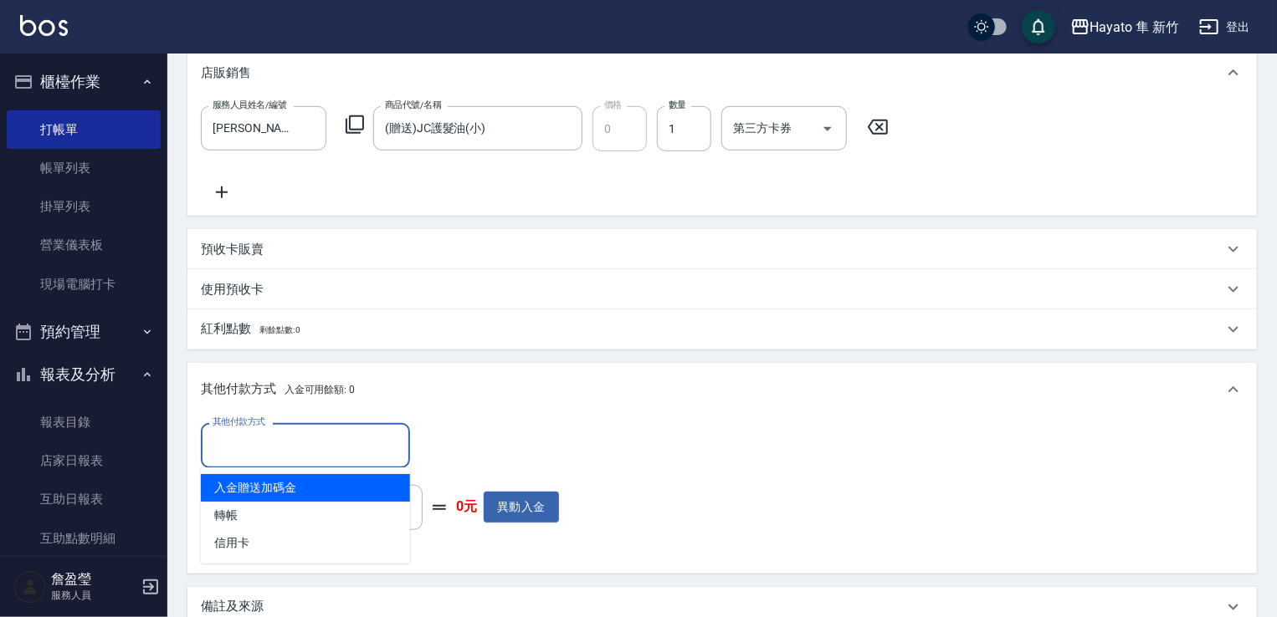
click at [300, 444] on input "其他付款方式" at bounding box center [305, 445] width 194 height 29
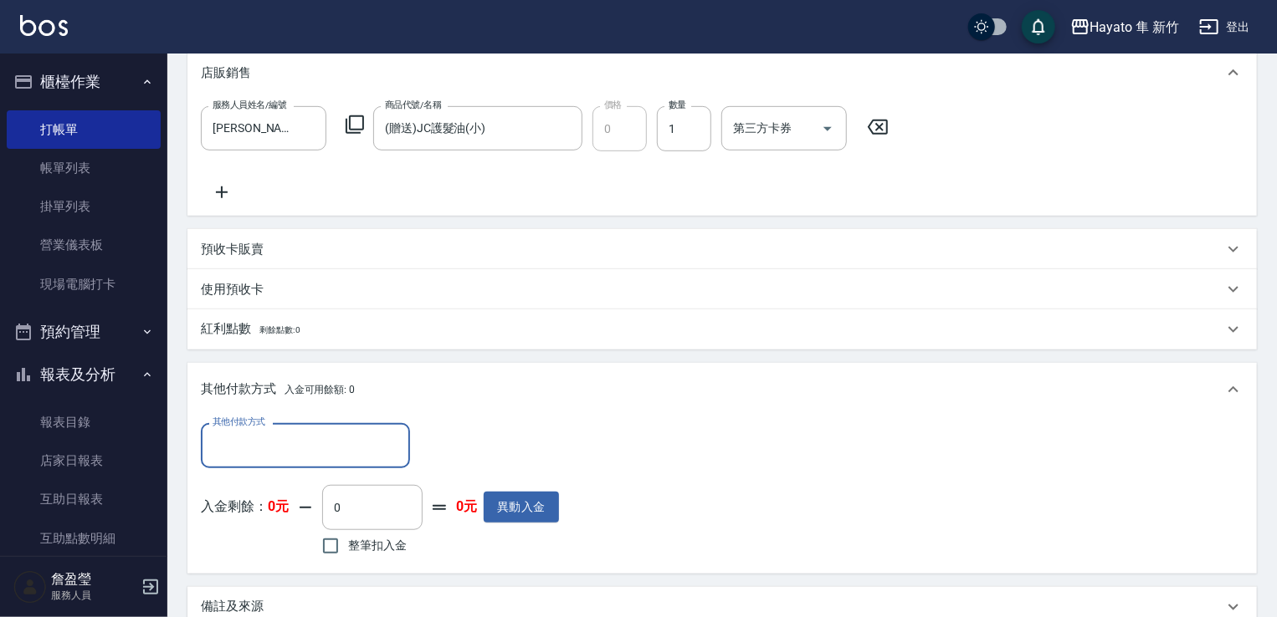
click at [304, 465] on div "其他付款方式" at bounding box center [305, 445] width 209 height 44
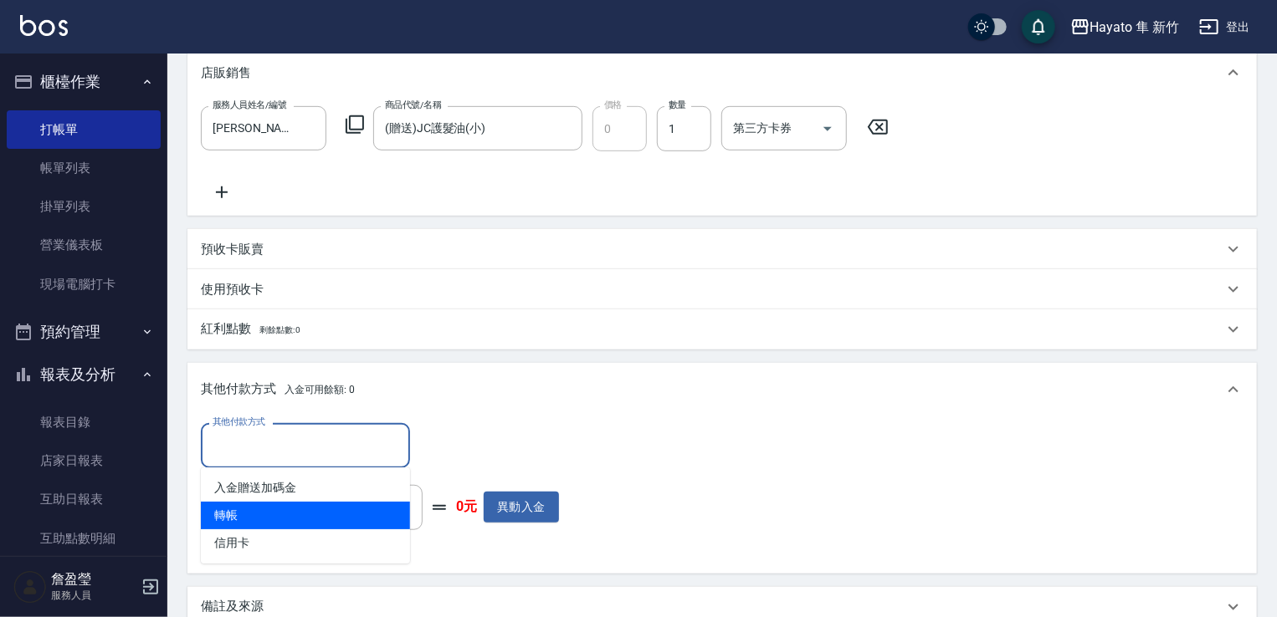
drag, startPoint x: 280, startPoint y: 509, endPoint x: 321, endPoint y: 484, distance: 47.6
click at [289, 509] on span "轉帳" at bounding box center [305, 516] width 209 height 28
type input "轉帳"
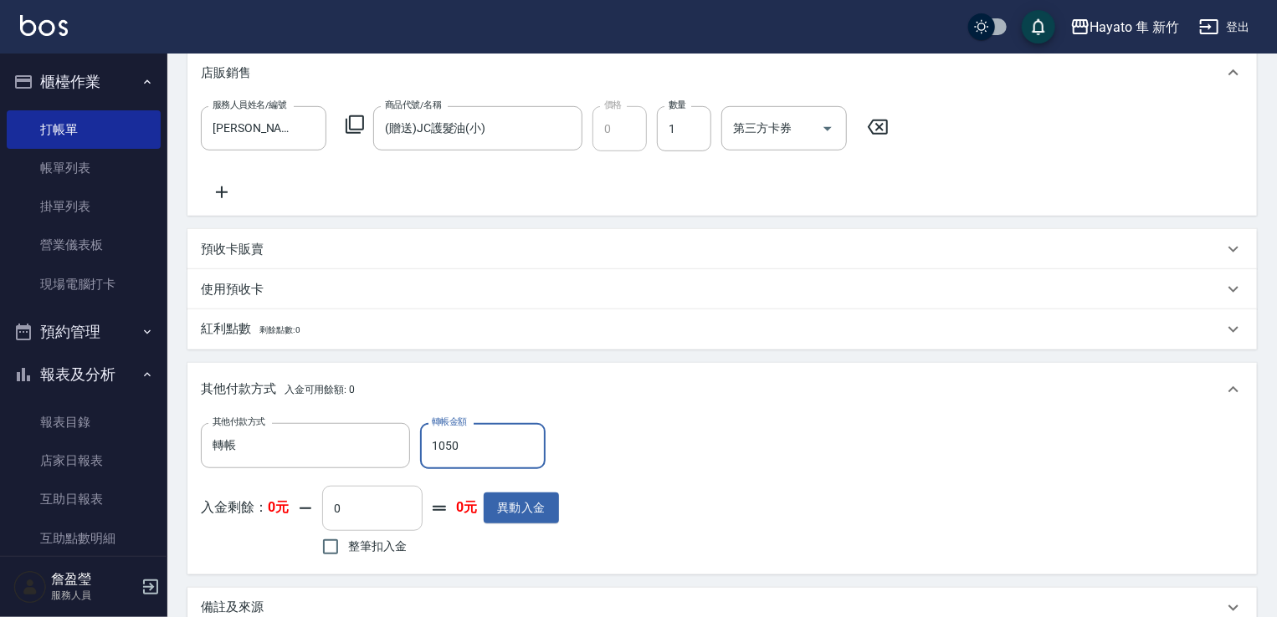
type input "1050"
click at [652, 461] on div "其他付款方式 轉帳 其他付款方式 轉帳金額 1050 轉帳金額 入金剩餘： 0元 0 ​ 整筆扣入金 0元 異動入金" at bounding box center [722, 491] width 1042 height 137
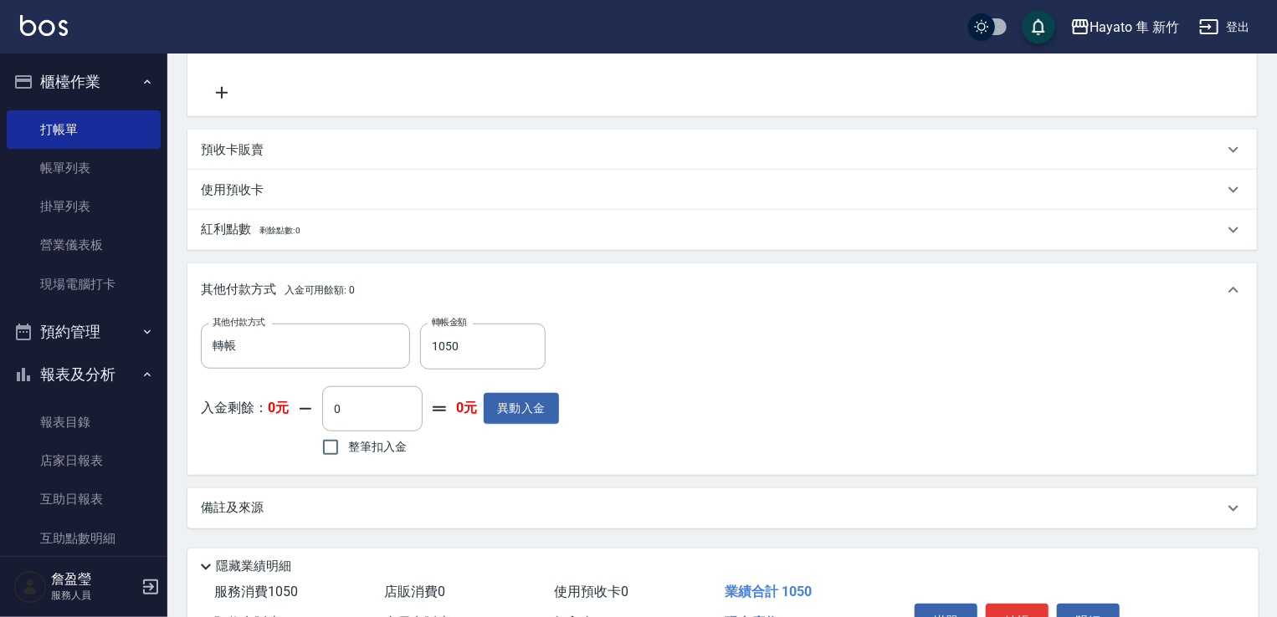
scroll to position [606, 0]
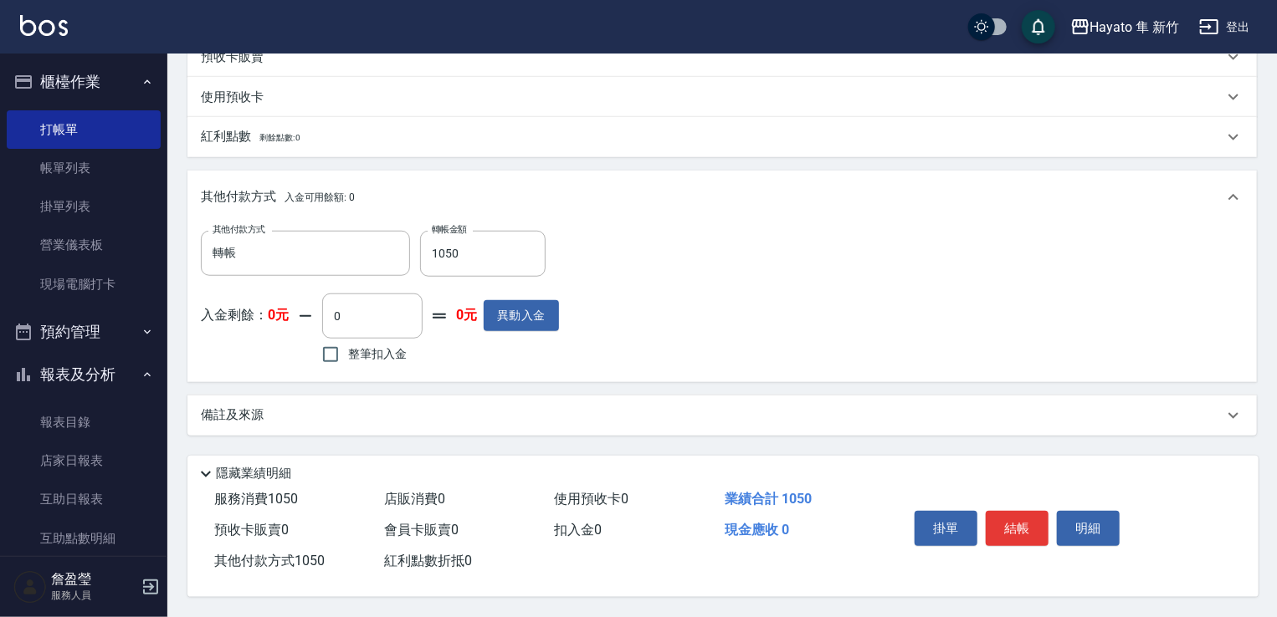
drag, startPoint x: 386, startPoint y: 388, endPoint x: 397, endPoint y: 391, distance: 10.6
click at [397, 396] on div "備註及來源 備註 備註 訂單來源 ​ 訂單來源" at bounding box center [721, 416] width 1069 height 40
click at [545, 411] on div "備註及來源" at bounding box center [712, 416] width 1022 height 18
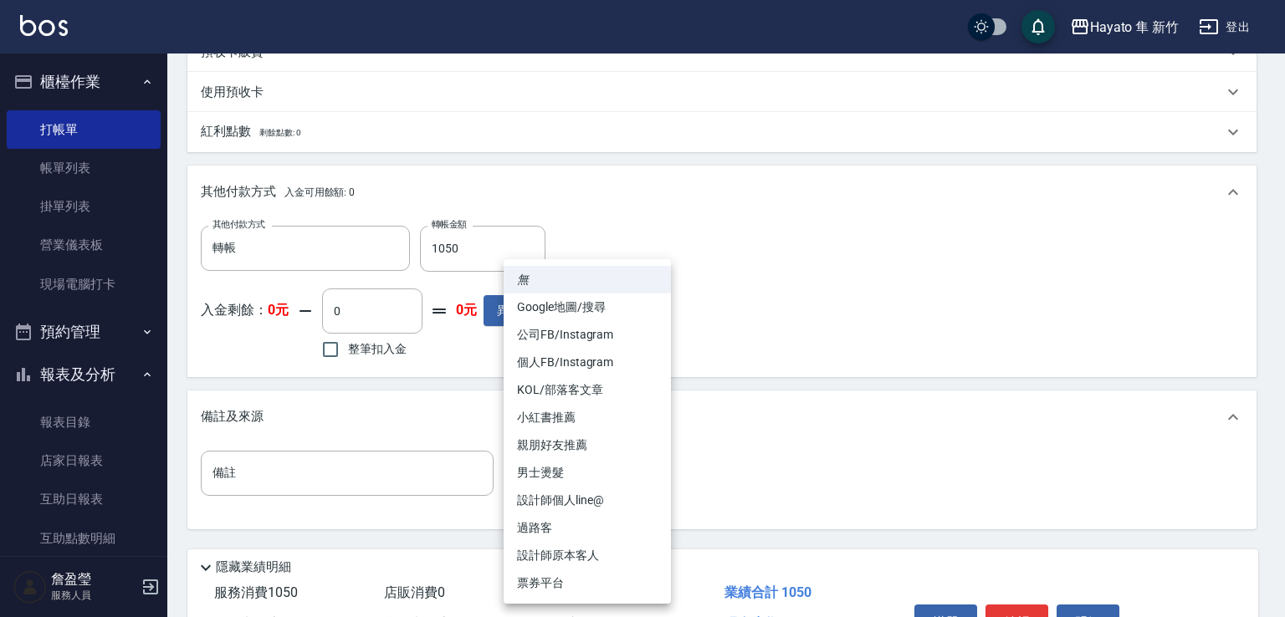
click at [603, 478] on body "Hayato 隼 新竹 登出 櫃檯作業 打帳單 帳單列表 掛單列表 營業儀表板 現場電腦打卡 預約管理 預約管理 報表及分析 報表目錄 店家日報表 互助日報表…" at bounding box center [642, 52] width 1285 height 1317
drag, startPoint x: 576, startPoint y: 555, endPoint x: 607, endPoint y: 524, distance: 44.4
click at [576, 550] on li "設計師原本客人" at bounding box center [587, 556] width 167 height 28
type input "設計師原本客人"
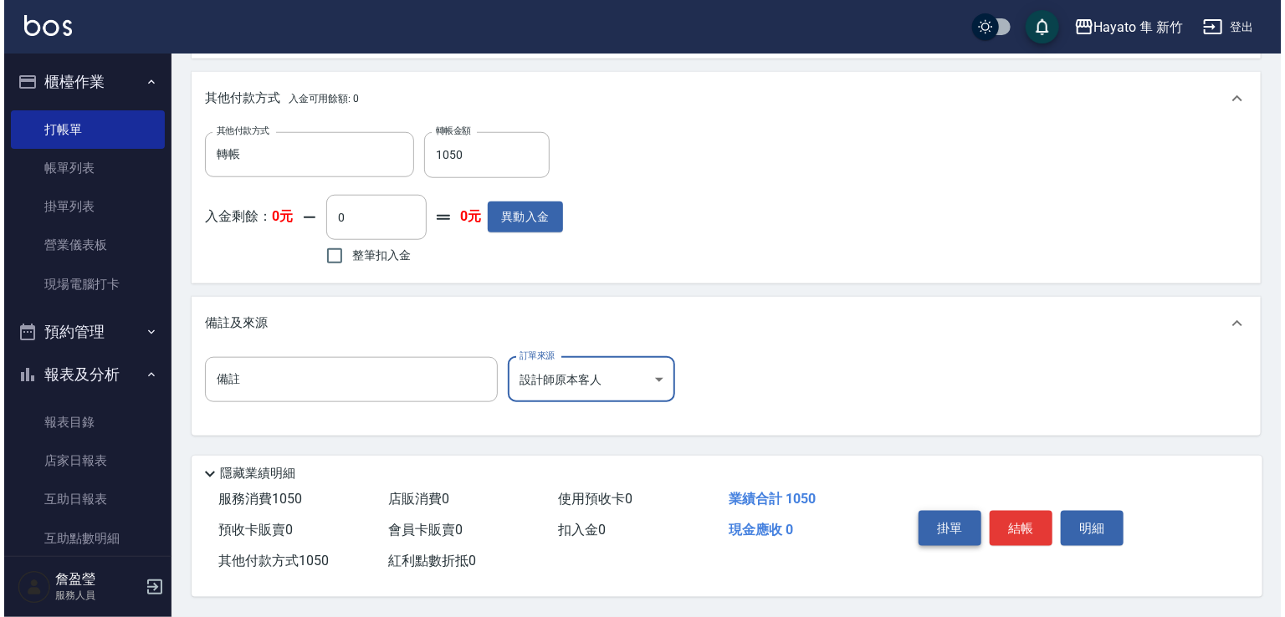
scroll to position [704, 0]
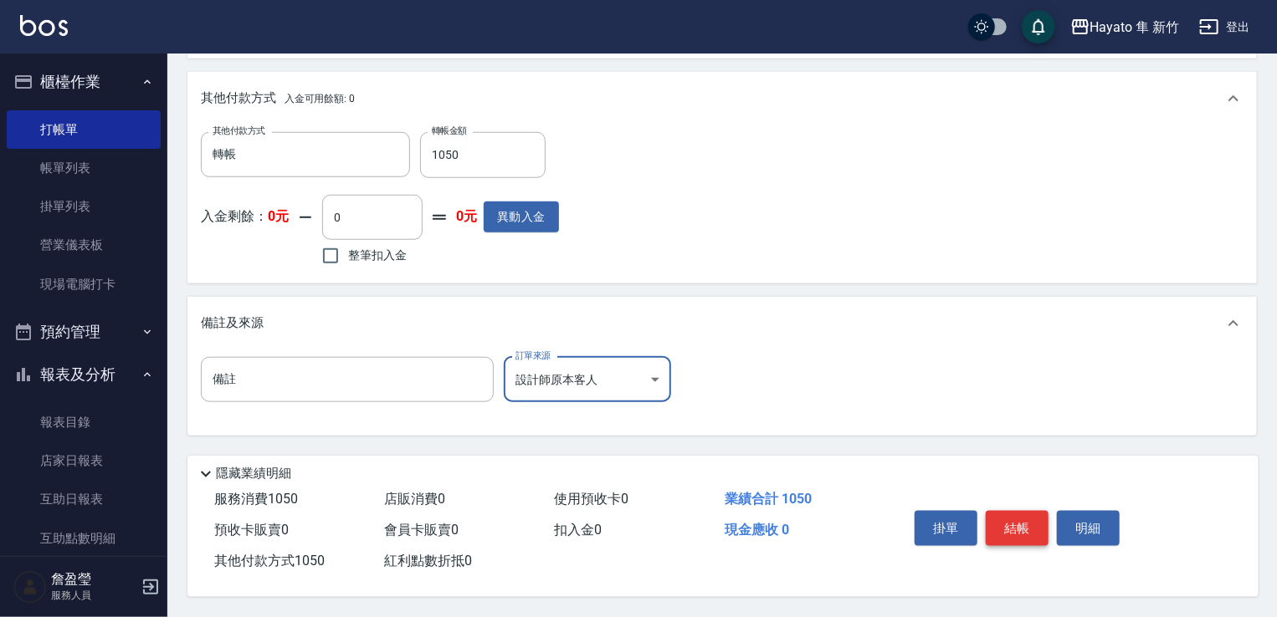
click at [1000, 526] on button "結帳" at bounding box center [1016, 528] width 63 height 35
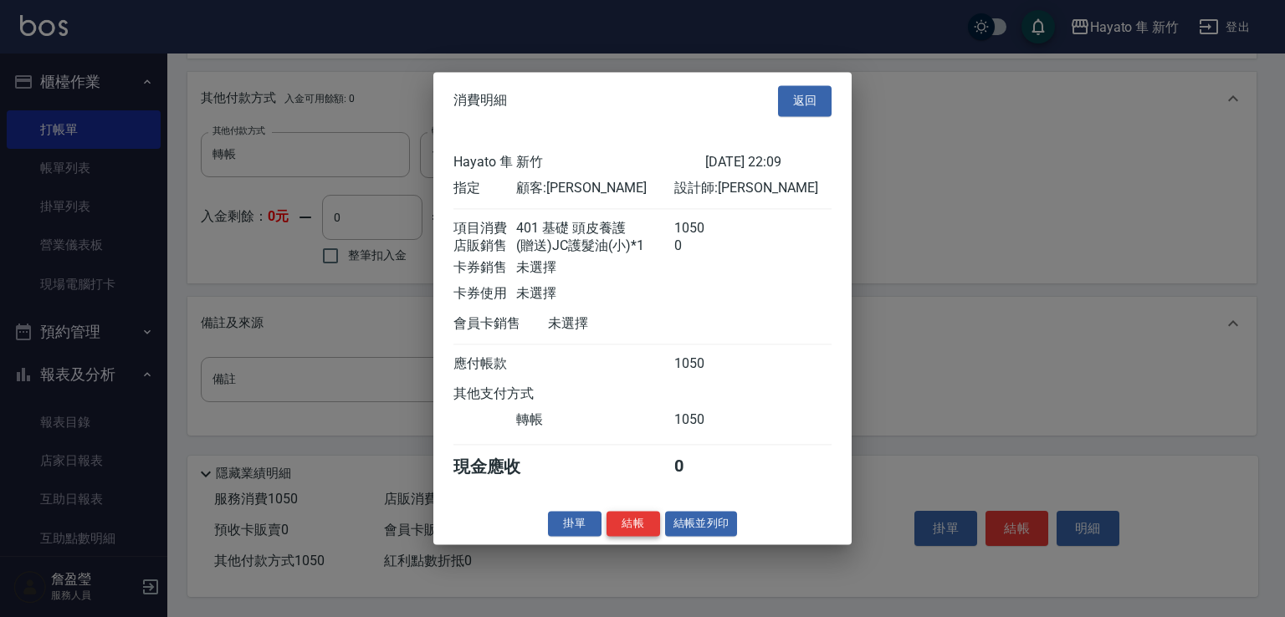
click at [624, 527] on button "結帳" at bounding box center [633, 524] width 54 height 26
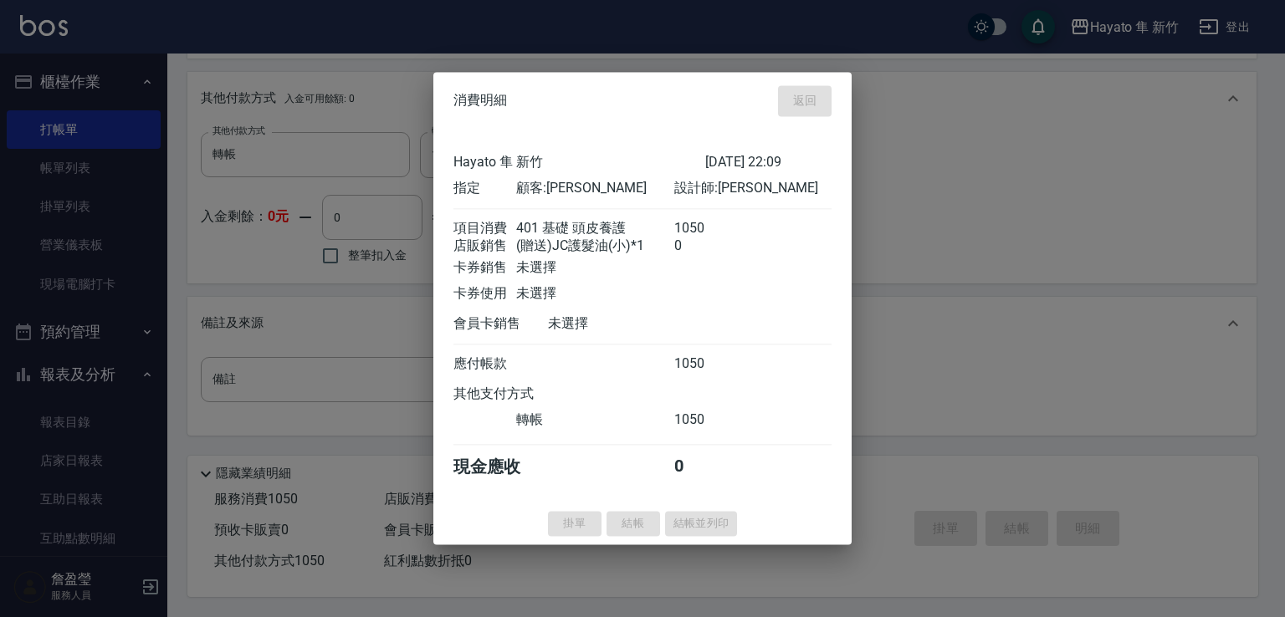
type input "[DATE] 22:10"
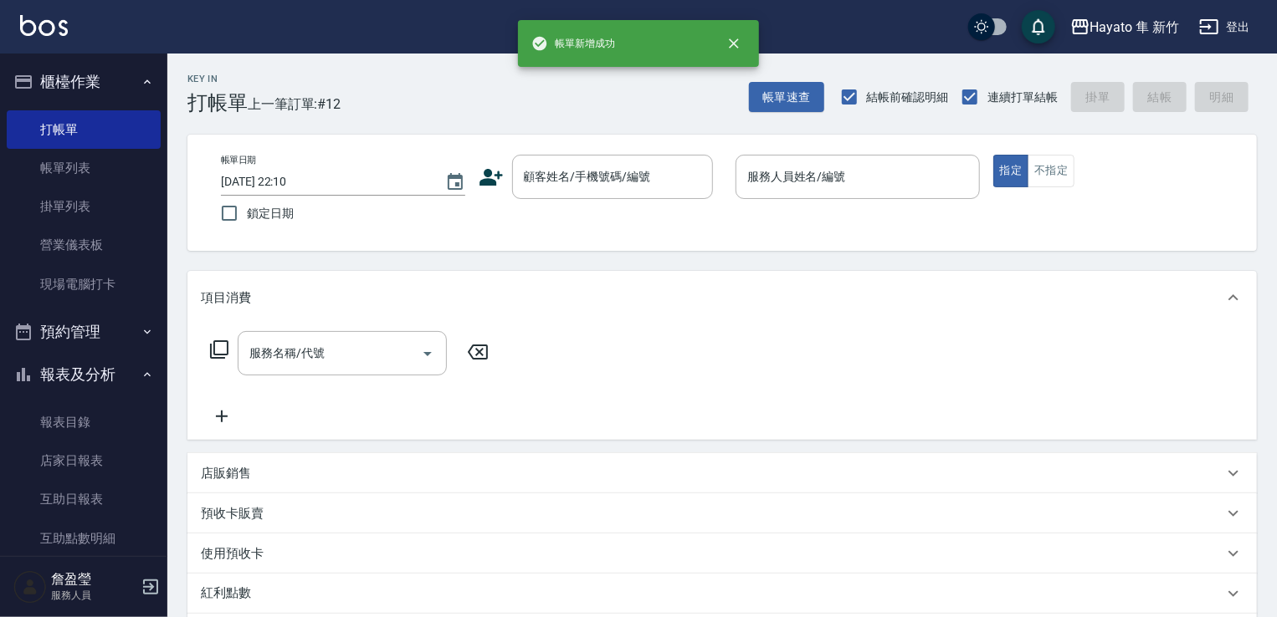
scroll to position [0, 0]
click at [73, 168] on link "帳單列表" at bounding box center [84, 168] width 154 height 38
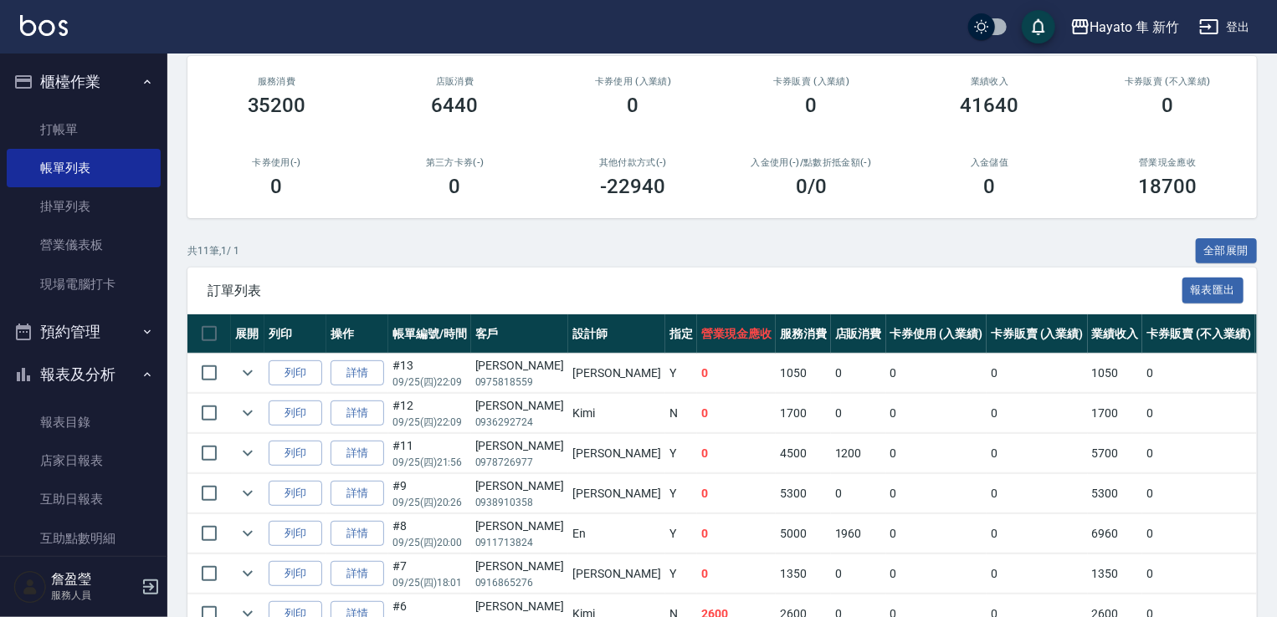
scroll to position [120, 0]
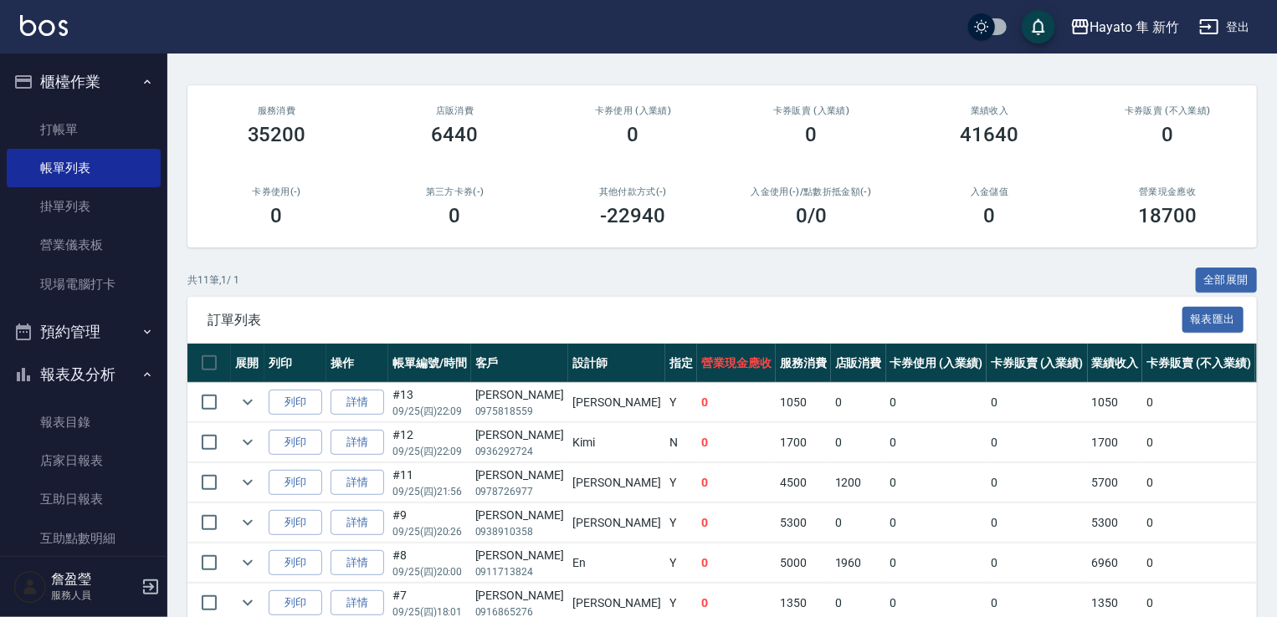
drag, startPoint x: 586, startPoint y: 232, endPoint x: 699, endPoint y: 299, distance: 131.7
click at [579, 248] on div "其他付款方式(-) -22940" at bounding box center [633, 206] width 178 height 81
click at [620, 294] on div "共 11 筆, 1 / 1 全部展開" at bounding box center [721, 281] width 1069 height 26
click at [73, 250] on link "營業儀表板" at bounding box center [84, 245] width 154 height 38
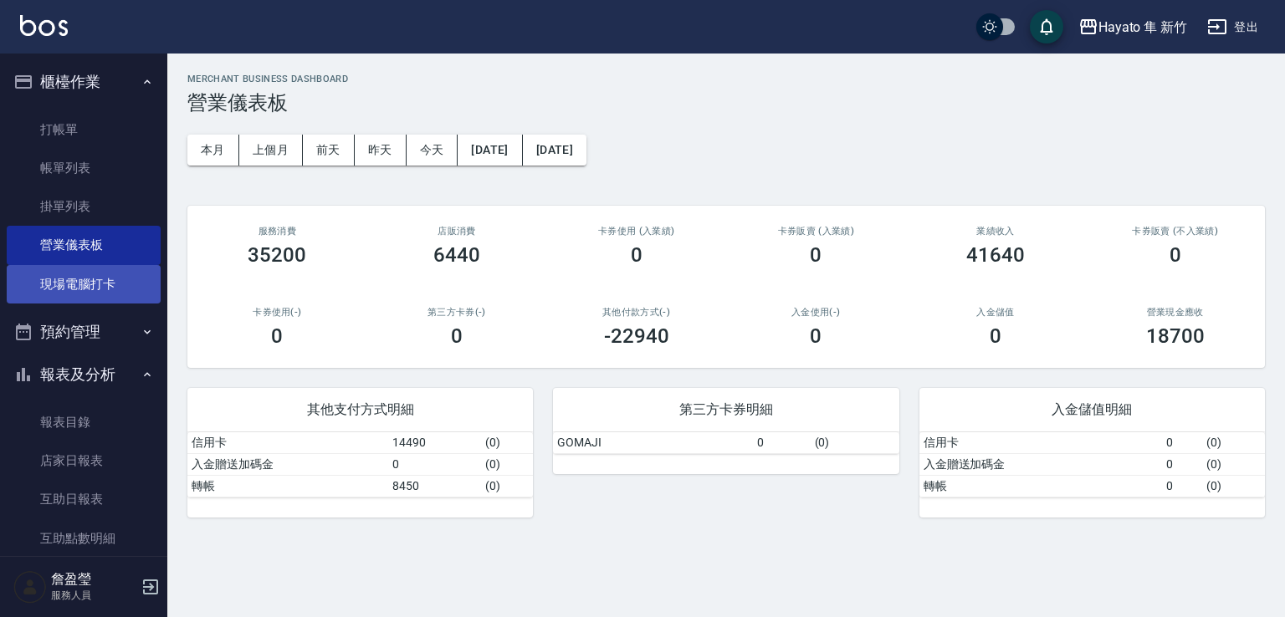
click at [96, 289] on link "現場電腦打卡" at bounding box center [84, 284] width 154 height 38
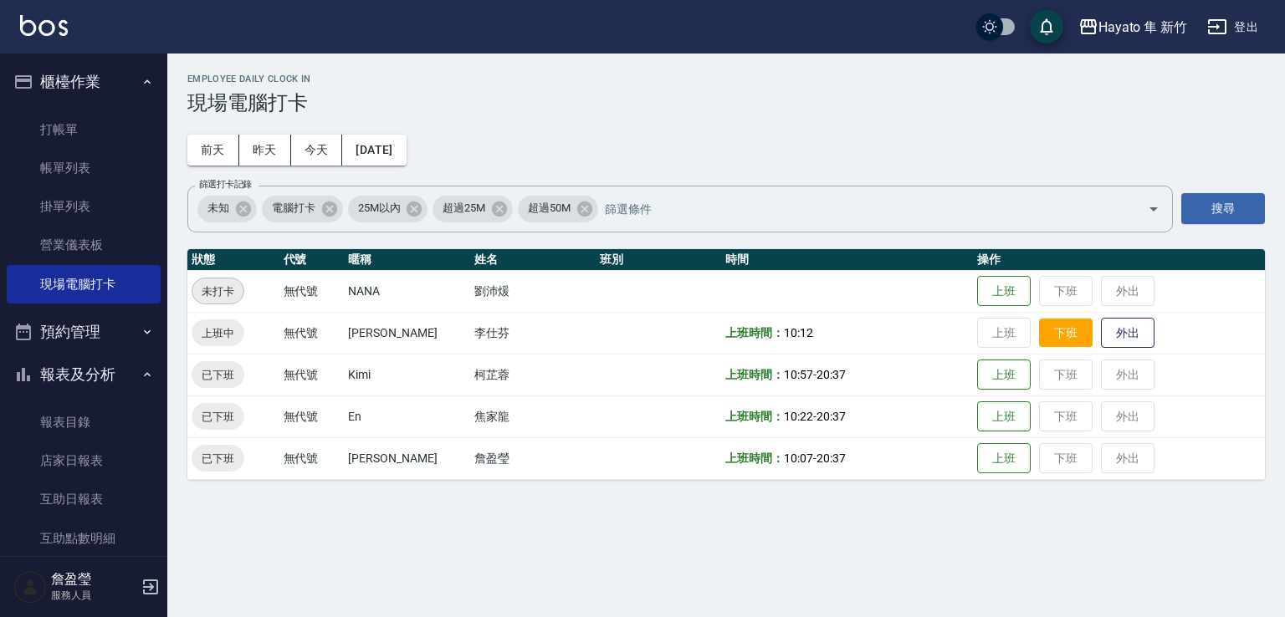
click at [1041, 329] on button "下班" at bounding box center [1066, 333] width 54 height 29
